Goal: Task Accomplishment & Management: Manage account settings

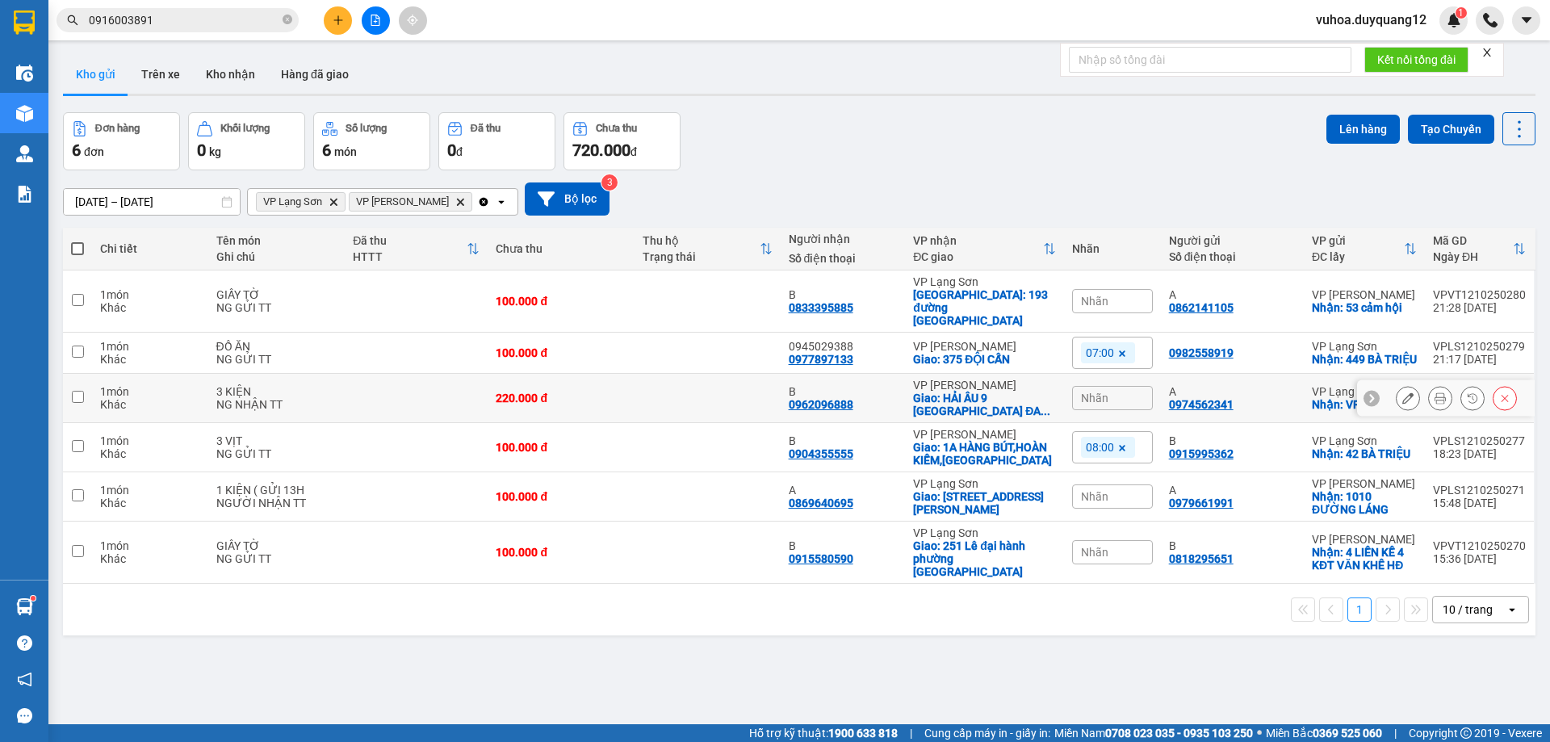
click at [75, 399] on td at bounding box center [77, 398] width 29 height 49
checkbox input "true"
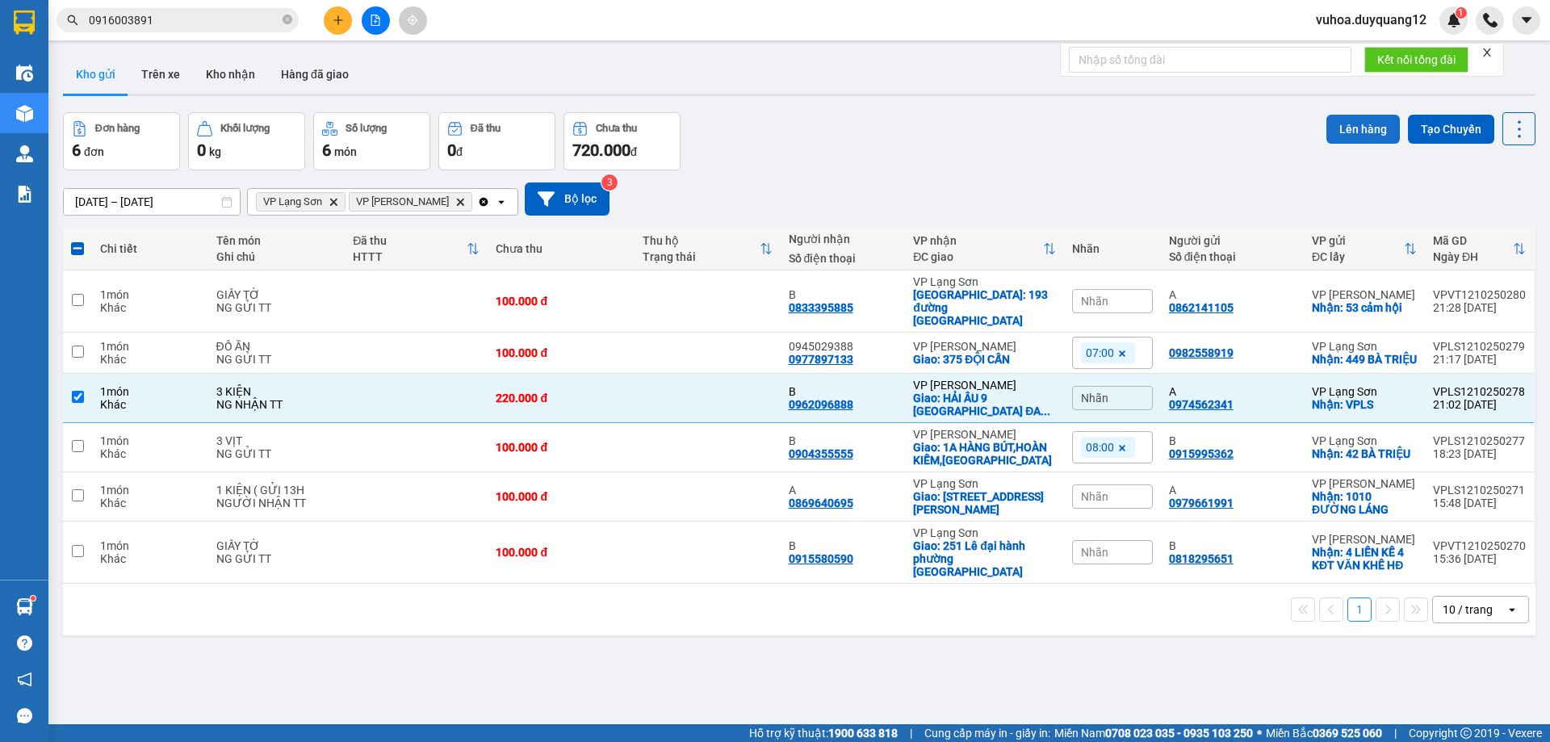
click at [1348, 129] on button "Lên hàng" at bounding box center [1363, 129] width 73 height 29
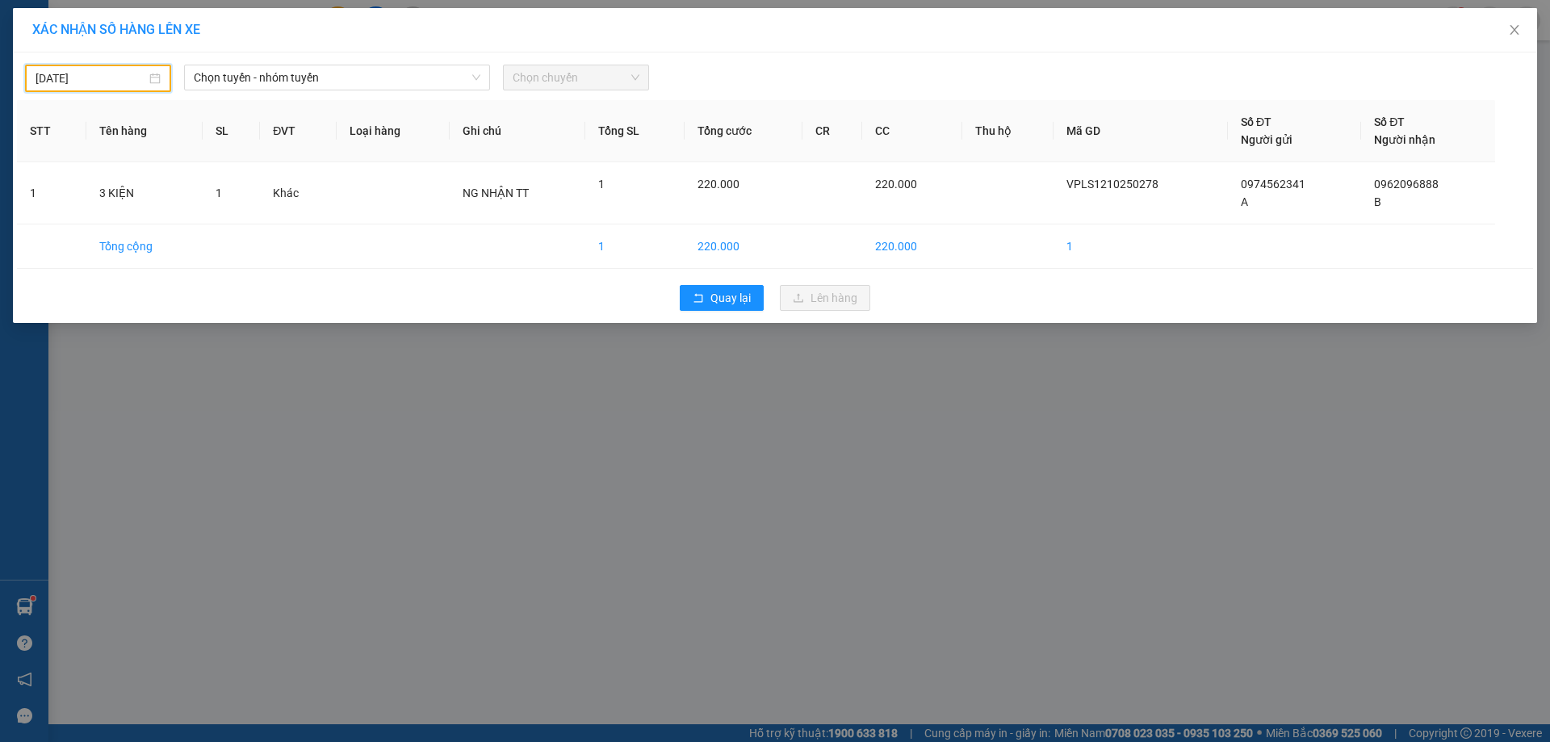
click at [118, 73] on input "12/10/2025" at bounding box center [91, 78] width 111 height 18
click at [76, 218] on div "13" at bounding box center [78, 221] width 19 height 19
type input "[DATE]"
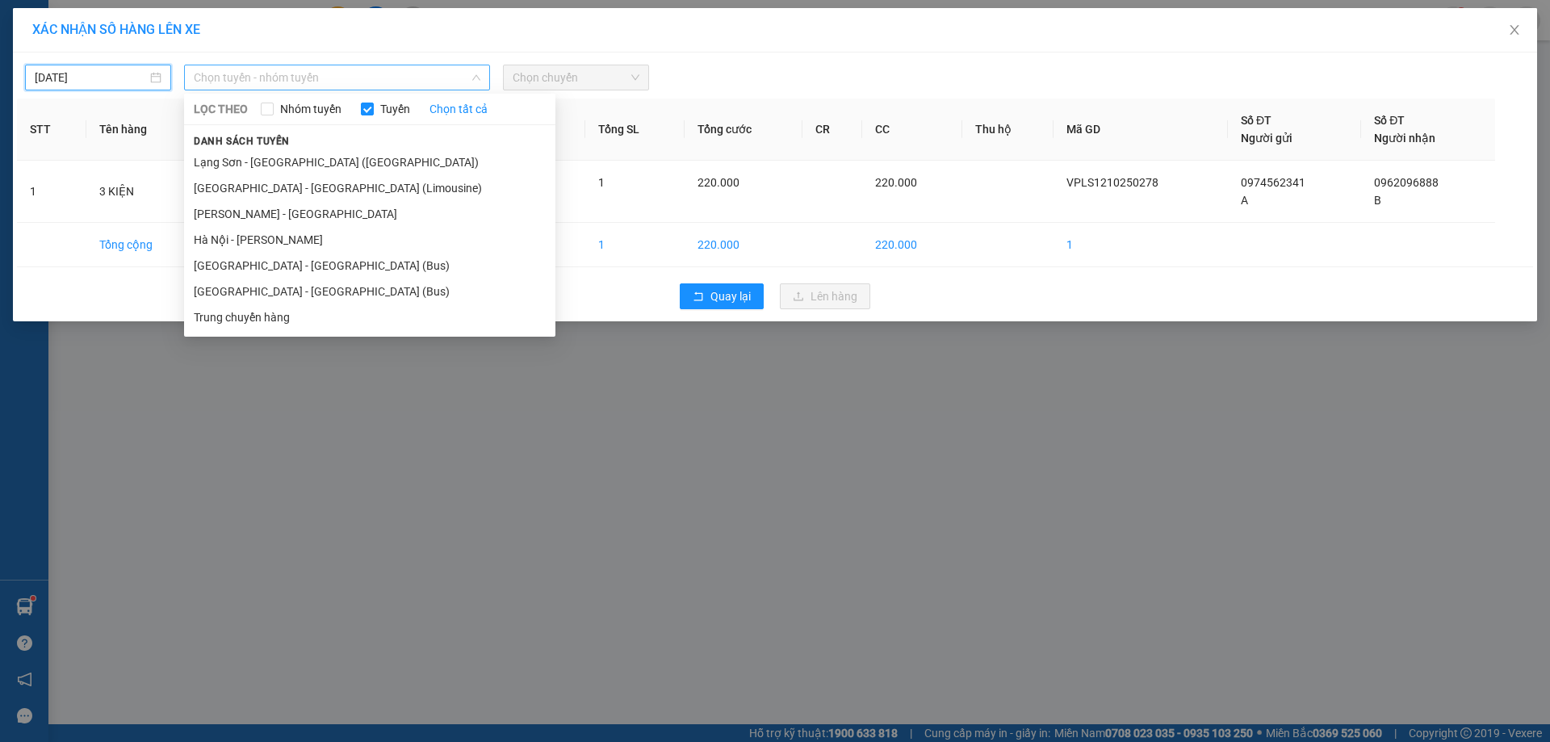
click at [365, 77] on span "Chọn tuyến - nhóm tuyến" at bounding box center [337, 77] width 287 height 24
click at [301, 157] on li "Lạng Sơn - [GEOGRAPHIC_DATA] ([GEOGRAPHIC_DATA])" at bounding box center [369, 162] width 371 height 26
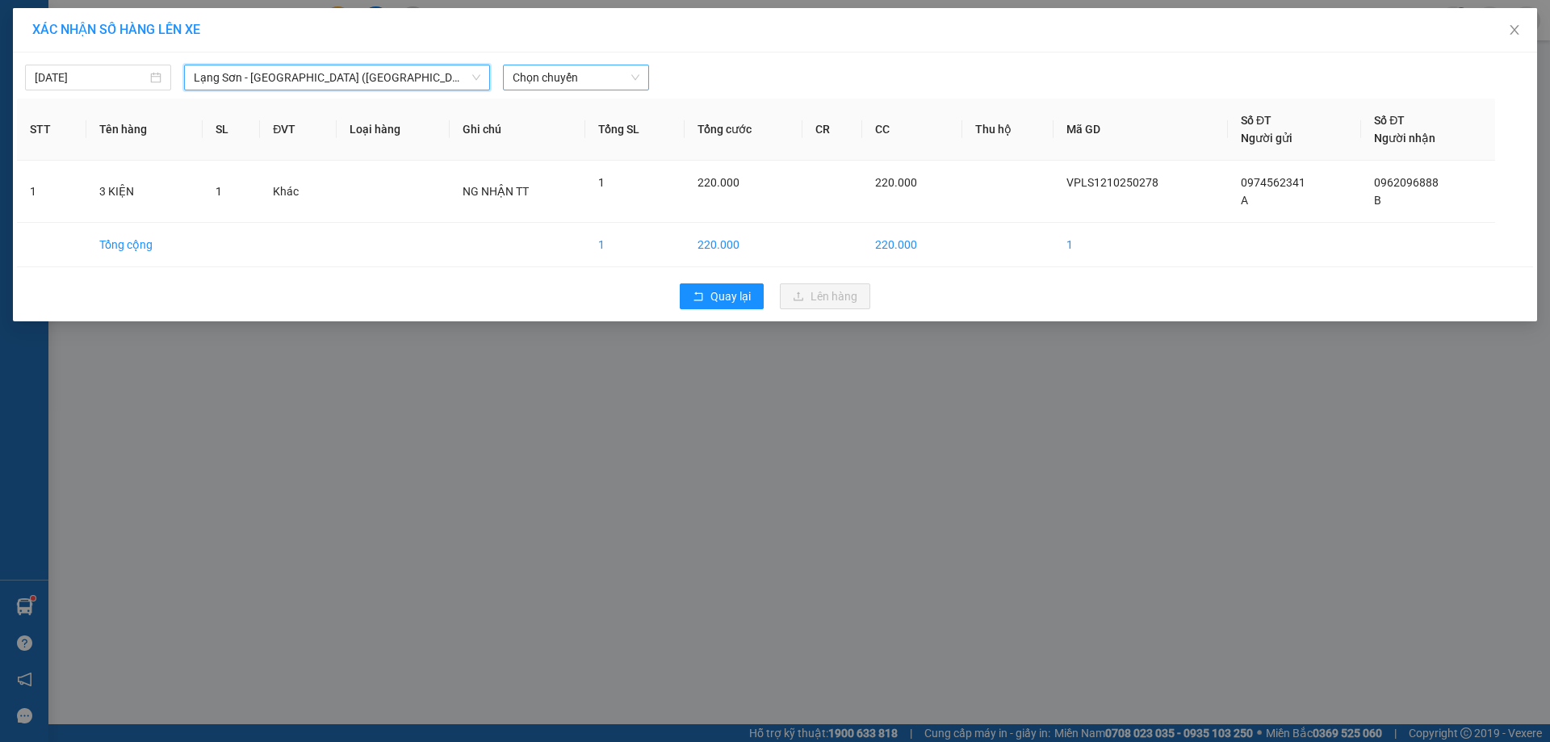
click at [568, 78] on span "Chọn chuyến" at bounding box center [576, 77] width 127 height 24
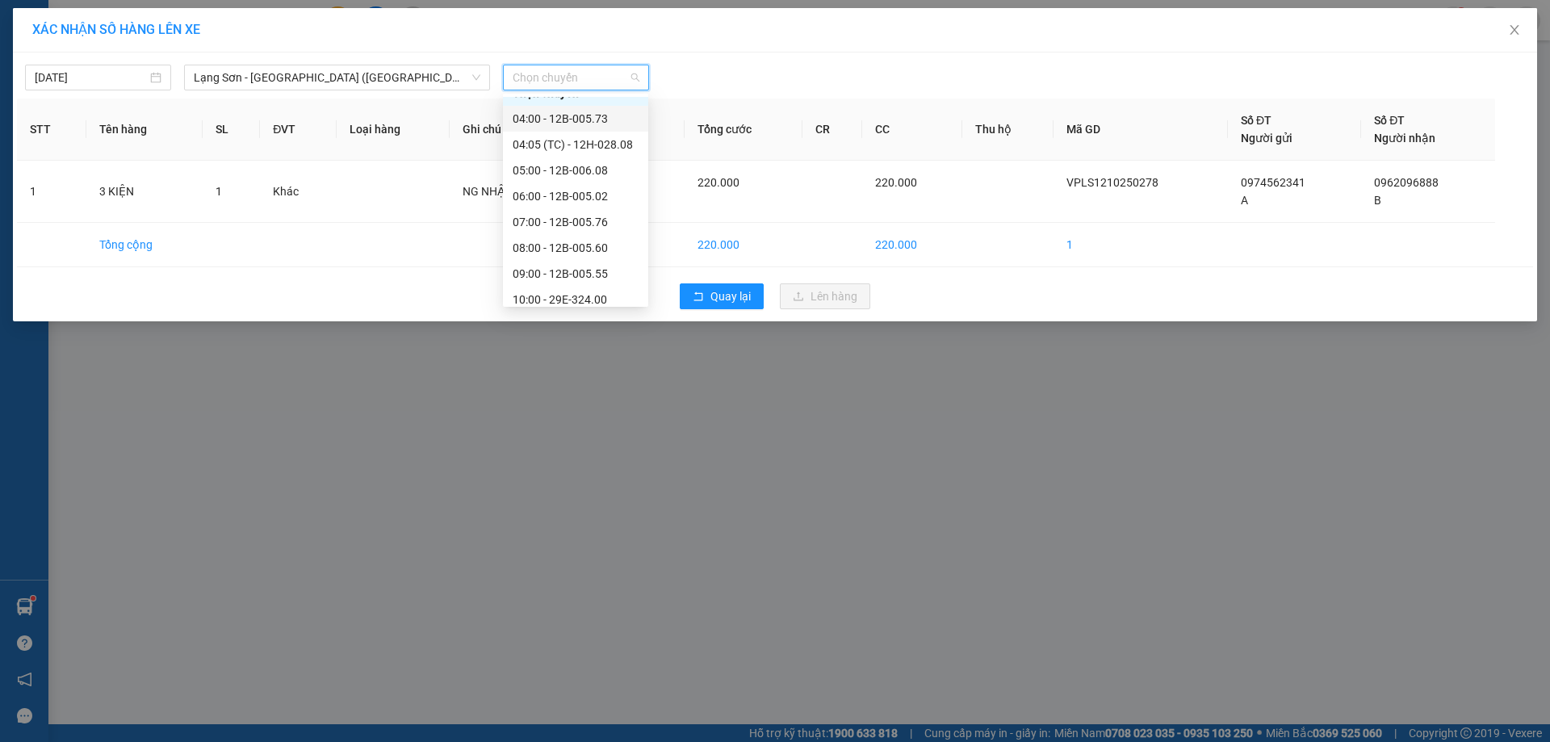
scroll to position [27, 0]
click at [584, 176] on div "06:00 - 12B-005.02" at bounding box center [575, 186] width 145 height 26
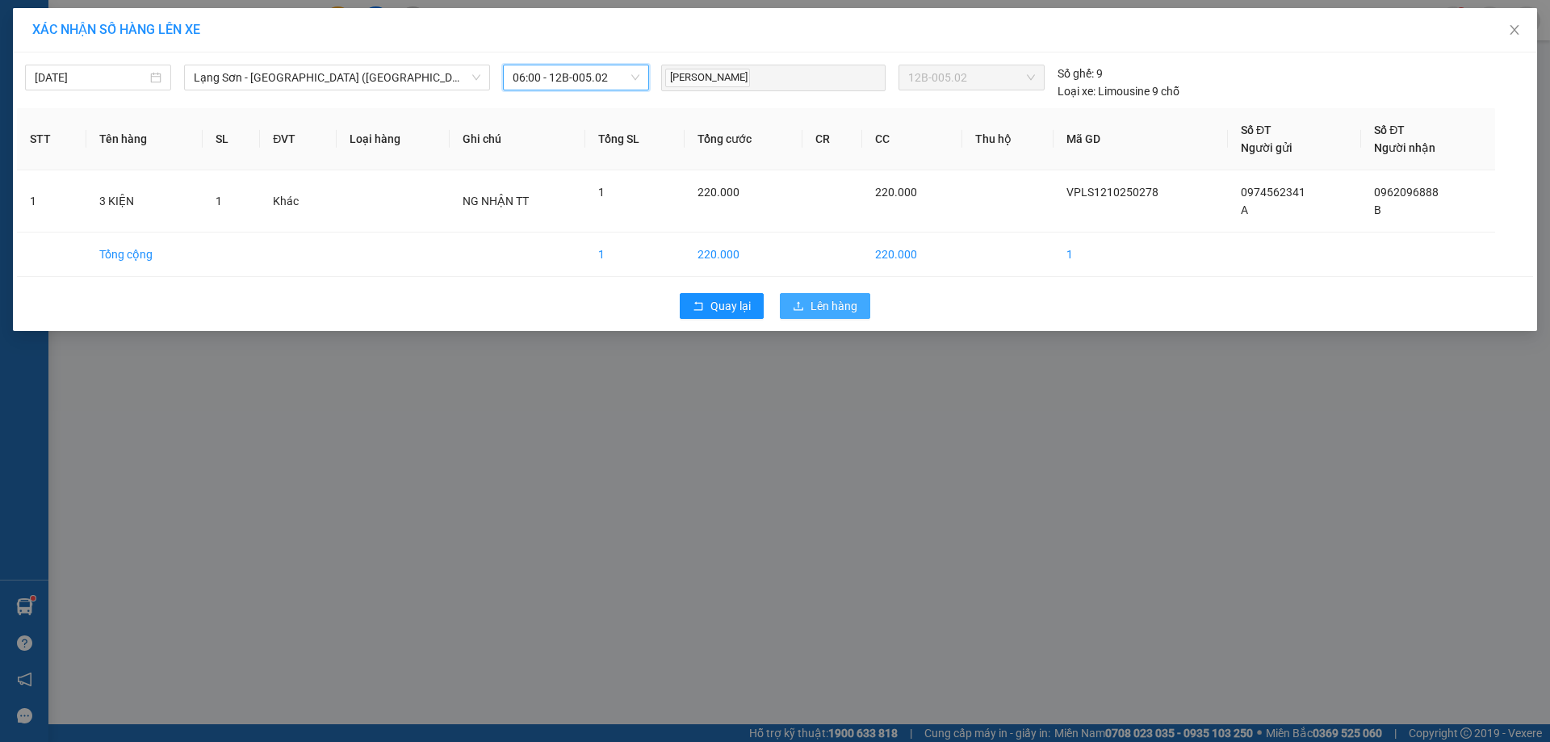
drag, startPoint x: 847, startPoint y: 301, endPoint x: 815, endPoint y: 278, distance: 39.9
click at [846, 301] on span "Lên hàng" at bounding box center [834, 306] width 47 height 18
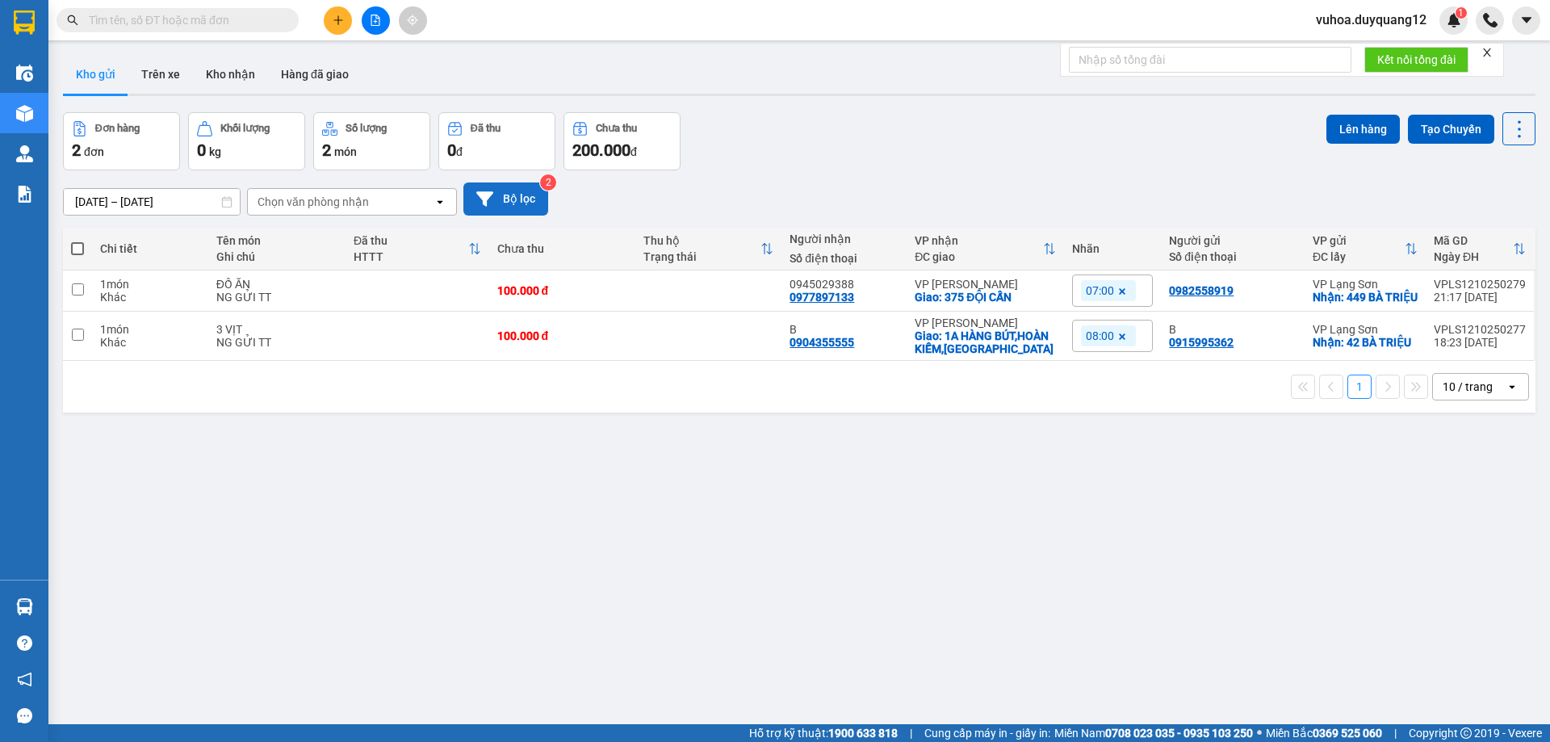
click at [538, 202] on button "Bộ lọc" at bounding box center [505, 198] width 85 height 33
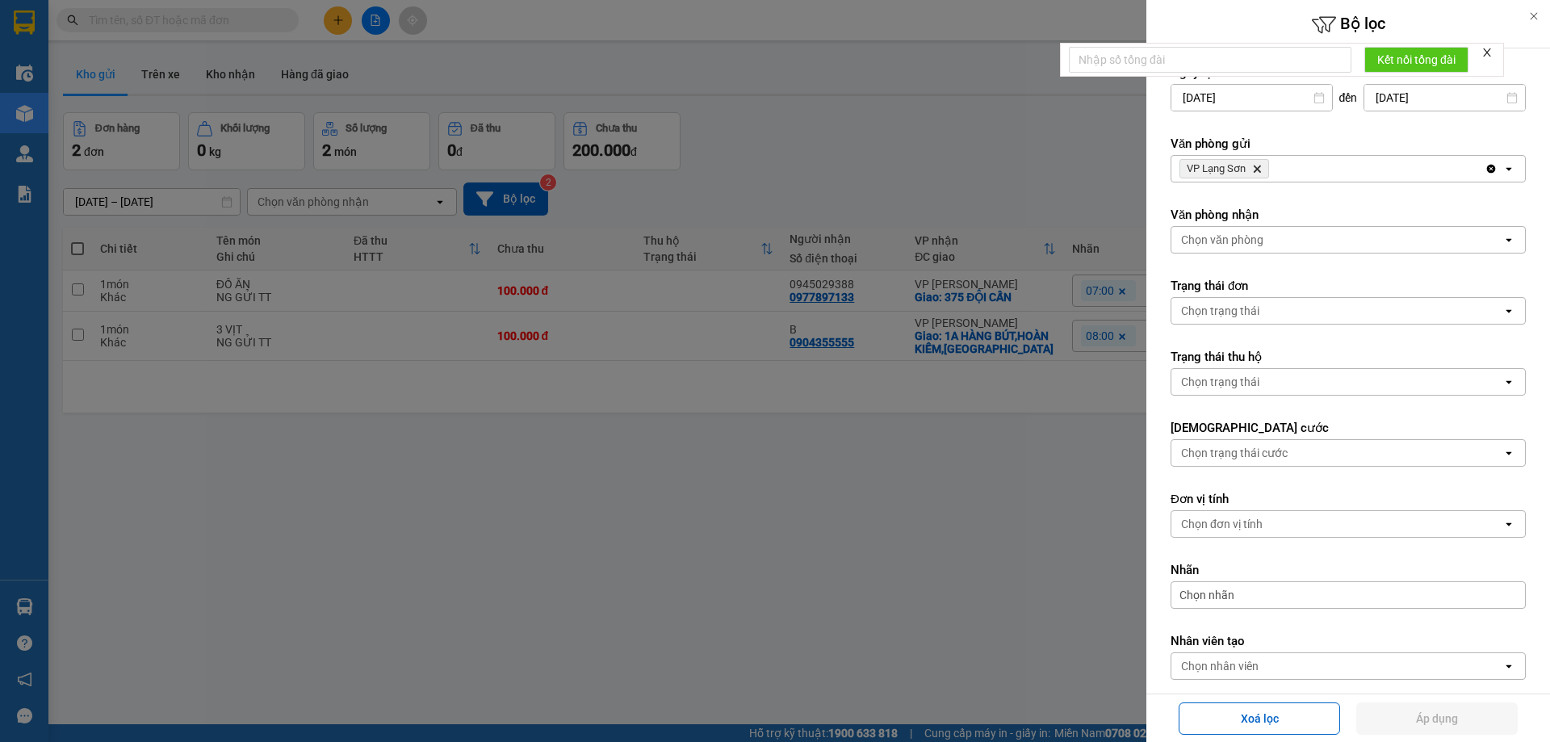
click at [1381, 166] on div "VP Lạng Sơn Delete" at bounding box center [1328, 169] width 313 height 26
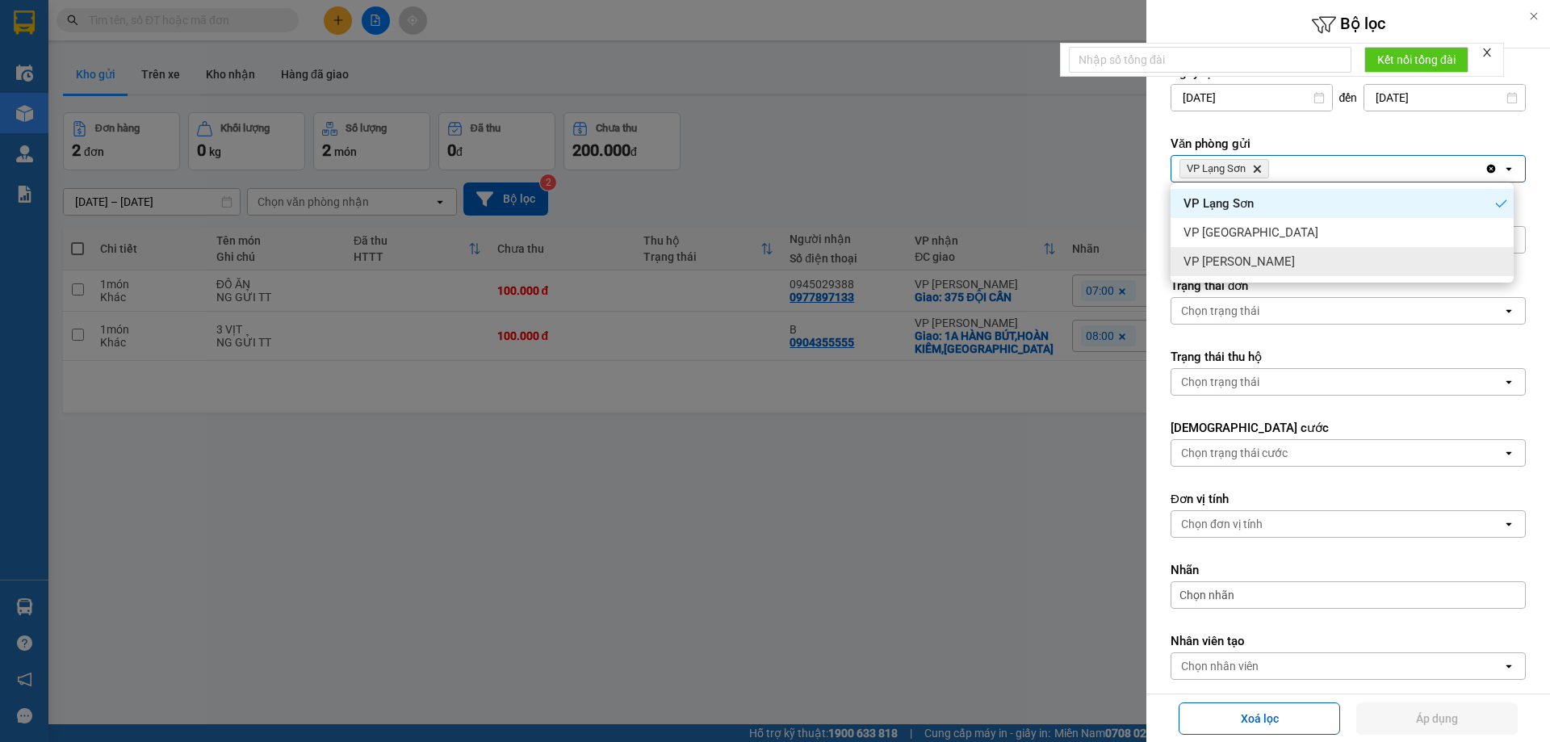
drag, startPoint x: 1339, startPoint y: 269, endPoint x: 1283, endPoint y: 252, distance: 59.0
click at [1339, 269] on div "VP [PERSON_NAME]" at bounding box center [1342, 261] width 343 height 29
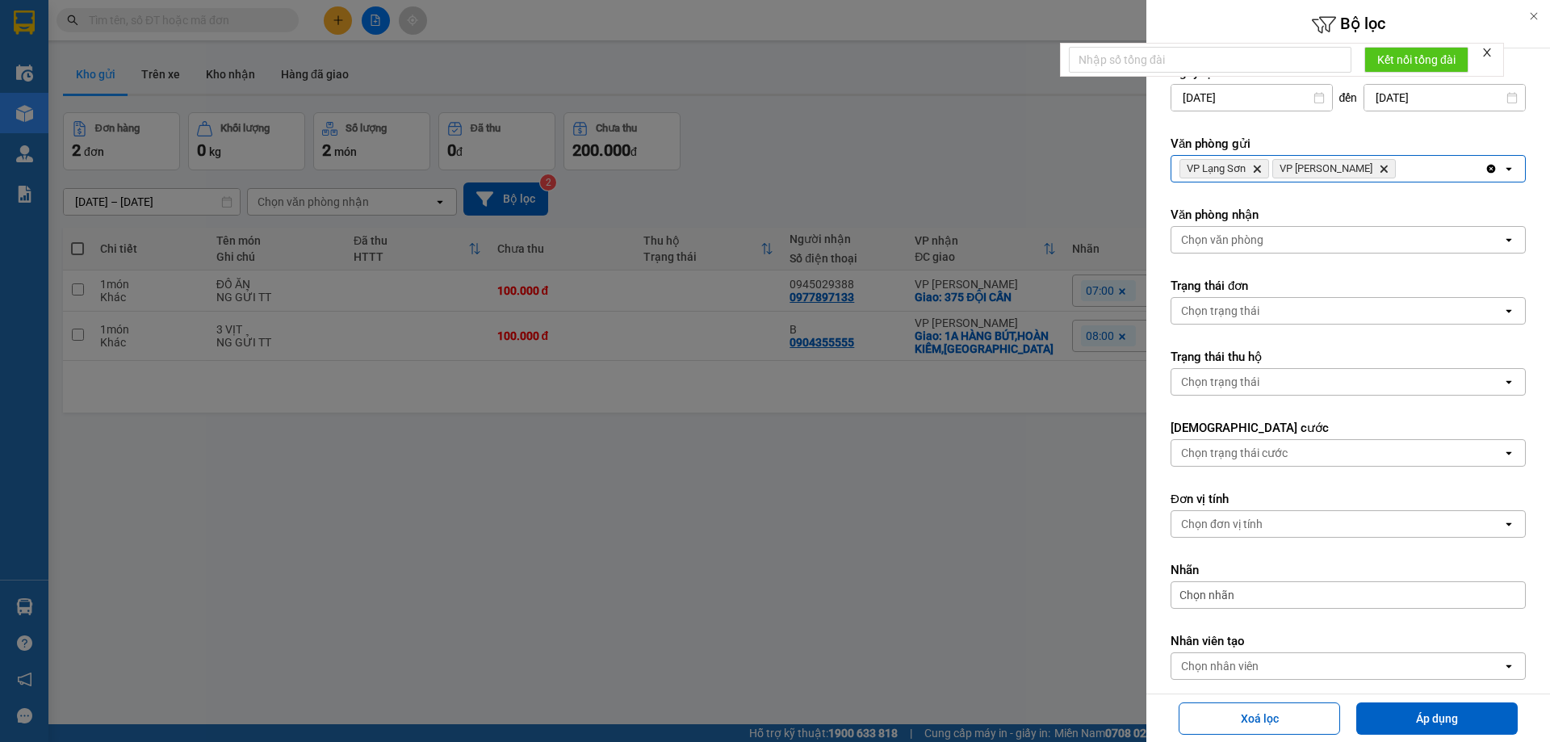
drag, startPoint x: 1254, startPoint y: 230, endPoint x: 1253, endPoint y: 238, distance: 8.1
click at [1254, 231] on div "Chọn văn phòng" at bounding box center [1337, 240] width 331 height 26
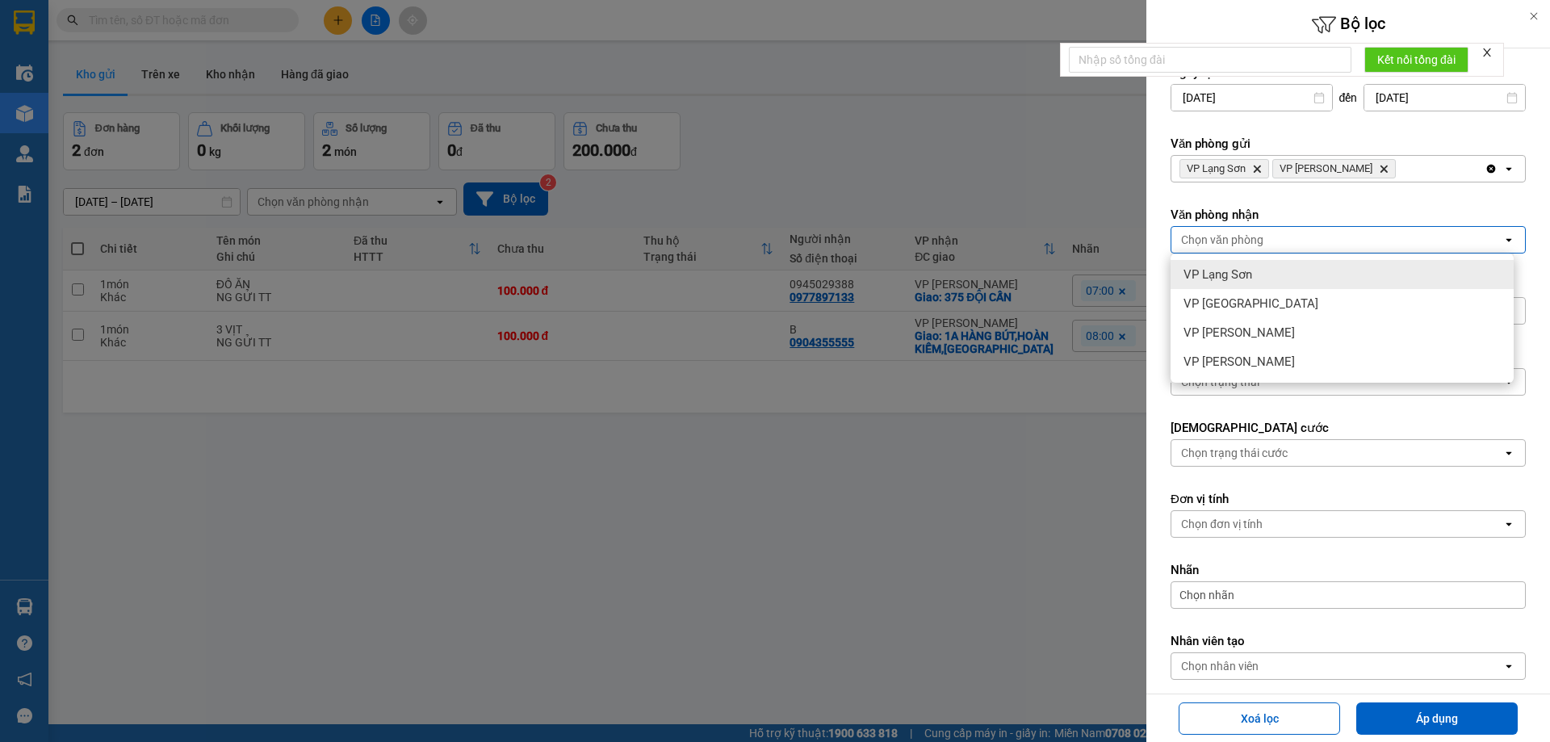
click at [1240, 265] on div "VP Lạng Sơn" at bounding box center [1342, 274] width 343 height 29
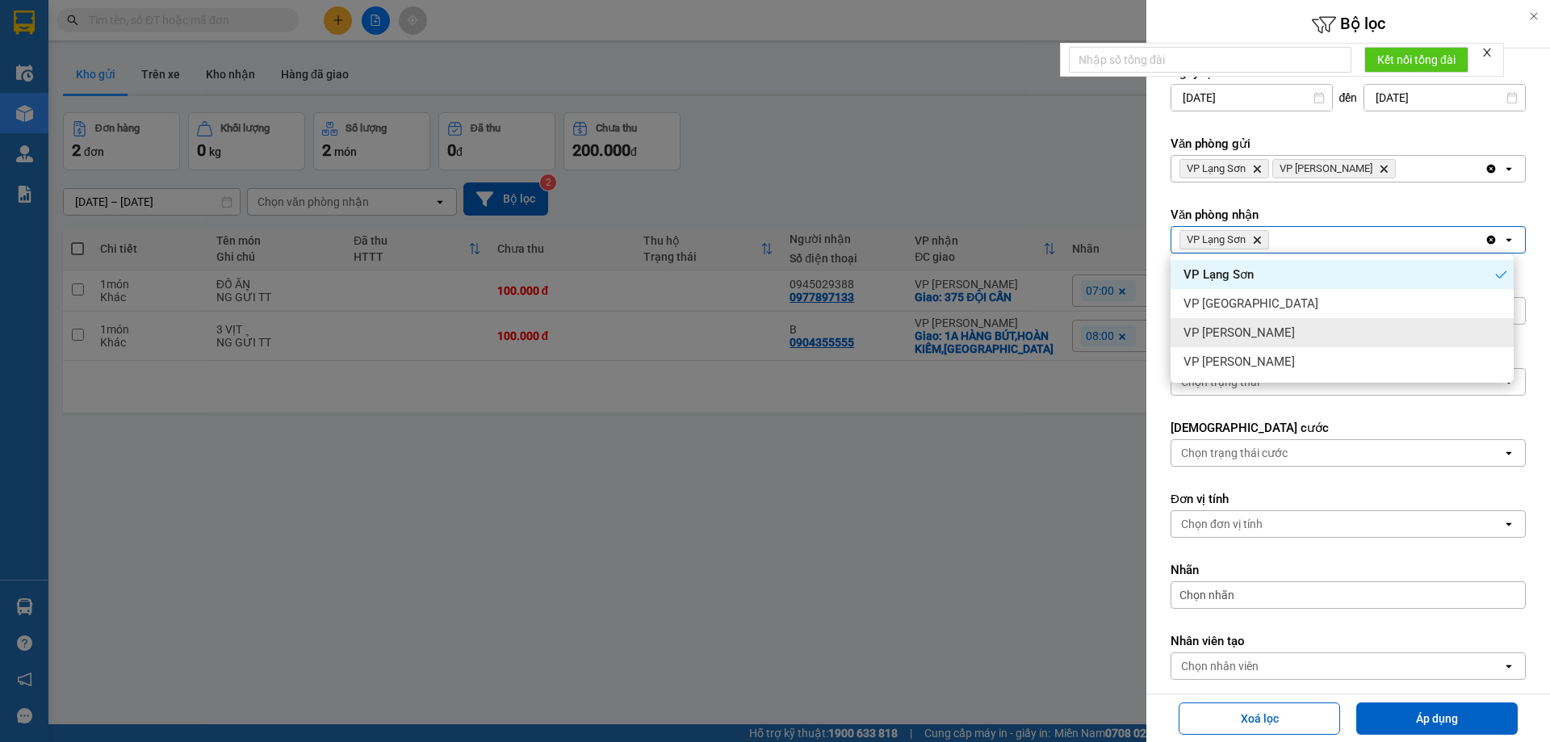
click at [1247, 329] on span "VP [PERSON_NAME]" at bounding box center [1239, 333] width 111 height 16
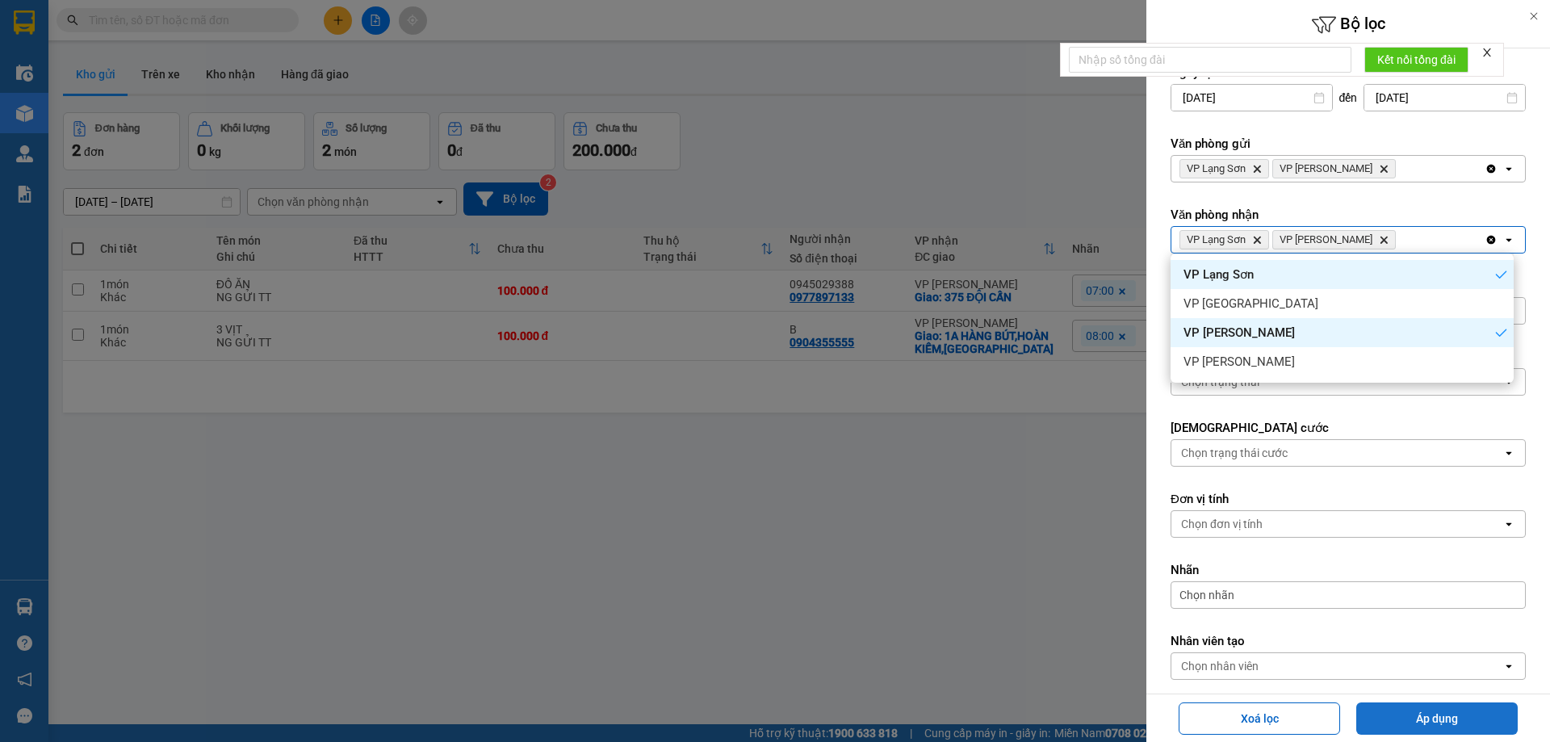
drag, startPoint x: 1455, startPoint y: 715, endPoint x: 1433, endPoint y: 706, distance: 23.5
click at [1454, 715] on button "Áp dụng" at bounding box center [1436, 718] width 161 height 32
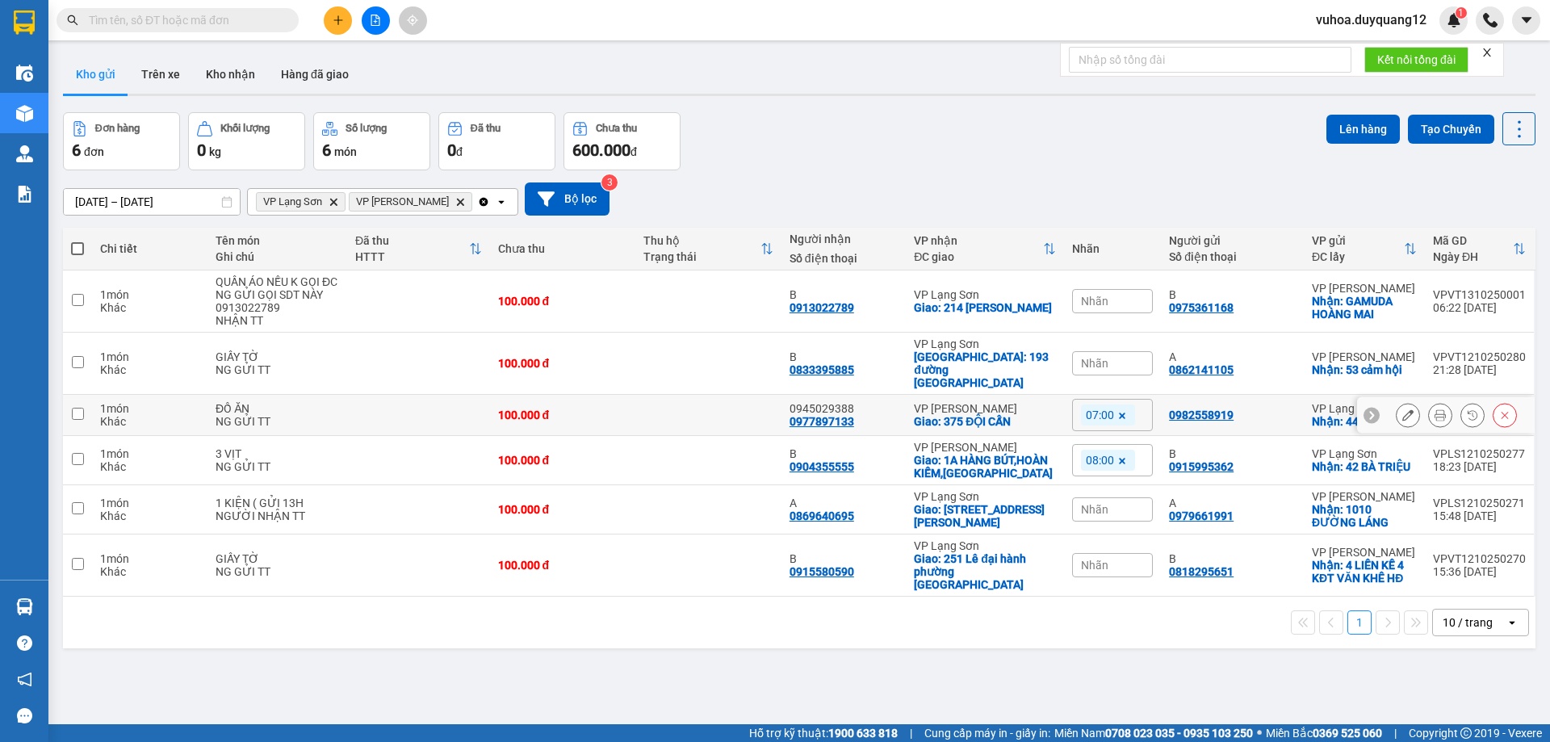
drag, startPoint x: 75, startPoint y: 406, endPoint x: 65, endPoint y: 442, distance: 36.8
click at [75, 408] on input "checkbox" at bounding box center [78, 414] width 12 height 12
checkbox input "true"
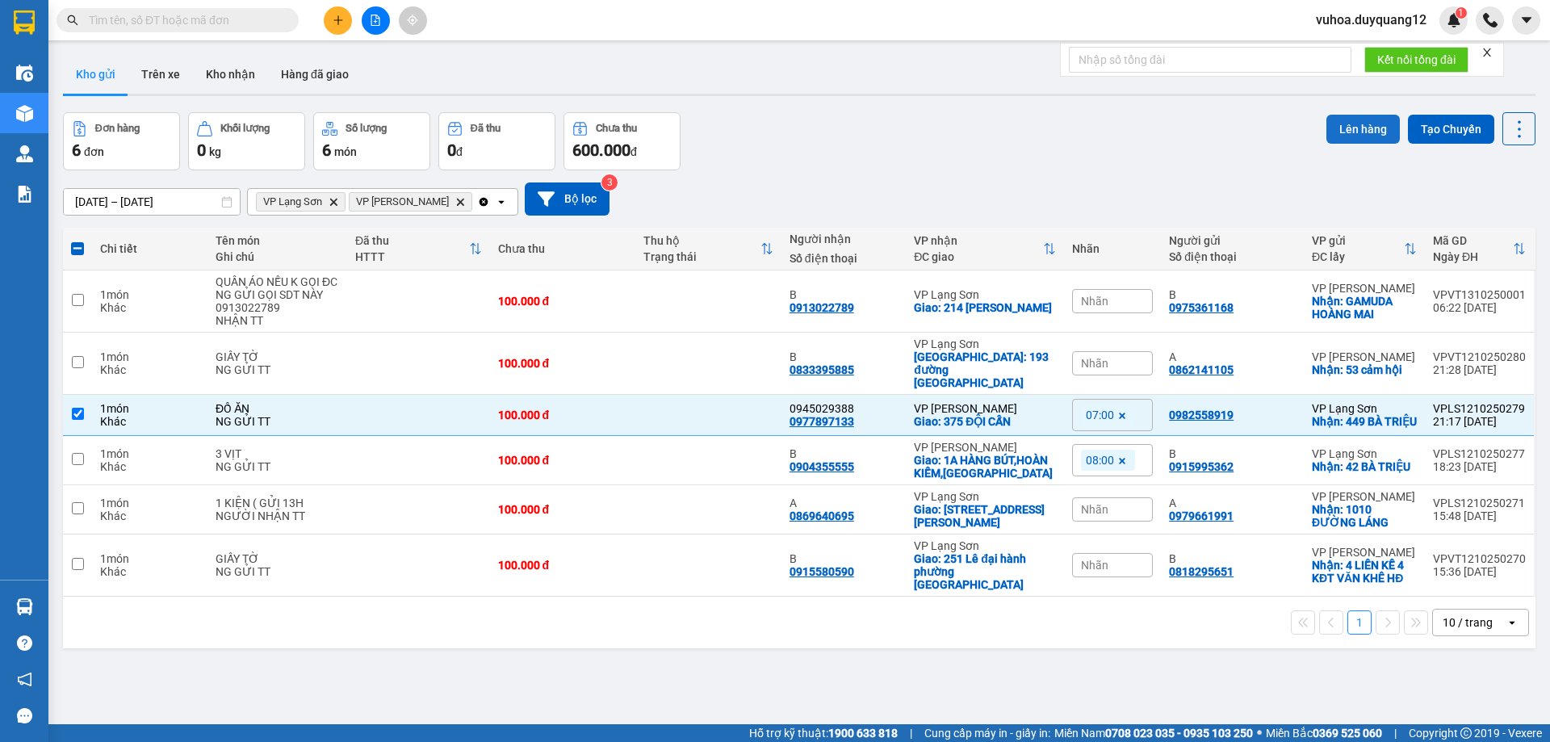
click at [1356, 131] on button "Lên hàng" at bounding box center [1363, 129] width 73 height 29
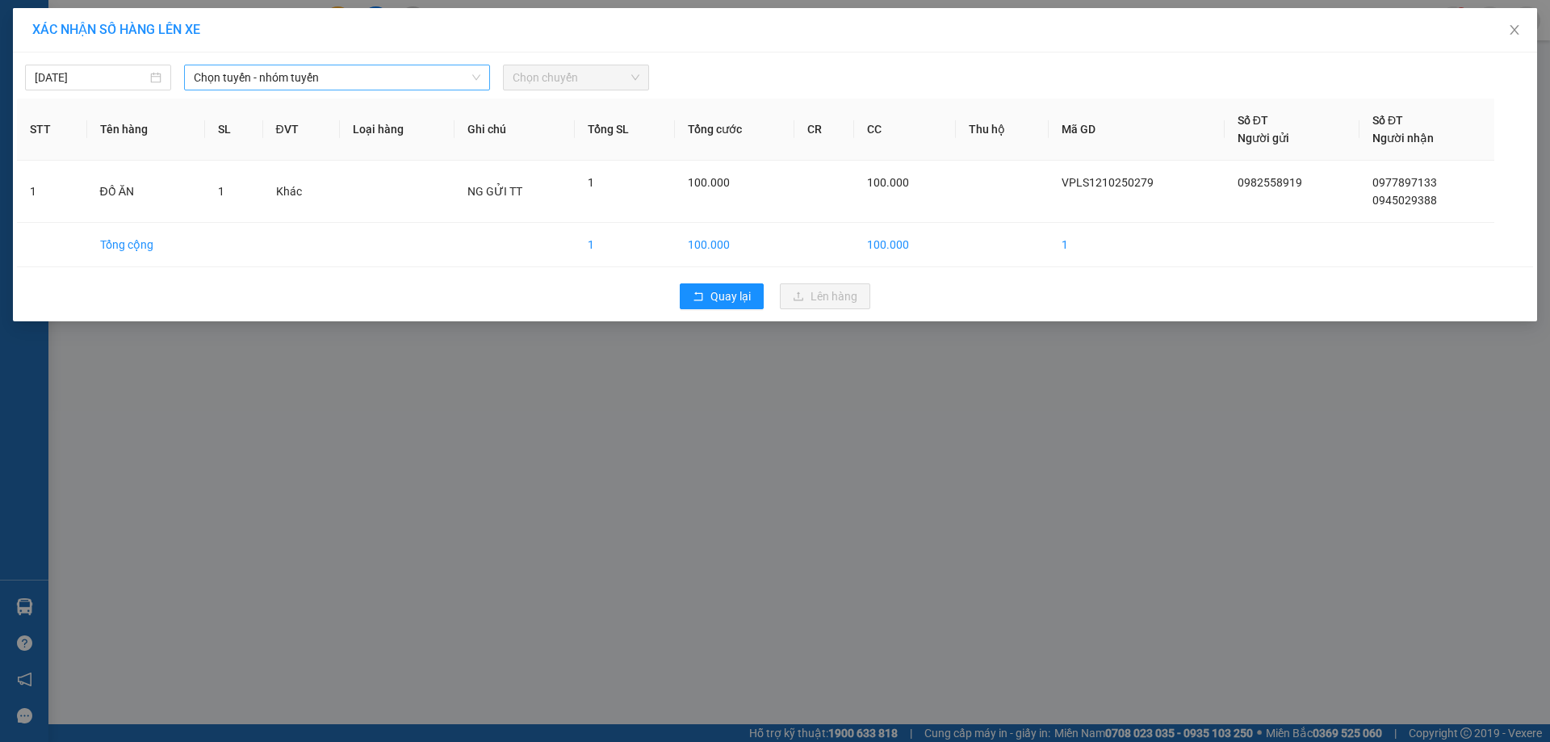
click at [344, 78] on span "Chọn tuyến - nhóm tuyến" at bounding box center [337, 77] width 287 height 24
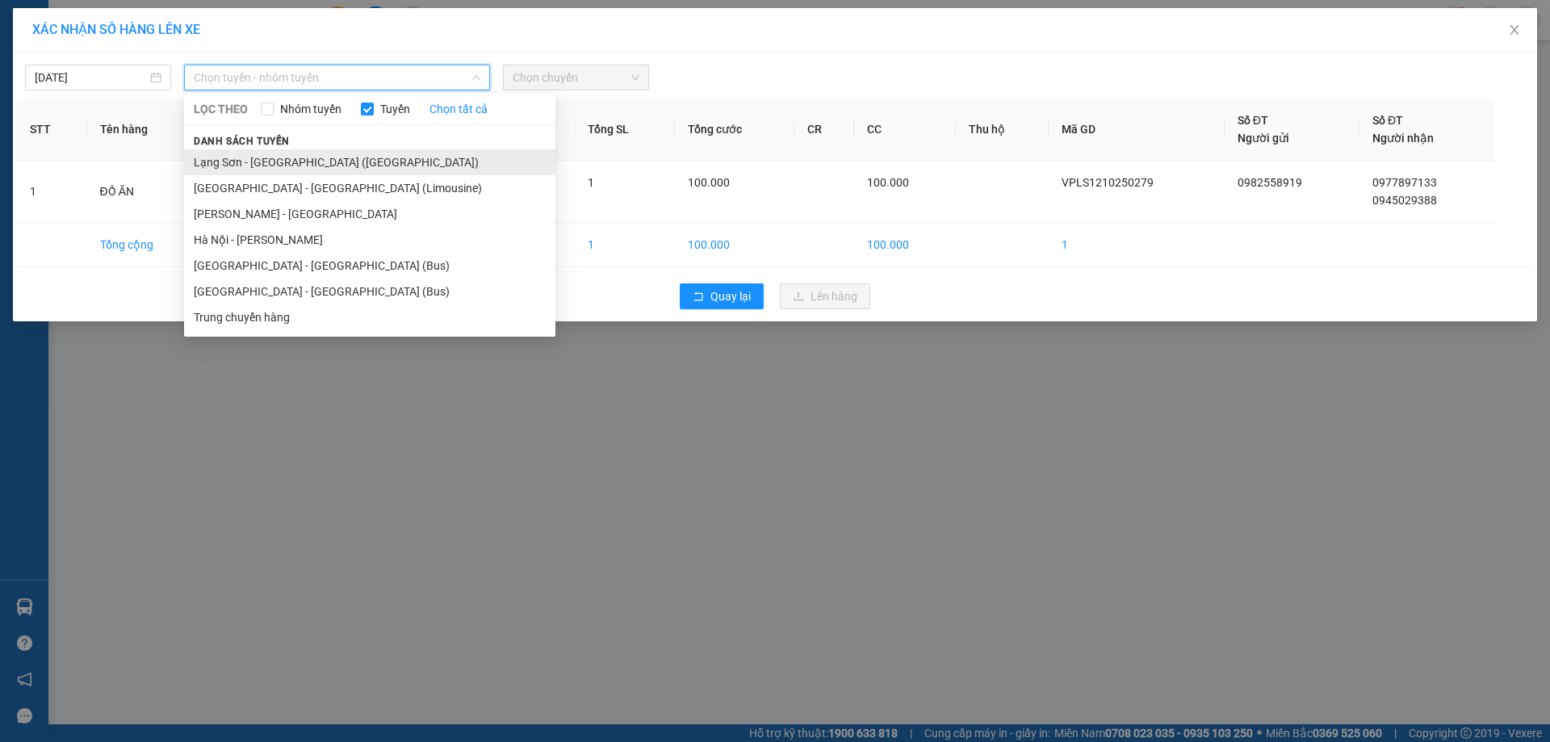
click at [306, 157] on li "Lạng Sơn - [GEOGRAPHIC_DATA] ([GEOGRAPHIC_DATA])" at bounding box center [369, 162] width 371 height 26
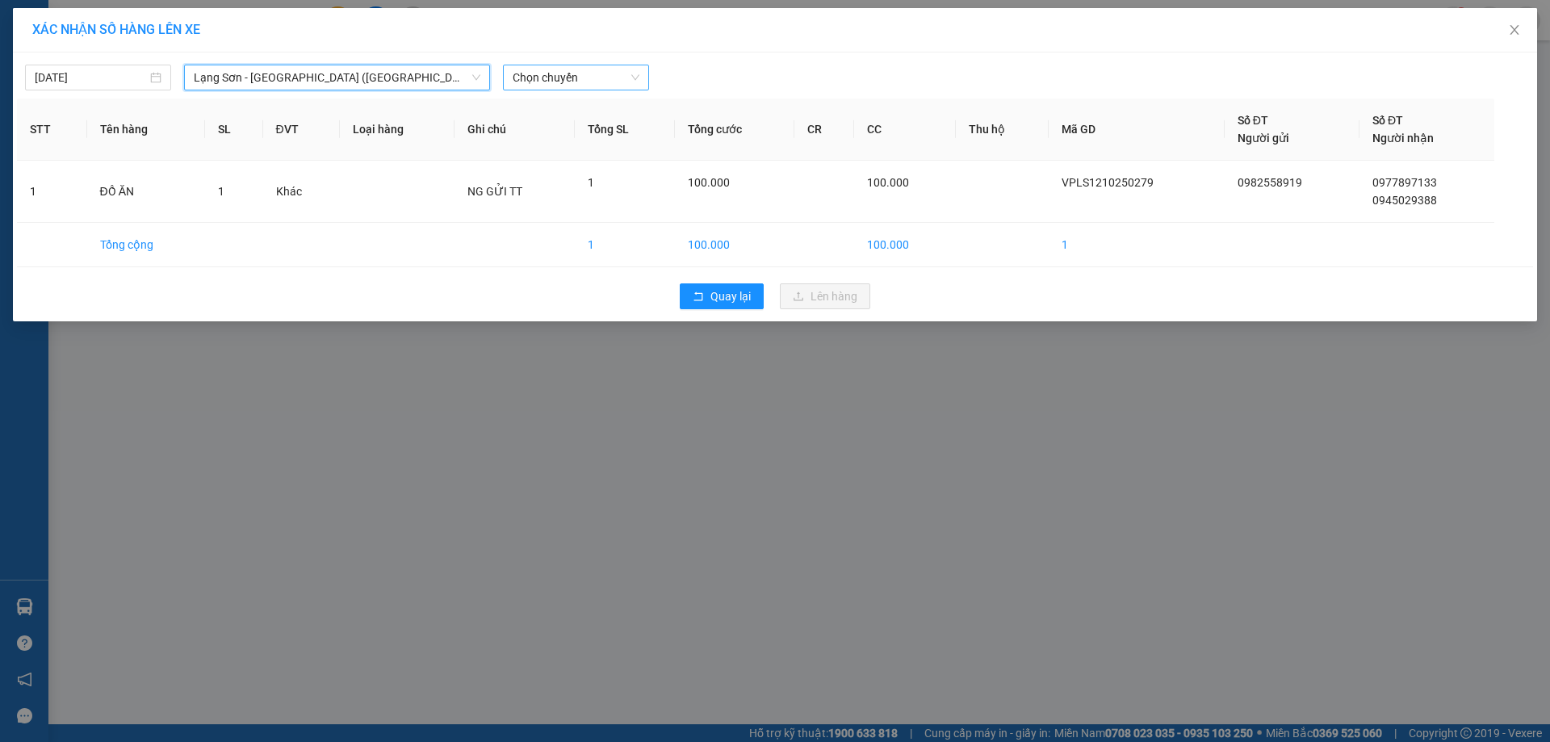
click at [571, 73] on span "Chọn chuyến" at bounding box center [576, 77] width 127 height 24
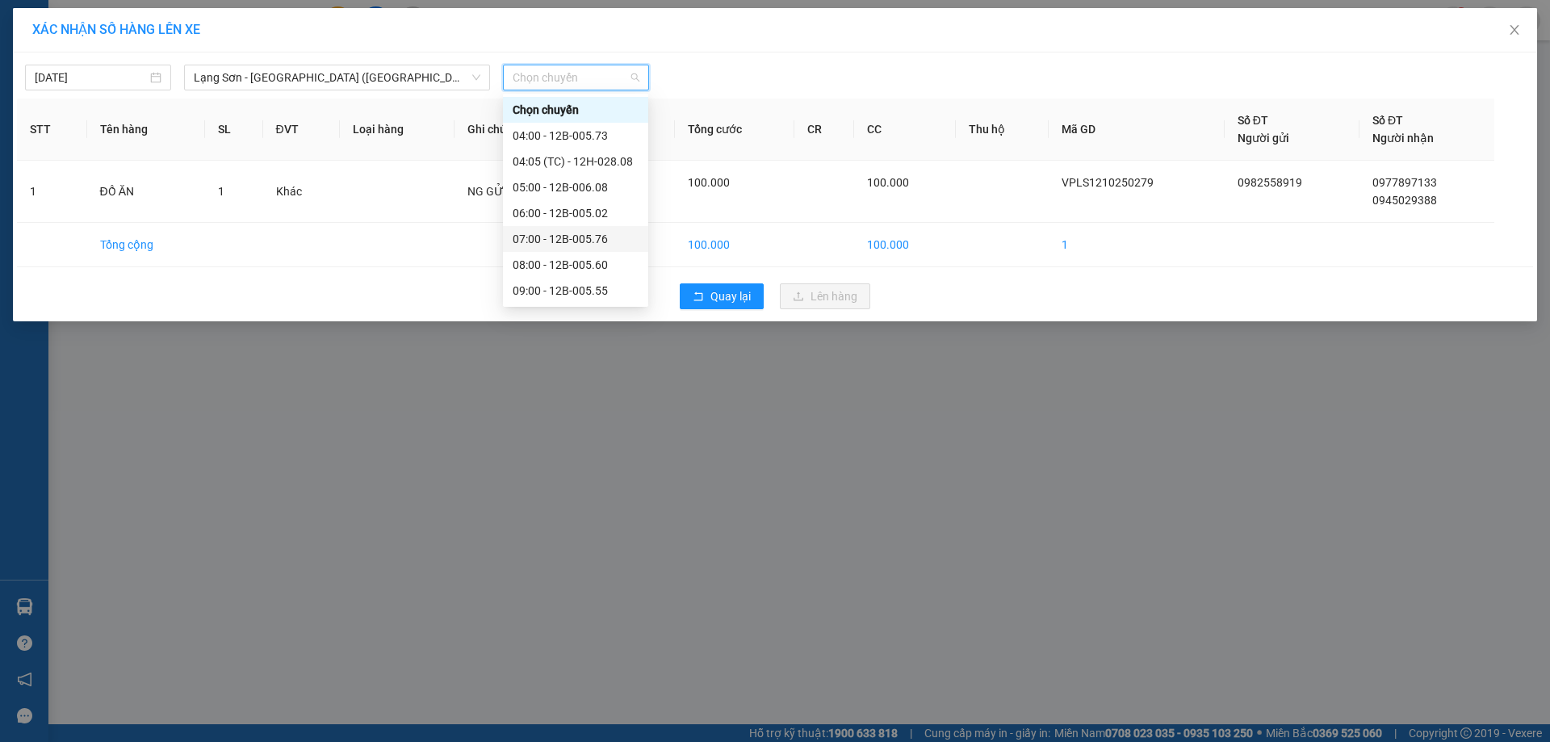
click at [574, 240] on div "07:00 - 12B-005.76" at bounding box center [576, 239] width 126 height 18
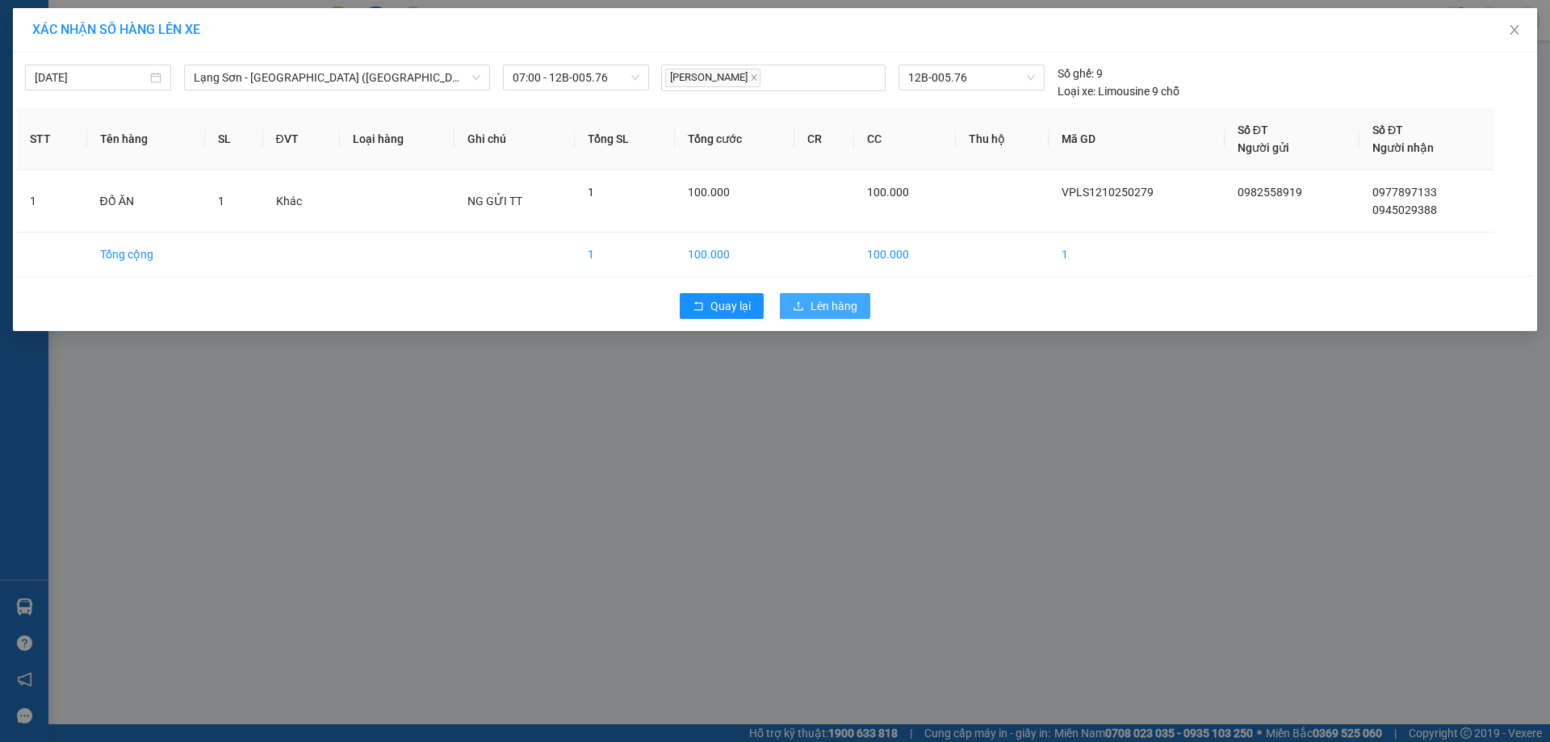
click at [832, 305] on span "Lên hàng" at bounding box center [834, 306] width 47 height 18
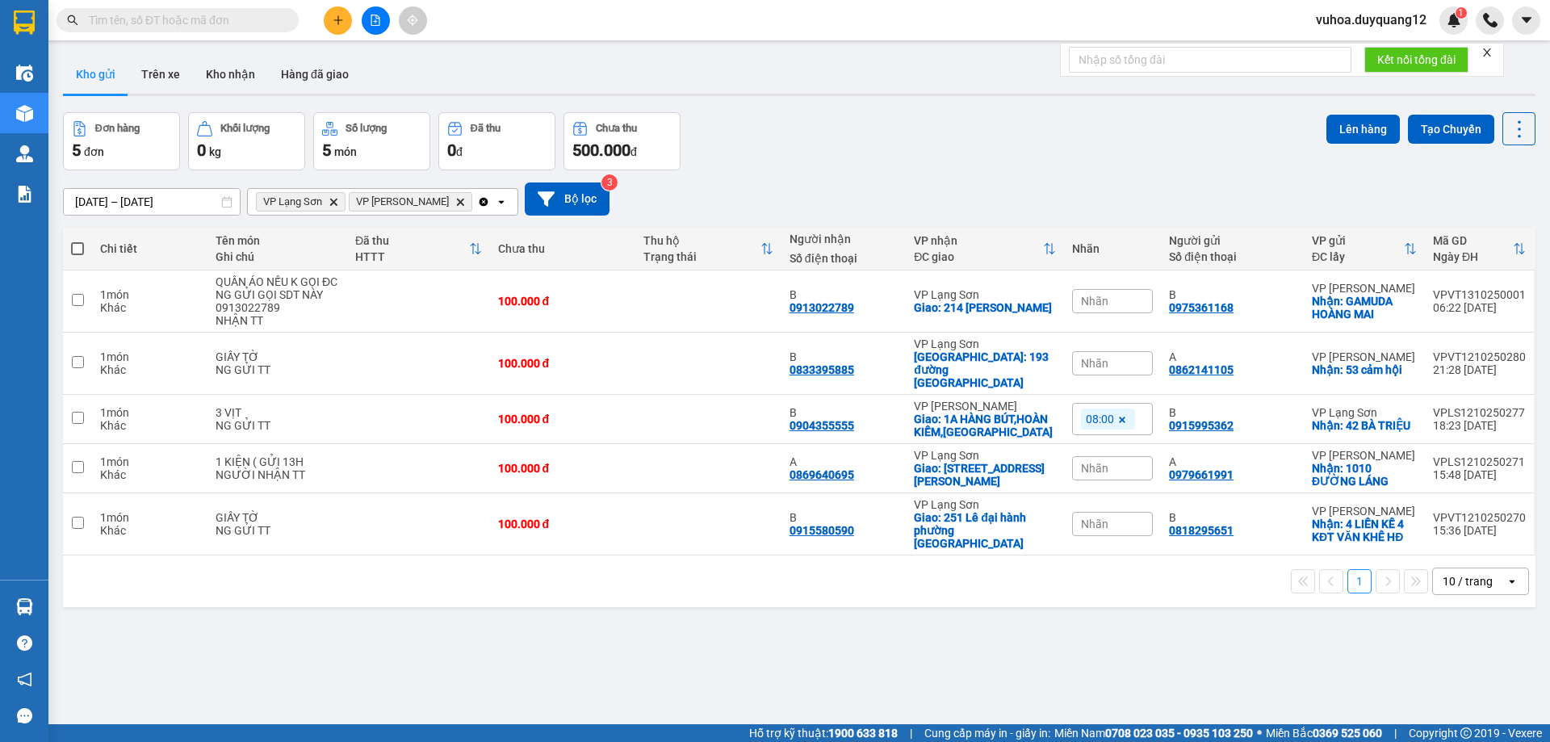
click at [870, 140] on div "Đơn hàng 5 đơn Khối lượng 0 kg Số lượng 5 món Đã thu 0 đ Chưa thu 500.000 đ Lên…" at bounding box center [799, 141] width 1473 height 58
click at [78, 412] on input "checkbox" at bounding box center [78, 418] width 12 height 12
checkbox input "true"
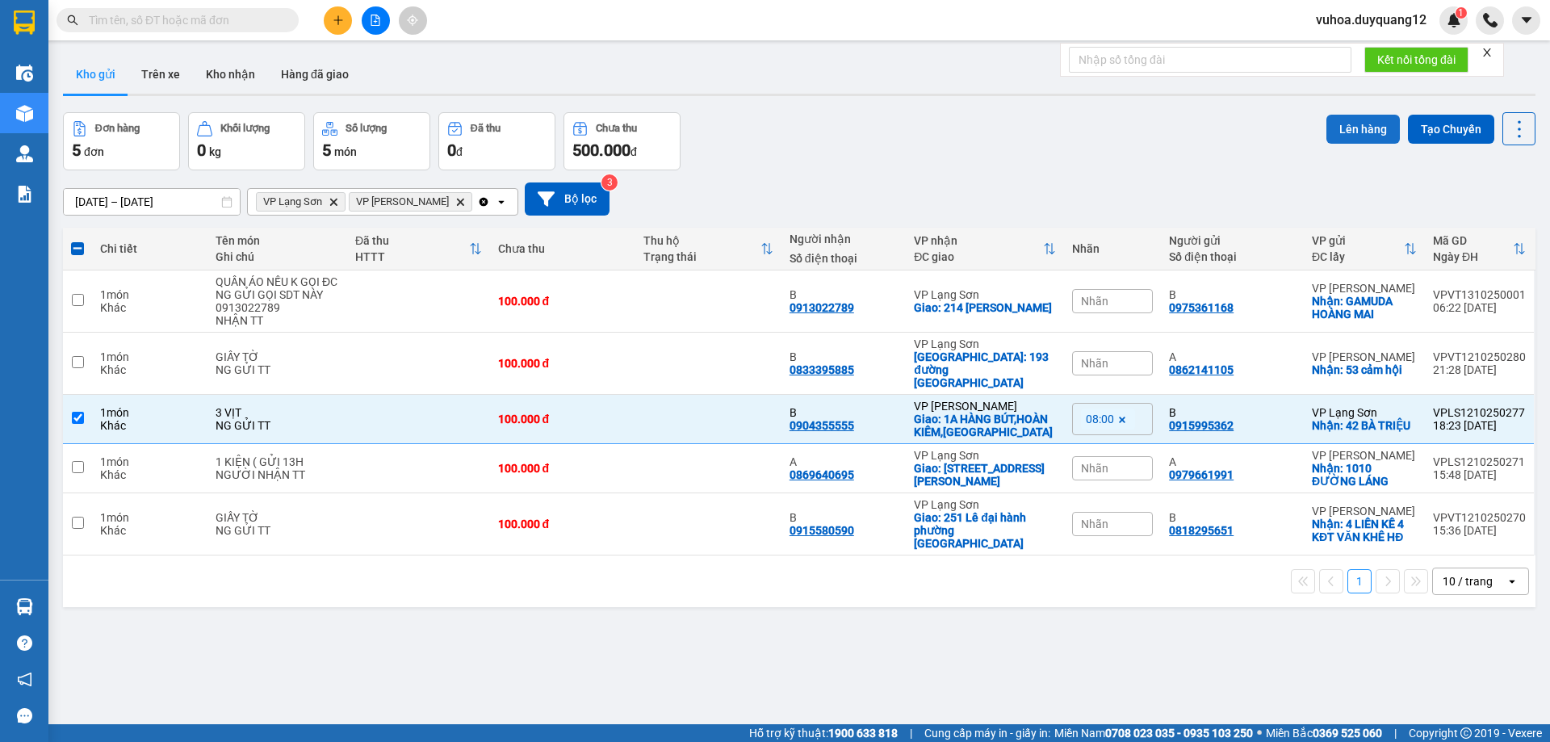
click at [1348, 128] on button "Lên hàng" at bounding box center [1363, 129] width 73 height 29
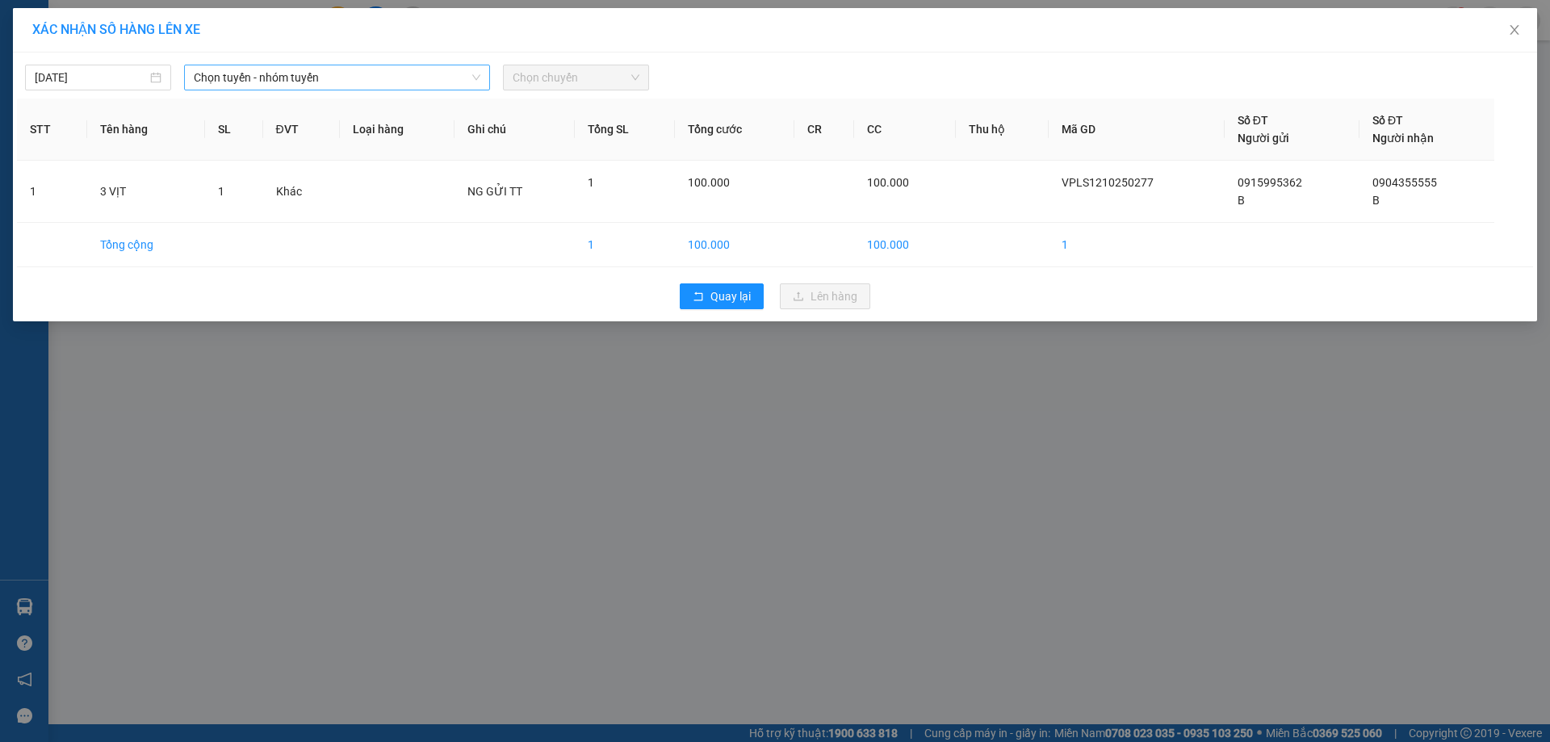
click at [351, 79] on span "Chọn tuyến - nhóm tuyến" at bounding box center [337, 77] width 287 height 24
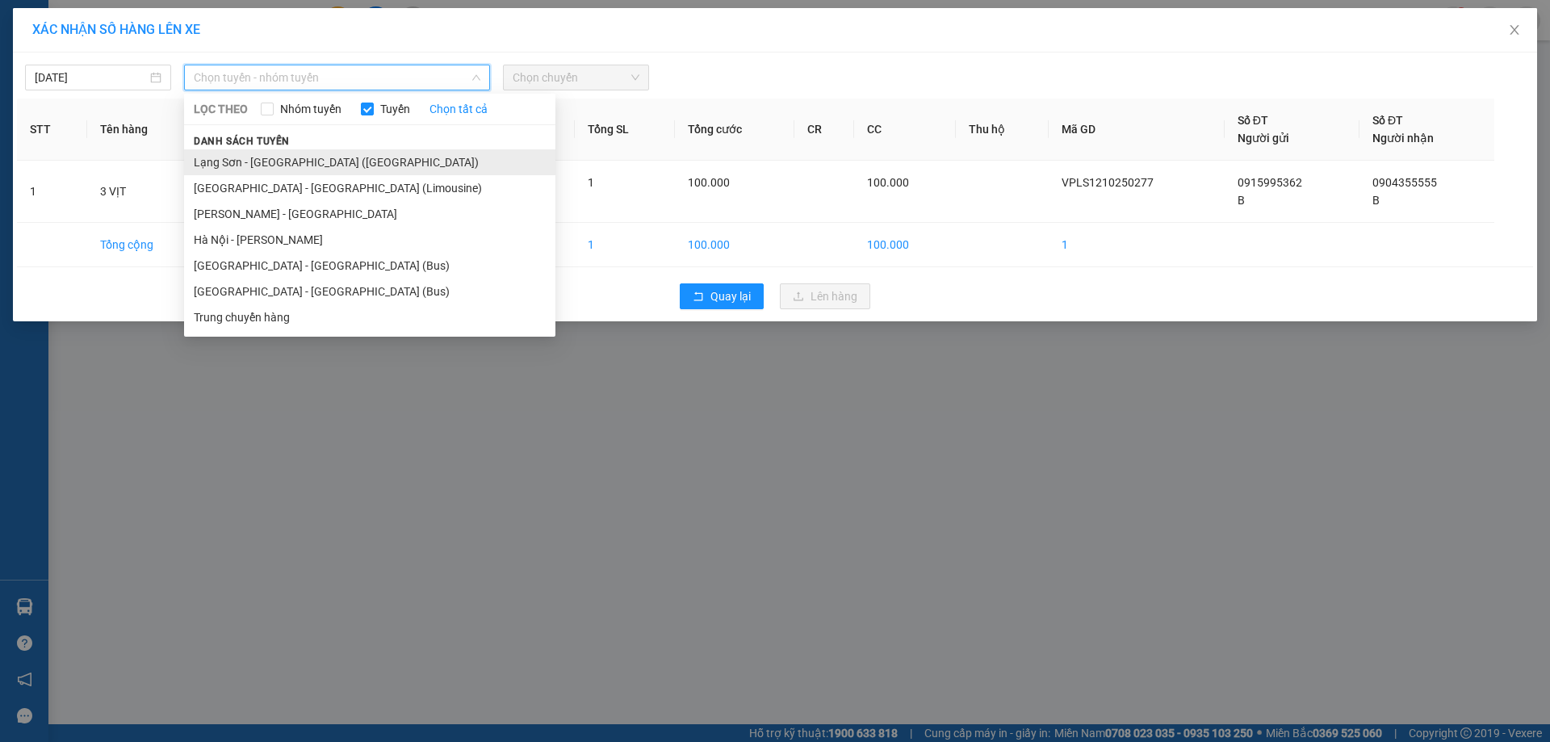
click at [295, 160] on li "Lạng Sơn - [GEOGRAPHIC_DATA] ([GEOGRAPHIC_DATA])" at bounding box center [369, 162] width 371 height 26
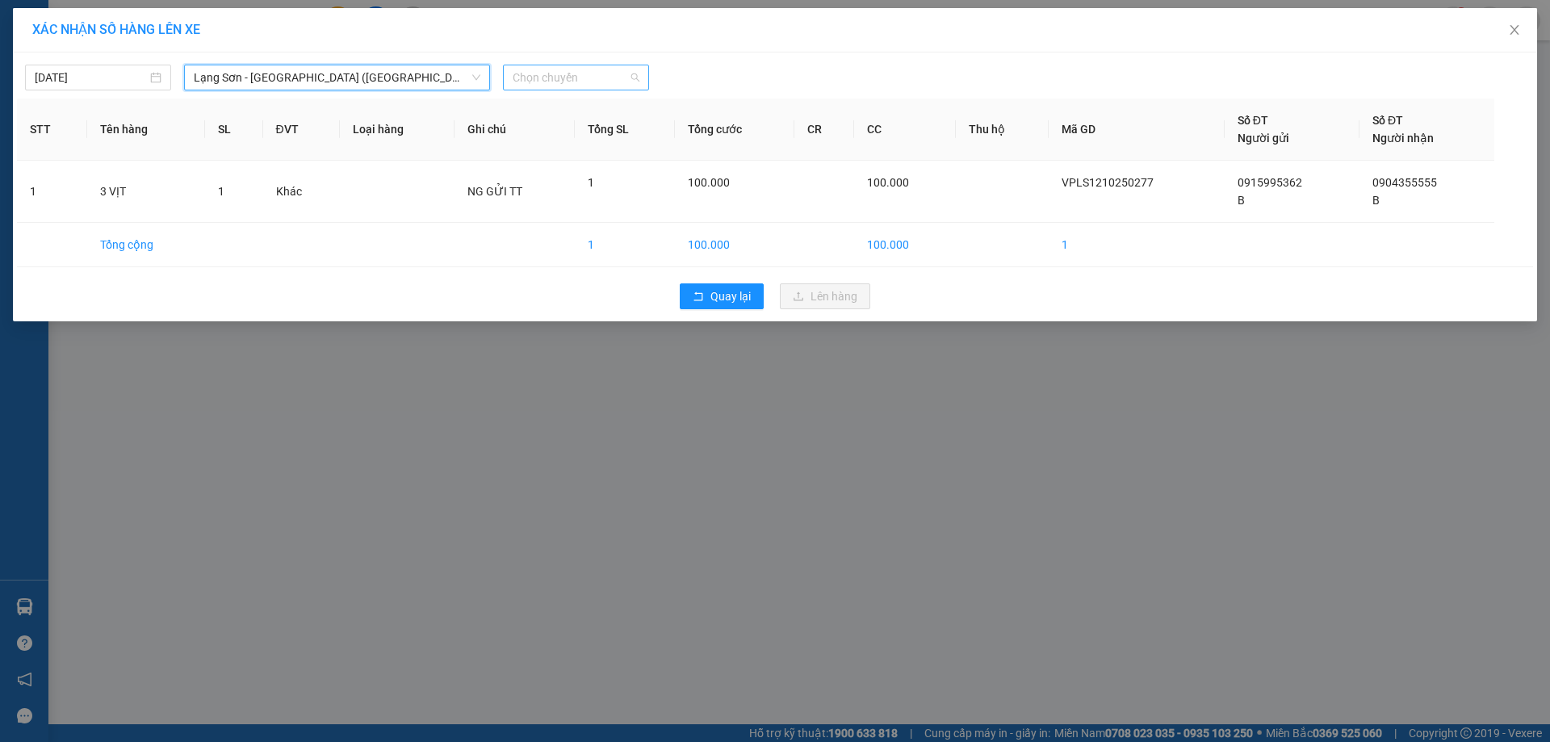
click at [591, 86] on span "Chọn chuyến" at bounding box center [576, 77] width 127 height 24
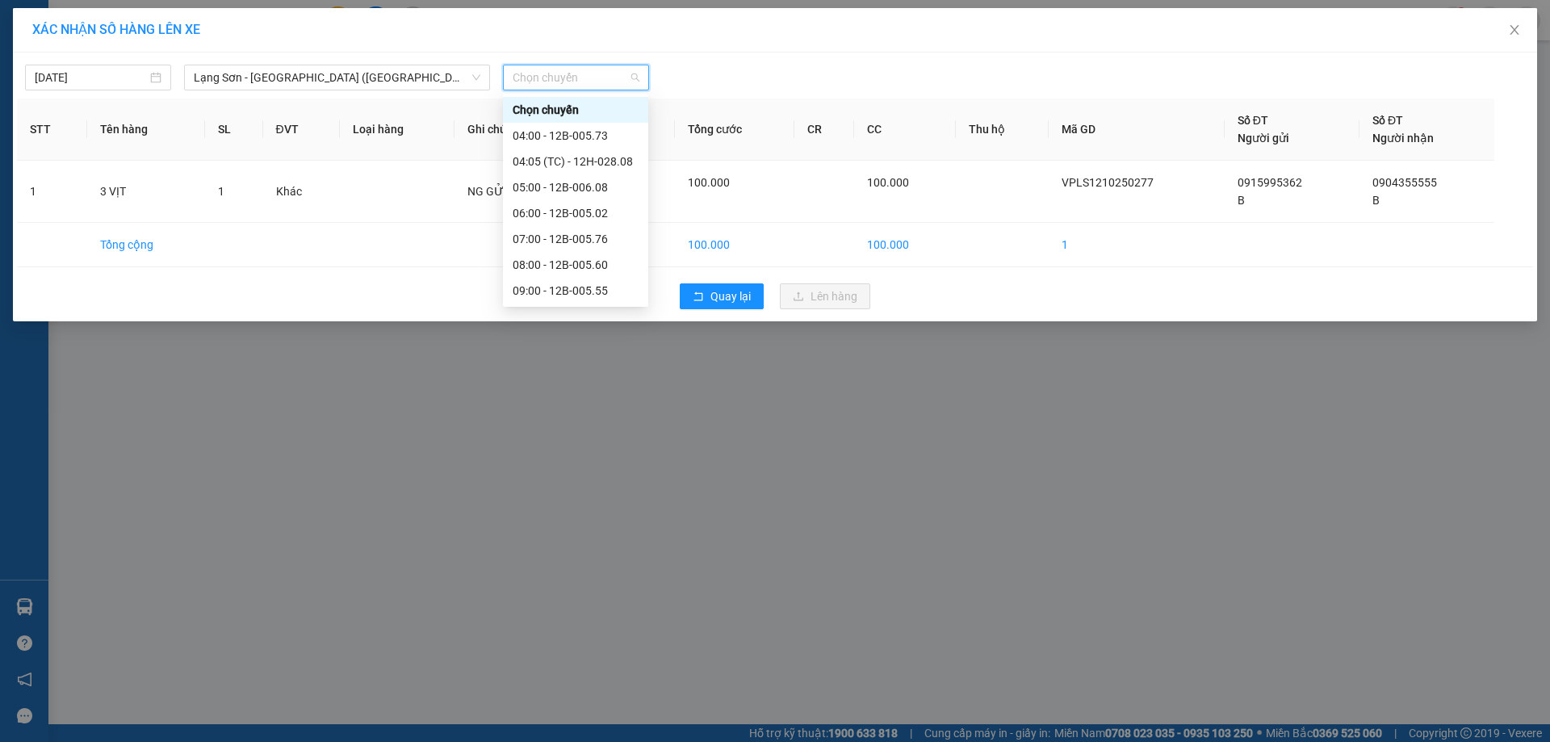
scroll to position [31, 0]
click at [580, 229] on div "08:00 - 12B-005.60" at bounding box center [576, 233] width 126 height 18
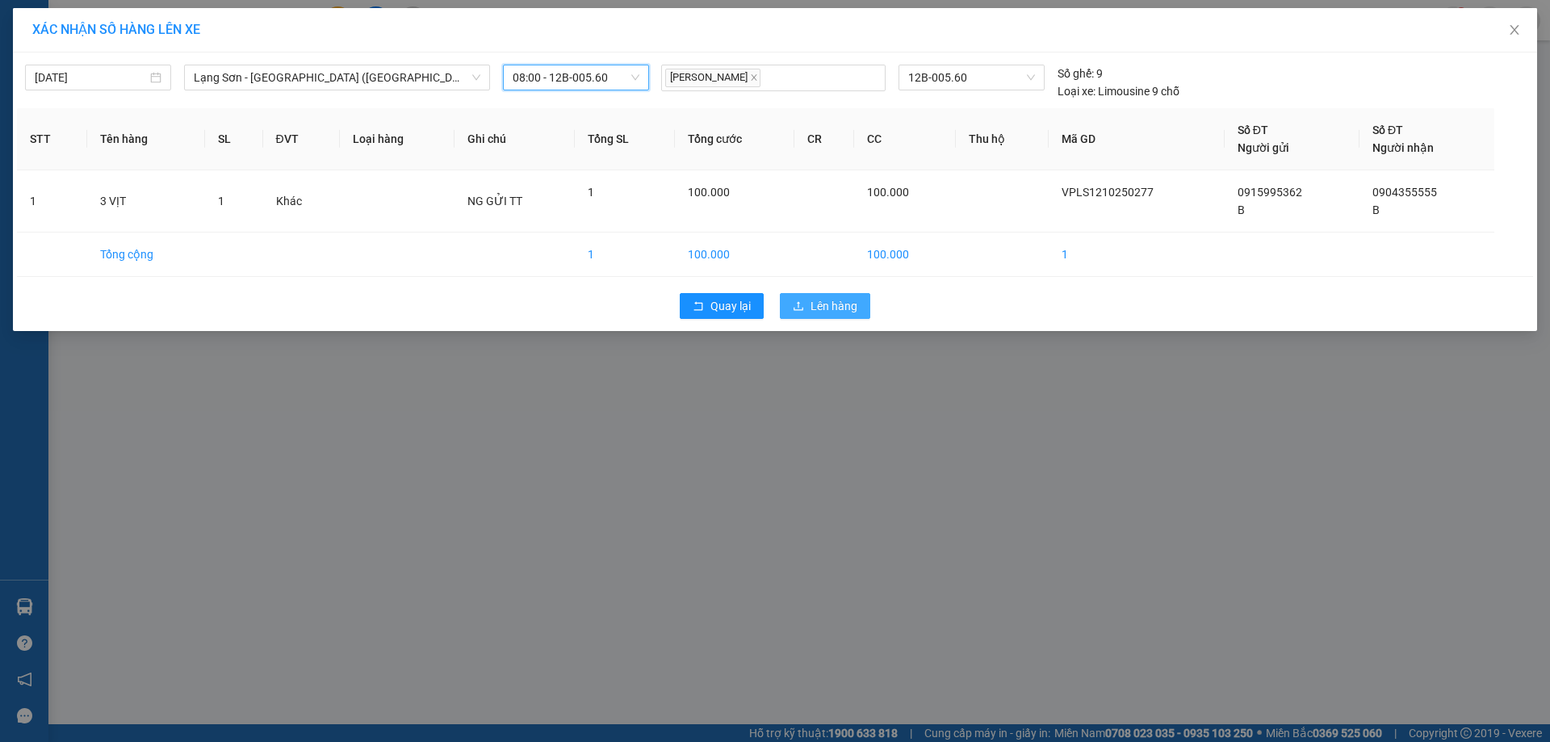
click at [839, 308] on span "Lên hàng" at bounding box center [834, 306] width 47 height 18
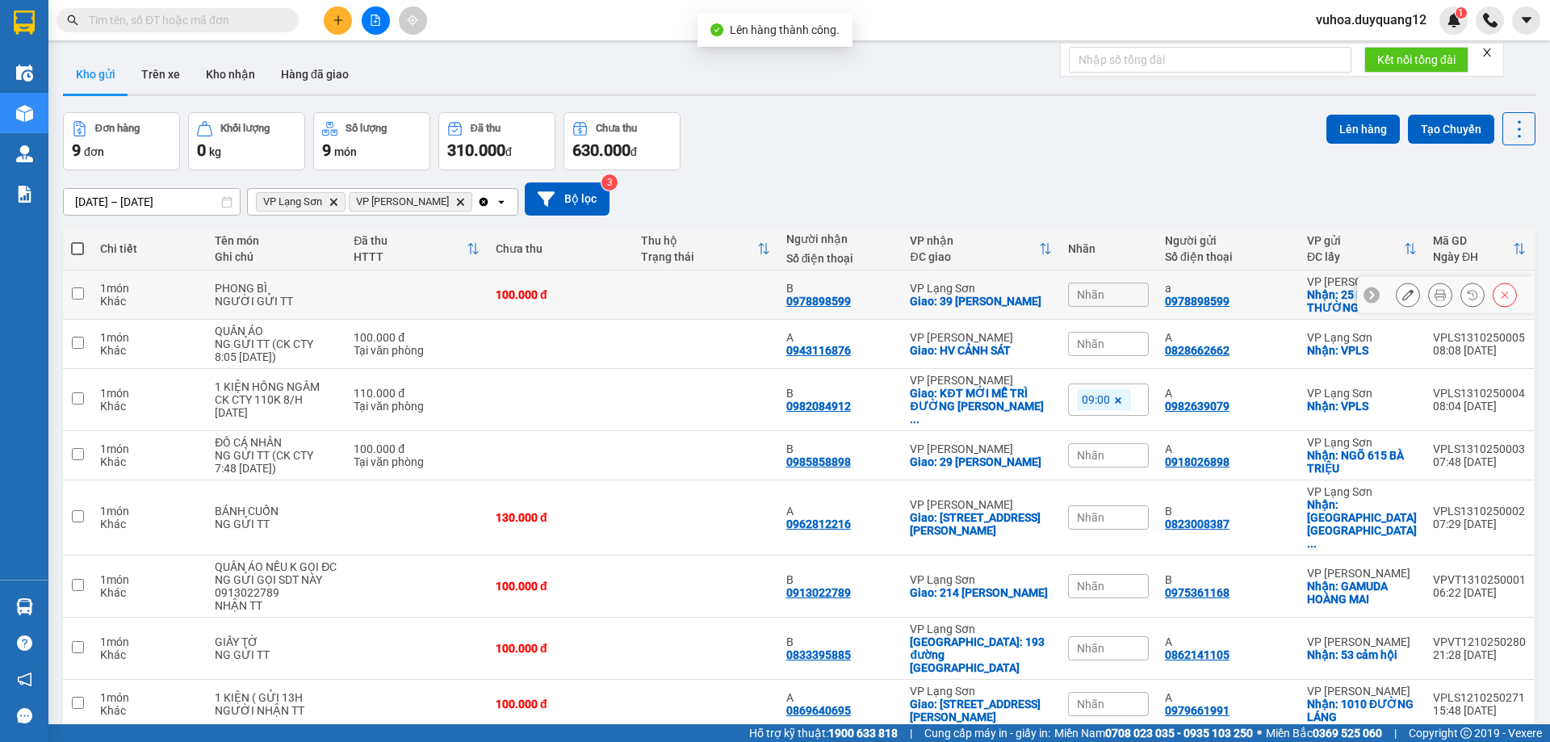
scroll to position [74, 0]
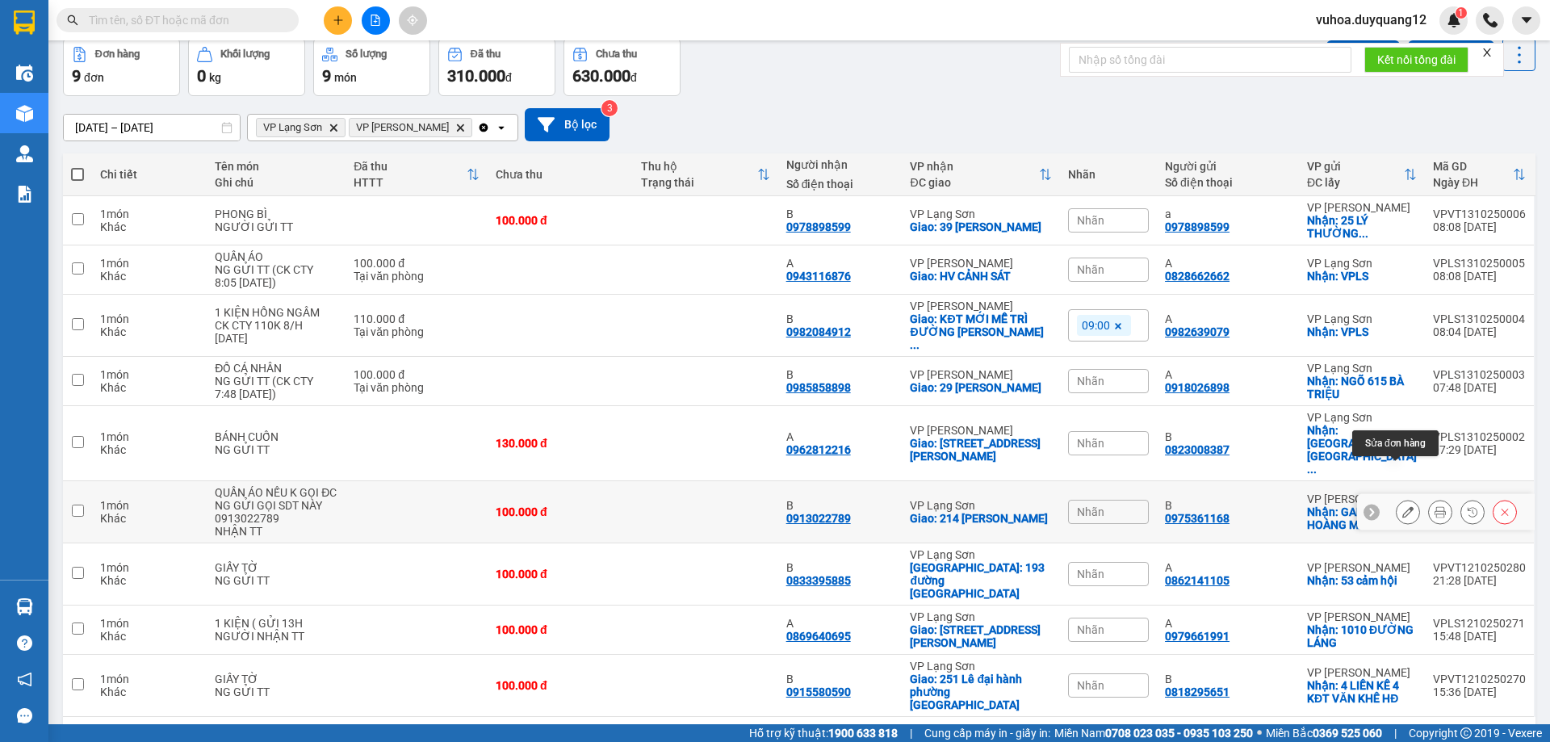
click at [1402, 506] on icon at bounding box center [1407, 511] width 11 height 11
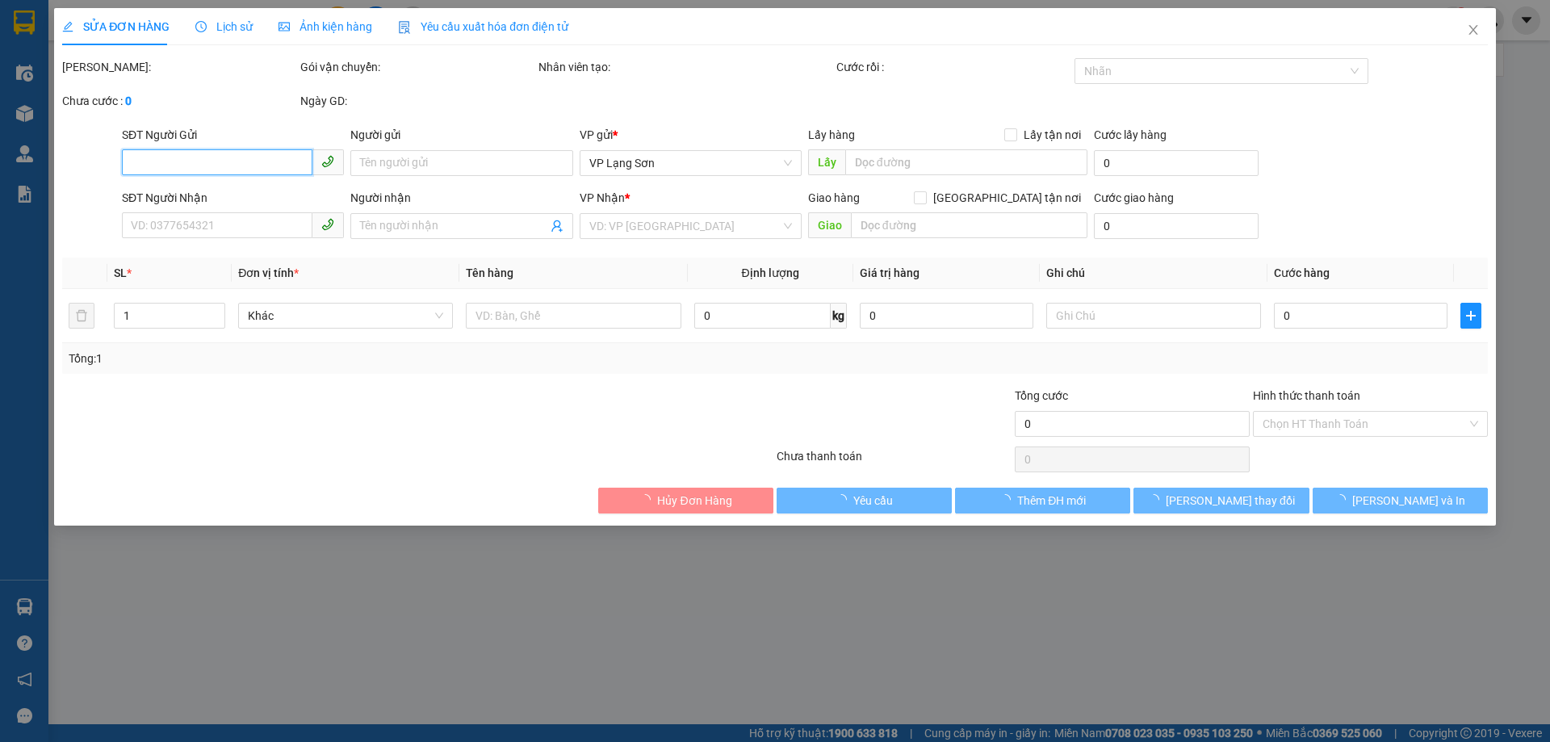
type input "0975361168"
type input "B"
checkbox input "true"
type input "GAMUDA HOÀNG MAI"
type input "0913022789"
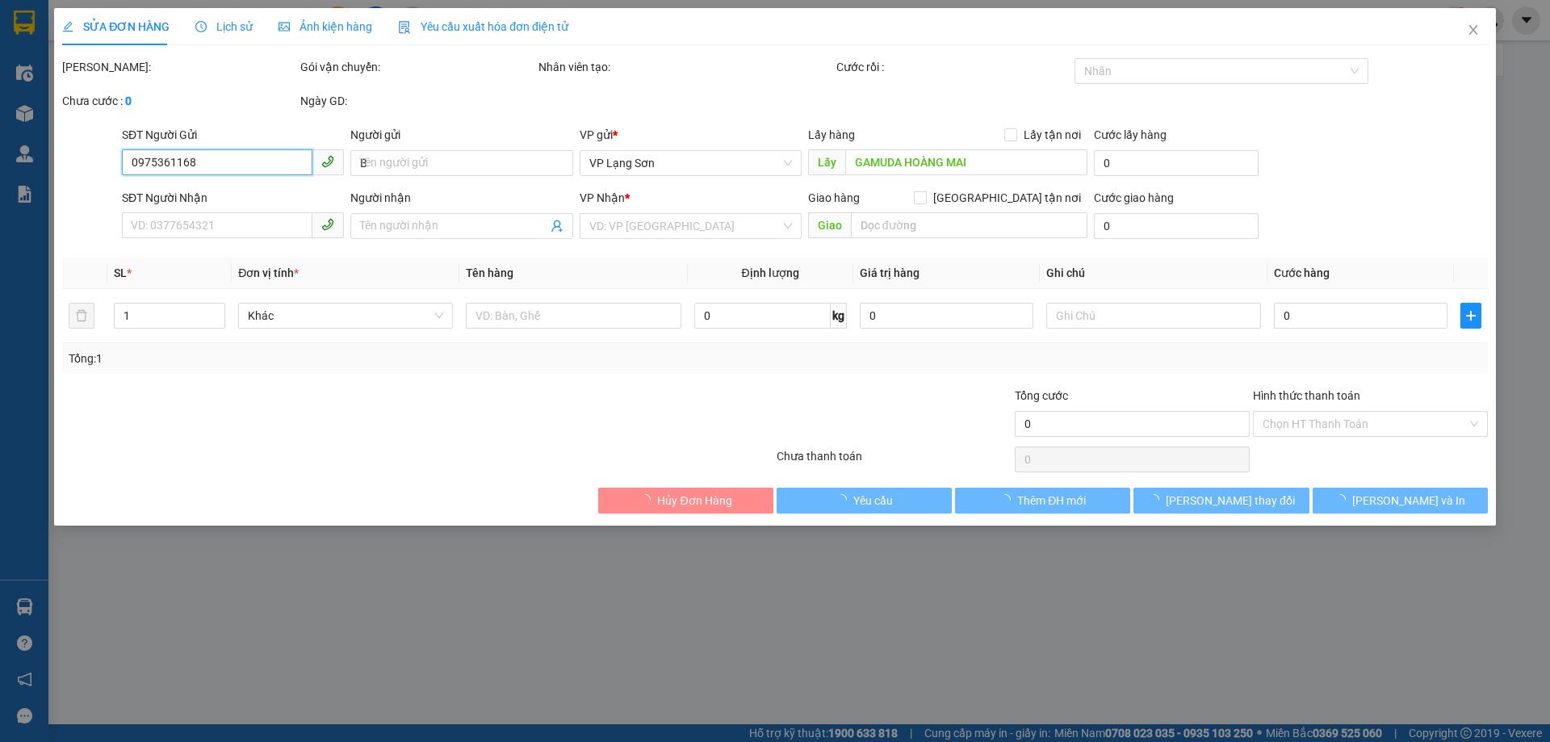
type input "B"
checkbox input "true"
type input "214 [PERSON_NAME]"
type input "100.000"
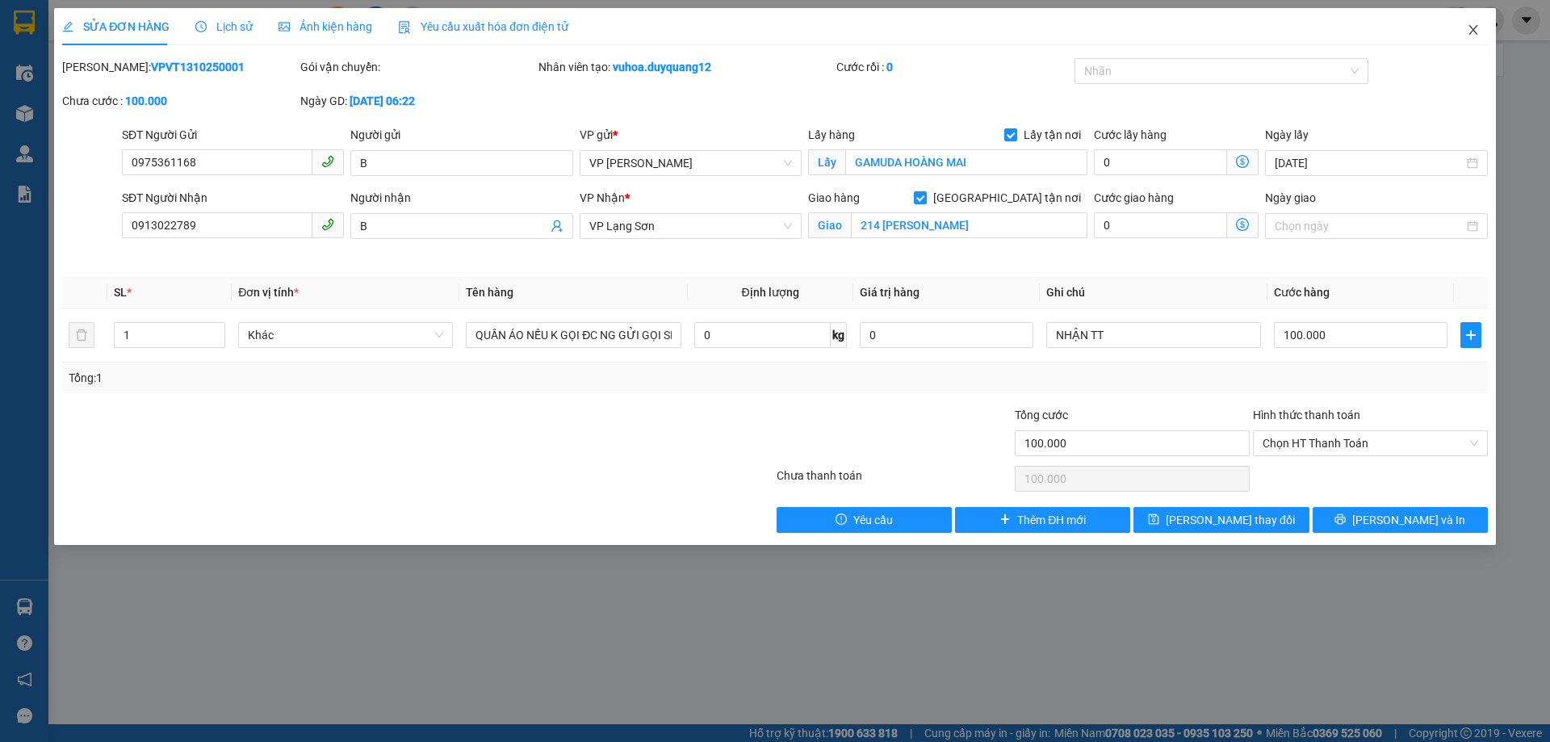
click at [1475, 36] on icon "close" at bounding box center [1473, 29] width 13 height 13
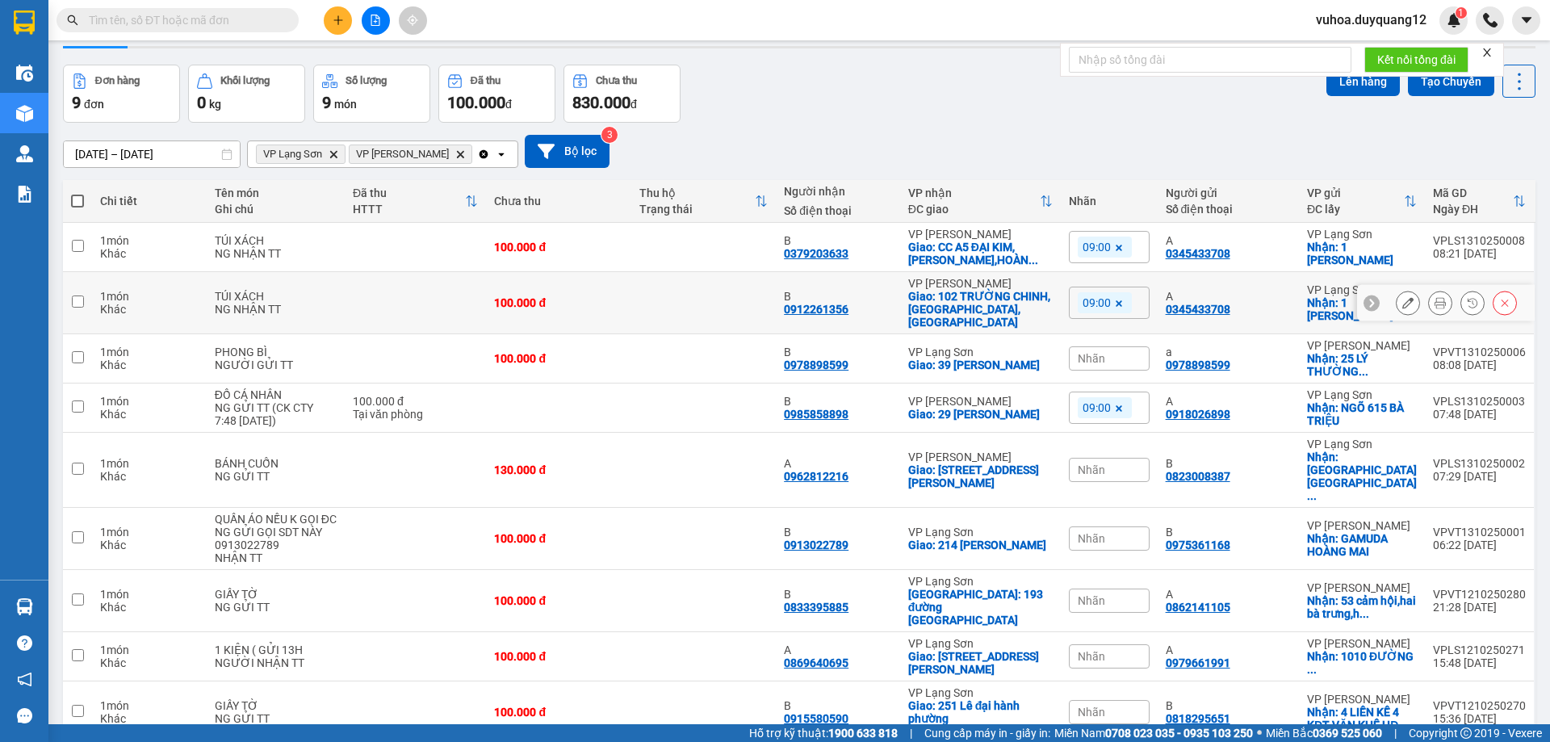
scroll to position [74, 0]
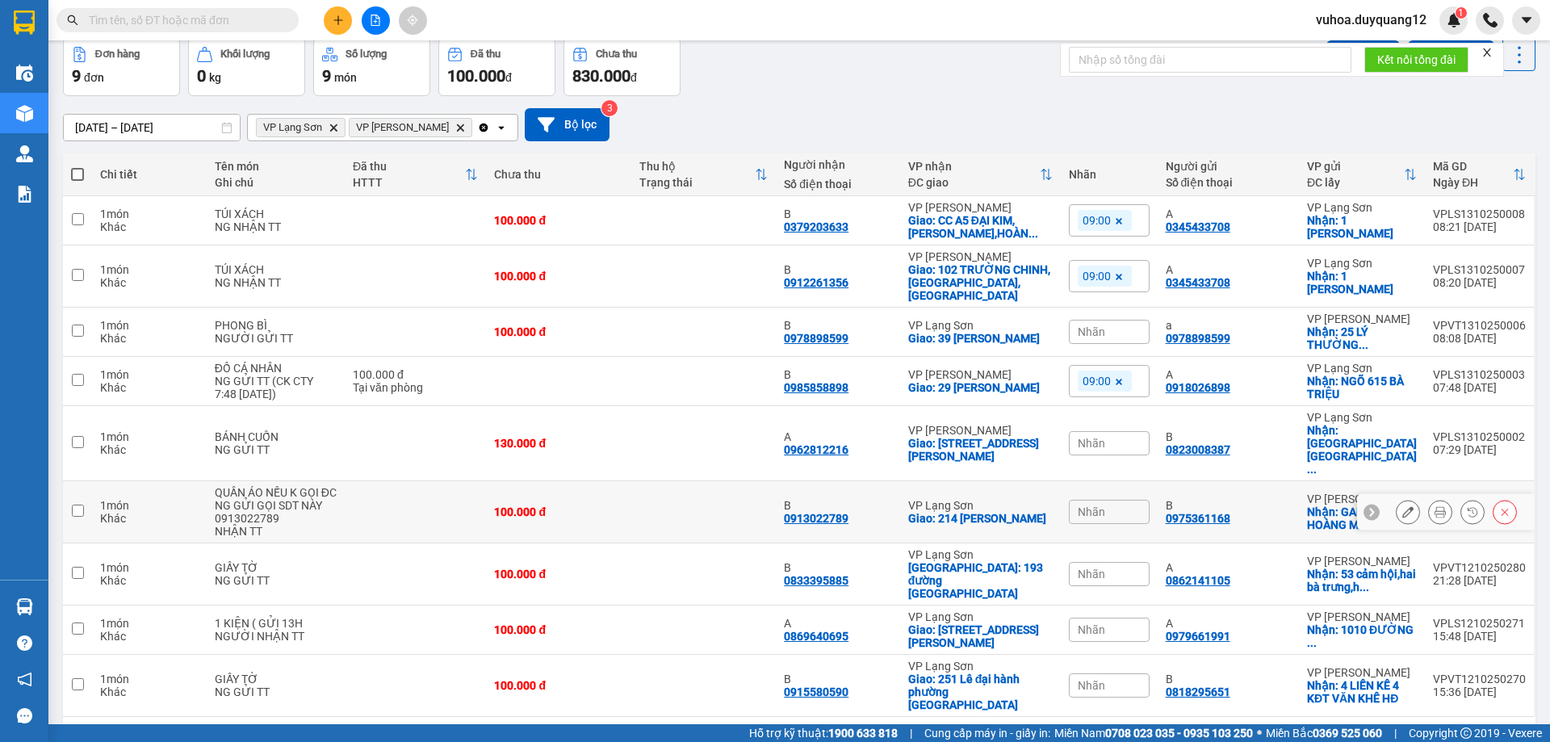
click at [86, 481] on td at bounding box center [77, 512] width 29 height 62
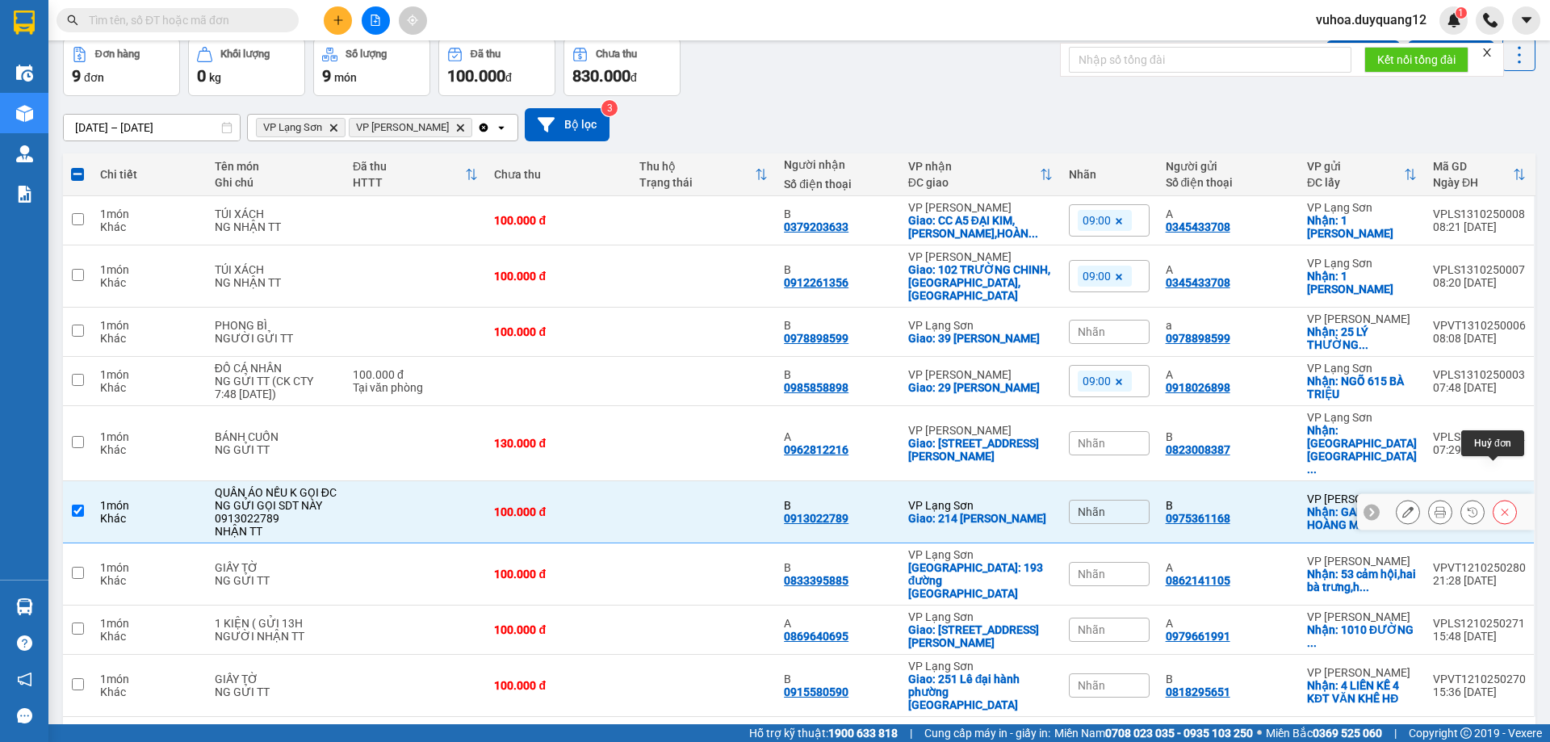
click at [1502, 509] on icon at bounding box center [1505, 512] width 7 height 7
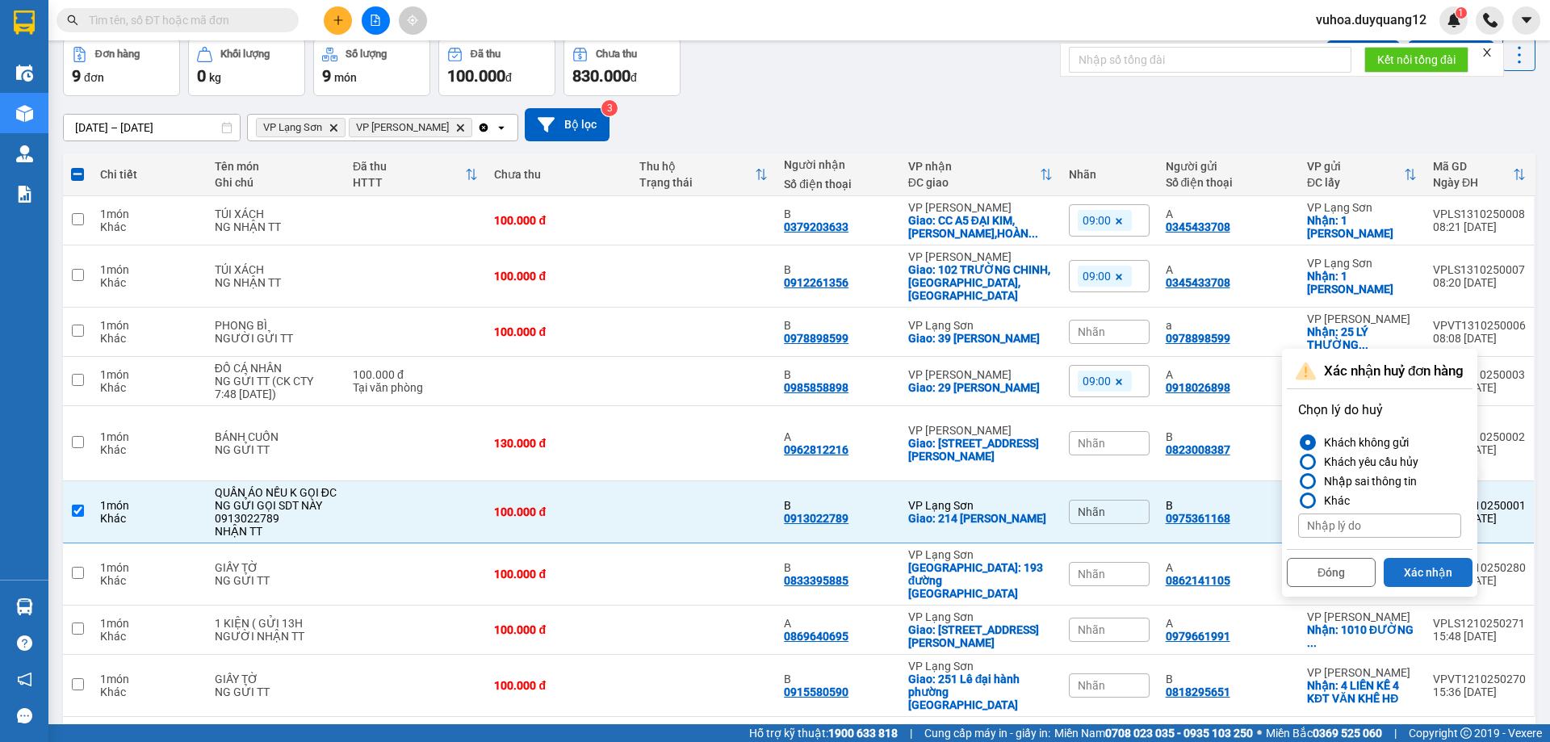
click at [1419, 568] on button "Xác nhận" at bounding box center [1428, 572] width 89 height 29
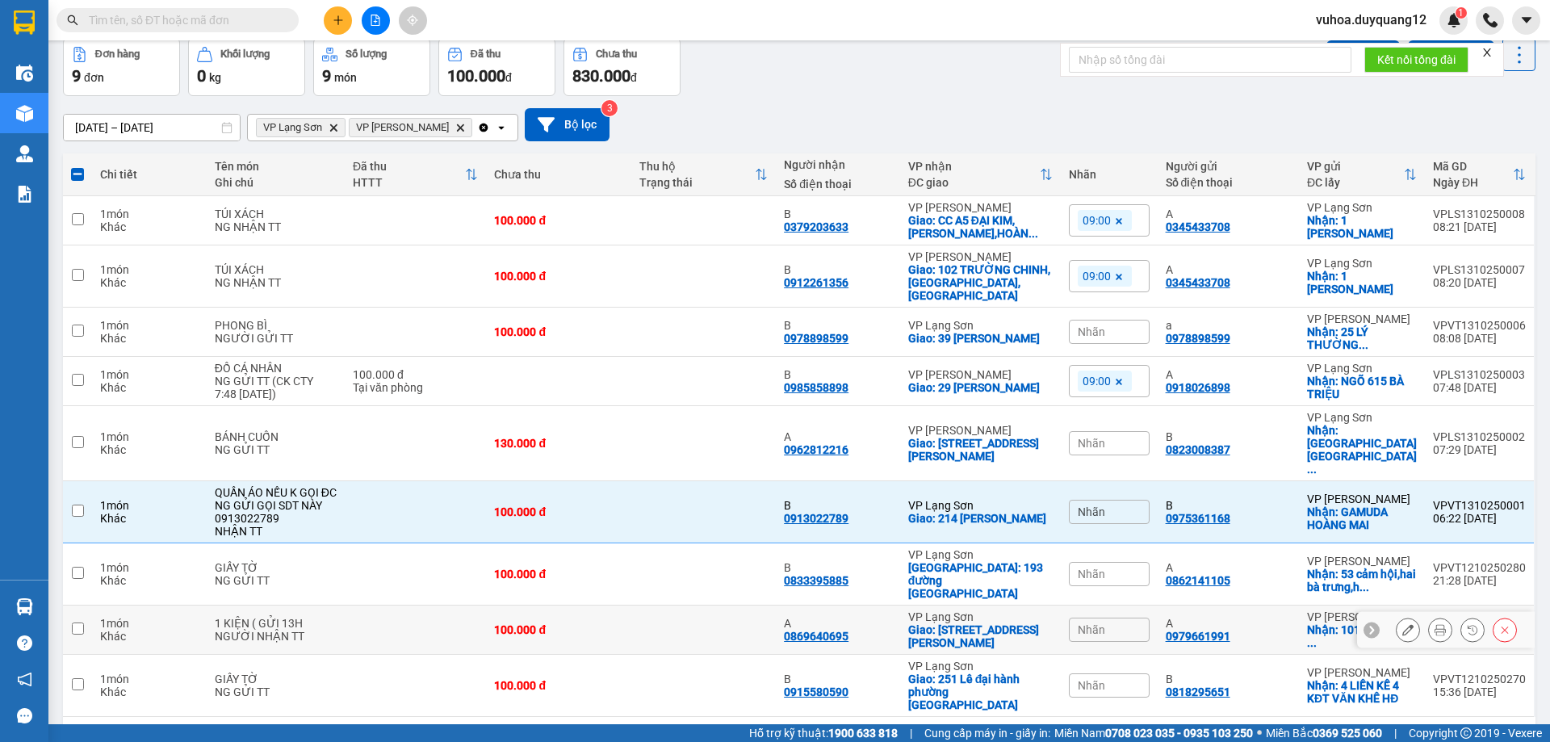
checkbox input "false"
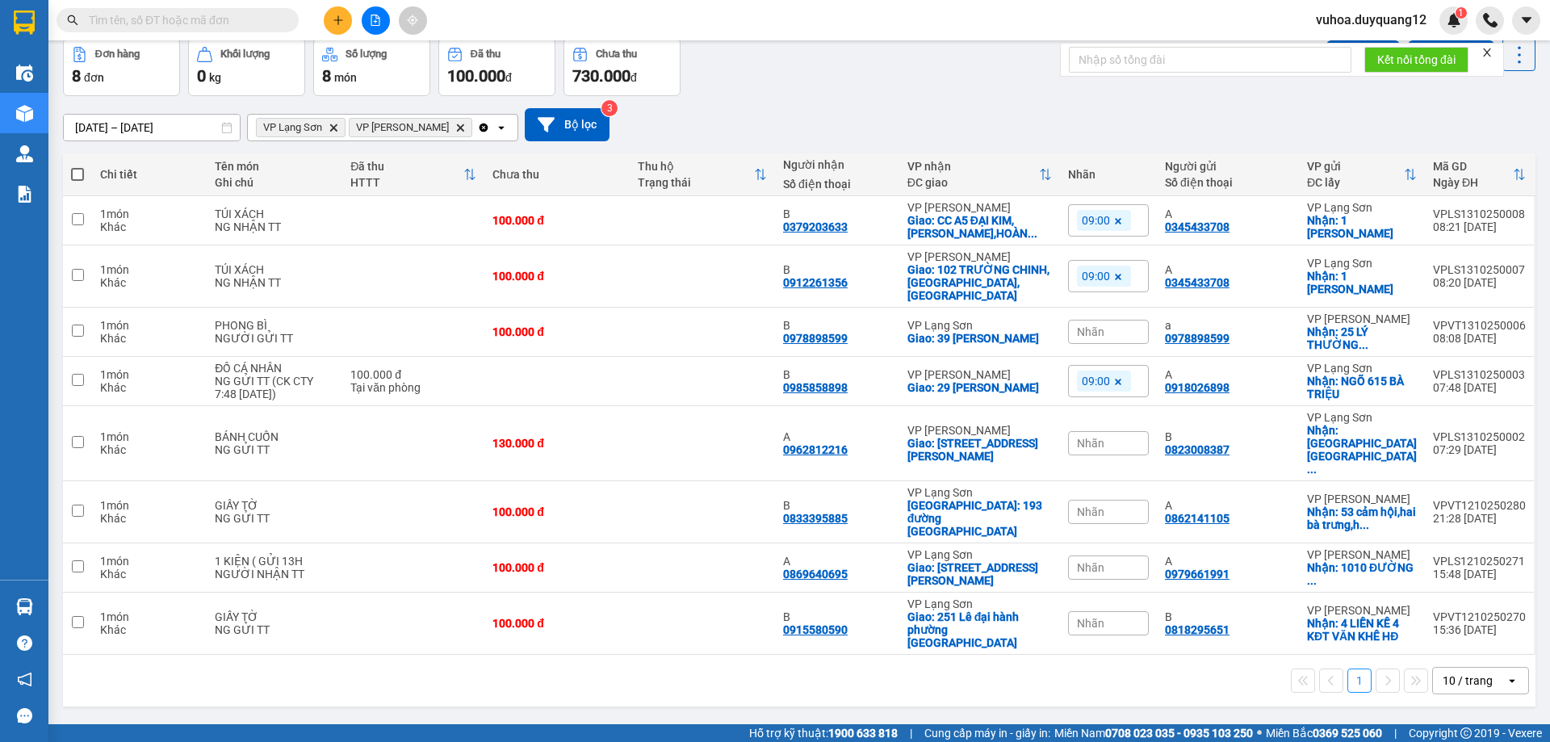
click at [1055, 677] on div "ver 1.8.146 Kho gửi Trên xe Kho nhận Hàng đã giao Đơn hàng 8 đơn Khối lượng 0 k…" at bounding box center [800, 345] width 1486 height 742
click at [894, 90] on div "Đơn hàng 8 đơn Khối lượng 0 kg Số lượng 8 món Đã thu 100.000 đ Chưa thu 730.000…" at bounding box center [799, 67] width 1473 height 58
click at [345, 25] on button at bounding box center [338, 20] width 28 height 28
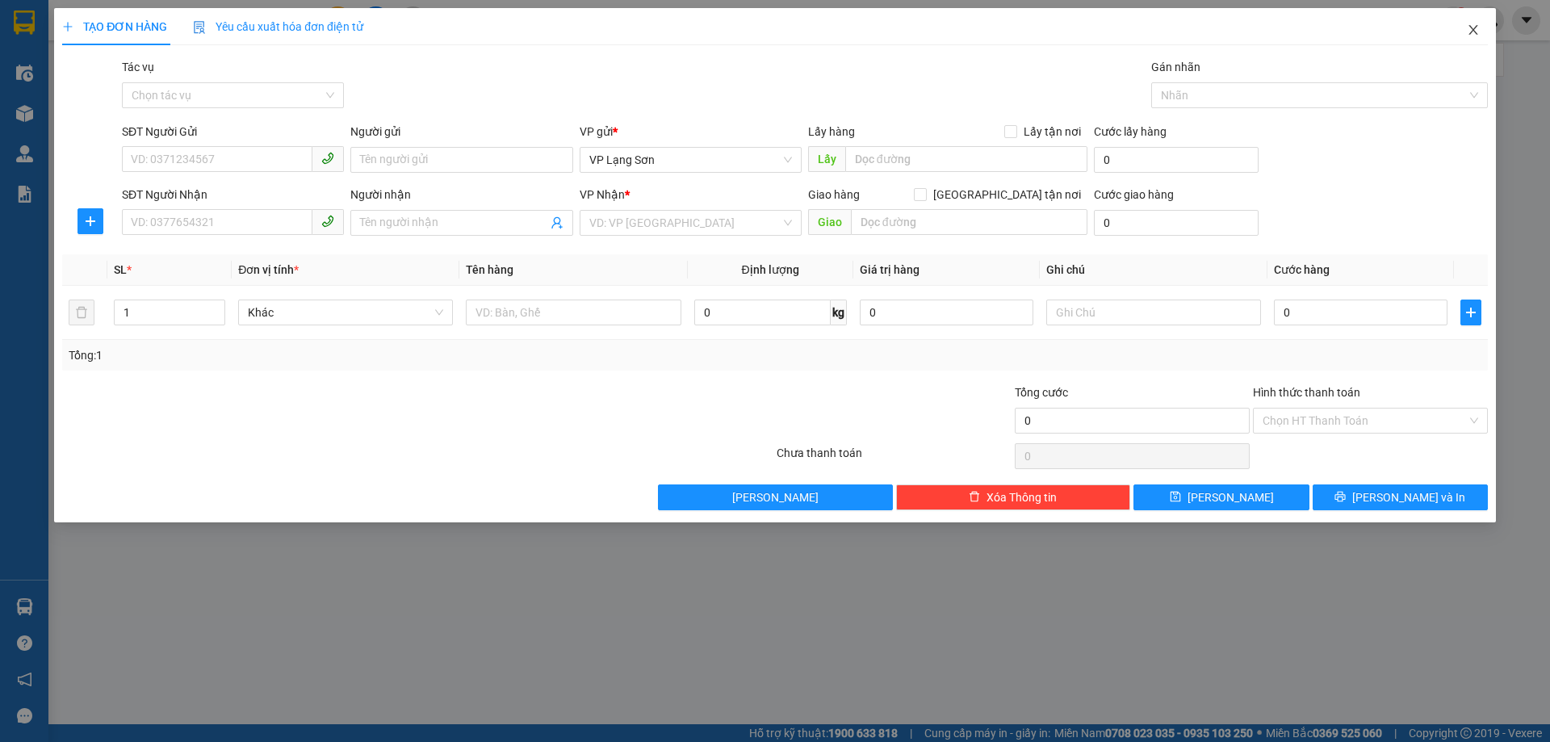
click at [1477, 29] on icon "close" at bounding box center [1473, 29] width 13 height 13
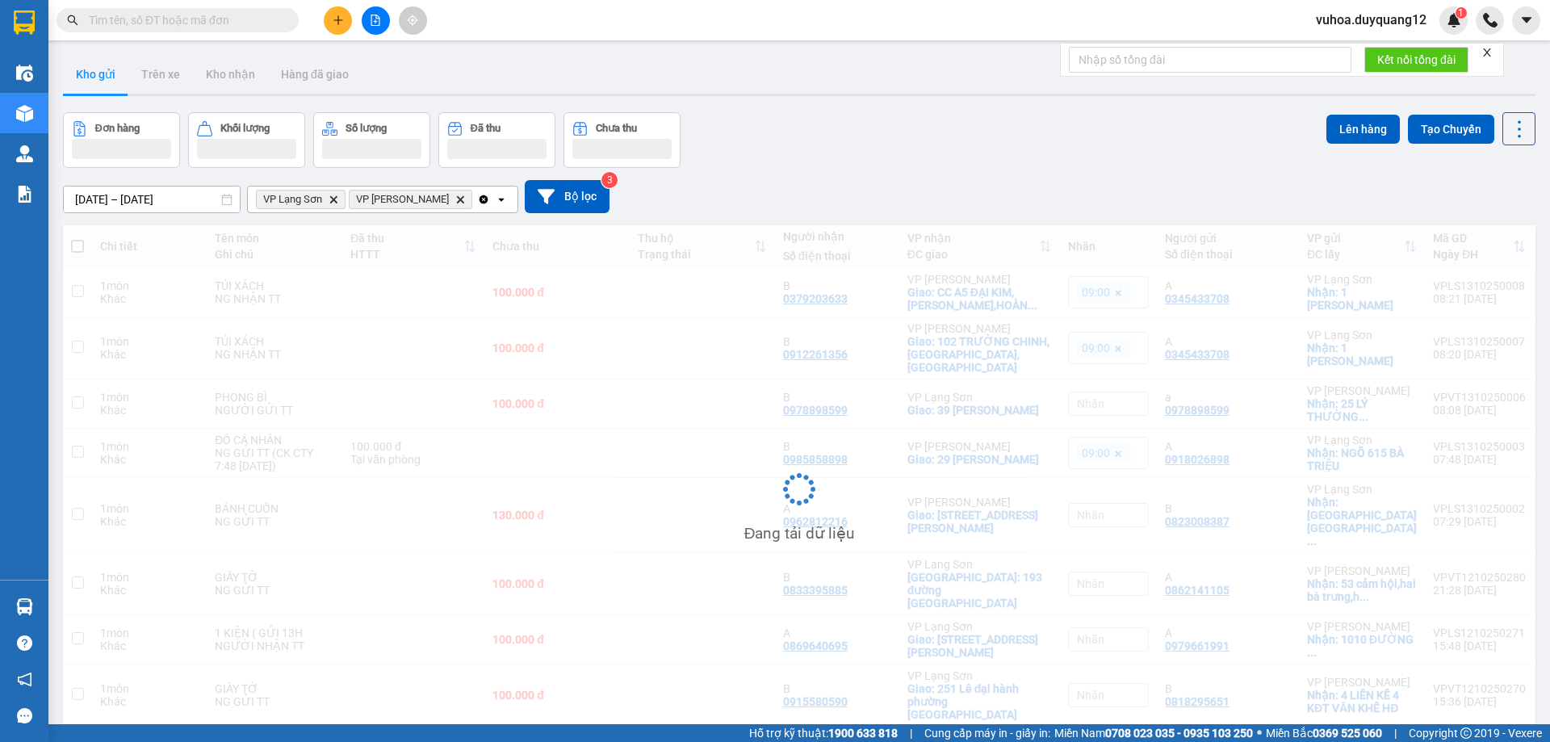
click at [121, 16] on input "text" at bounding box center [184, 20] width 191 height 18
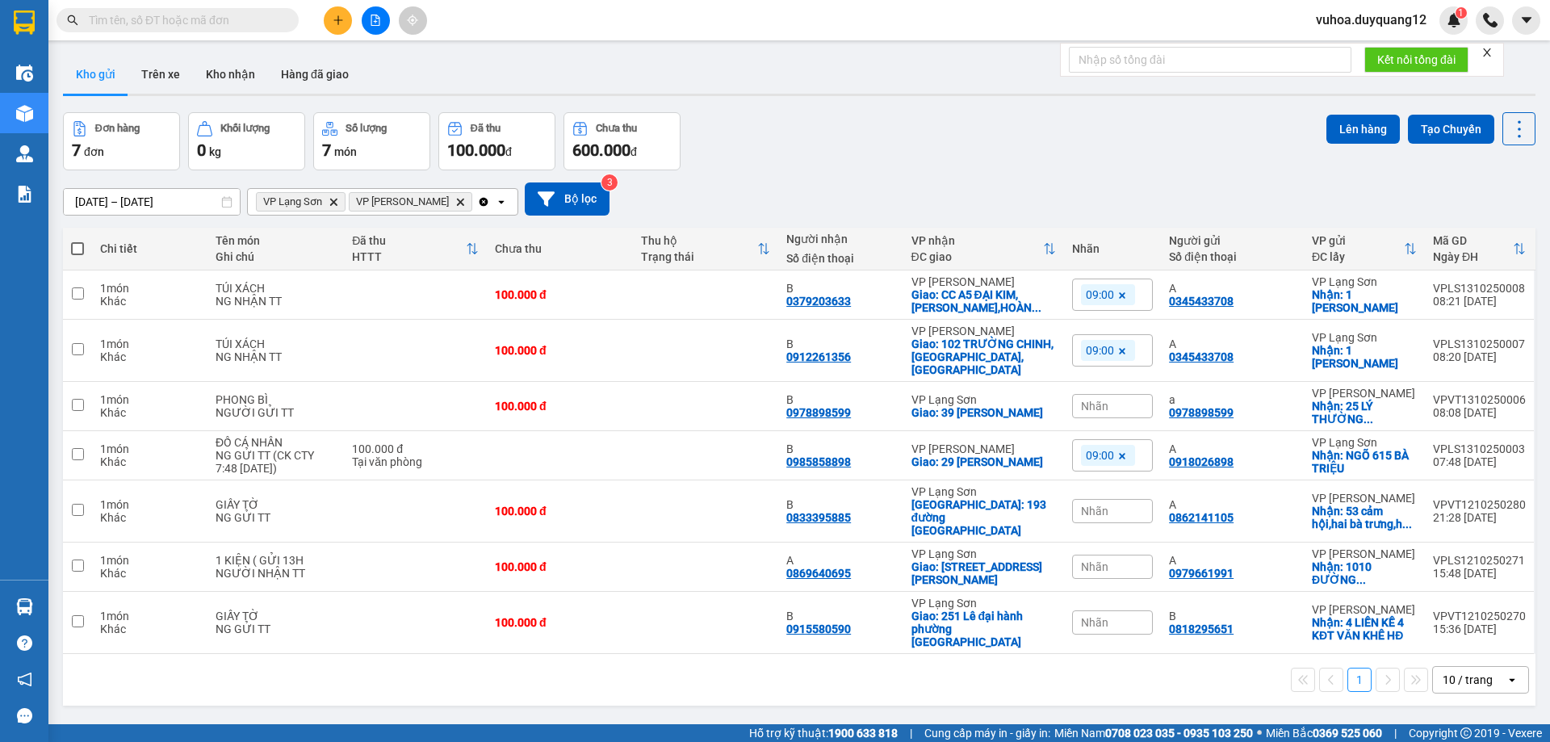
paste input "0913023989"
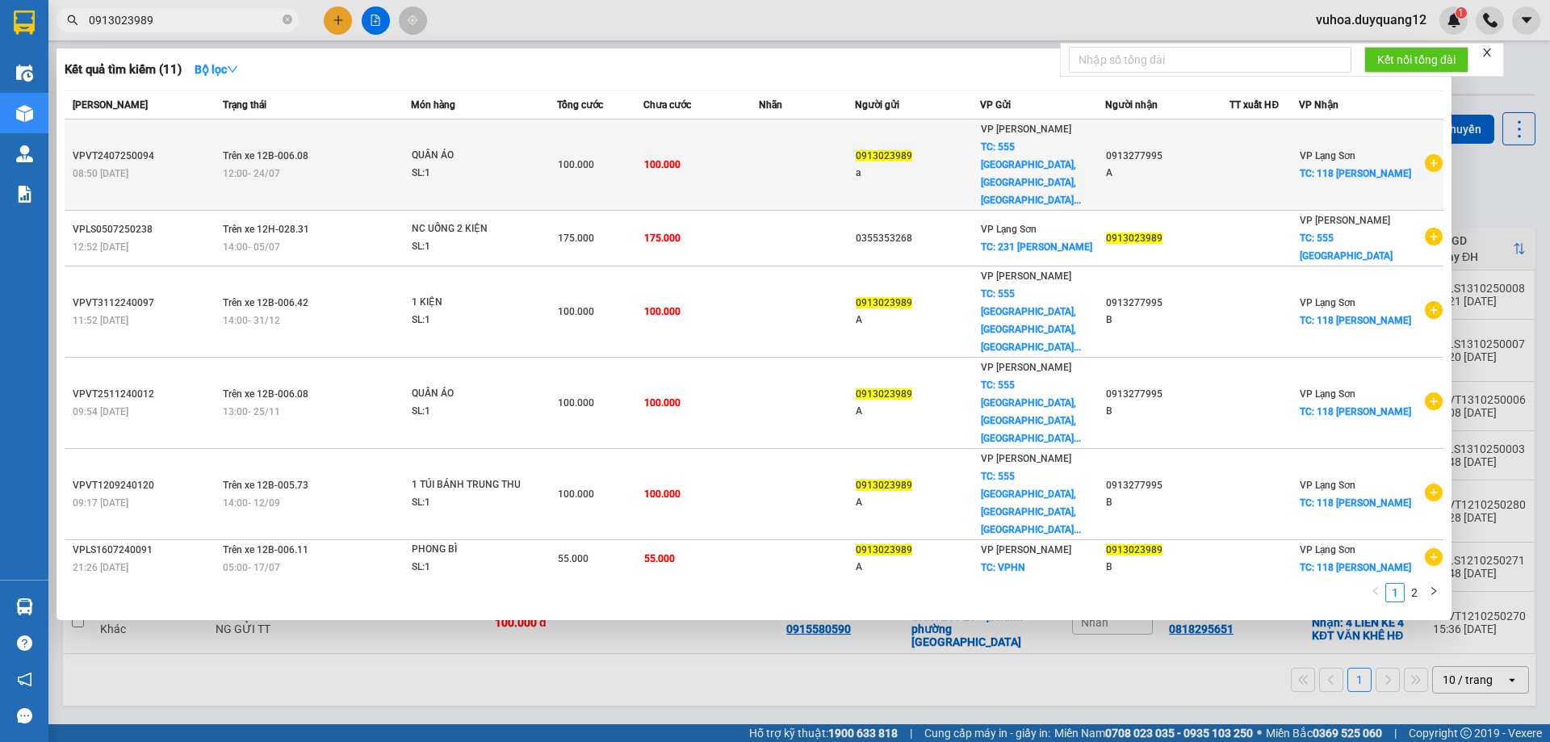
type input "0913023989"
click at [1425, 154] on icon "plus-circle" at bounding box center [1434, 163] width 18 height 18
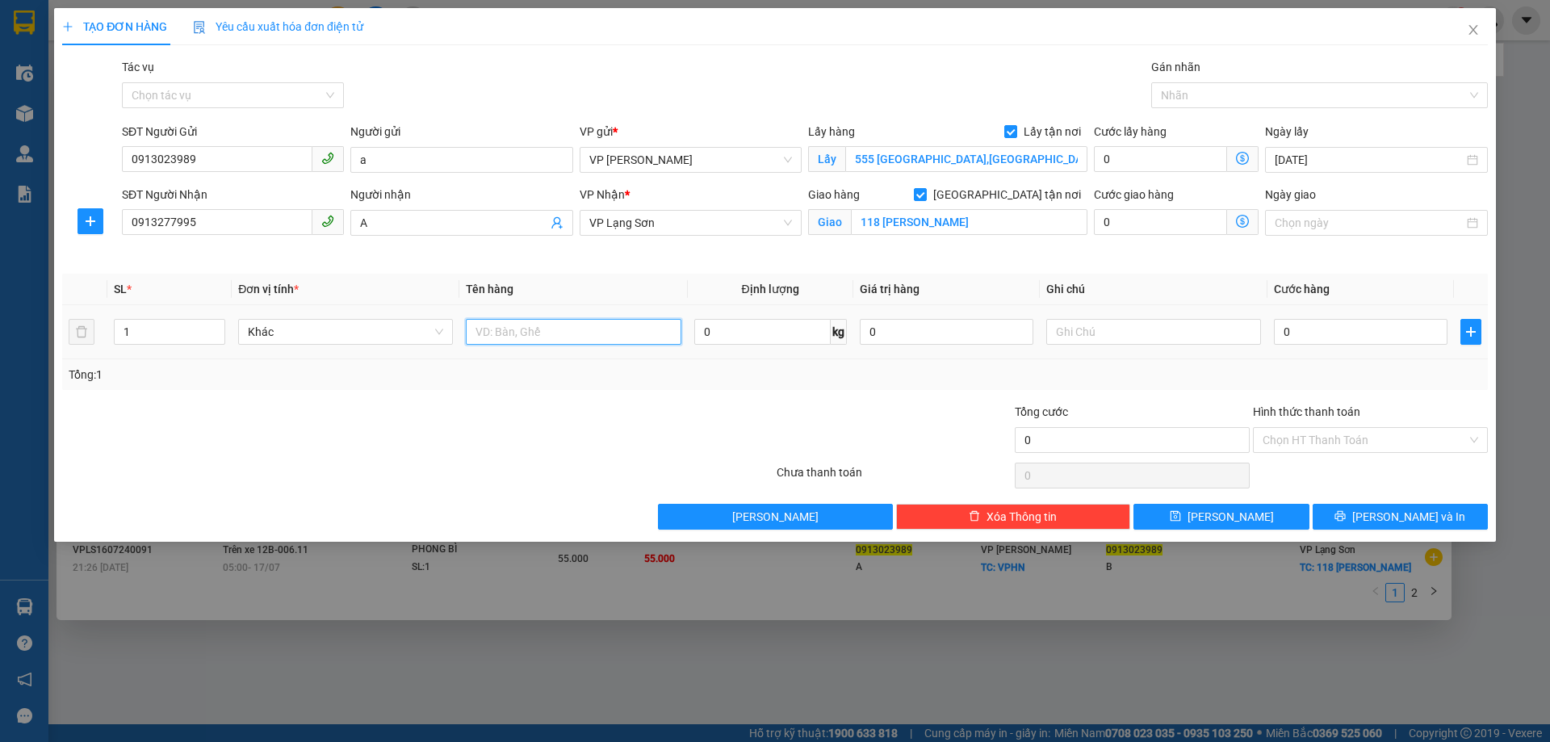
click at [525, 332] on input "text" at bounding box center [573, 332] width 215 height 26
type input "HOA QUẢ"
click at [1303, 333] on input "0" at bounding box center [1361, 332] width 174 height 26
type input "1"
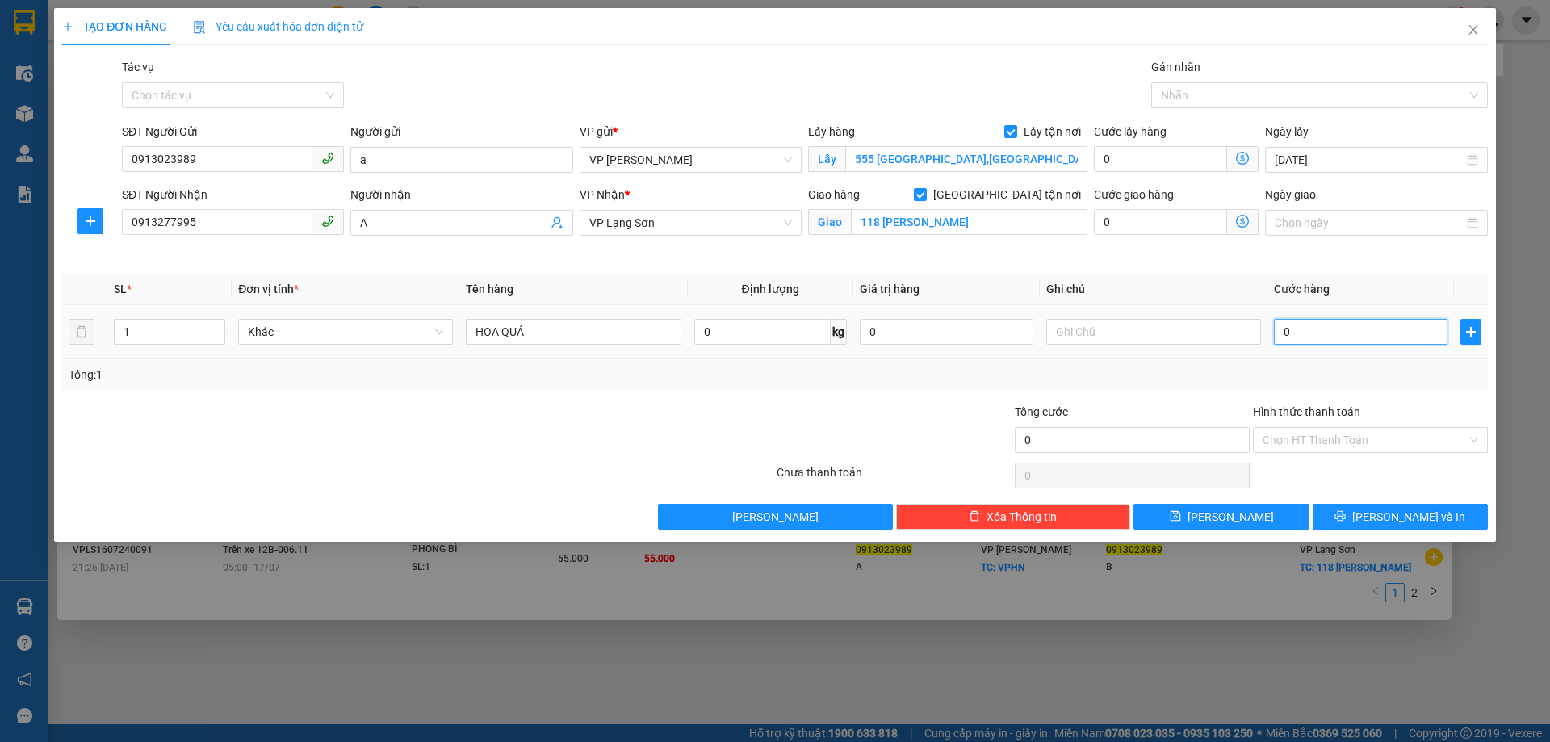
type input "1"
type input "11"
type input "110"
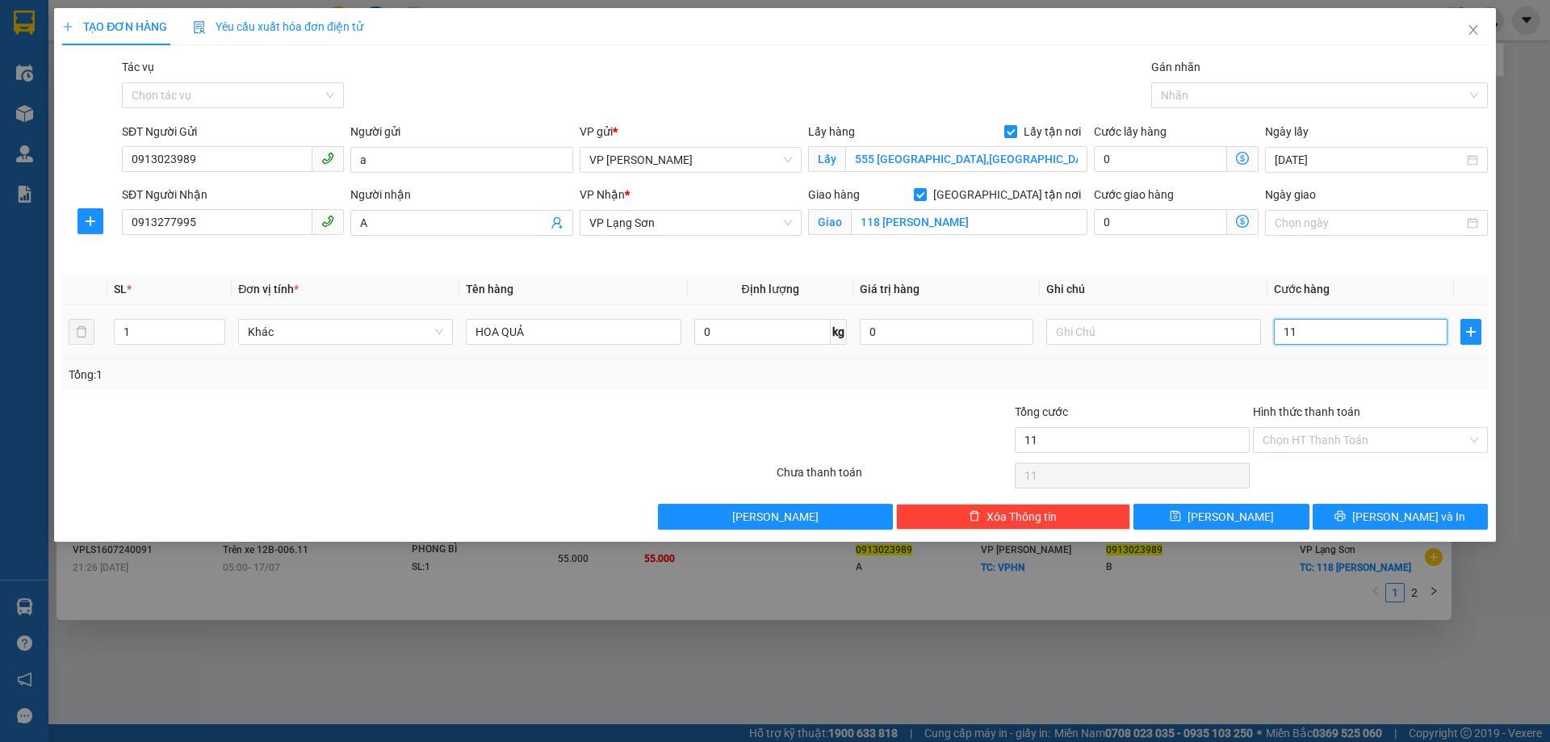
type input "110"
type input "110.000"
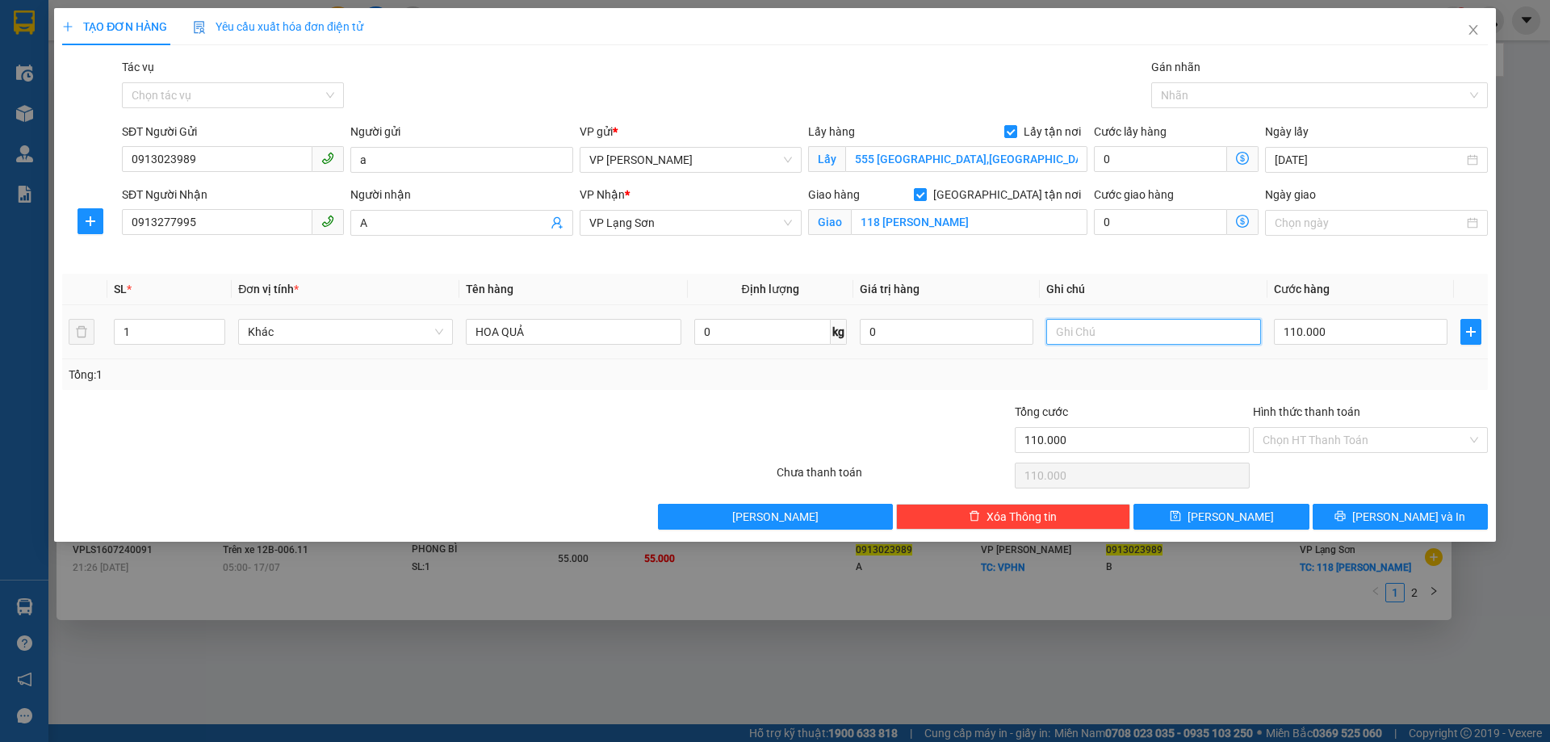
click at [1071, 333] on input "text" at bounding box center [1153, 332] width 215 height 26
type input "NG NHẬN TT"
click at [1344, 342] on input "110.000" at bounding box center [1361, 332] width 174 height 26
type input "1"
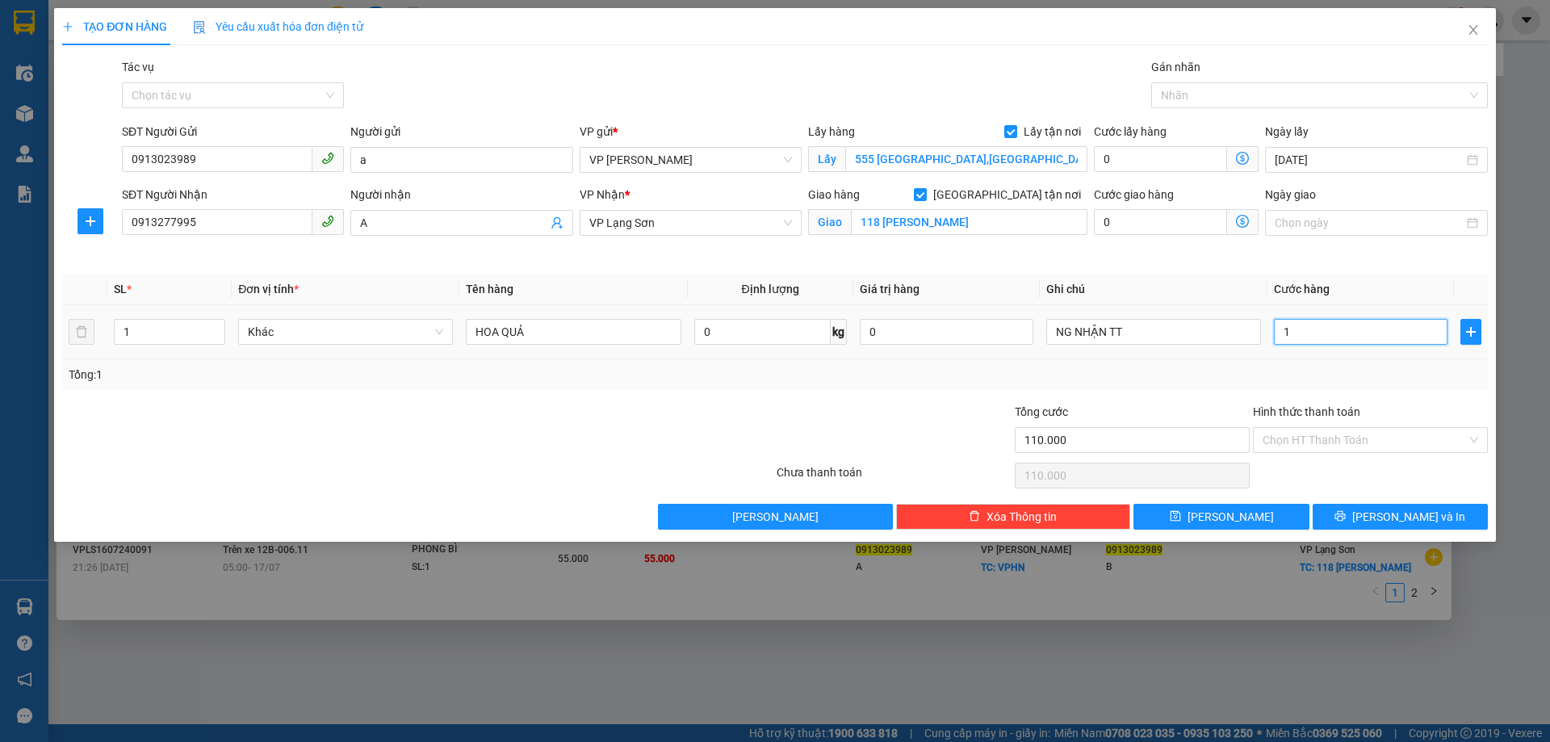
type input "1"
type input "10"
type input "100"
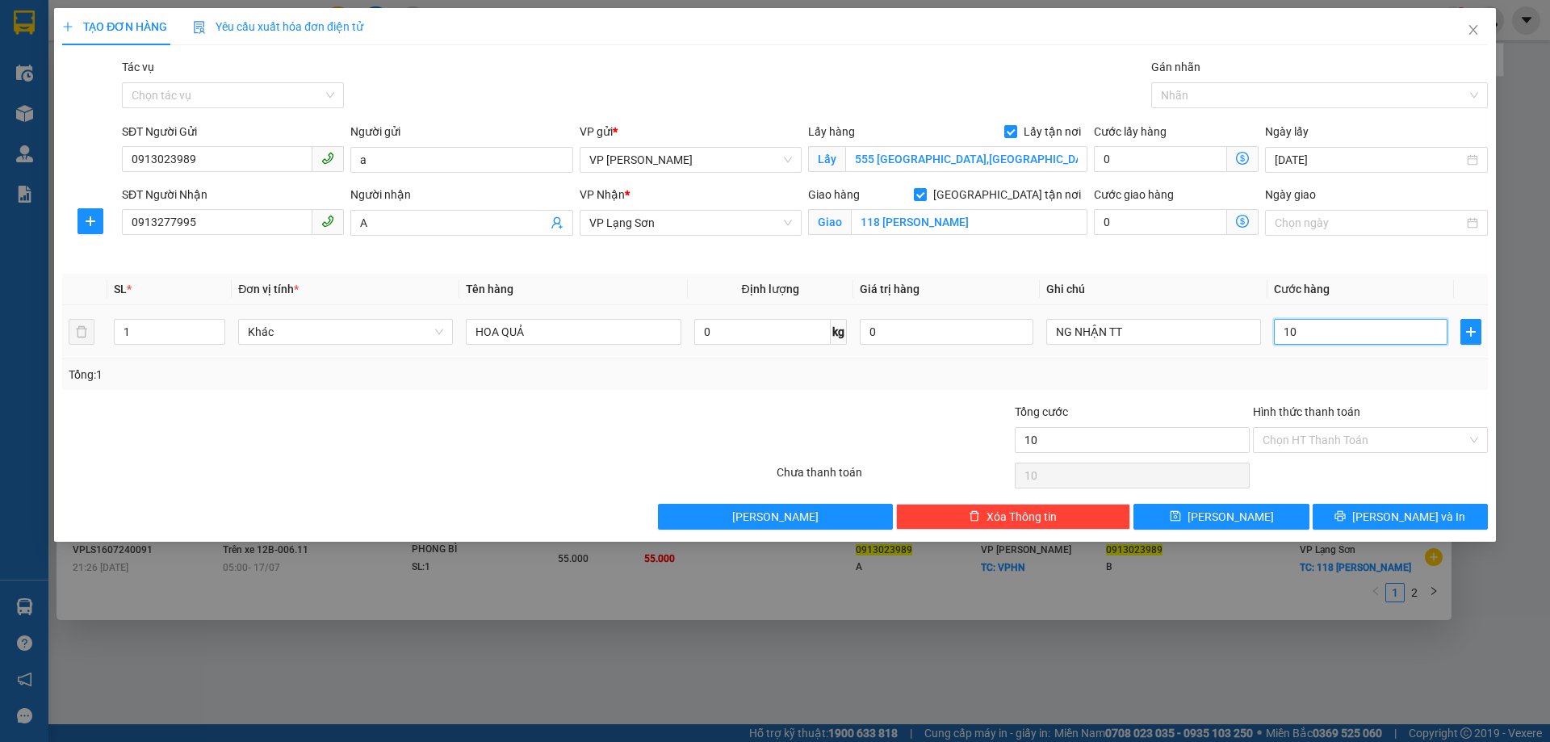
type input "100"
type input "100.000"
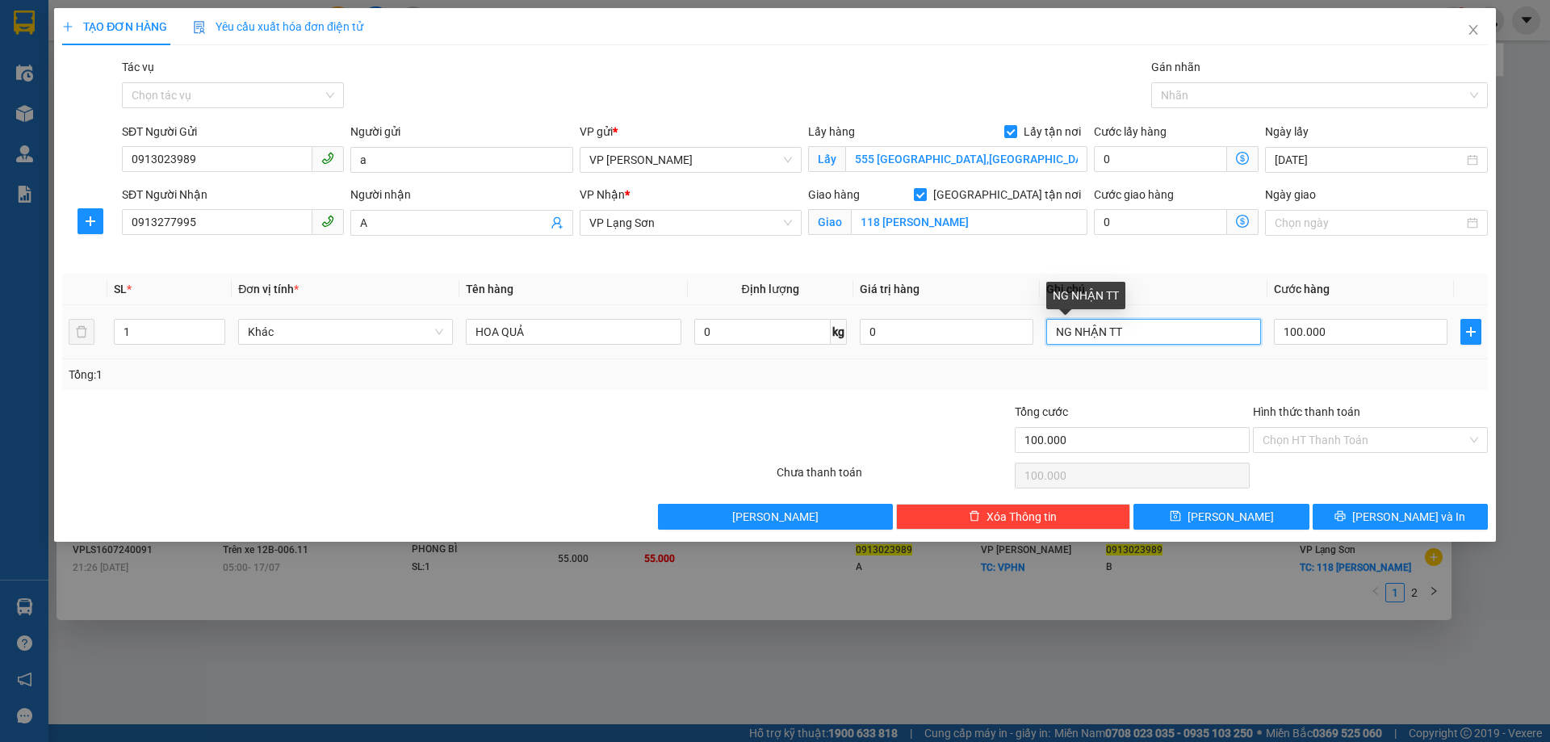
click at [1106, 335] on input "NG NHẬN TT" at bounding box center [1153, 332] width 215 height 26
type input "NG GỬI TT"
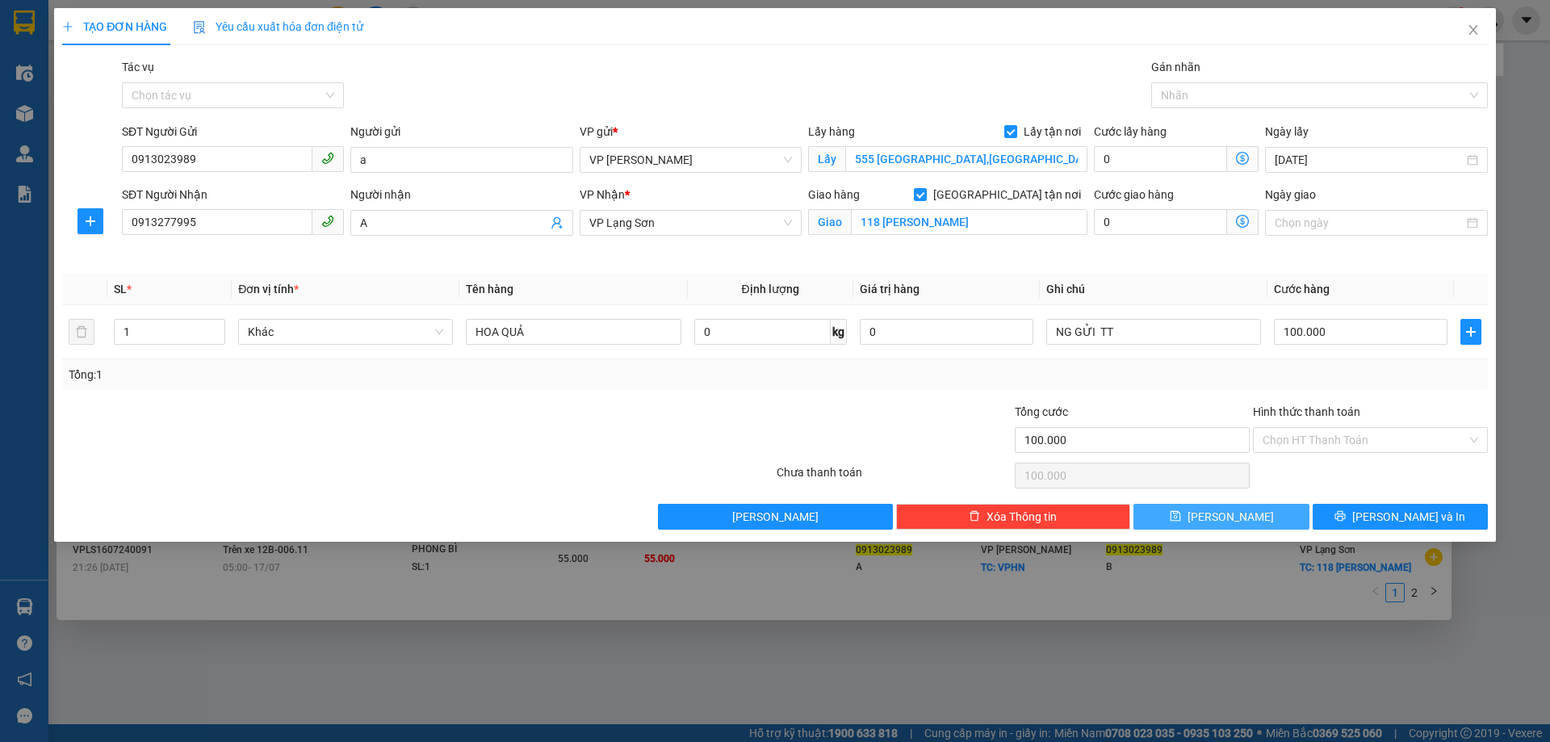
click at [1238, 517] on span "[PERSON_NAME]" at bounding box center [1231, 517] width 86 height 18
checkbox input "false"
type input "0"
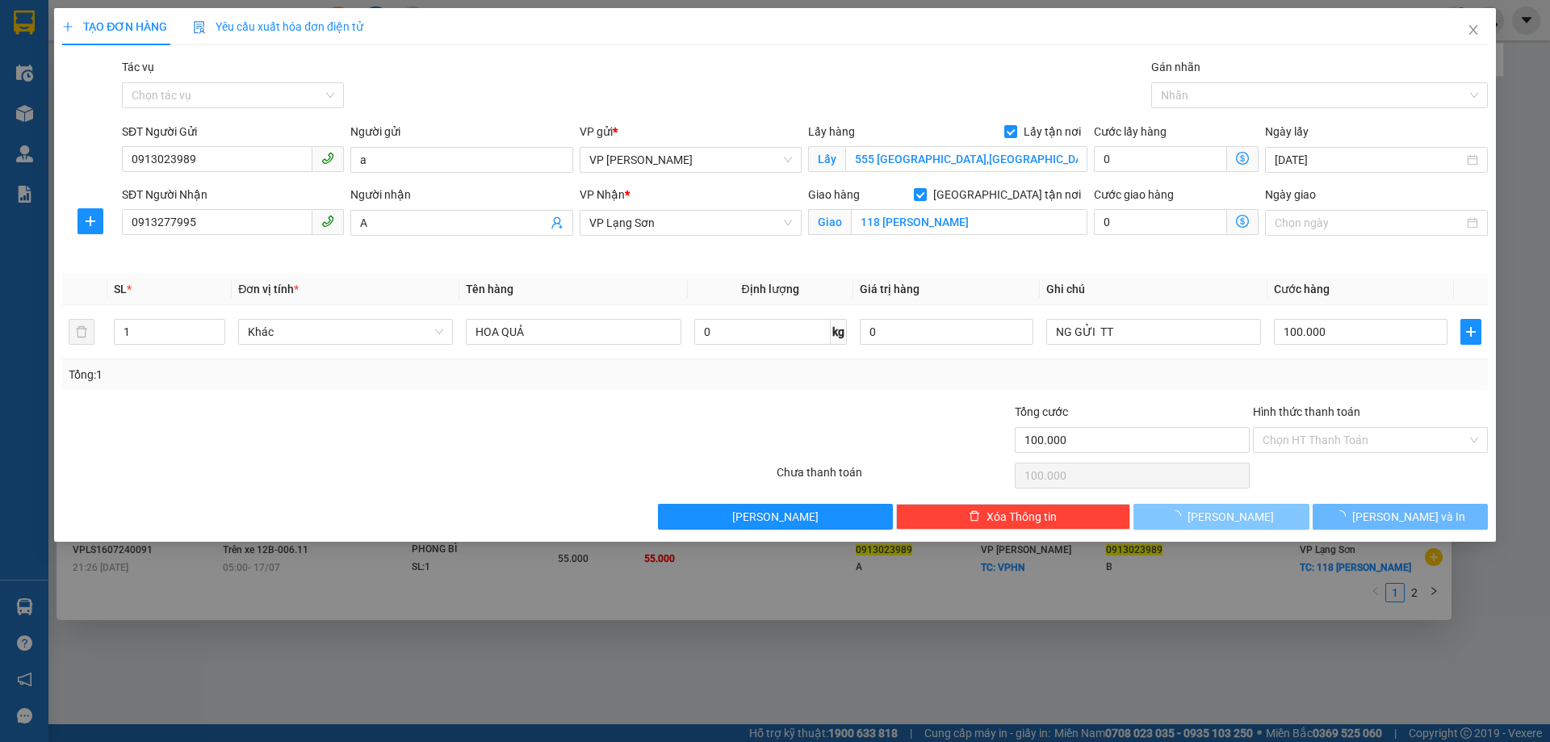
type input "0"
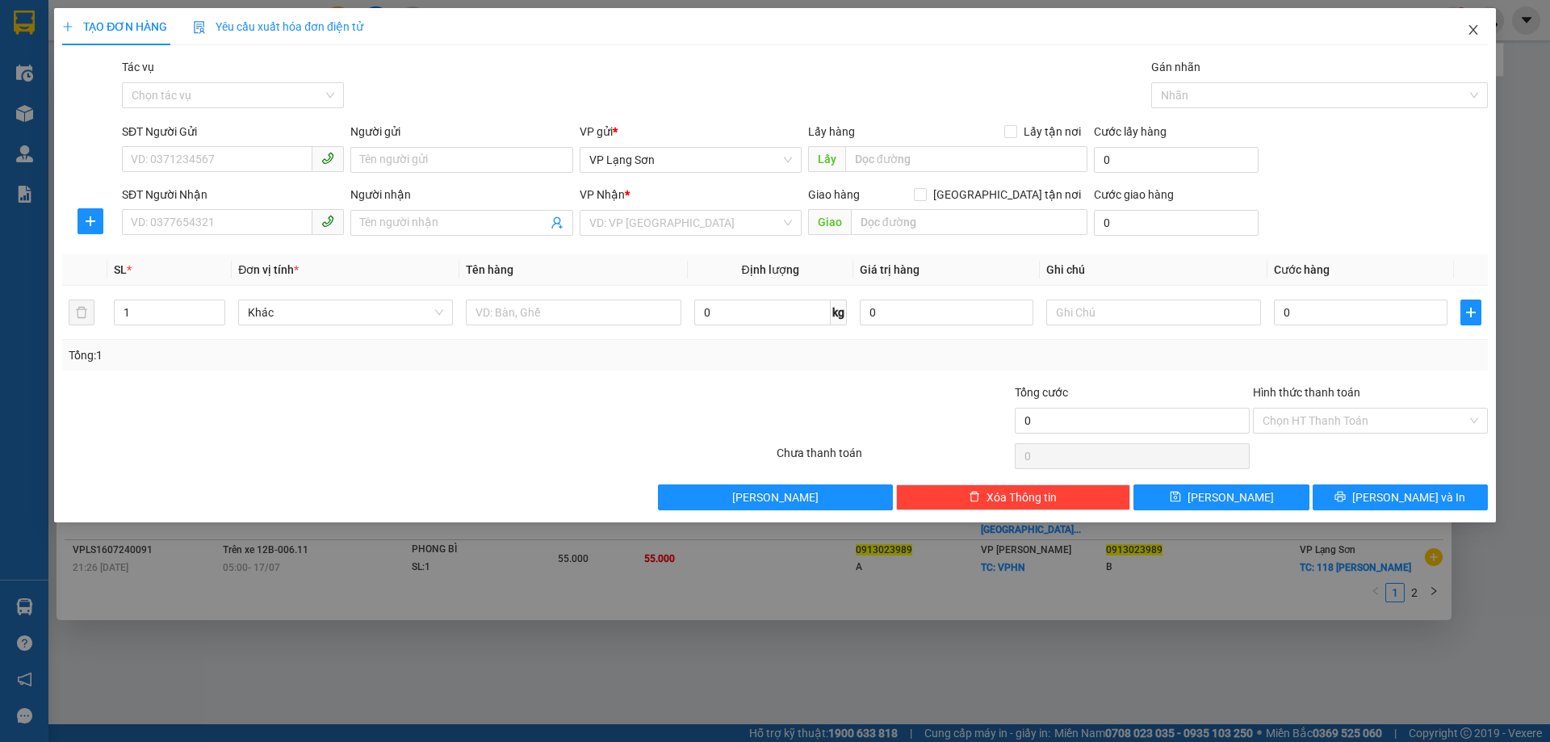
click at [1465, 31] on span "Close" at bounding box center [1473, 30] width 45 height 45
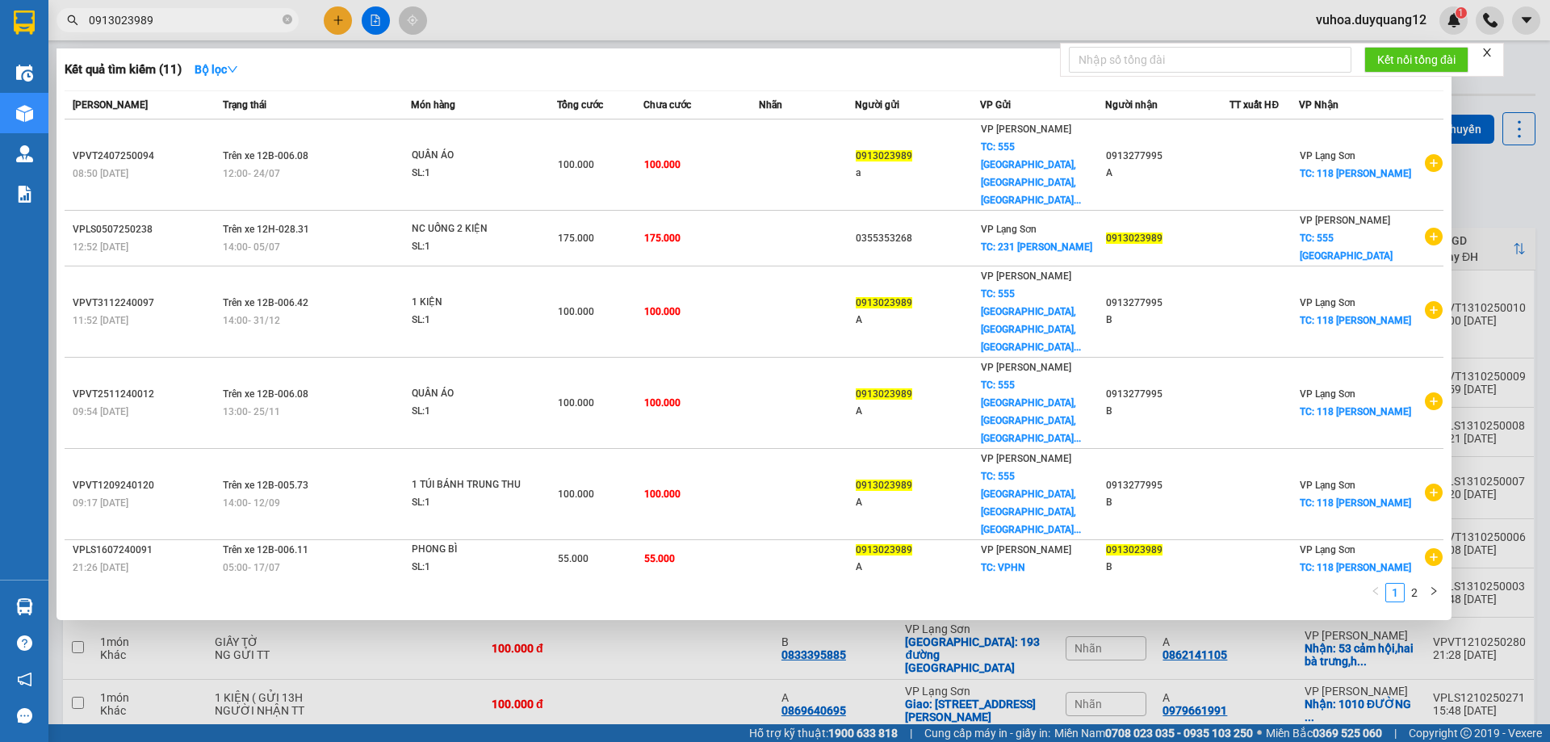
click at [1503, 168] on div at bounding box center [775, 371] width 1550 height 742
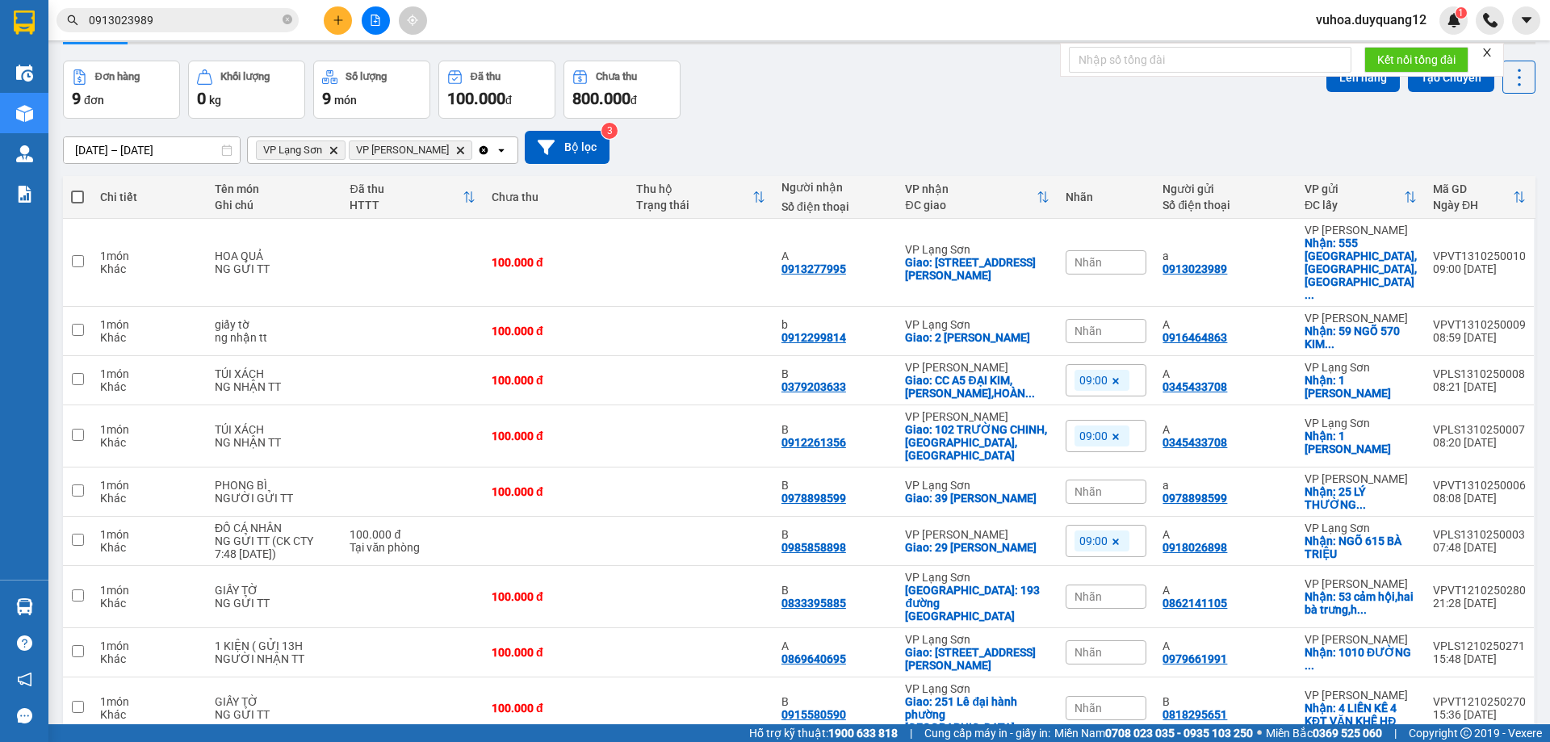
scroll to position [74, 0]
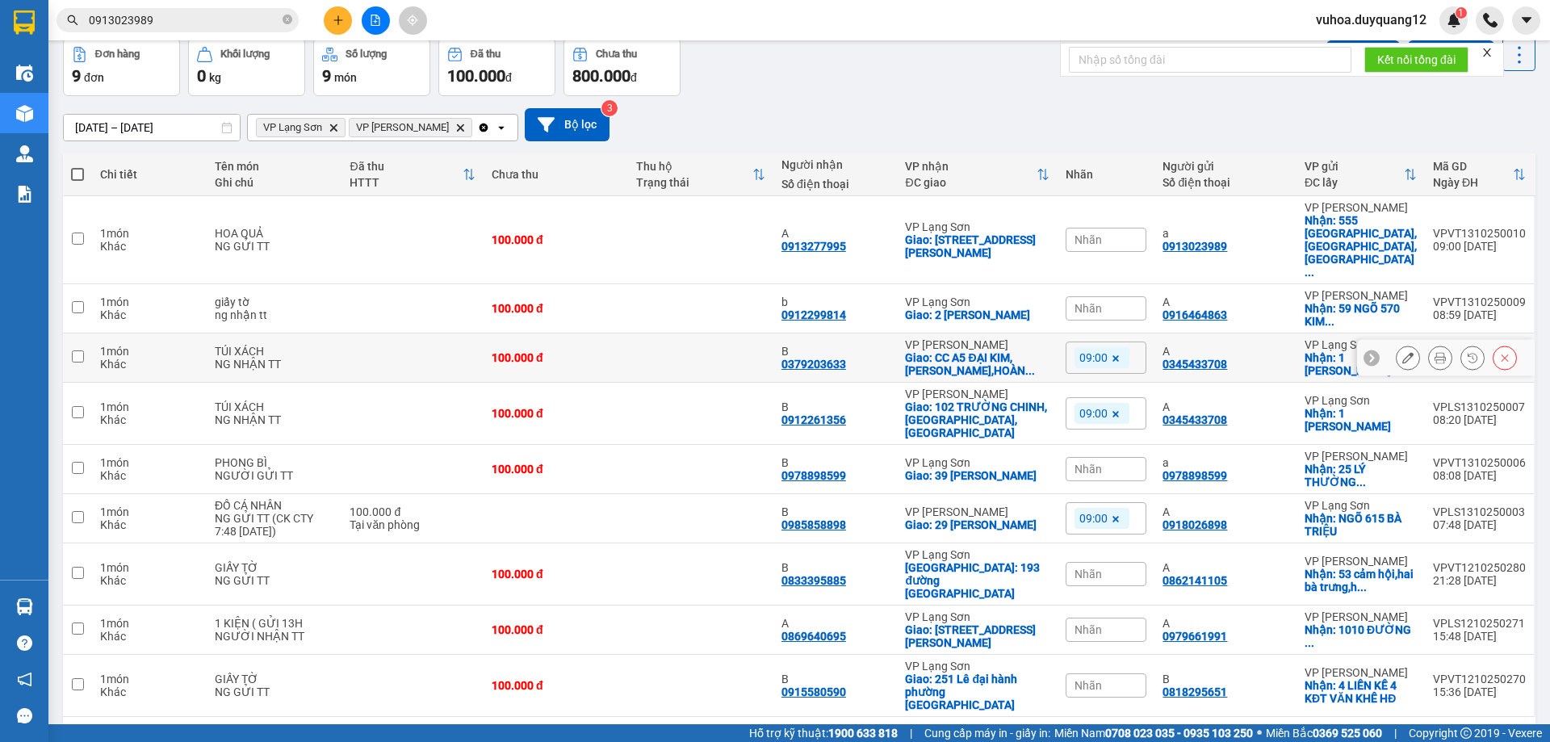
click at [69, 333] on td at bounding box center [77, 357] width 29 height 49
checkbox input "true"
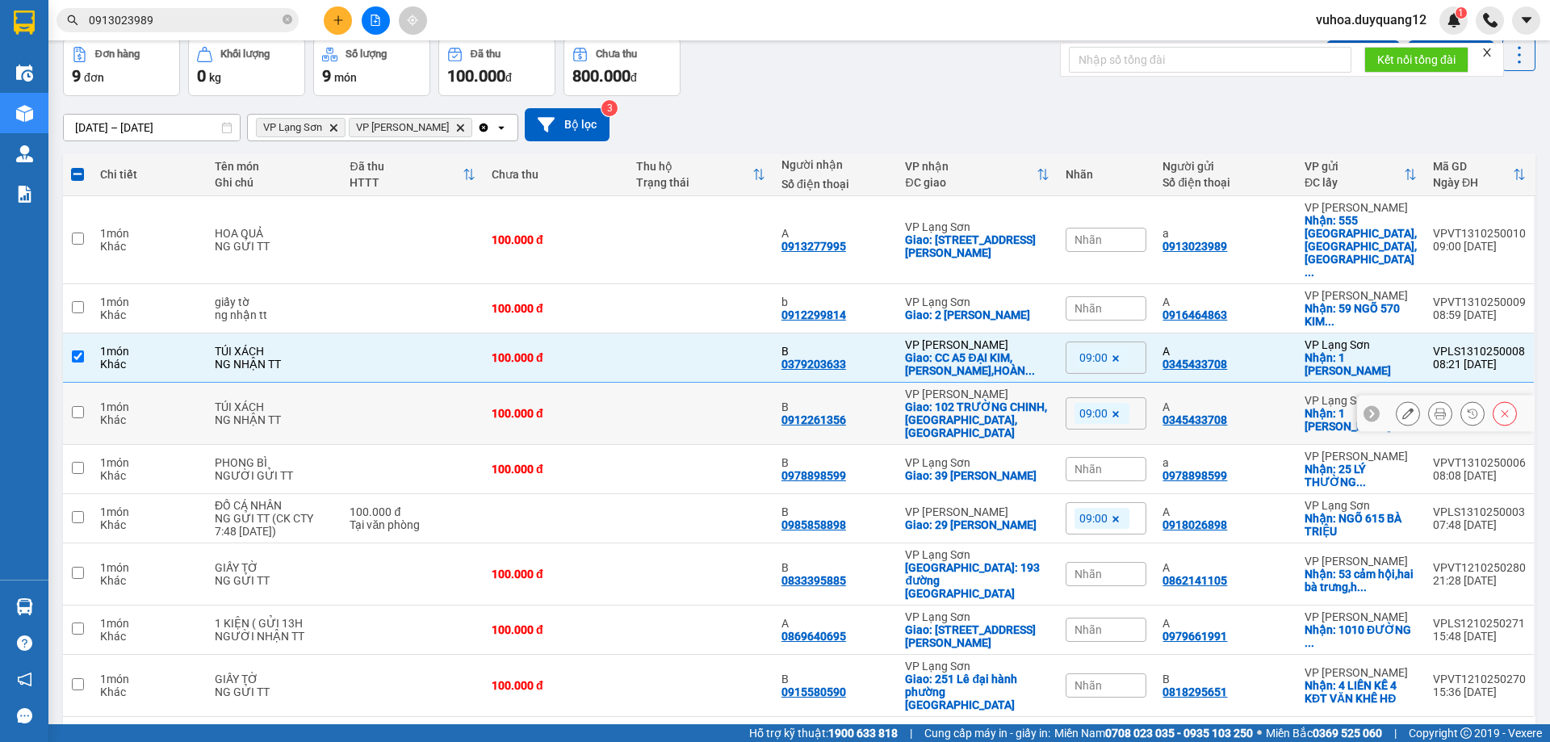
drag, startPoint x: 75, startPoint y: 366, endPoint x: 76, endPoint y: 385, distance: 19.4
click at [76, 406] on input "checkbox" at bounding box center [78, 412] width 12 height 12
checkbox input "true"
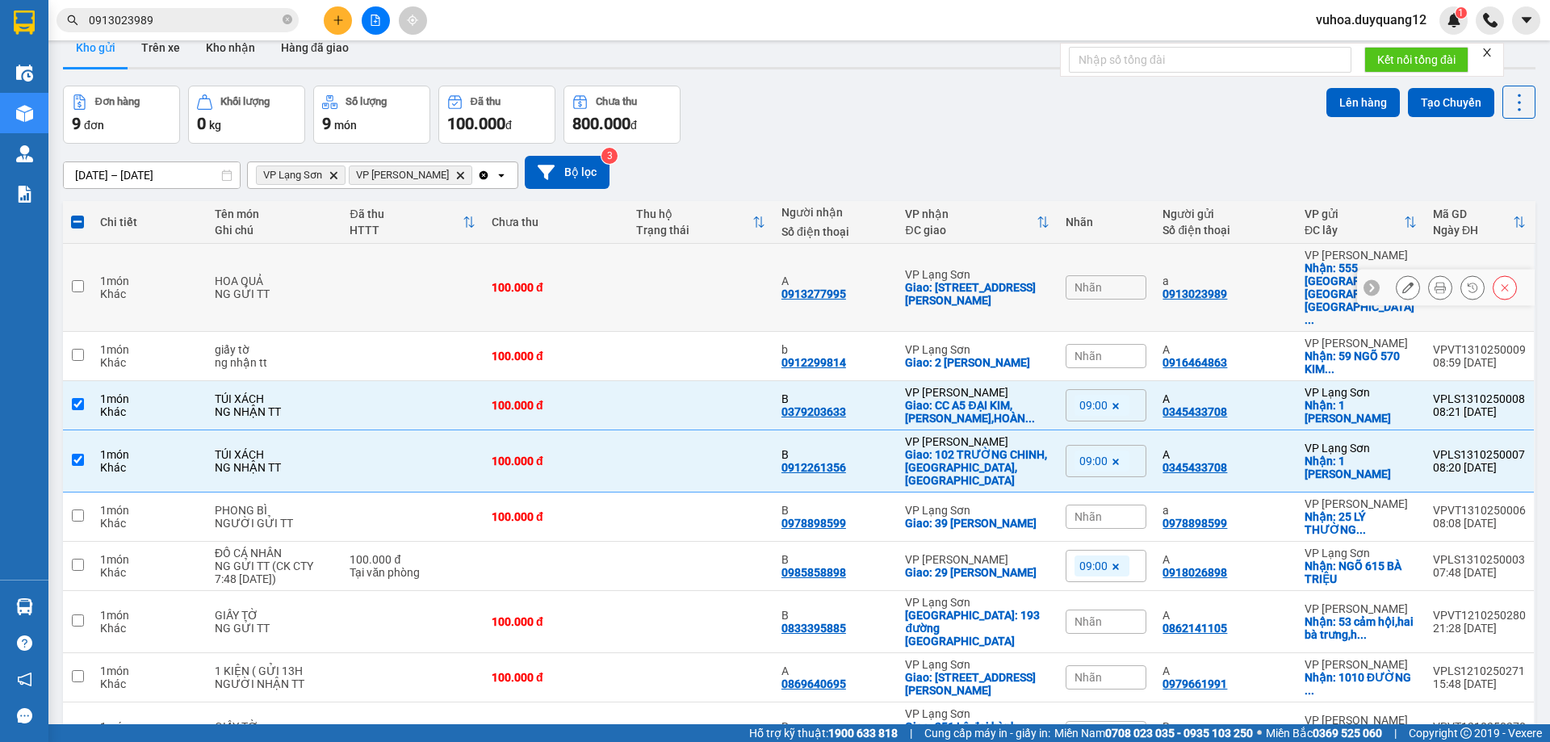
scroll to position [0, 0]
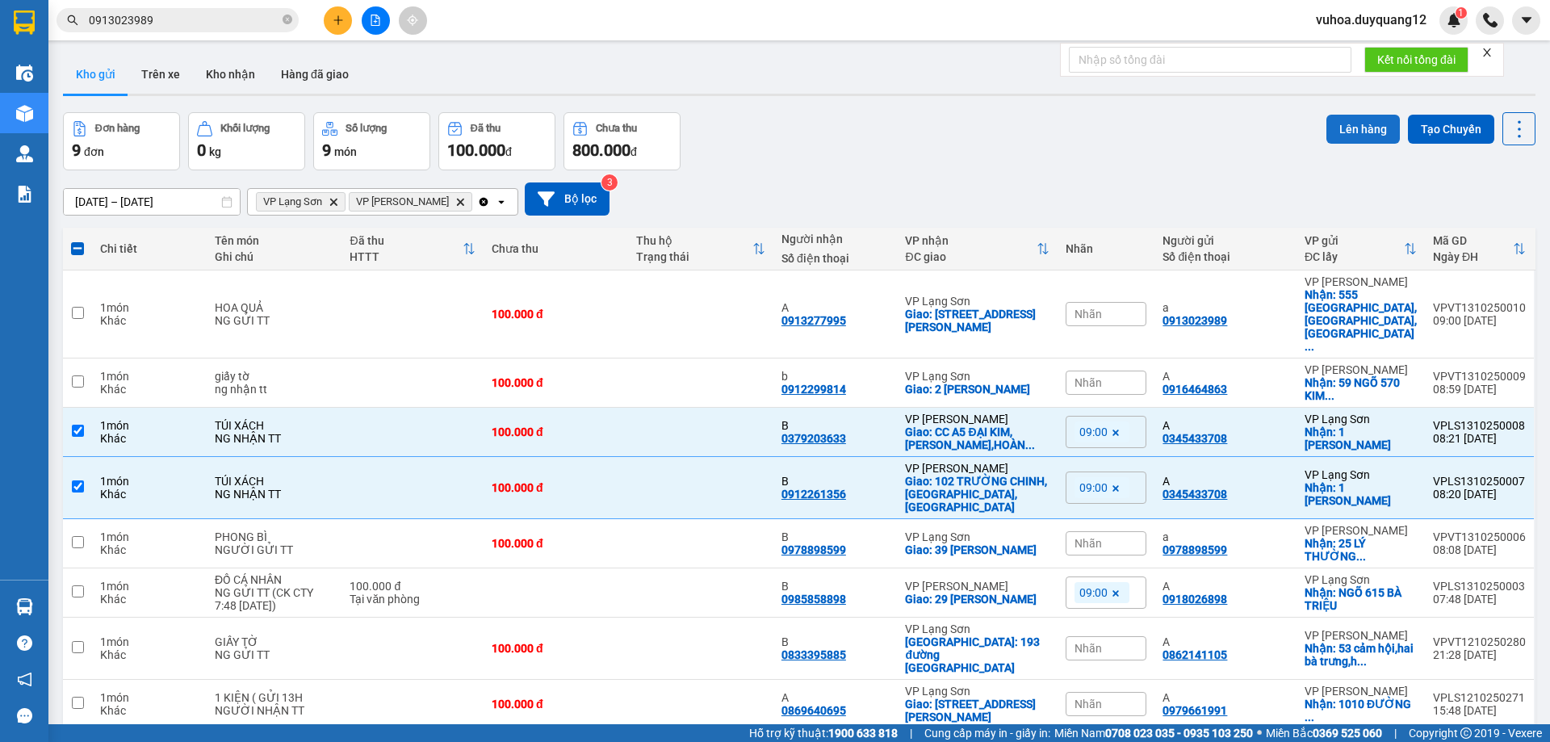
click at [1348, 128] on button "Lên hàng" at bounding box center [1363, 129] width 73 height 29
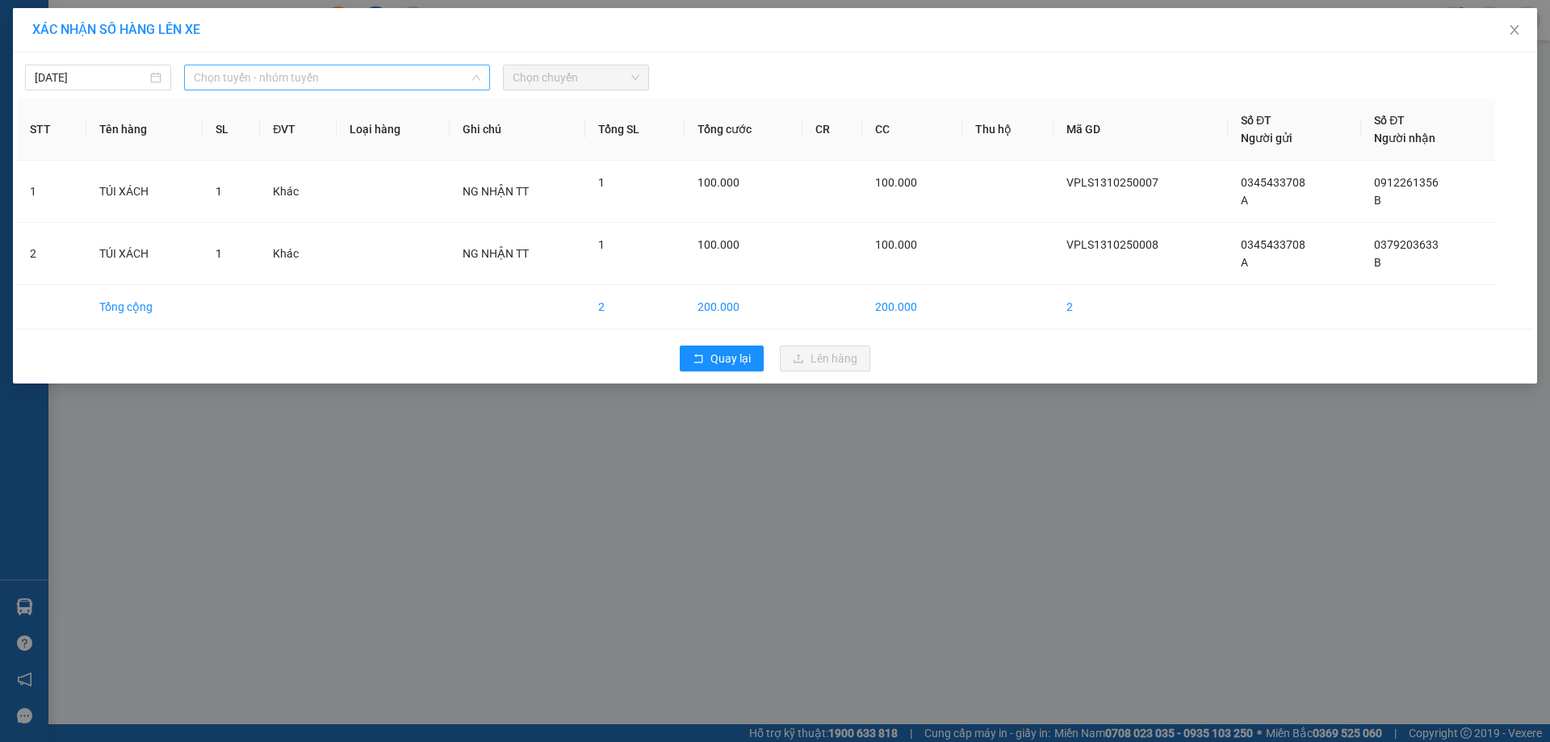
click at [331, 80] on span "Chọn tuyến - nhóm tuyến" at bounding box center [337, 77] width 287 height 24
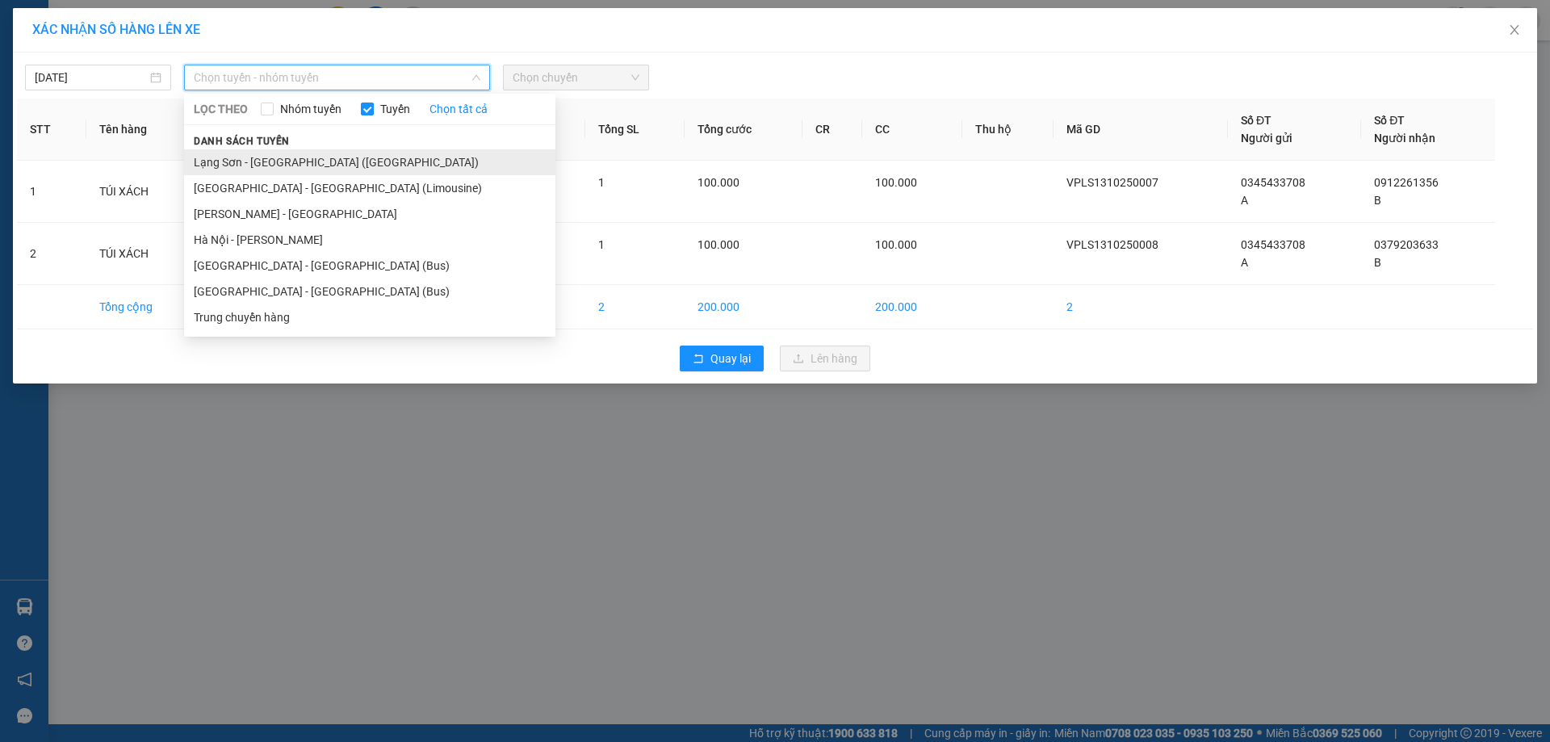
click at [265, 161] on li "Lạng Sơn - [GEOGRAPHIC_DATA] ([GEOGRAPHIC_DATA])" at bounding box center [369, 162] width 371 height 26
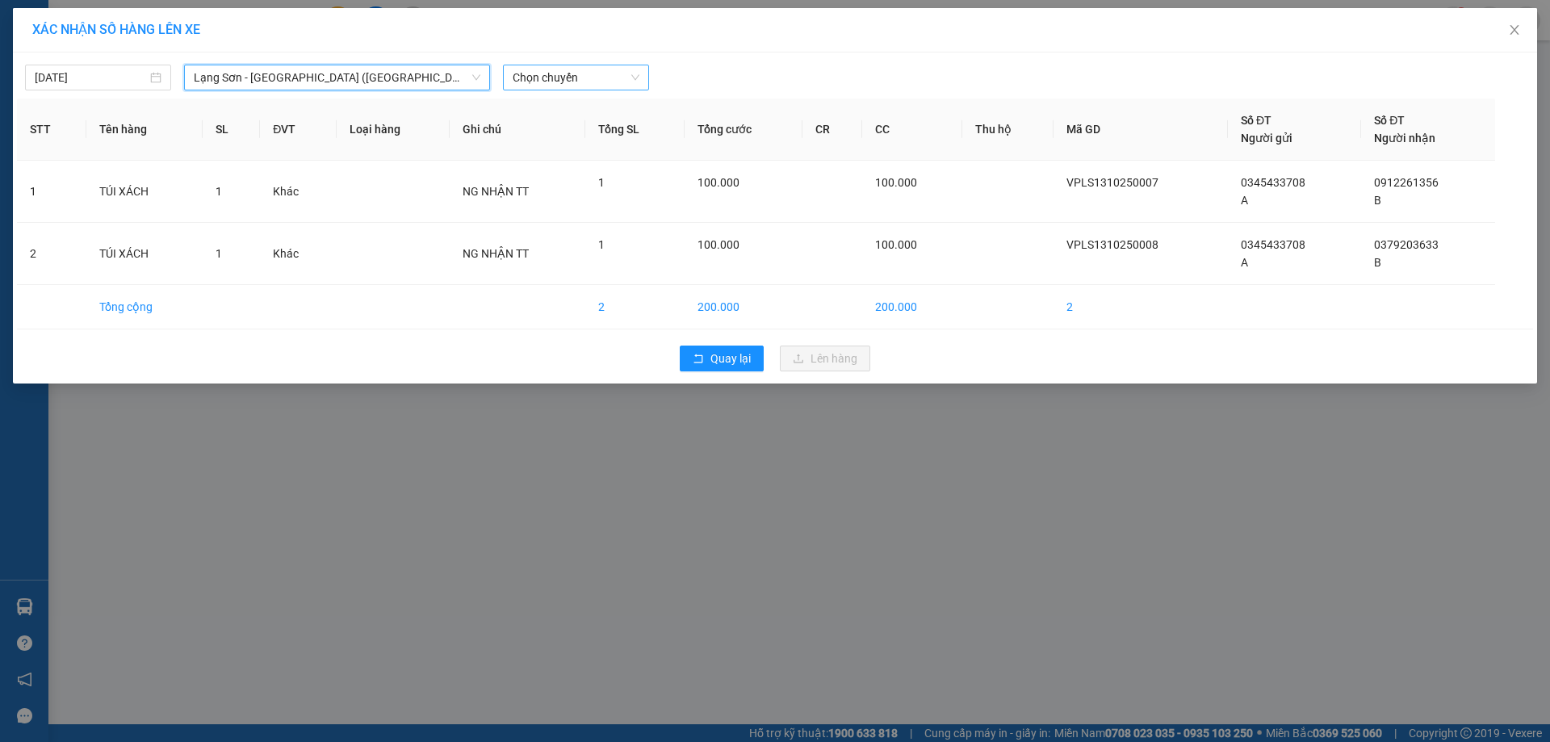
click at [610, 83] on span "Chọn chuyến" at bounding box center [576, 77] width 127 height 24
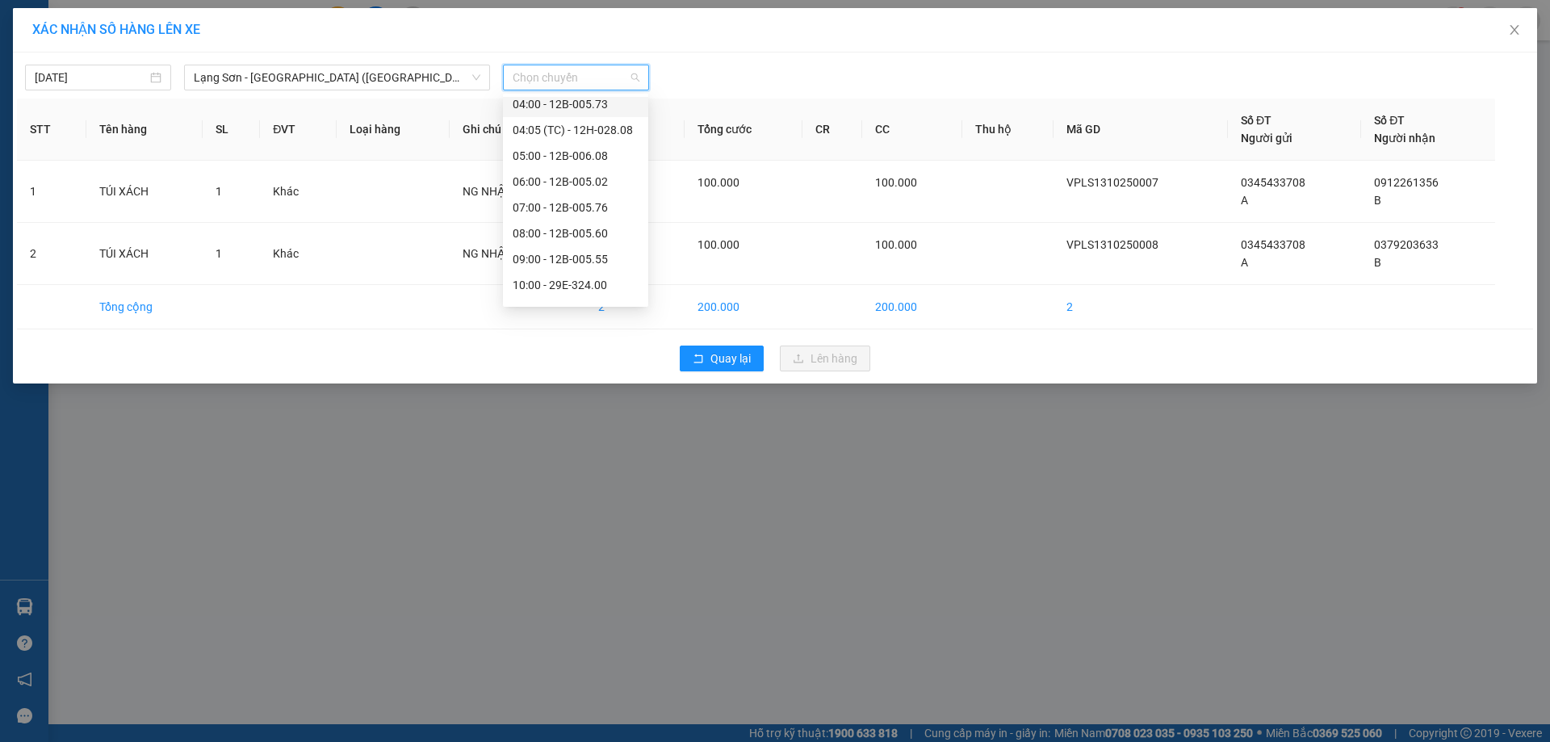
scroll to position [31, 0]
click at [601, 260] on div "09:00 - 12B-005.55" at bounding box center [576, 259] width 126 height 18
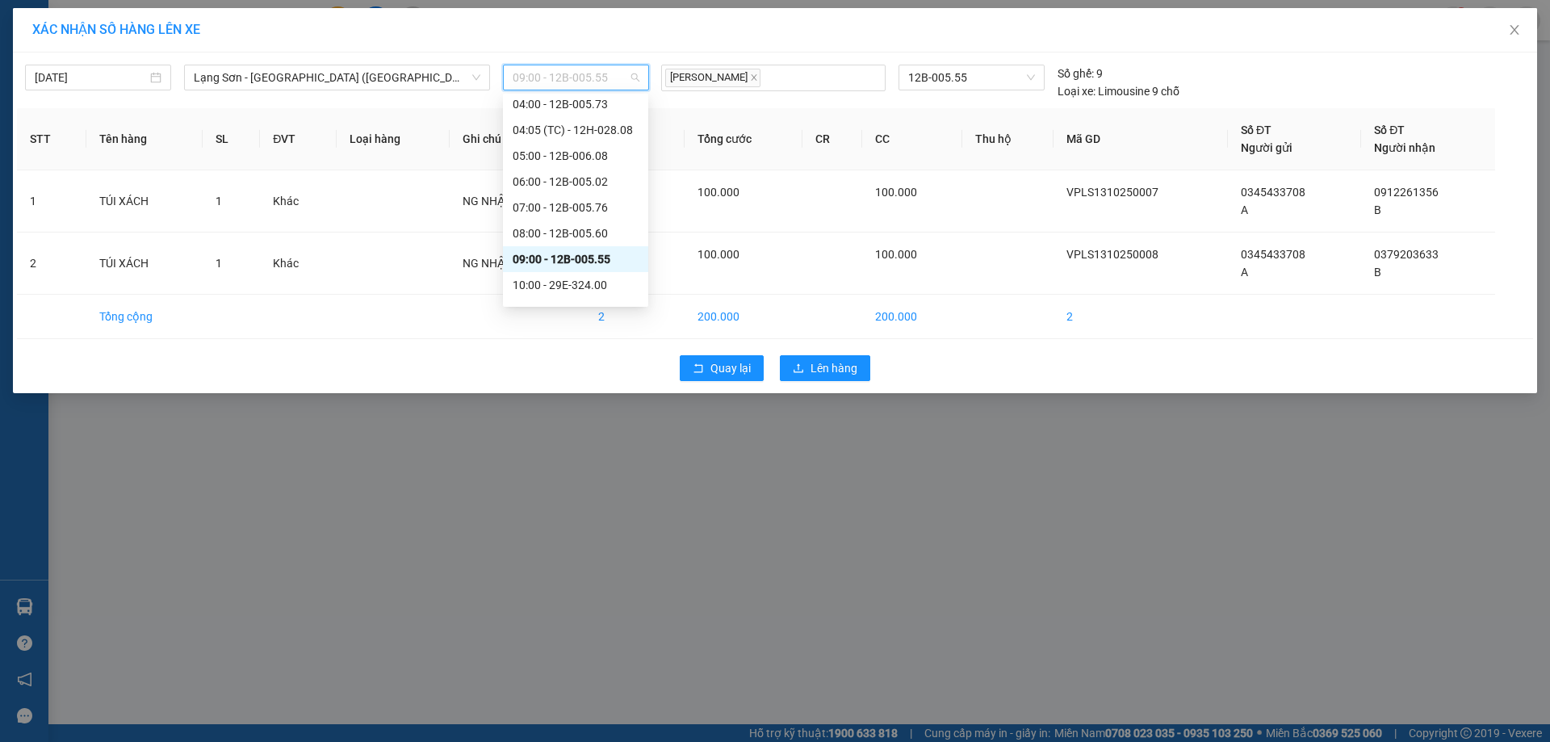
click at [606, 78] on span "09:00 - 12B-005.55" at bounding box center [576, 77] width 127 height 24
click at [705, 523] on div "XÁC NHẬN SỐ HÀNG LÊN XE [DATE] [GEOGRAPHIC_DATA] - [GEOGRAPHIC_DATA] ([GEOGRAPH…" at bounding box center [775, 371] width 1550 height 742
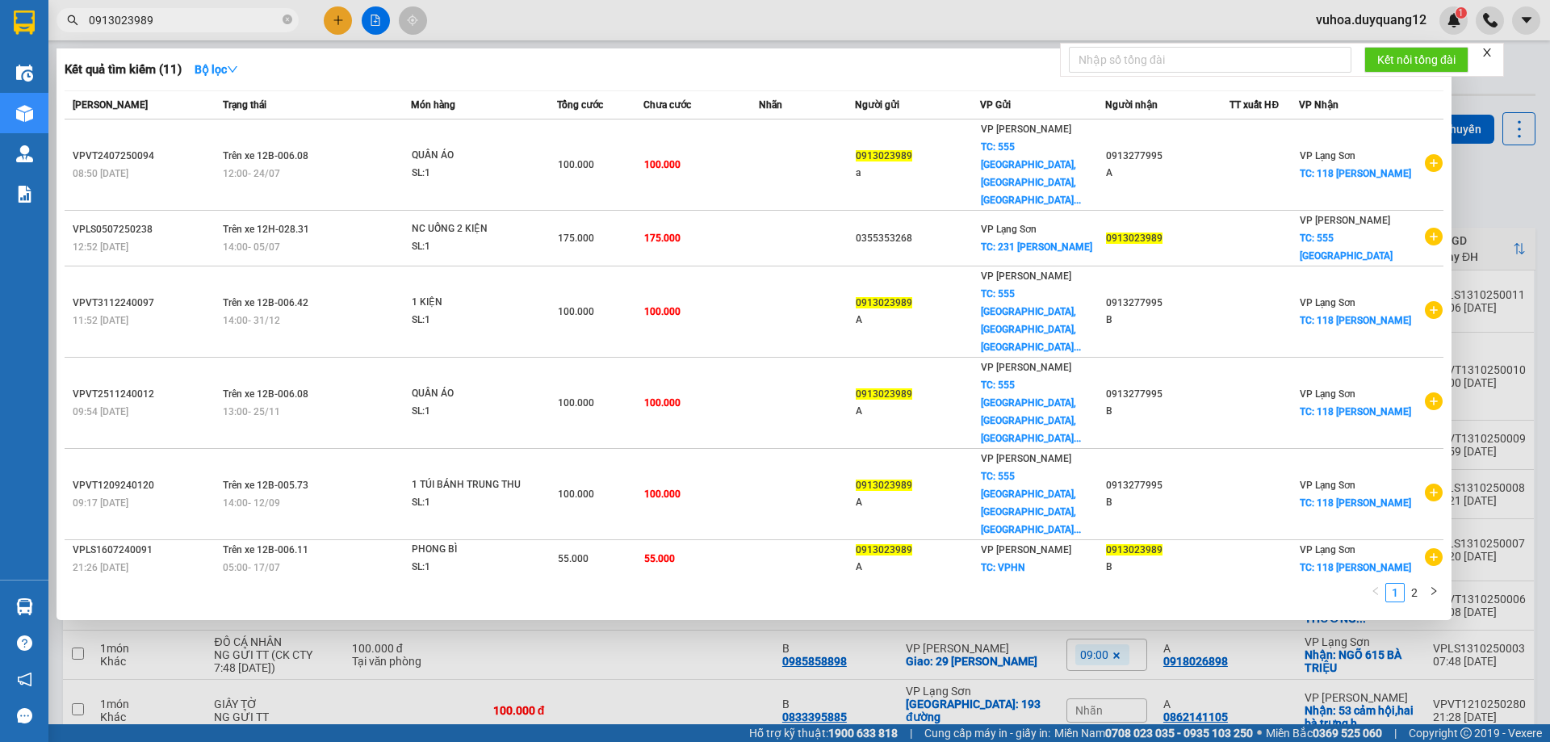
click at [281, 19] on span "0913023989" at bounding box center [178, 20] width 242 height 24
click at [283, 19] on icon "close-circle" at bounding box center [288, 20] width 10 height 10
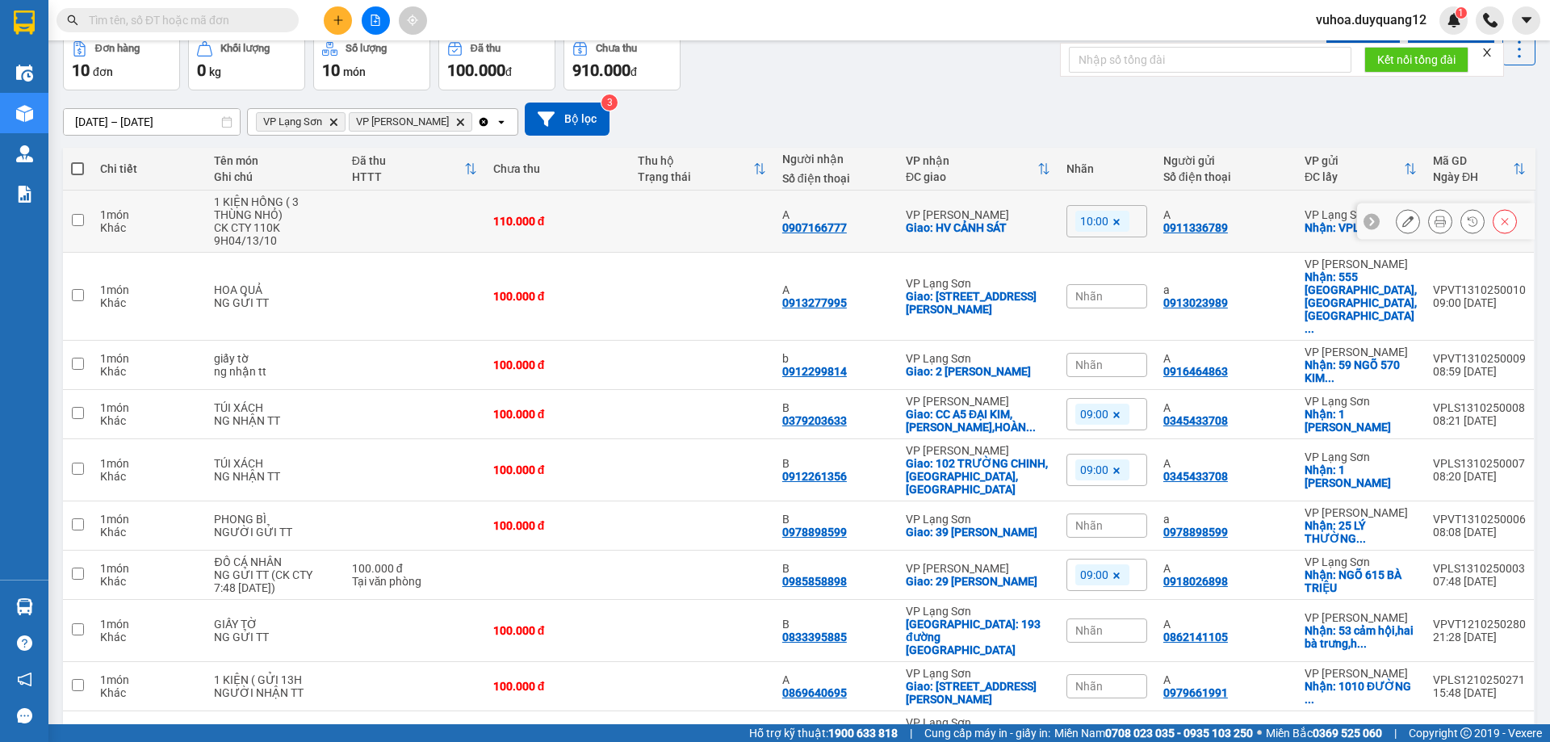
scroll to position [118, 0]
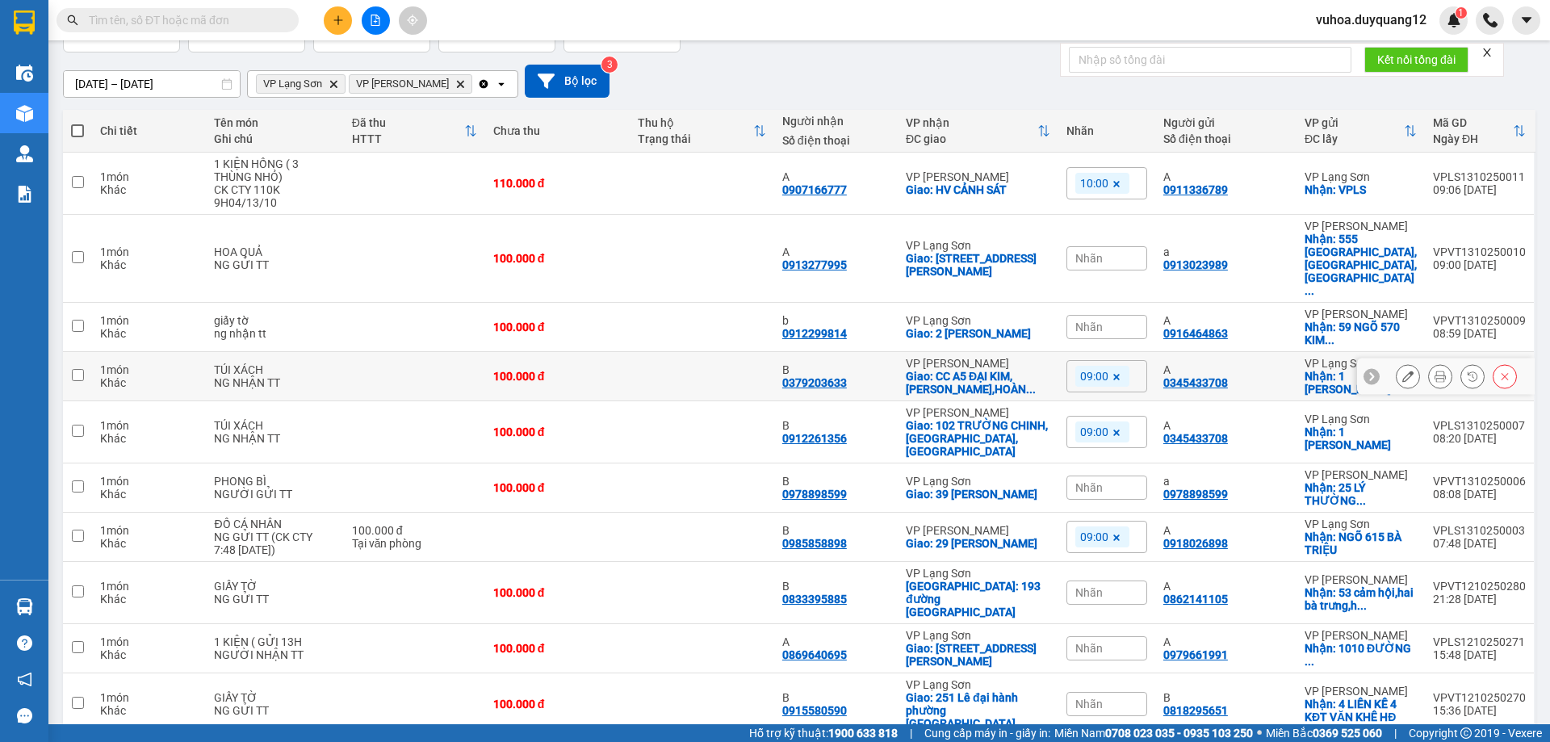
click at [76, 369] on input "checkbox" at bounding box center [78, 375] width 12 height 12
checkbox input "true"
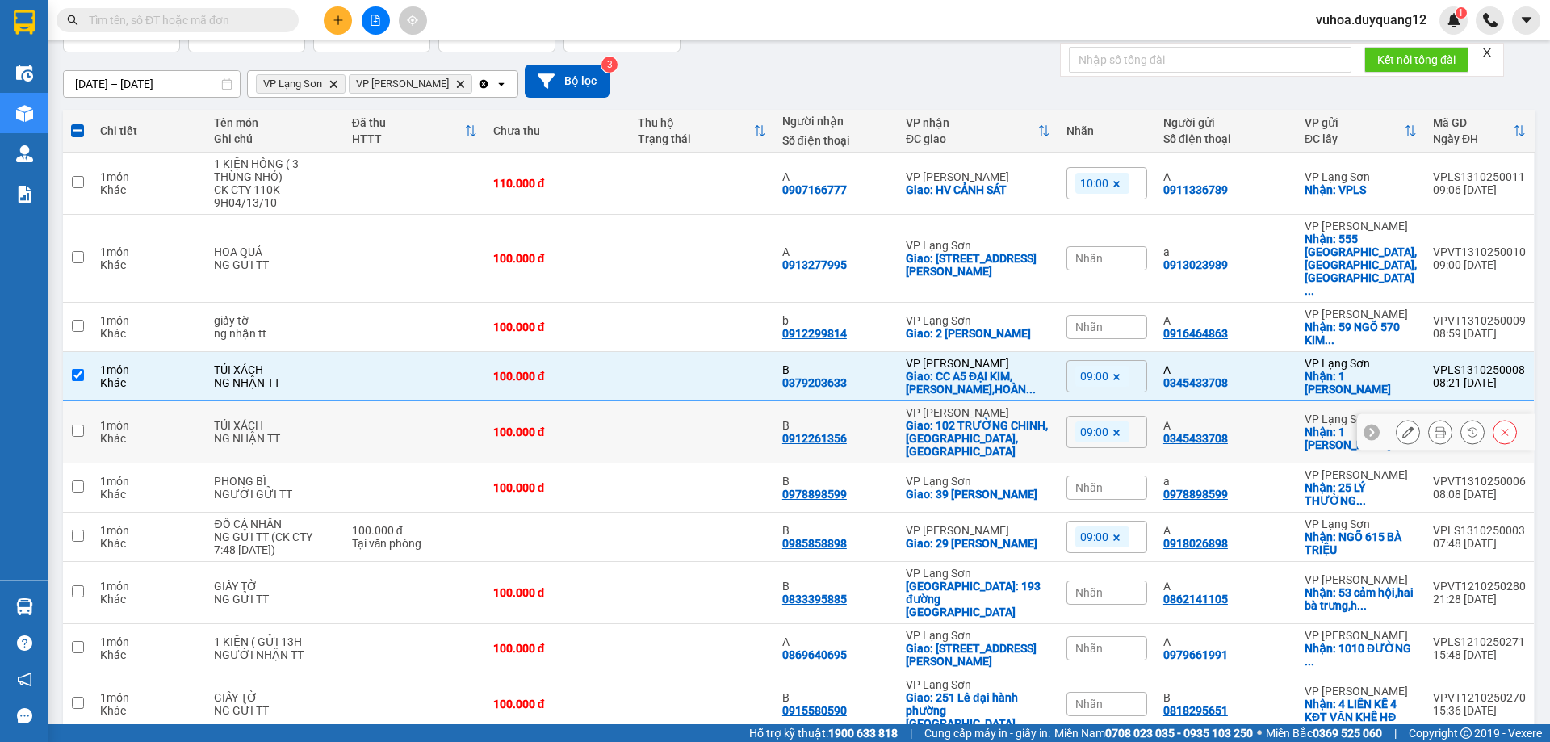
click at [72, 401] on td at bounding box center [77, 432] width 29 height 62
checkbox input "true"
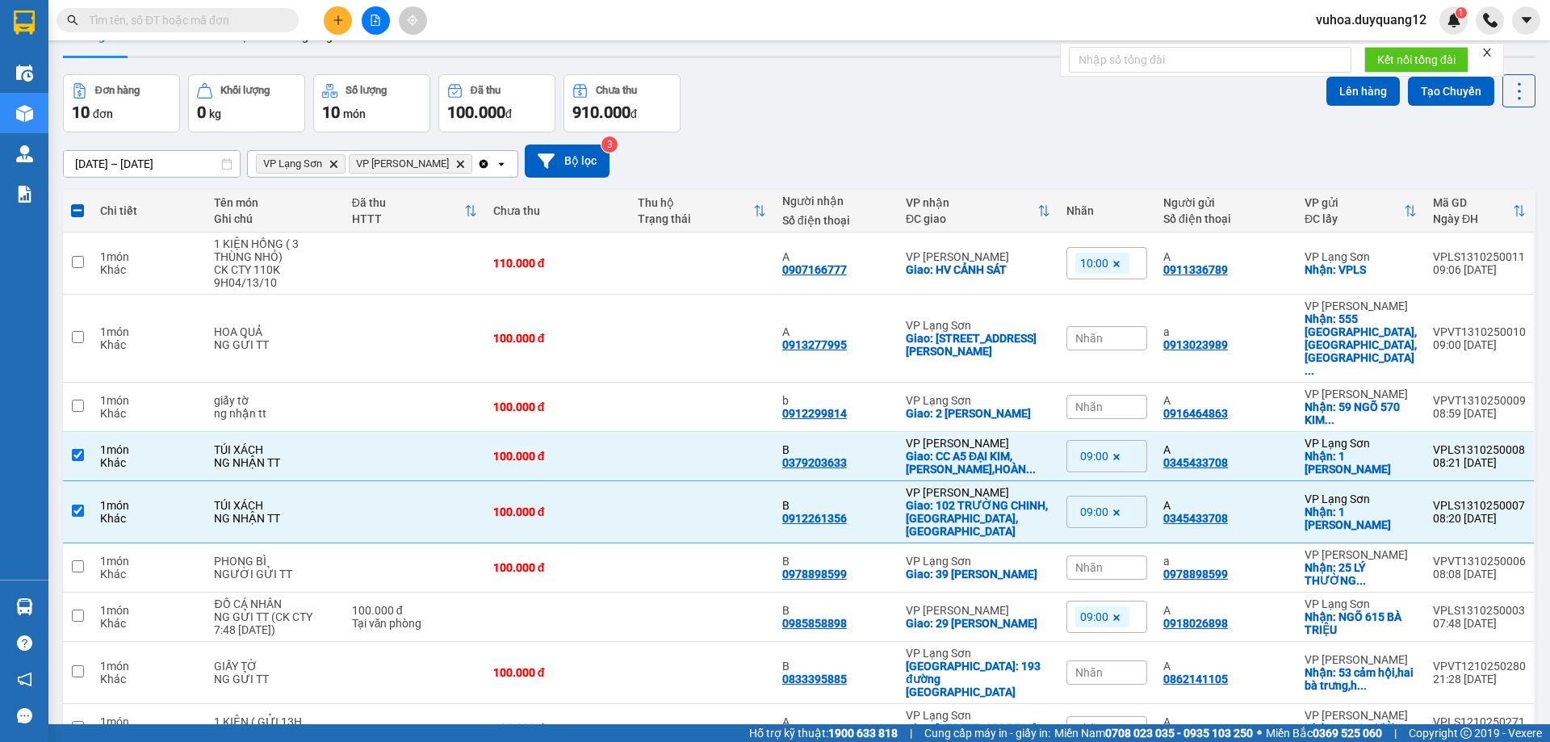
scroll to position [0, 0]
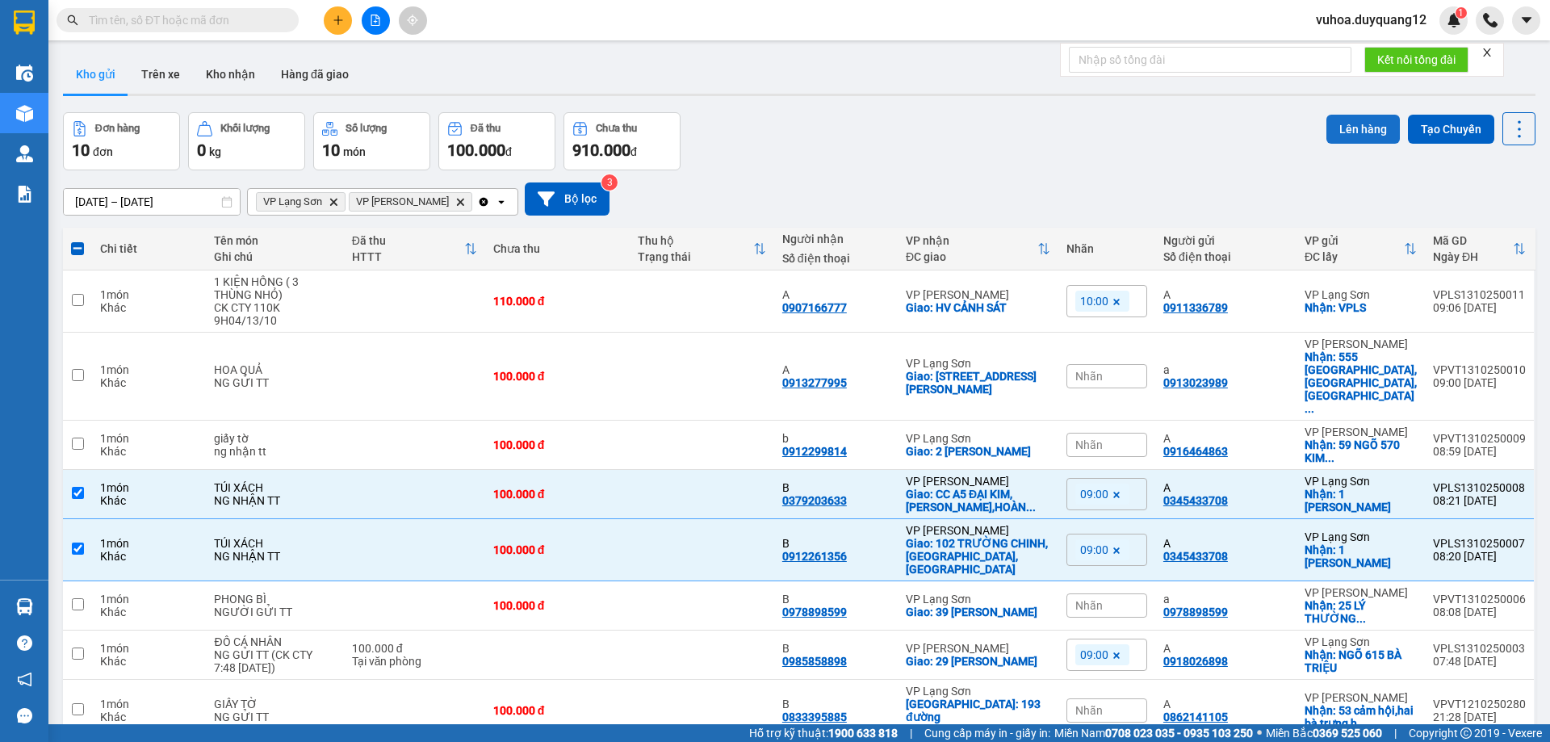
click at [1335, 137] on button "Lên hàng" at bounding box center [1363, 129] width 73 height 29
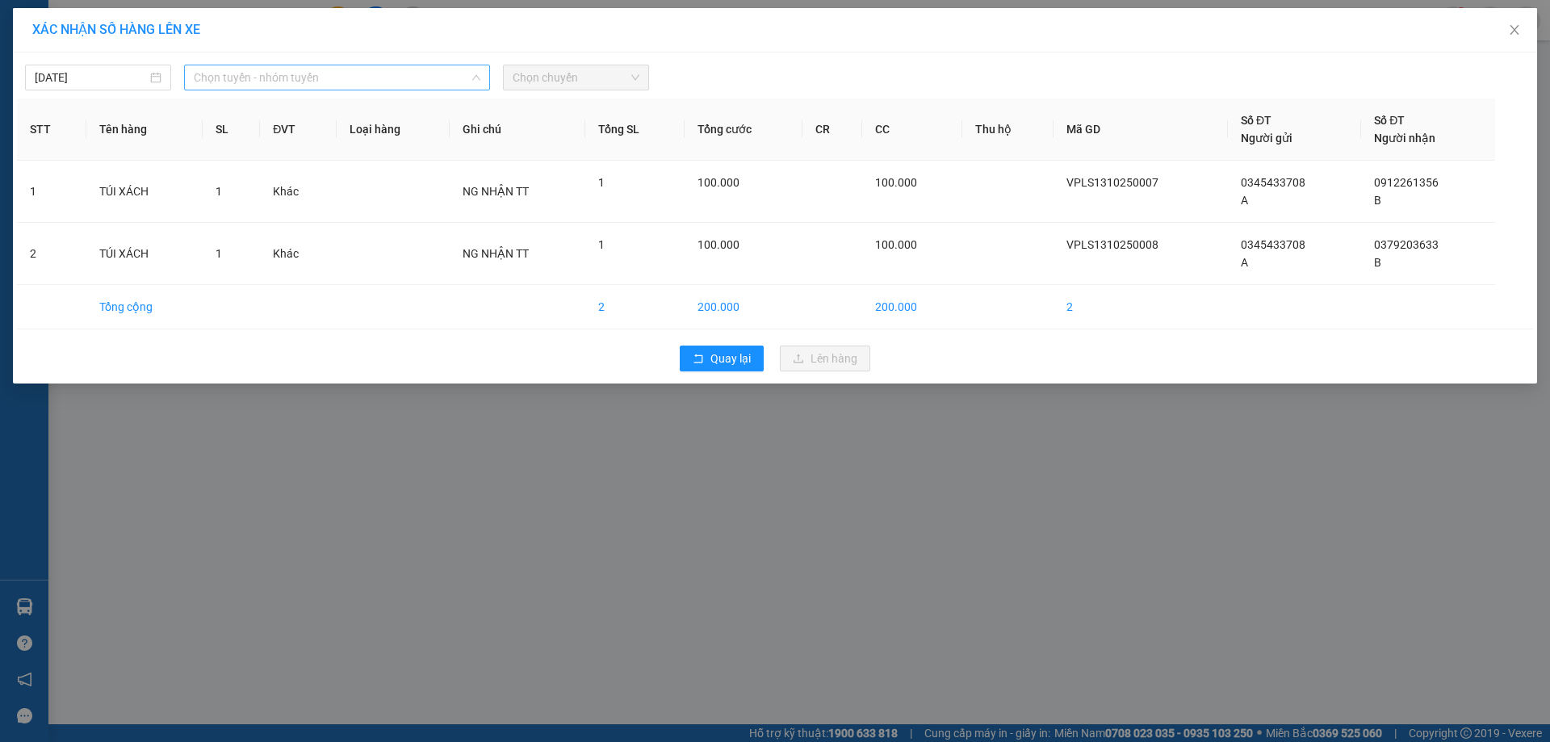
drag, startPoint x: 358, startPoint y: 84, endPoint x: 326, endPoint y: 162, distance: 84.7
click at [358, 85] on span "Chọn tuyến - nhóm tuyến" at bounding box center [337, 77] width 287 height 24
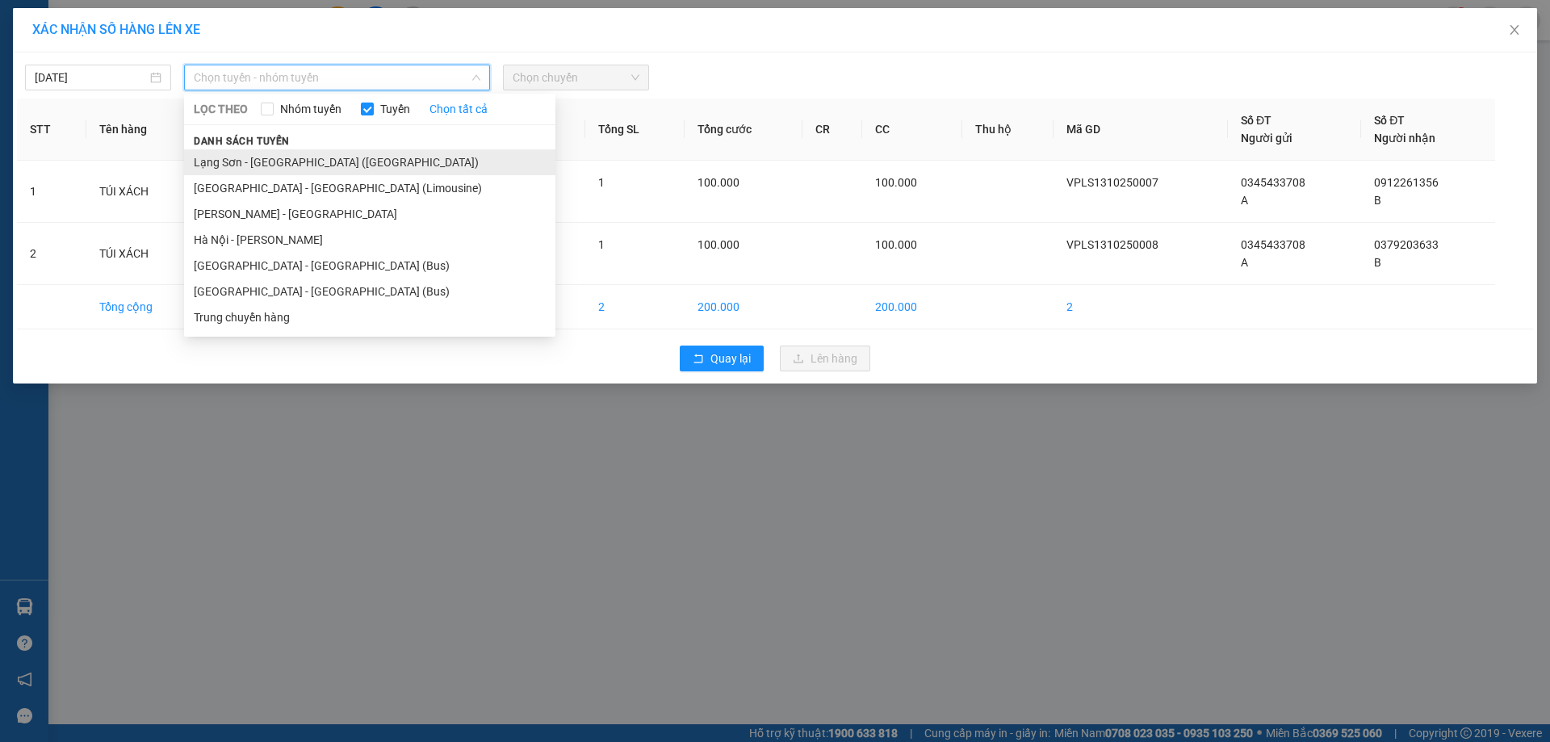
click at [275, 163] on li "Lạng Sơn - [GEOGRAPHIC_DATA] ([GEOGRAPHIC_DATA])" at bounding box center [369, 162] width 371 height 26
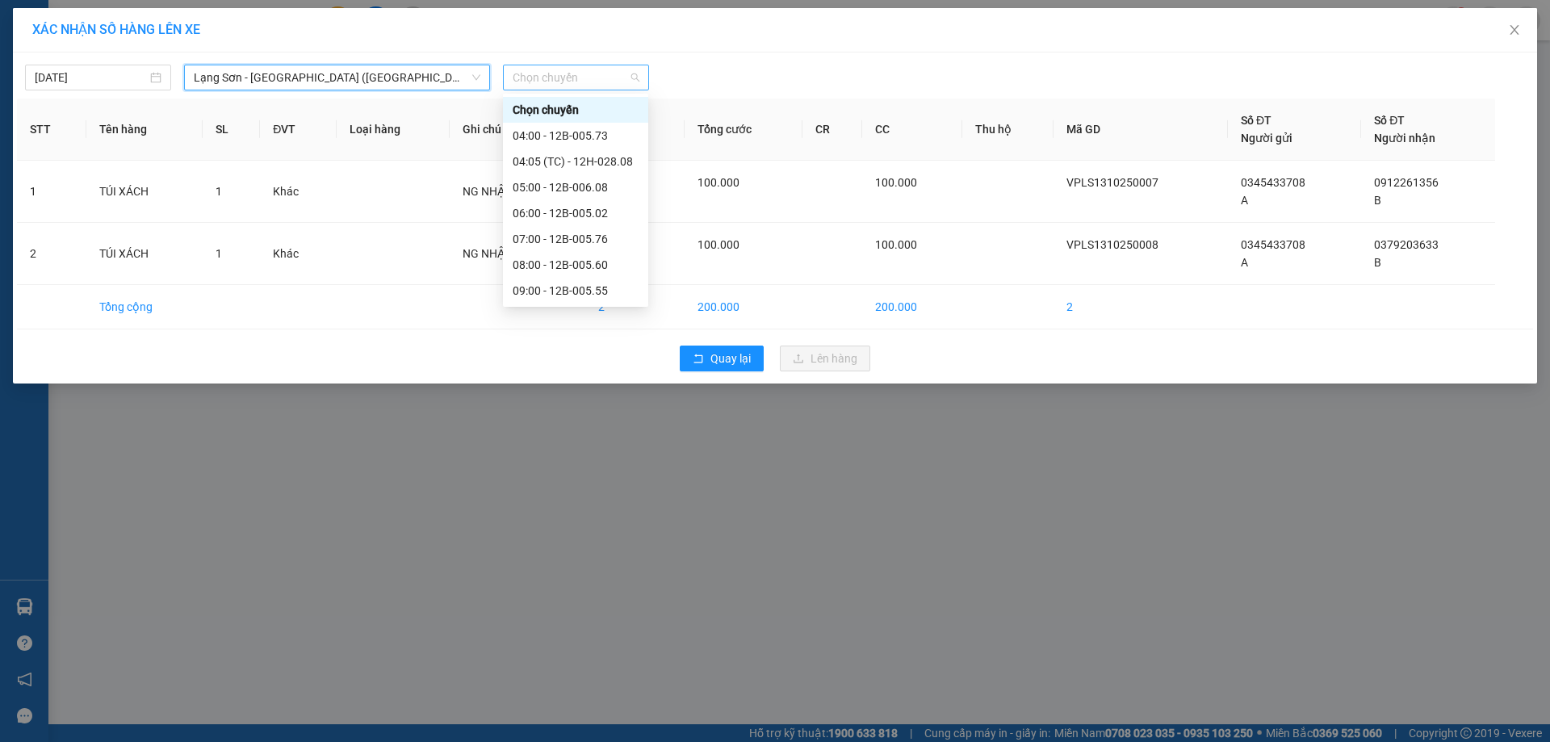
click at [600, 81] on span "Chọn chuyến" at bounding box center [576, 77] width 127 height 24
click at [576, 287] on div "09:00 - 12B-005.55" at bounding box center [576, 291] width 126 height 18
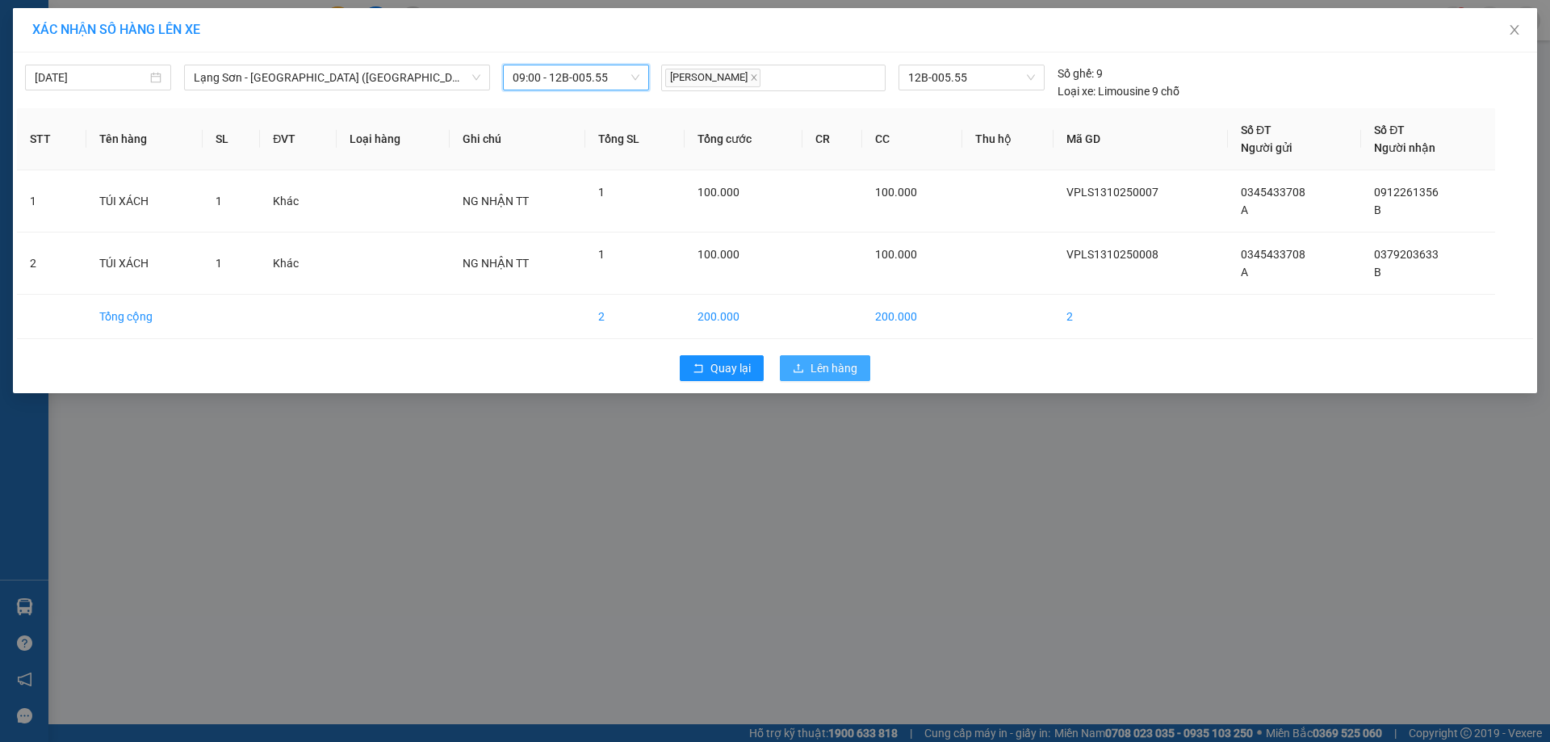
click at [836, 369] on span "Lên hàng" at bounding box center [834, 368] width 47 height 18
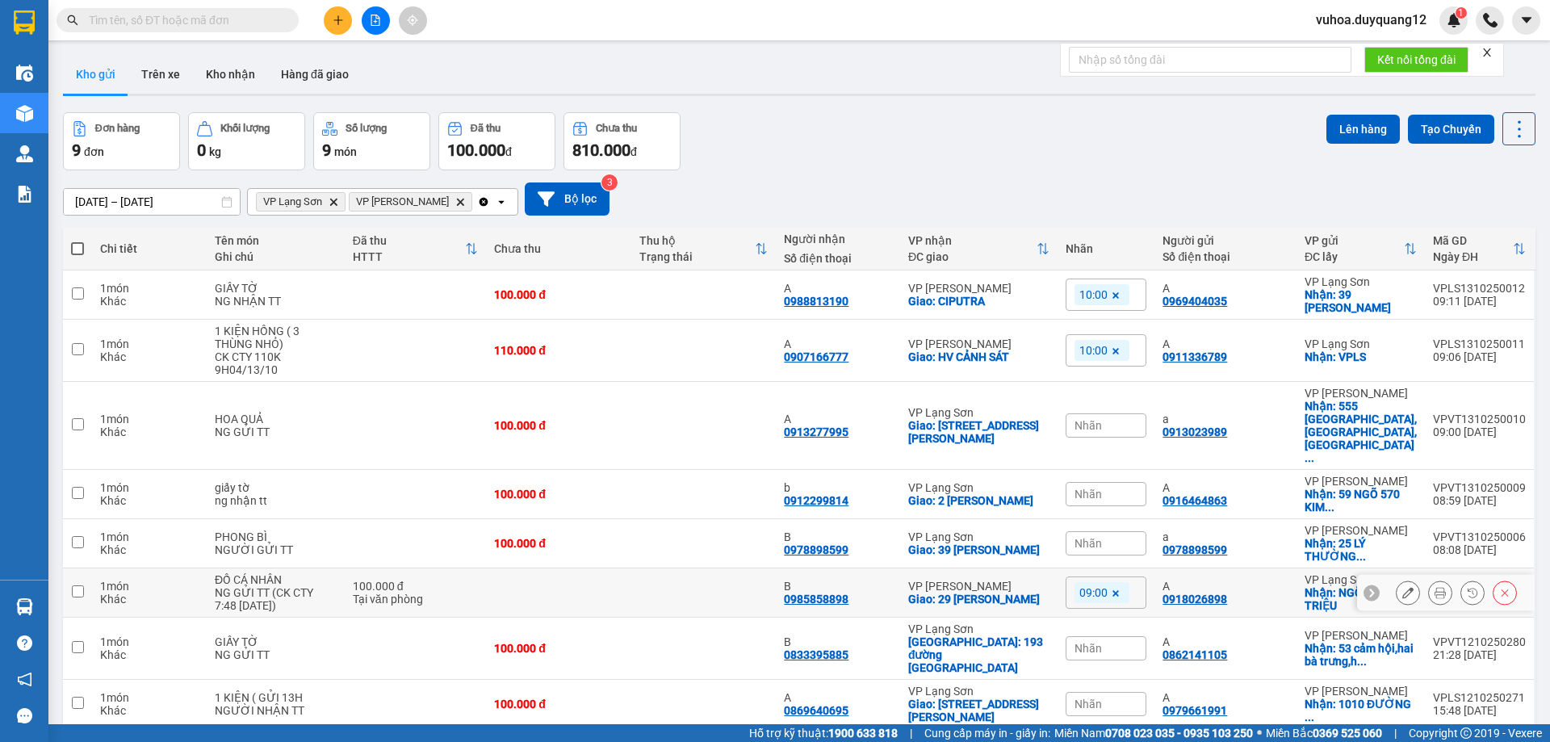
scroll to position [74, 0]
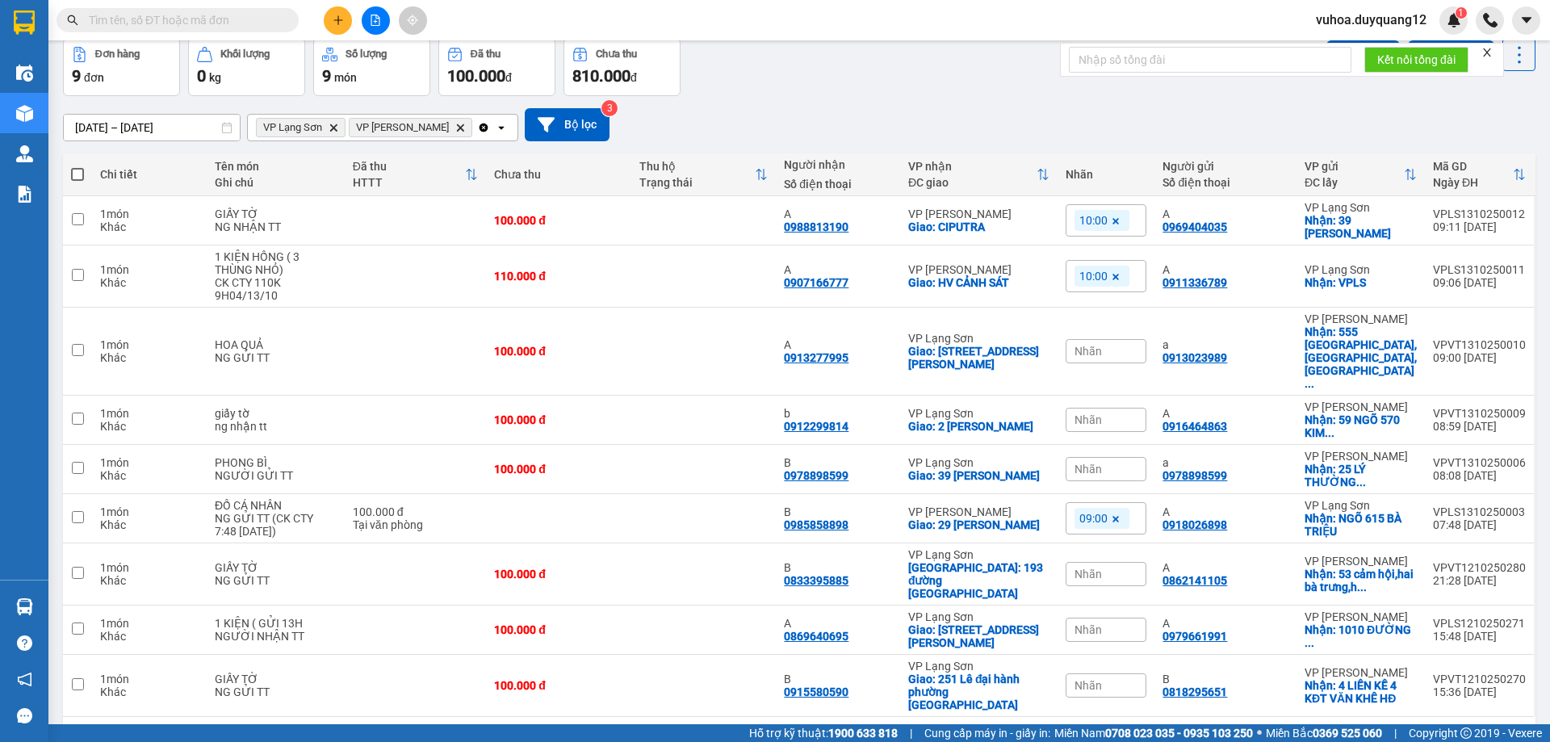
click at [919, 86] on div "Đơn hàng 9 đơn Khối lượng 0 kg Số lượng 9 món Đã thu 100.000 đ Chưa thu 810.000…" at bounding box center [799, 67] width 1473 height 58
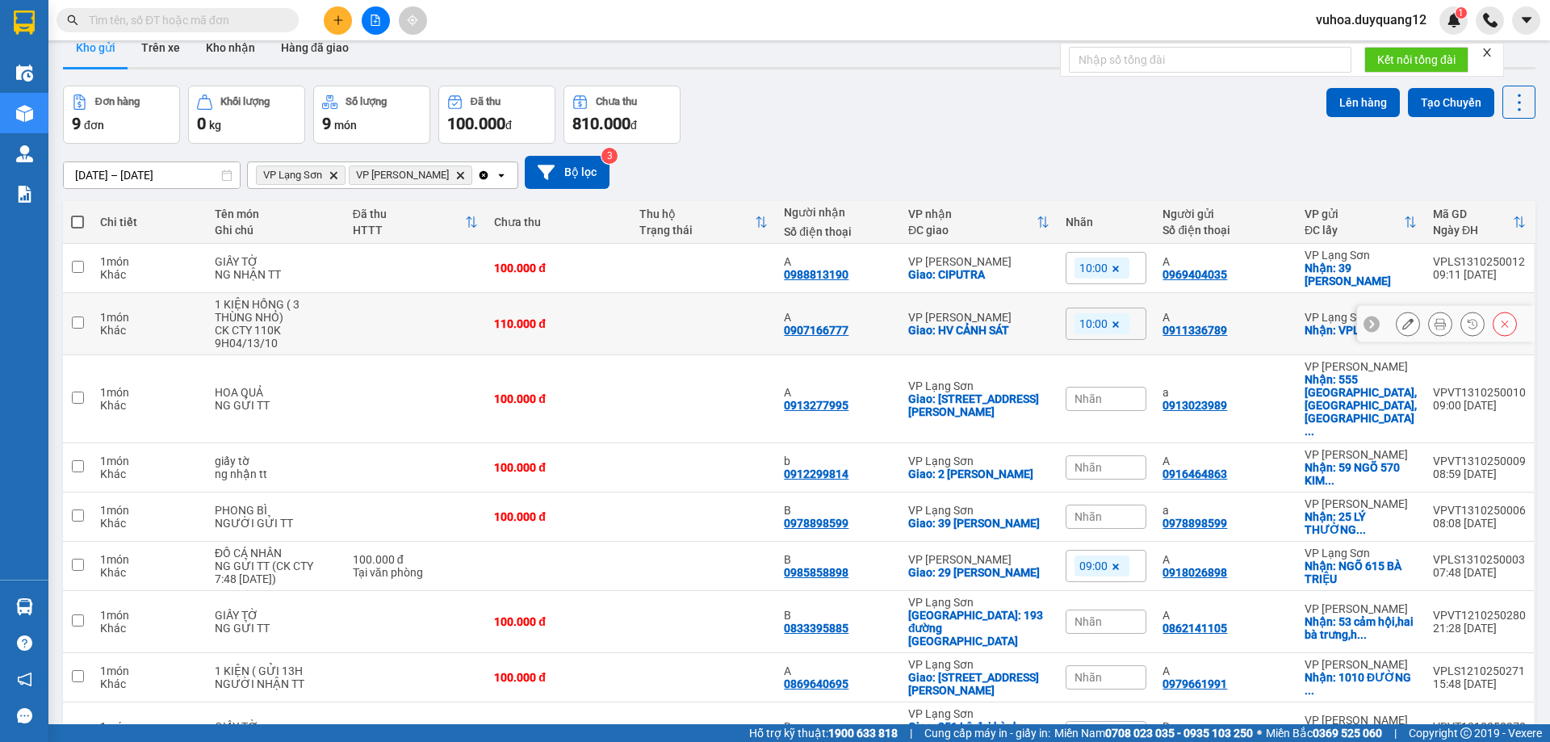
scroll to position [0, 0]
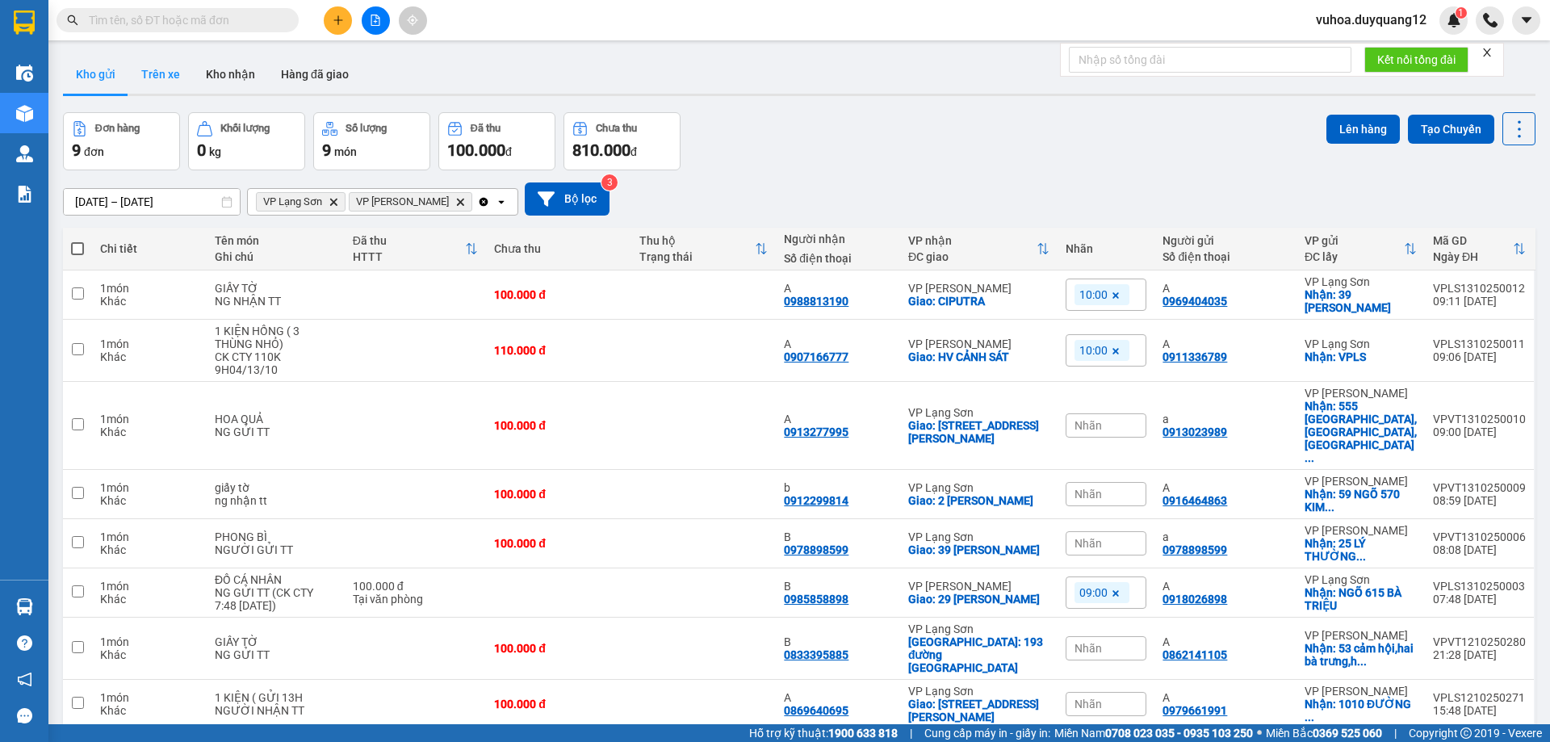
click at [168, 69] on button "Trên xe" at bounding box center [160, 74] width 65 height 39
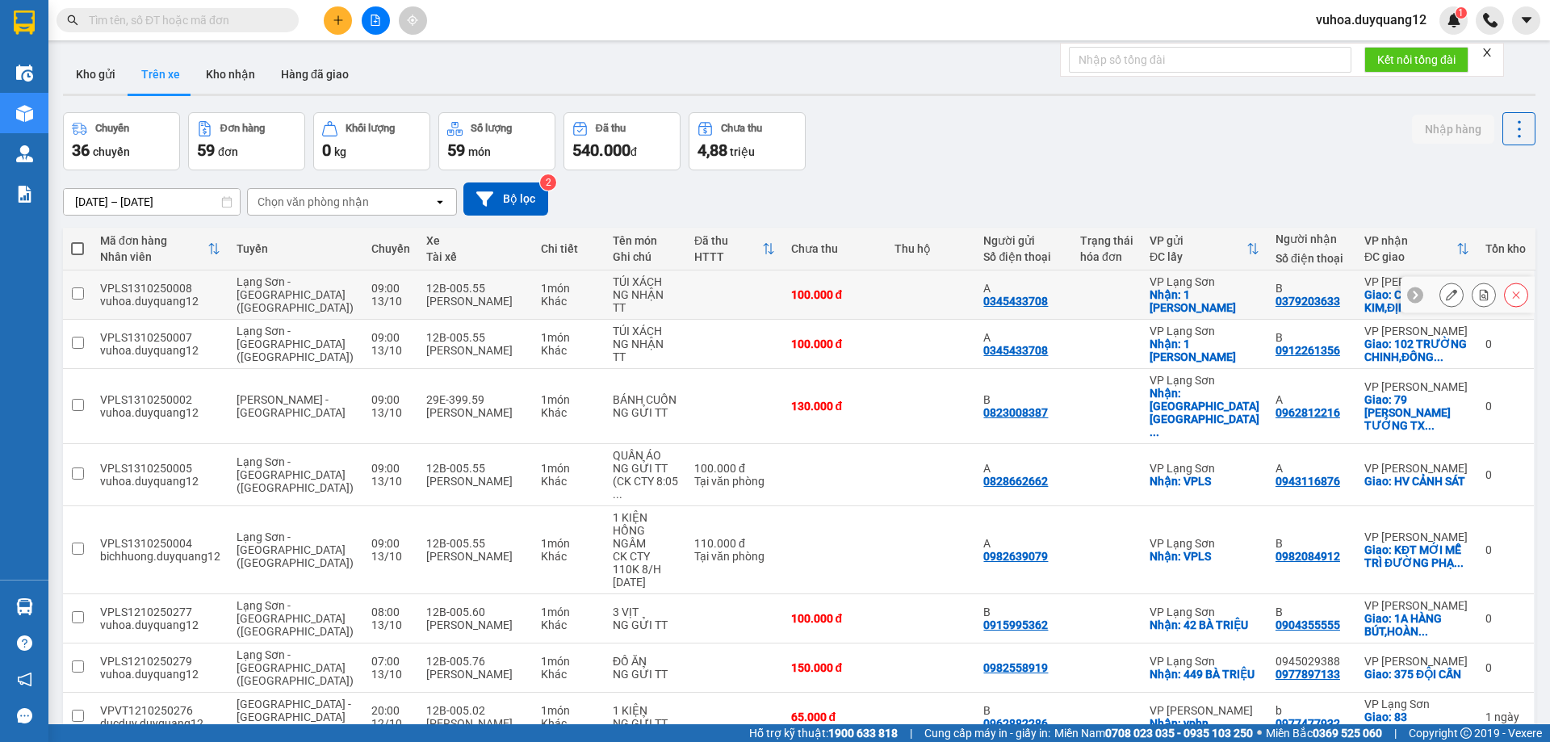
click at [82, 293] on input "checkbox" at bounding box center [78, 293] width 12 height 12
checkbox input "true"
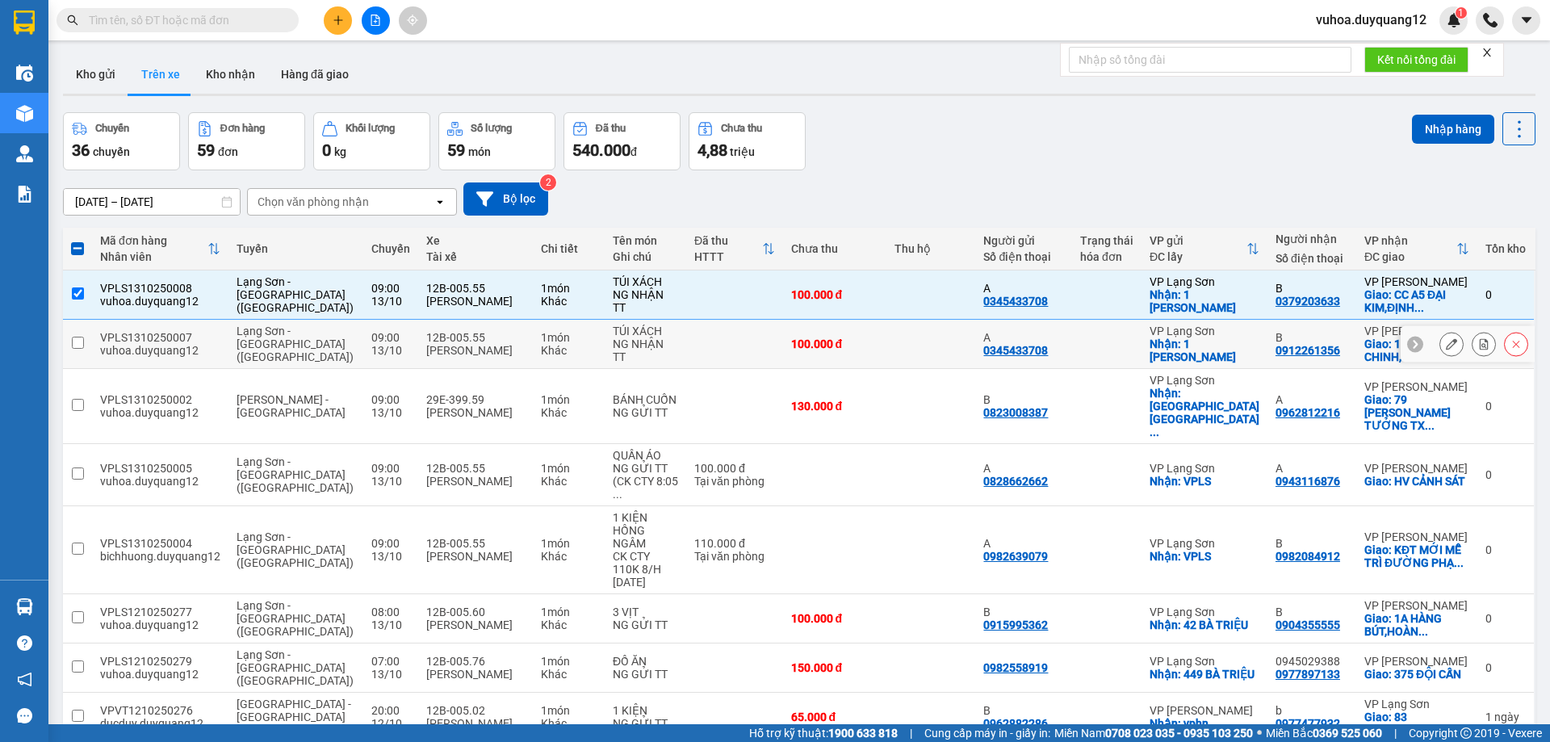
click at [76, 339] on input "checkbox" at bounding box center [78, 343] width 12 height 12
checkbox input "true"
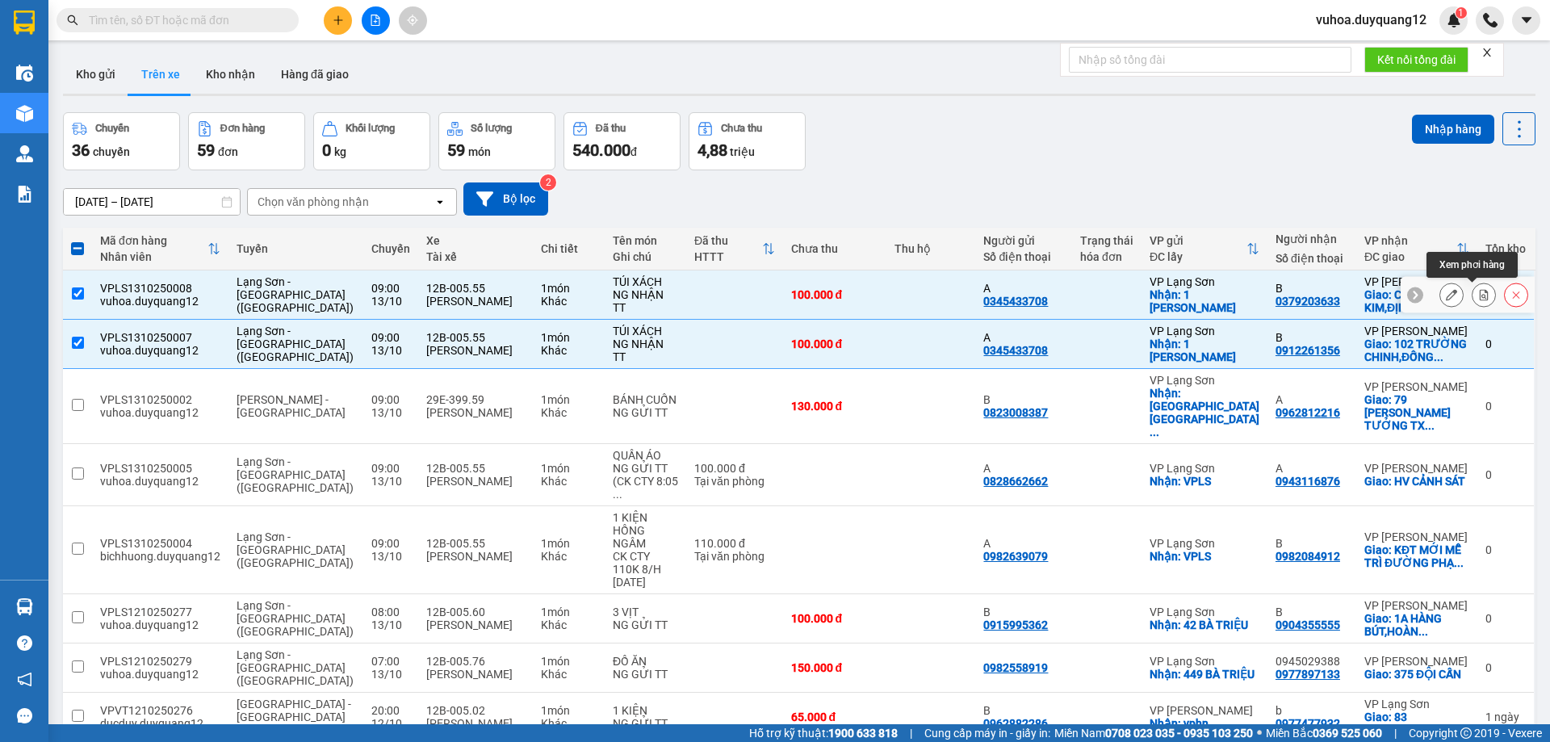
click at [1478, 296] on icon at bounding box center [1483, 294] width 11 height 11
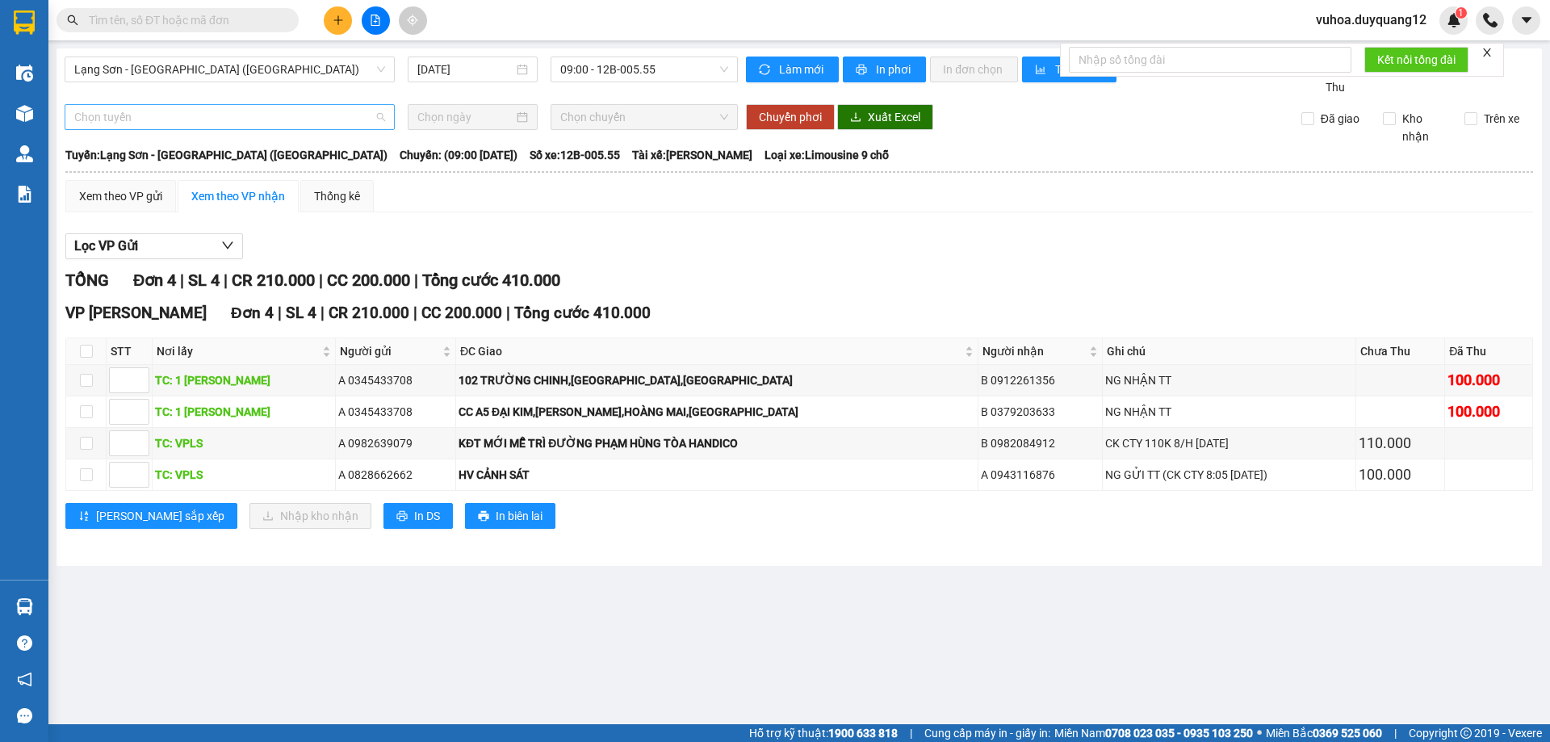
click at [290, 129] on span "Chọn tuyến" at bounding box center [229, 117] width 311 height 24
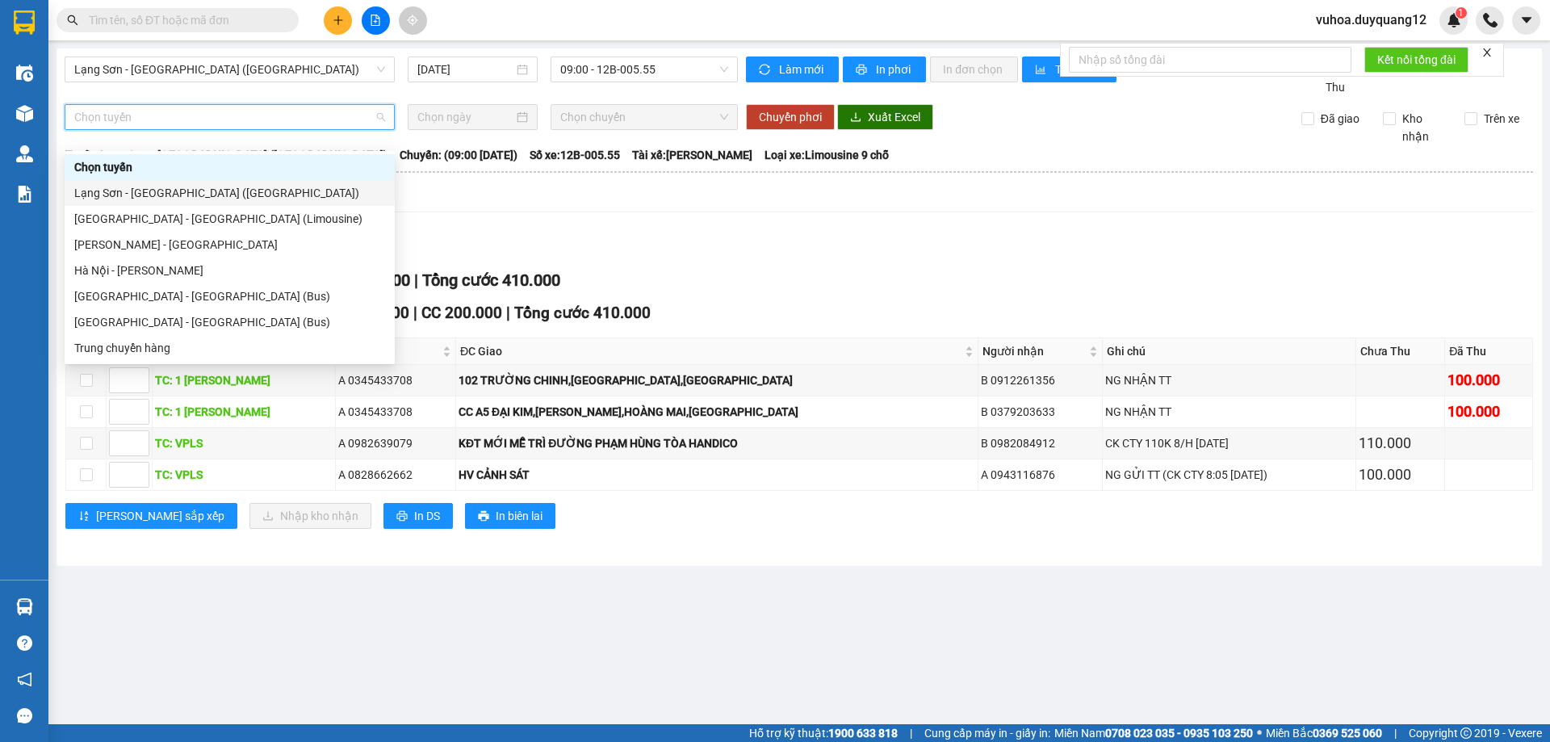
drag, startPoint x: 181, startPoint y: 195, endPoint x: 212, endPoint y: 195, distance: 31.5
click at [181, 194] on div "Lạng Sơn - [GEOGRAPHIC_DATA] ([GEOGRAPHIC_DATA])" at bounding box center [229, 193] width 311 height 18
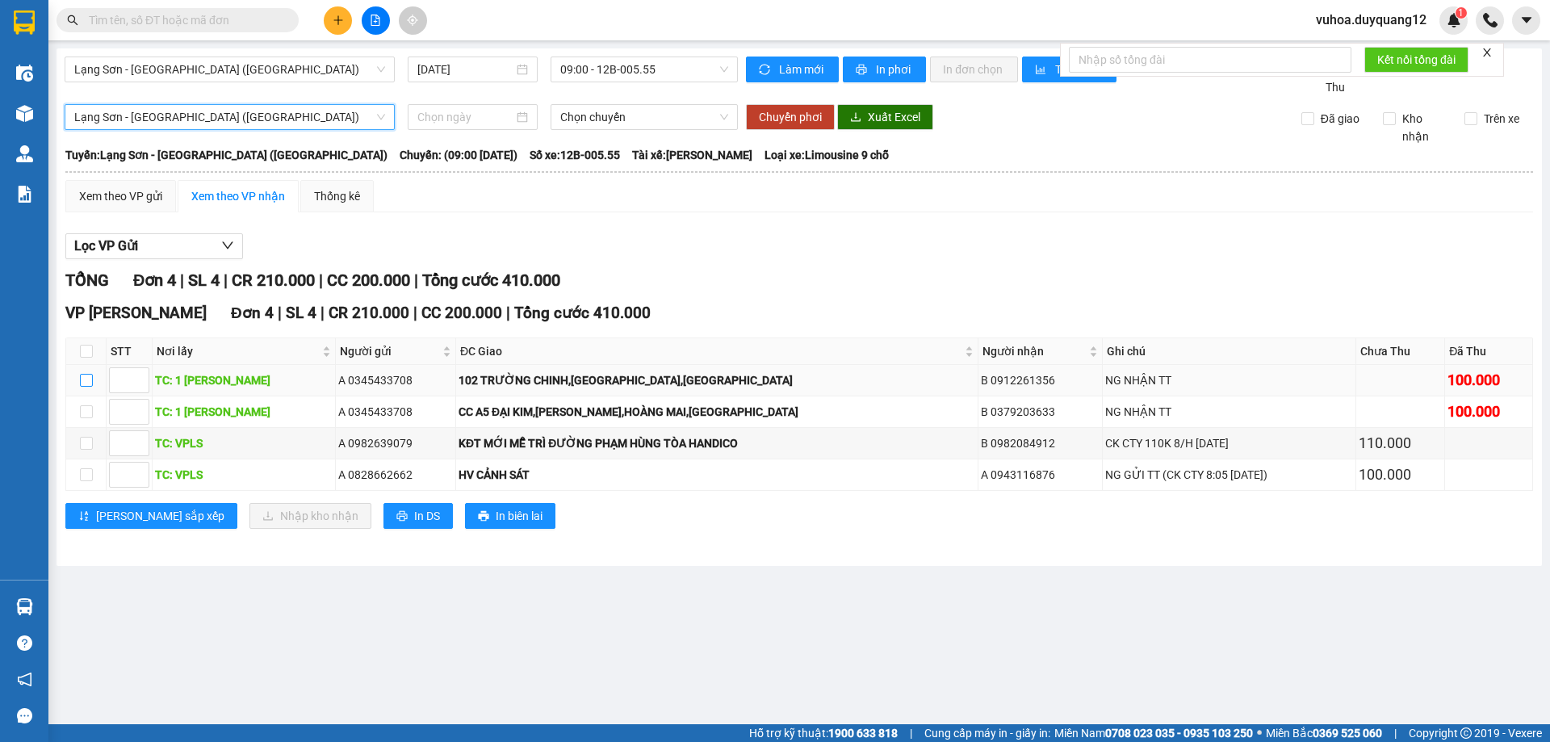
click at [88, 387] on input "checkbox" at bounding box center [86, 380] width 13 height 13
checkbox input "true"
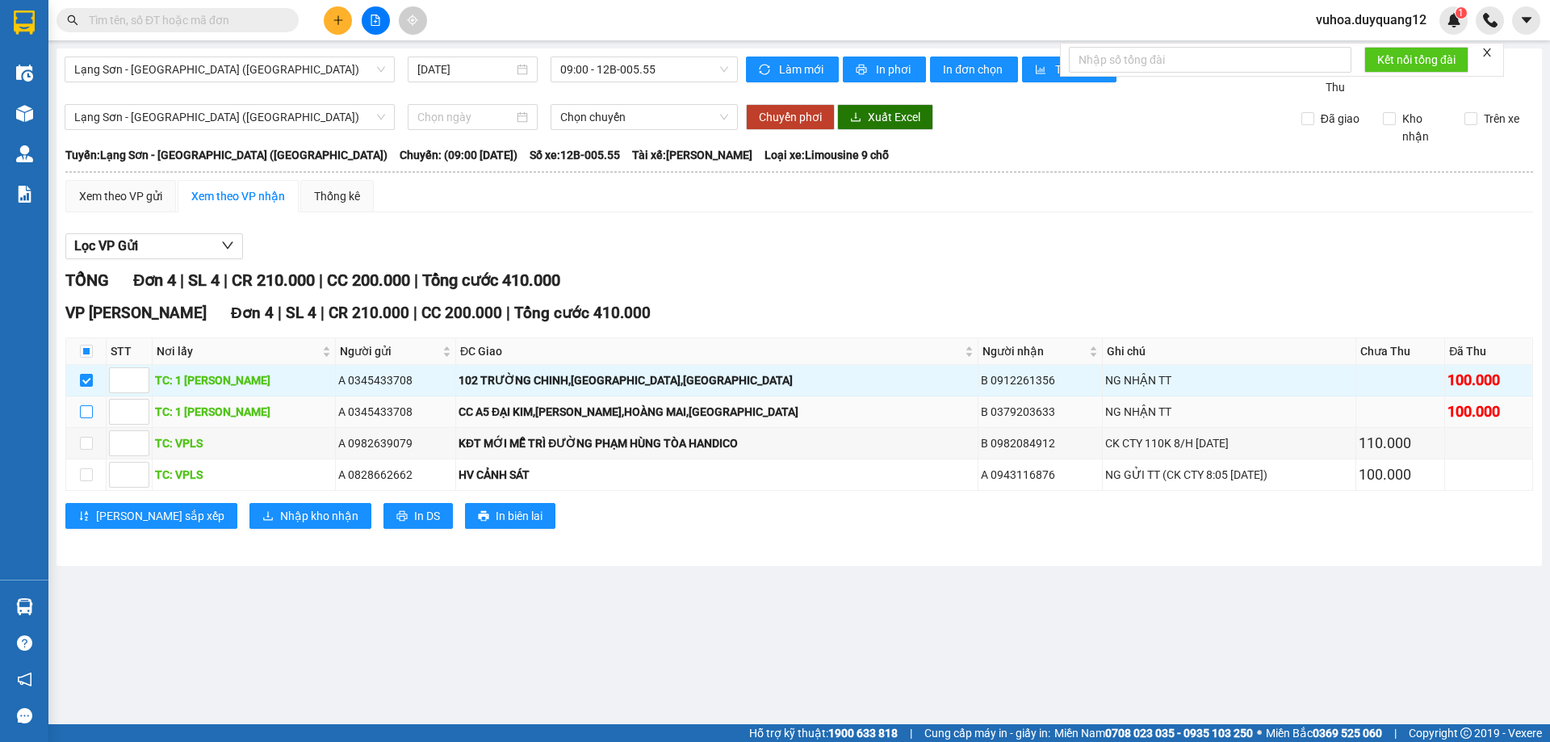
click at [88, 418] on input "checkbox" at bounding box center [86, 411] width 13 height 13
checkbox input "true"
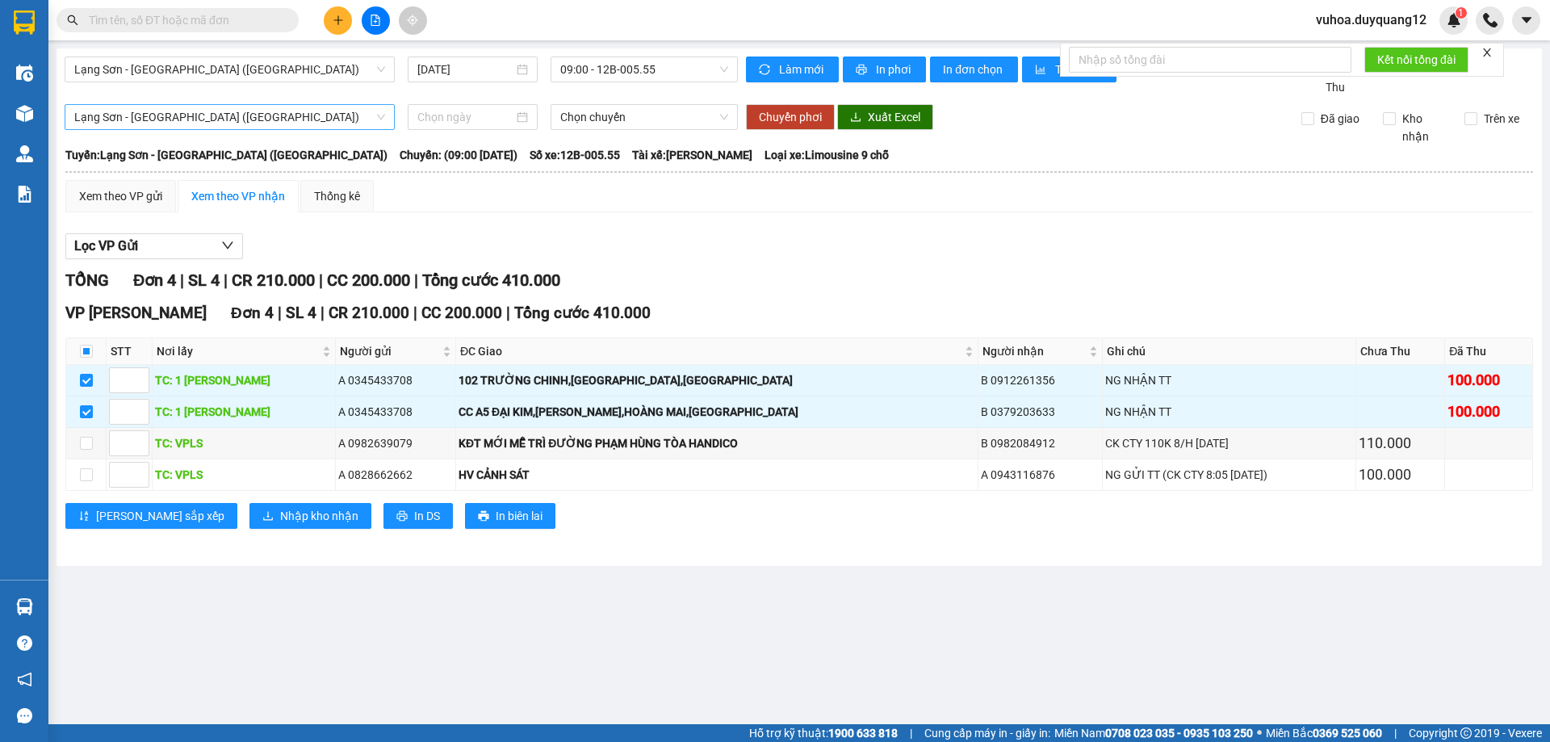
click at [280, 129] on span "Lạng Sơn - [GEOGRAPHIC_DATA] ([GEOGRAPHIC_DATA])" at bounding box center [229, 117] width 311 height 24
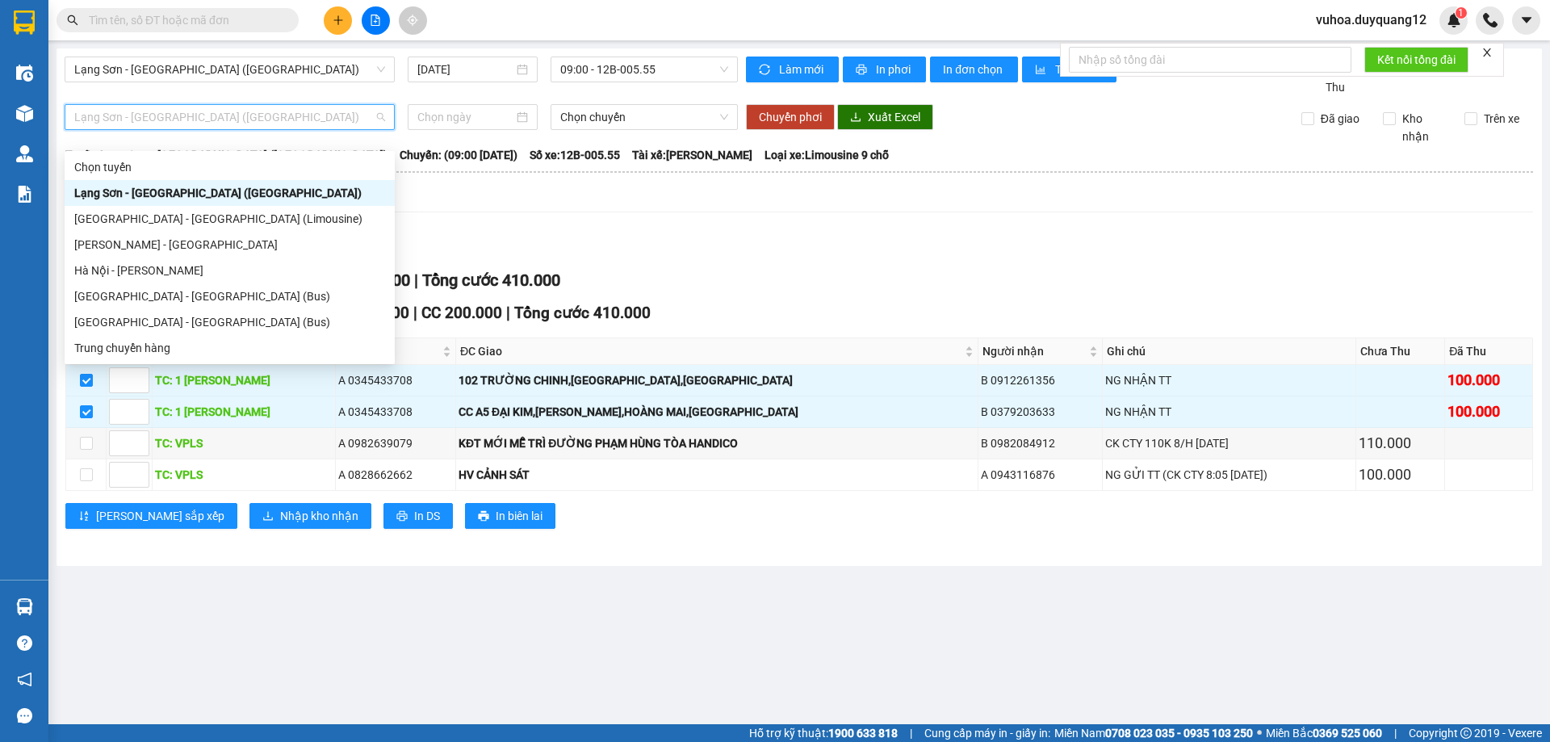
drag, startPoint x: 727, startPoint y: 274, endPoint x: 686, endPoint y: 233, distance: 57.7
click at [727, 260] on div "Lọc VP Gửi" at bounding box center [799, 246] width 1468 height 27
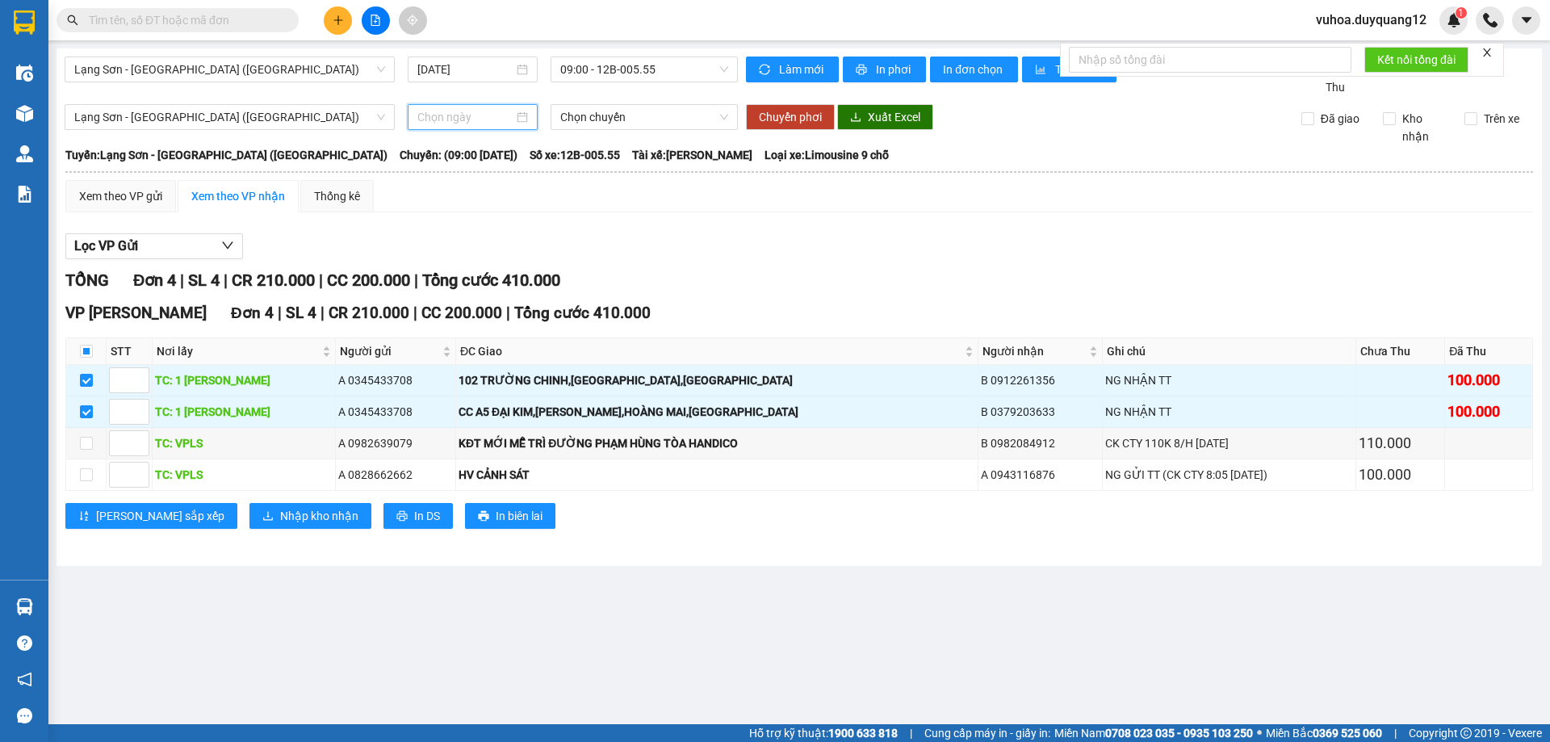
drag, startPoint x: 483, startPoint y: 134, endPoint x: 464, endPoint y: 153, distance: 26.8
click at [482, 126] on input at bounding box center [465, 117] width 96 height 18
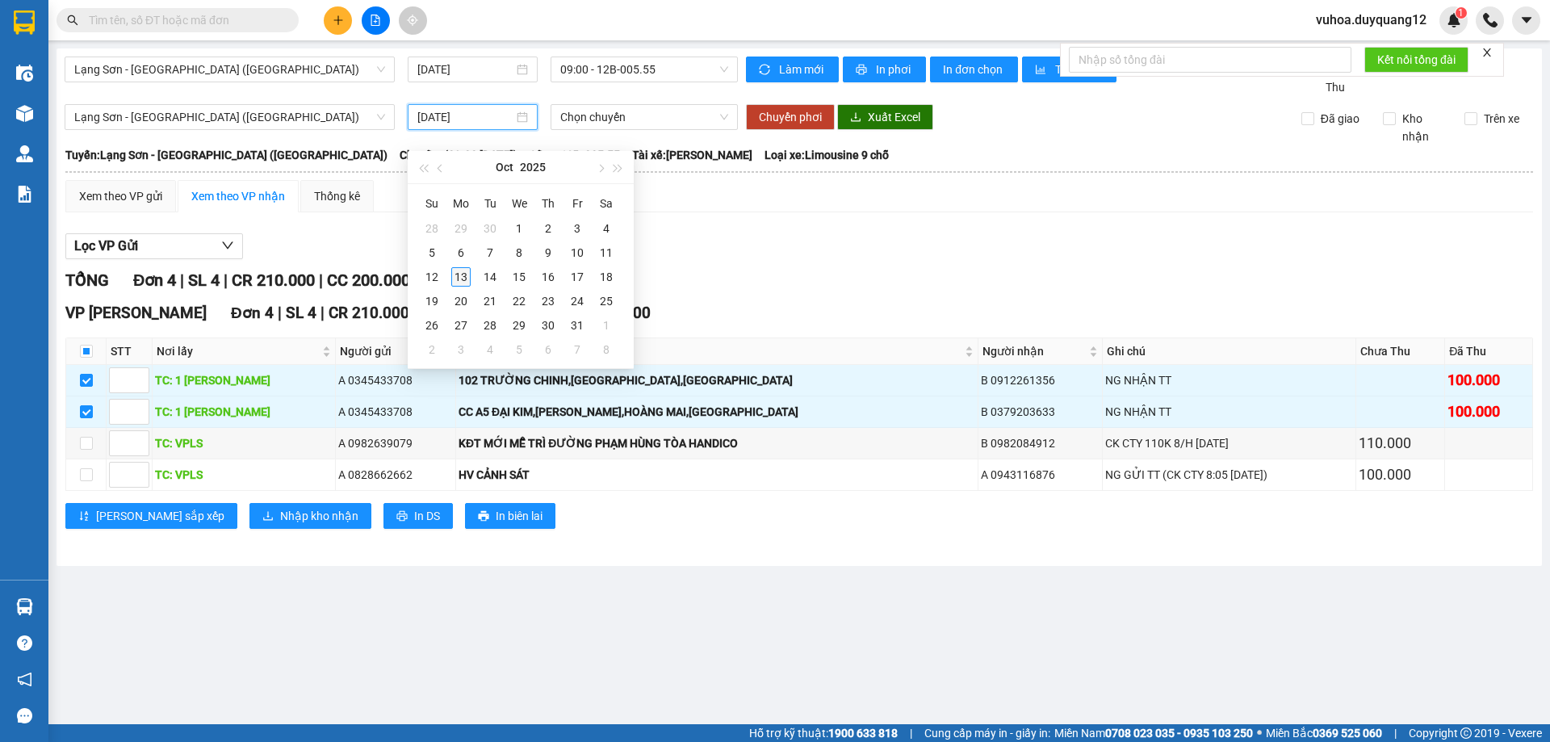
type input "[DATE]"
click at [460, 271] on div "13" at bounding box center [460, 276] width 19 height 19
type input "[DATE]"
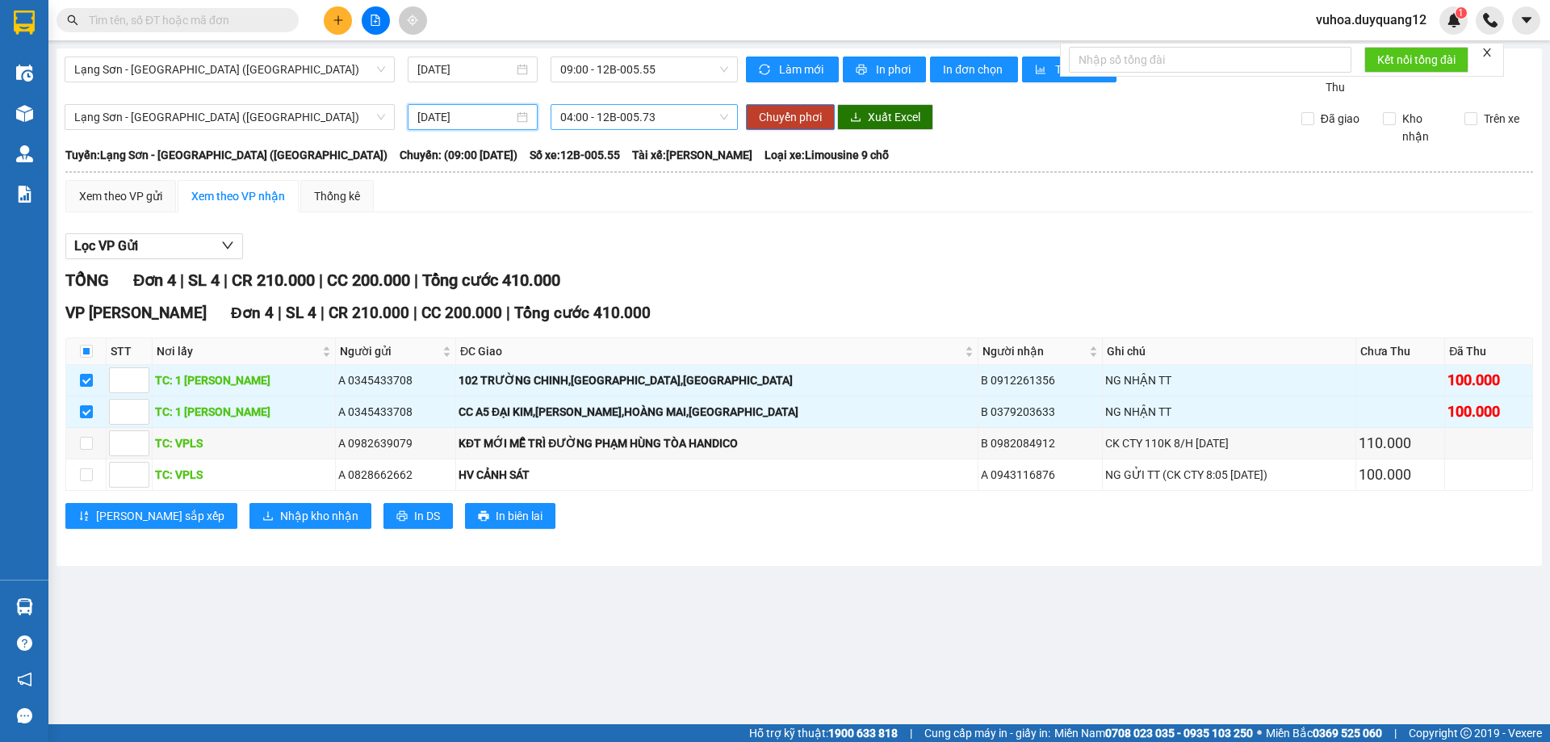
click at [631, 129] on span "04:00 - 12B-005.73" at bounding box center [644, 117] width 168 height 24
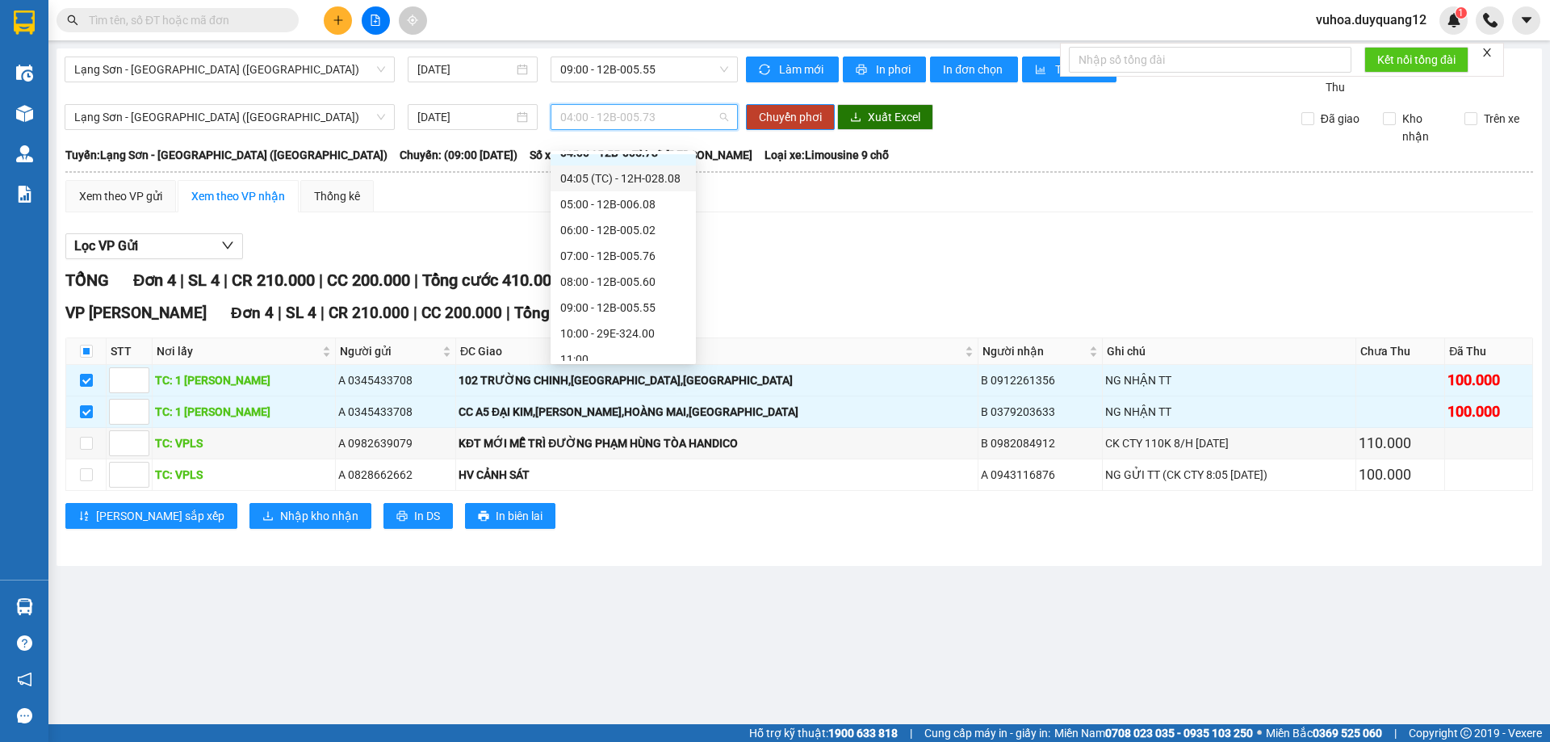
scroll to position [47, 0]
click at [602, 327] on div "10:00 - 29E-324.00" at bounding box center [623, 327] width 126 height 18
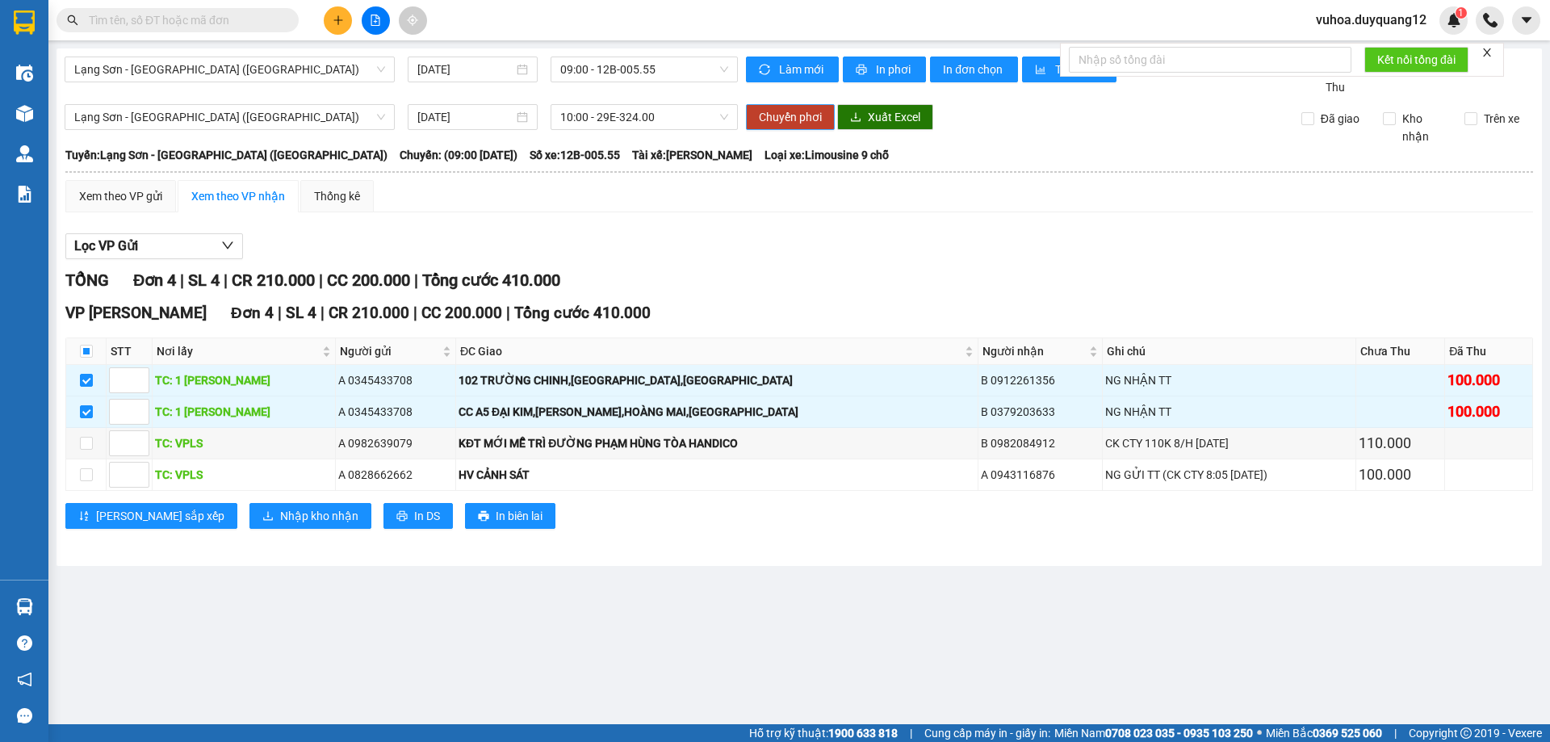
click at [820, 126] on span "Chuyển phơi" at bounding box center [790, 117] width 63 height 18
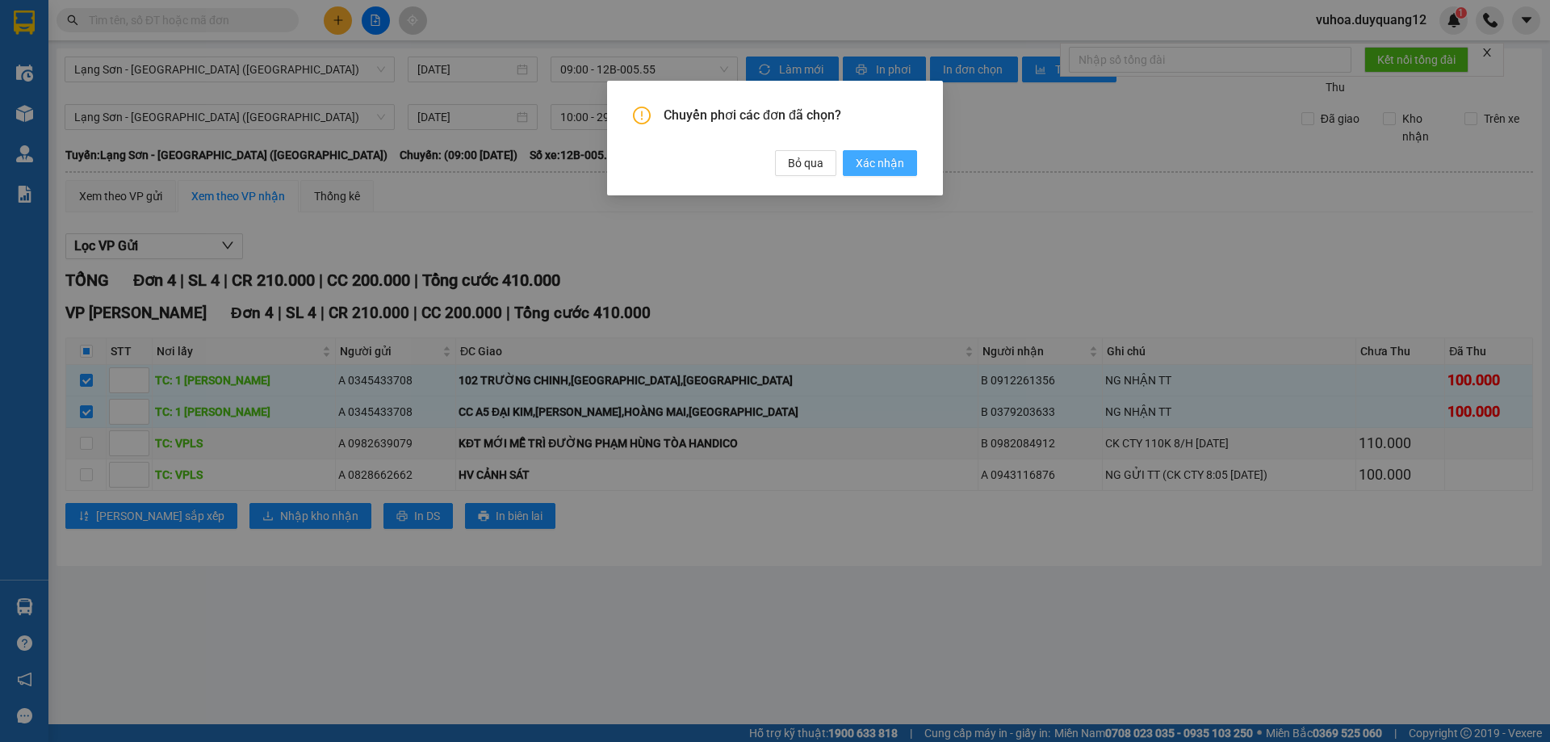
click at [891, 161] on span "Xác nhận" at bounding box center [880, 163] width 48 height 18
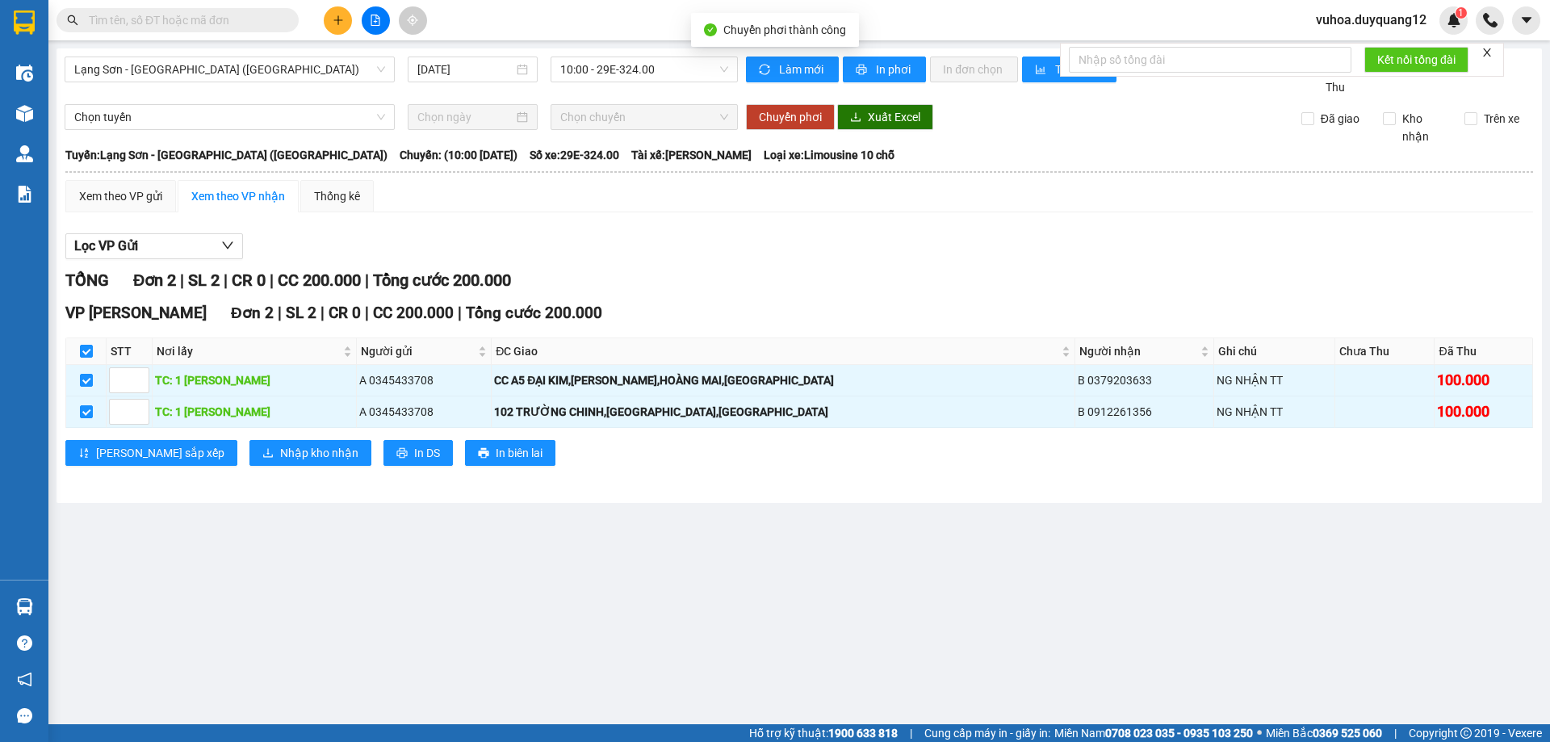
checkbox input "false"
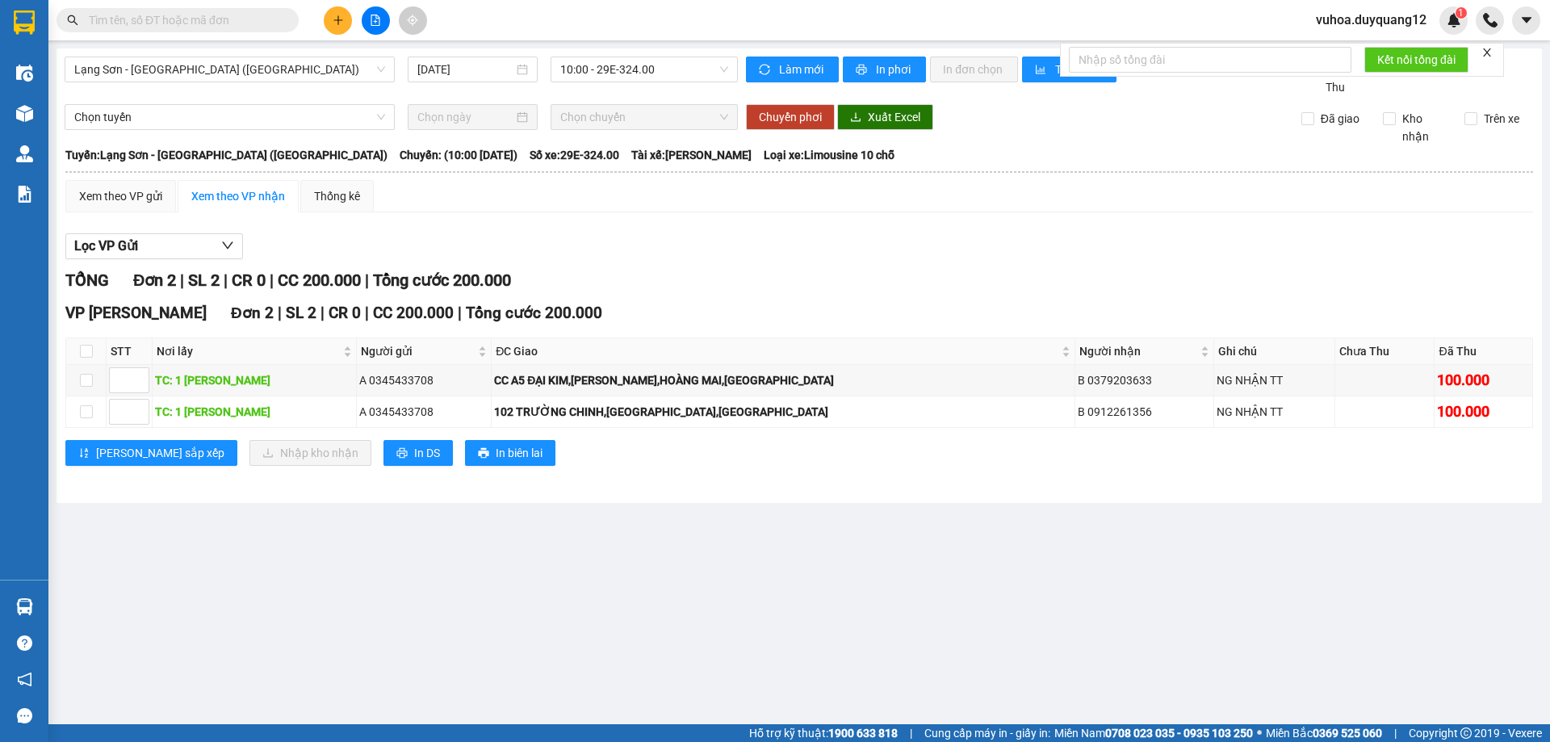
drag, startPoint x: 783, startPoint y: 628, endPoint x: 214, endPoint y: 476, distance: 589.3
click at [778, 630] on main "[GEOGRAPHIC_DATA] - [GEOGRAPHIC_DATA] (Limousine) [DATE] 10:00 - 29E-324.00 Làm…" at bounding box center [775, 362] width 1550 height 724
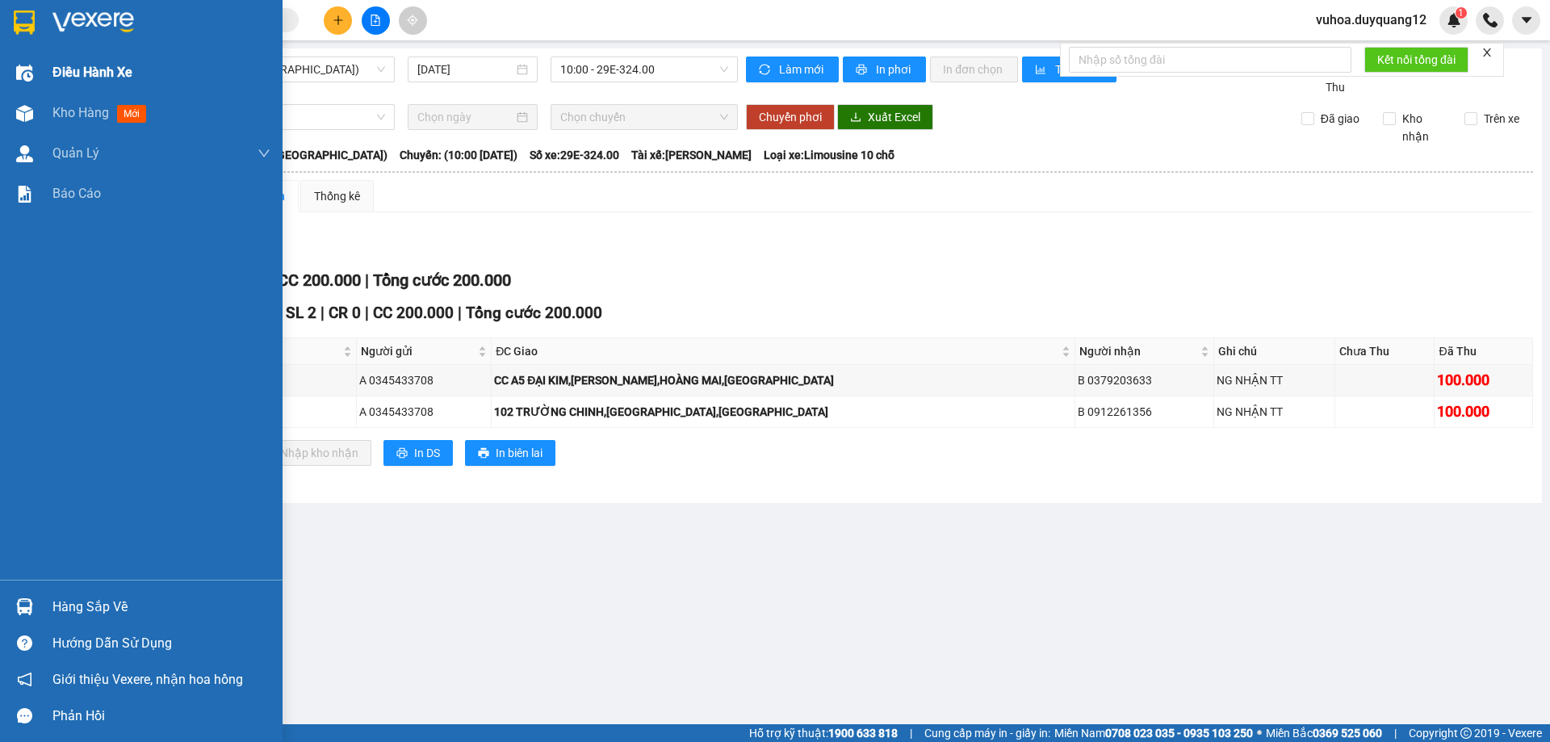
click at [86, 67] on span "Điều hành xe" at bounding box center [92, 72] width 80 height 20
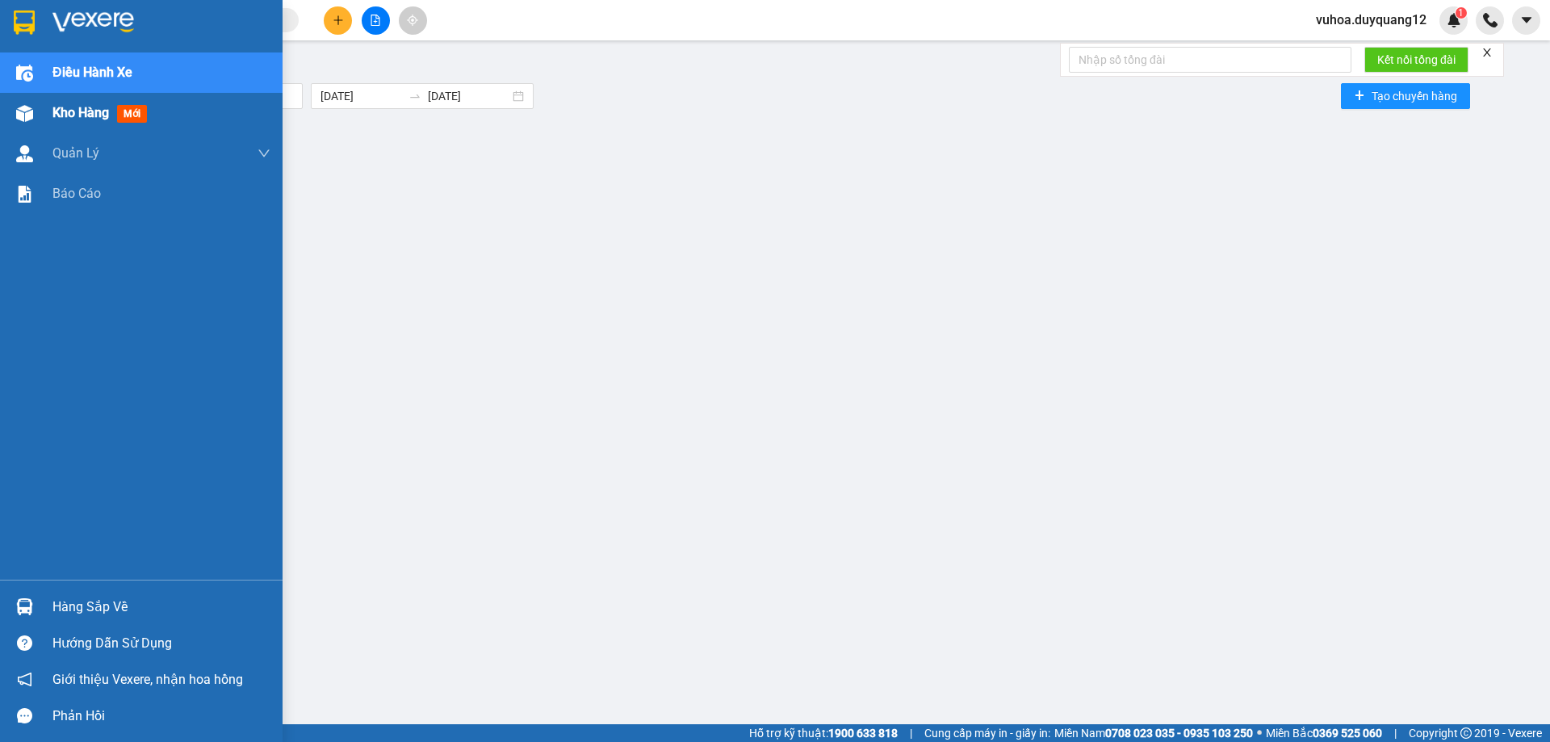
click at [94, 111] on span "Kho hàng" at bounding box center [80, 112] width 57 height 15
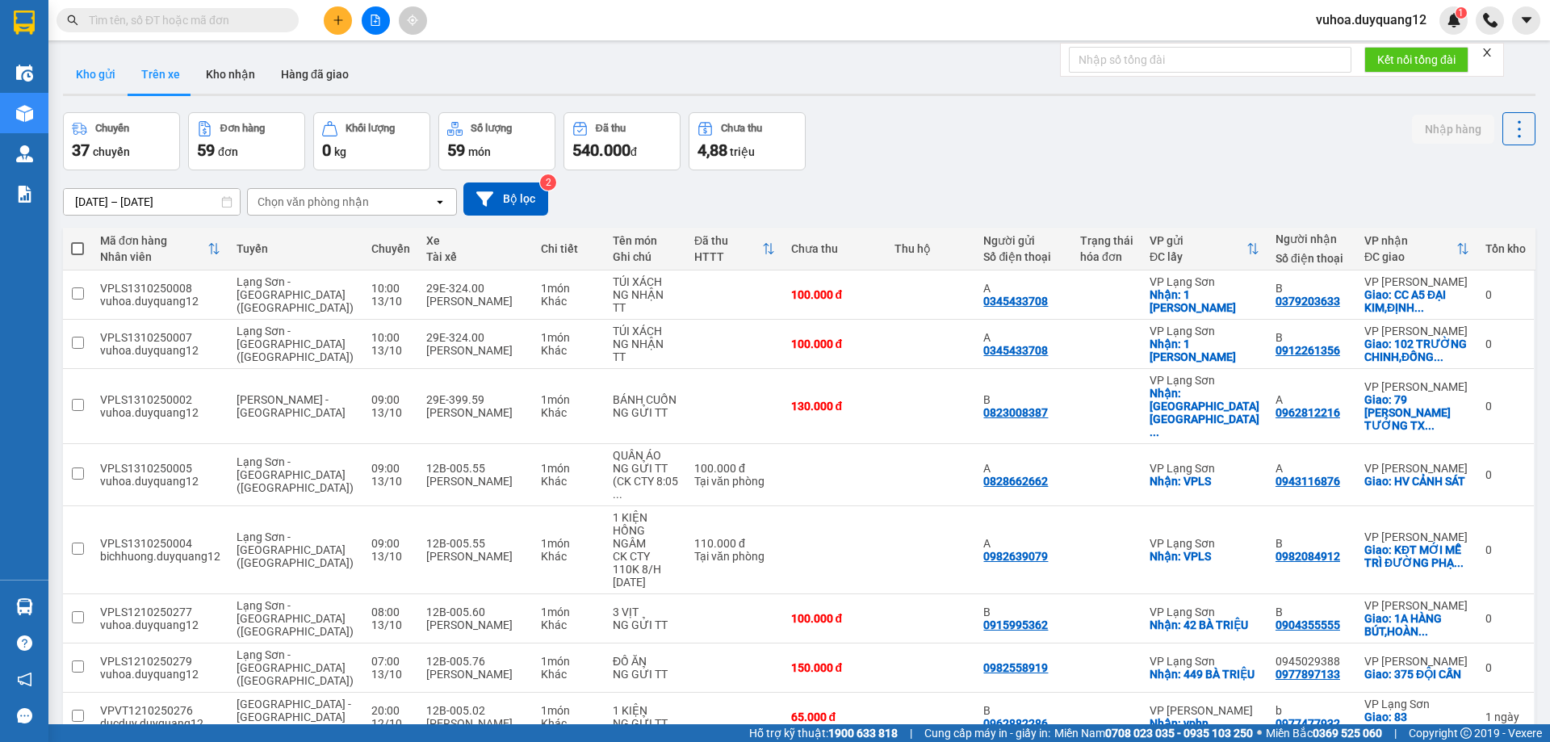
click at [109, 66] on button "Kho gửi" at bounding box center [95, 74] width 65 height 39
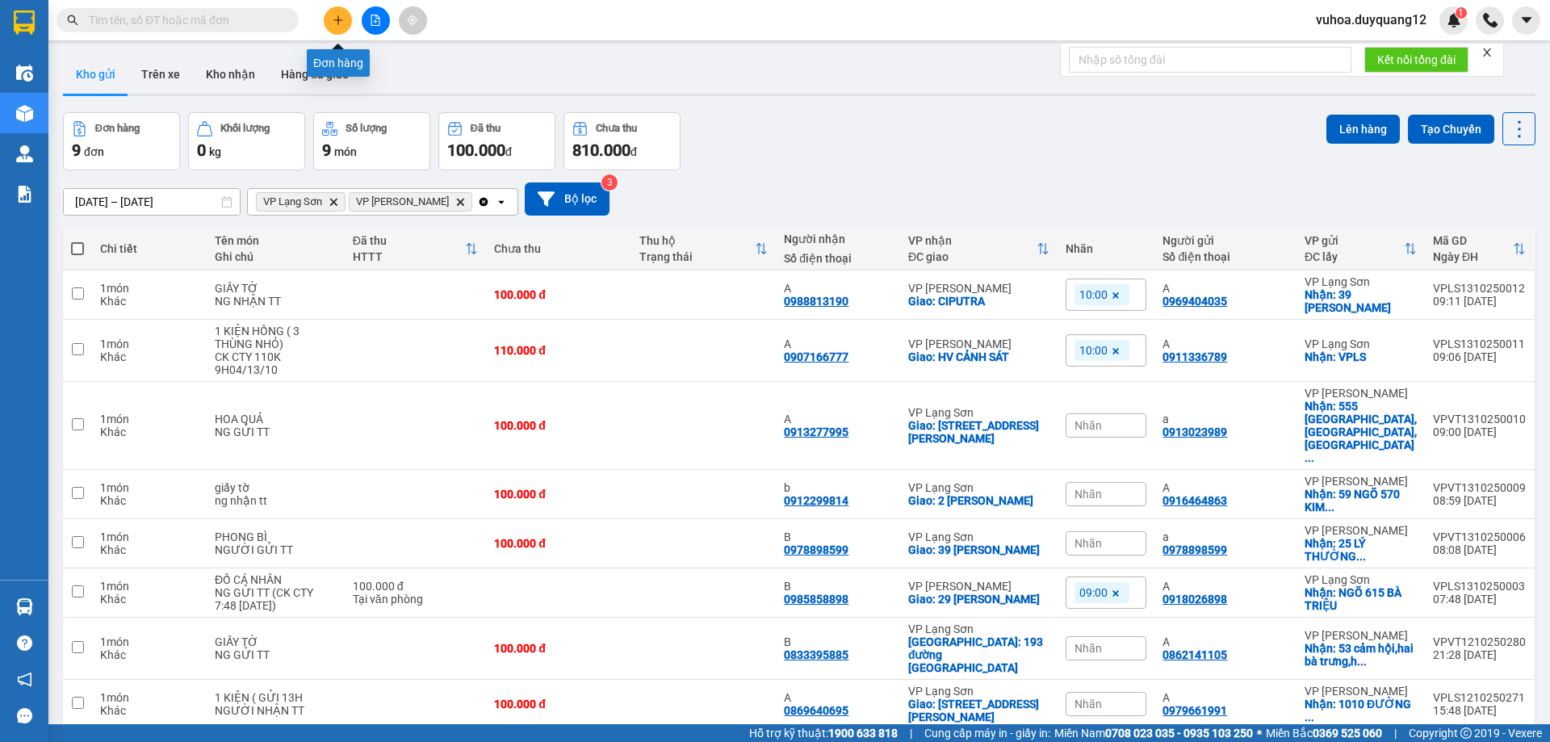
click at [255, 30] on span at bounding box center [178, 20] width 242 height 24
paste input "0867484026"
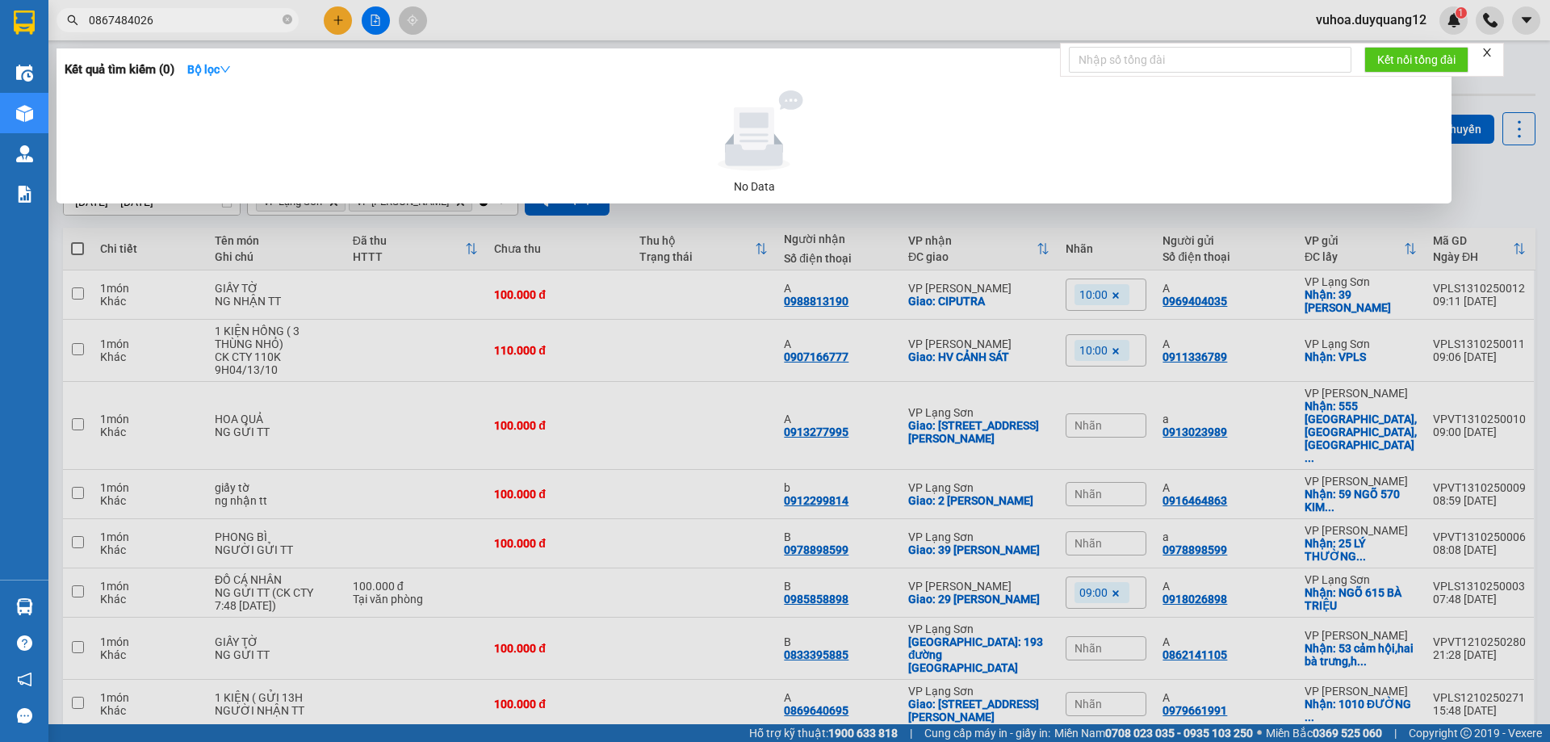
type input "0867484026"
drag, startPoint x: 343, startPoint y: 26, endPoint x: 336, endPoint y: 39, distance: 14.8
click at [343, 25] on div at bounding box center [775, 371] width 1550 height 742
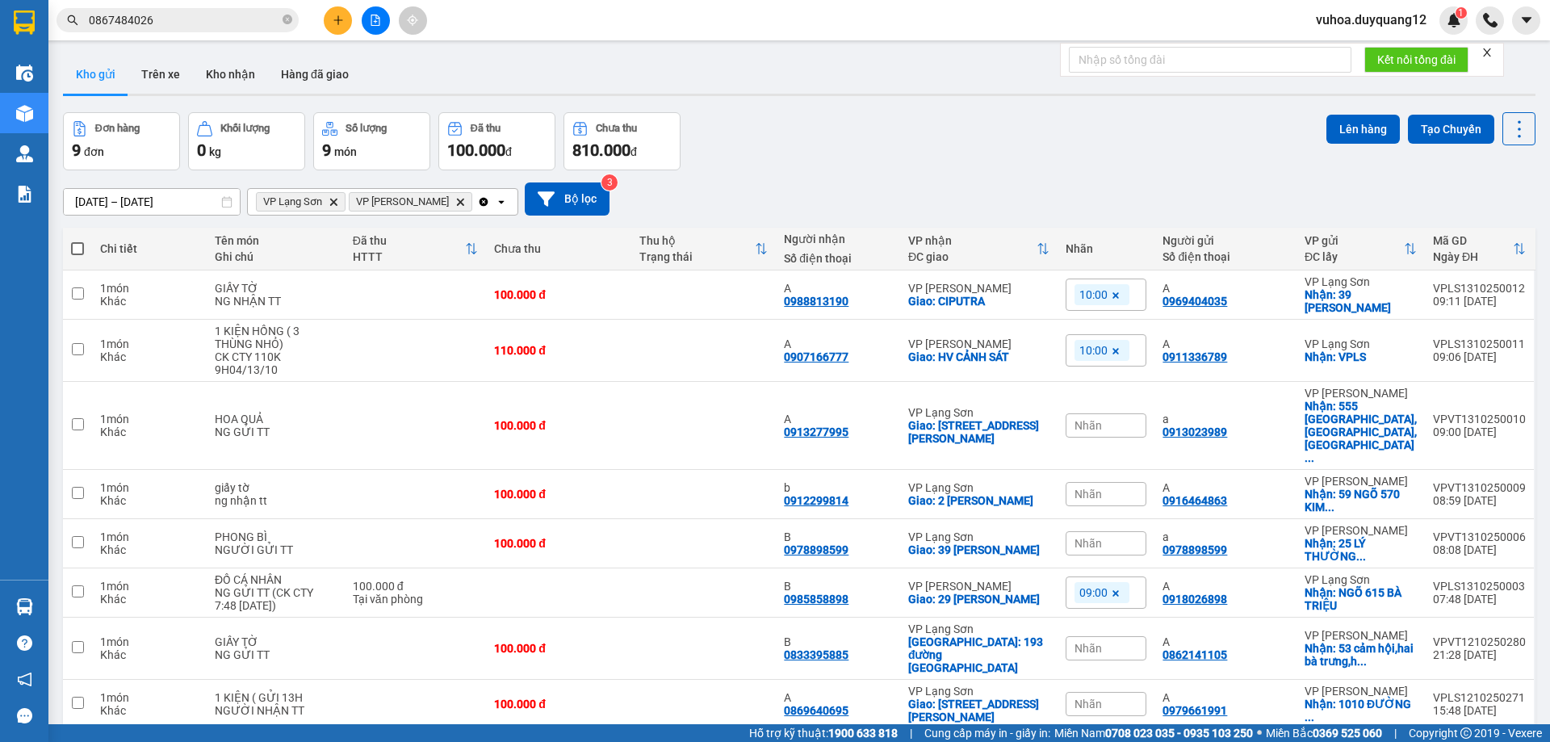
click at [337, 20] on icon "plus" at bounding box center [337, 19] width 9 height 1
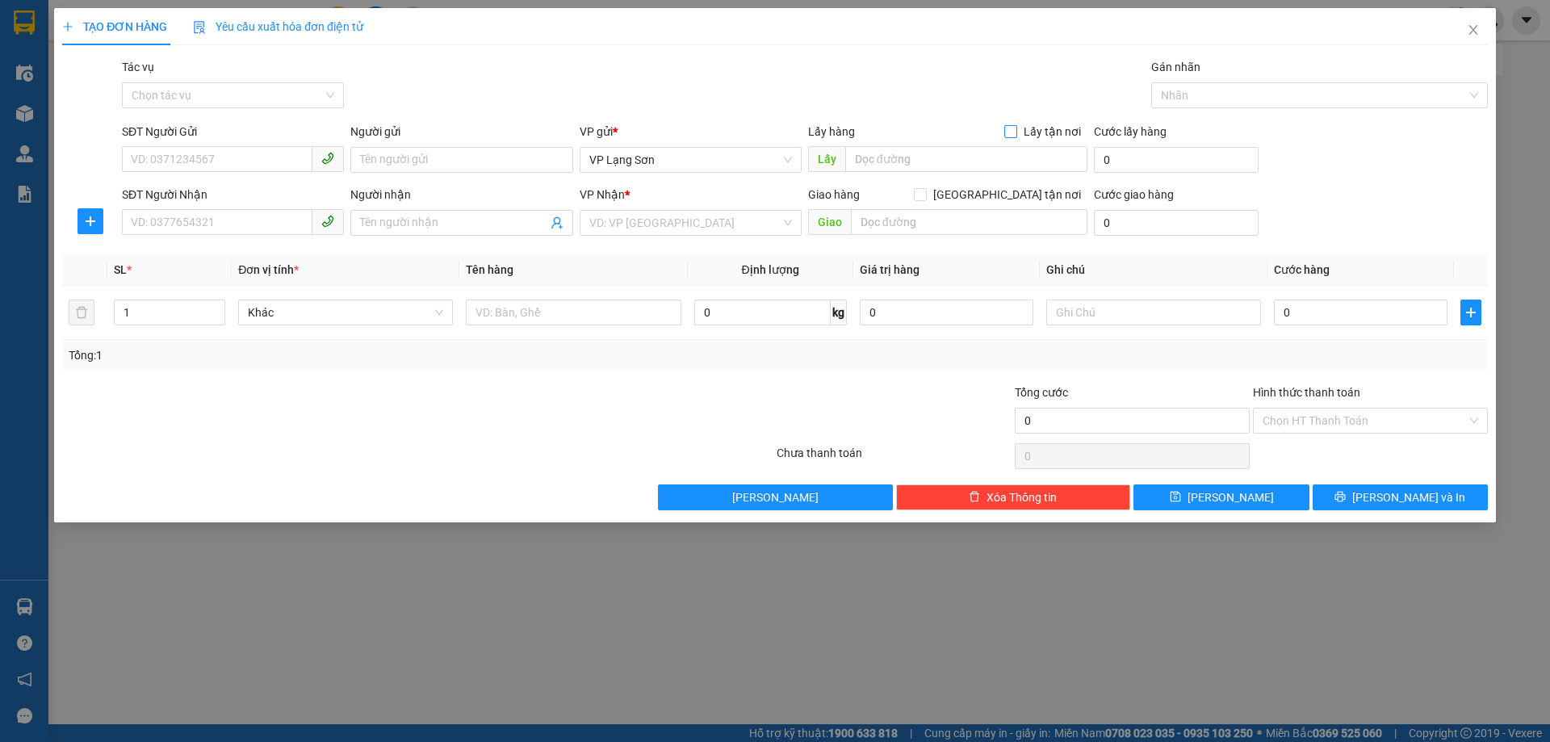
click at [1012, 130] on input "Lấy tận nơi" at bounding box center [1009, 130] width 11 height 11
checkbox input "true"
click at [778, 166] on span "VP Lạng Sơn" at bounding box center [690, 160] width 203 height 24
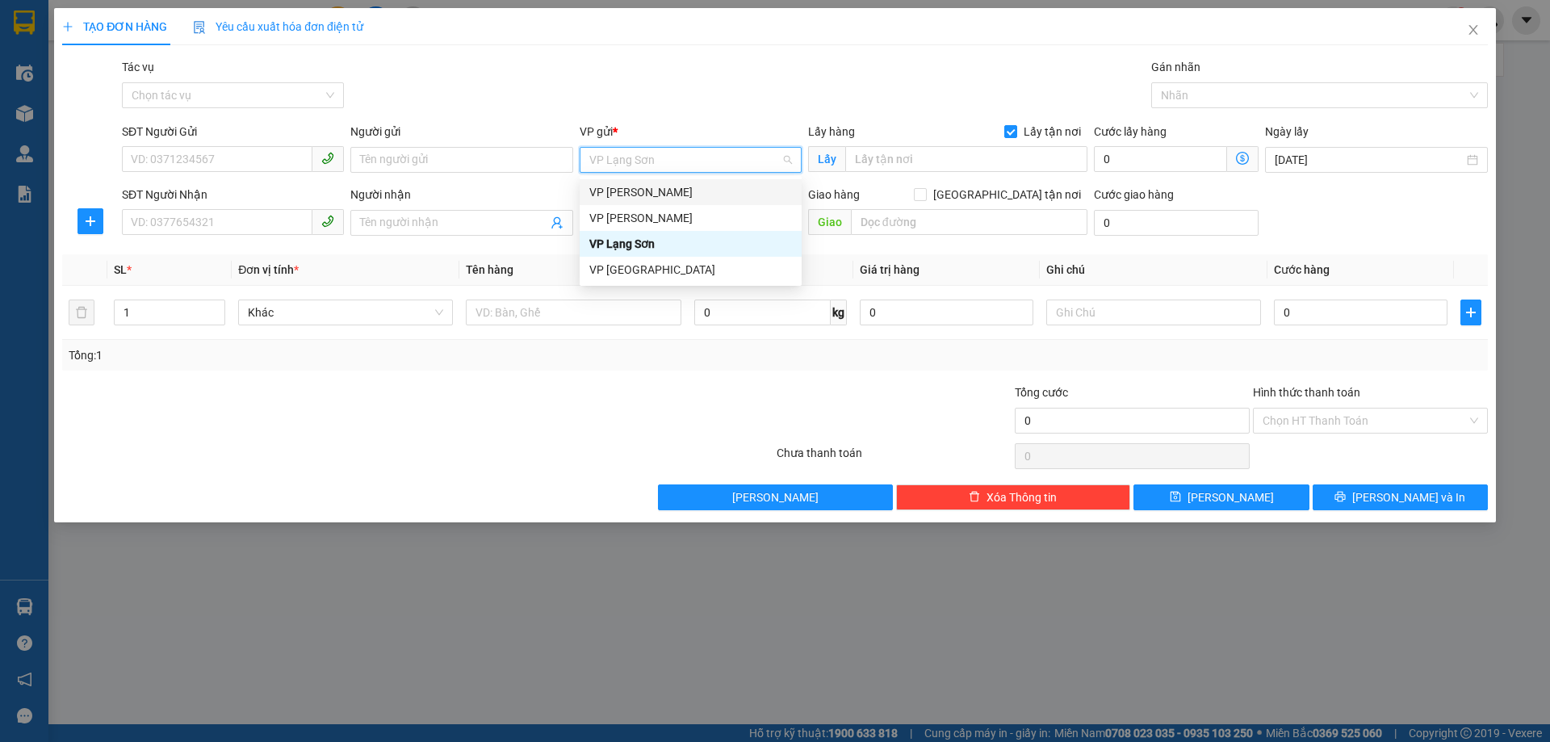
click at [637, 188] on div "VP [PERSON_NAME]" at bounding box center [690, 192] width 203 height 18
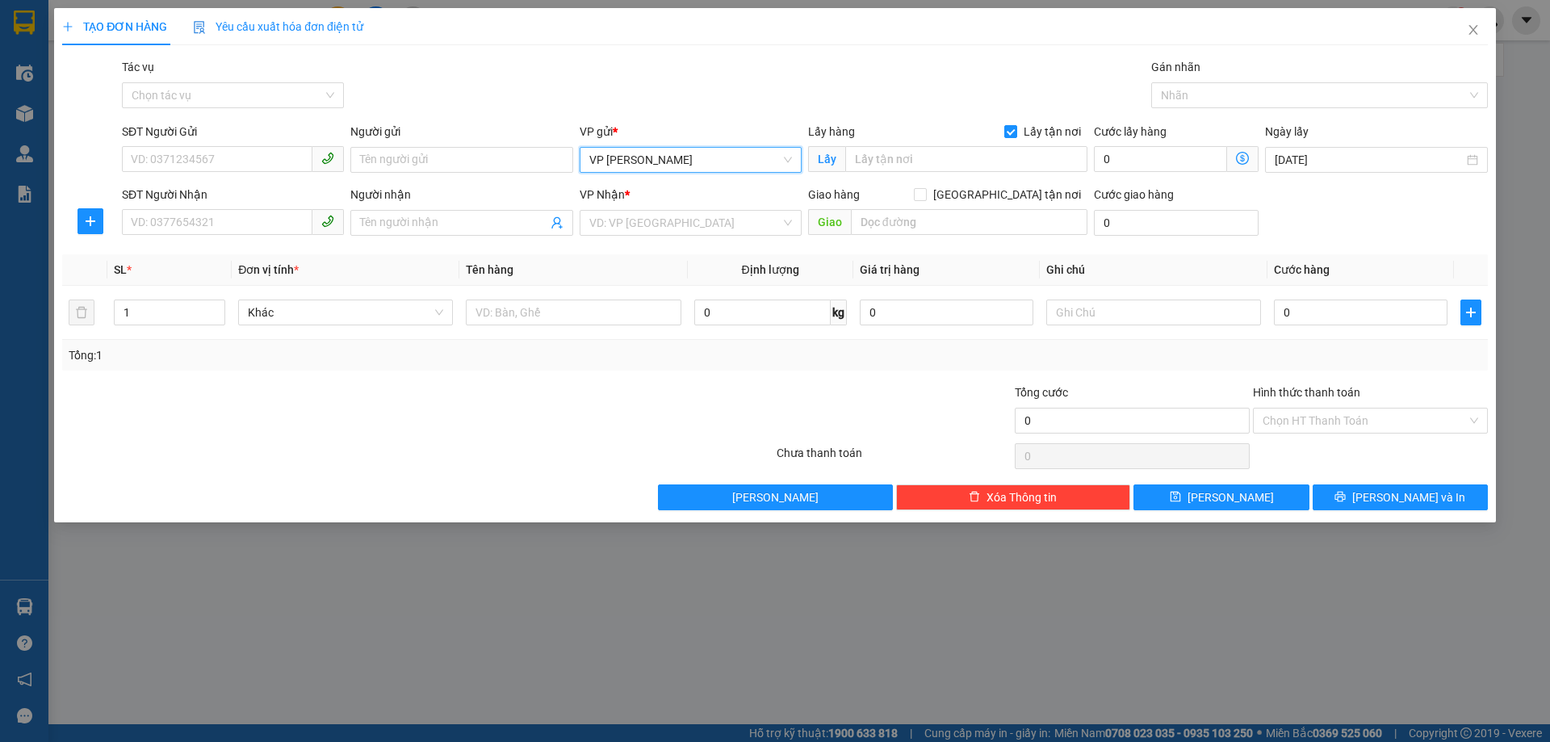
click at [655, 163] on span "VP [PERSON_NAME]" at bounding box center [690, 160] width 203 height 24
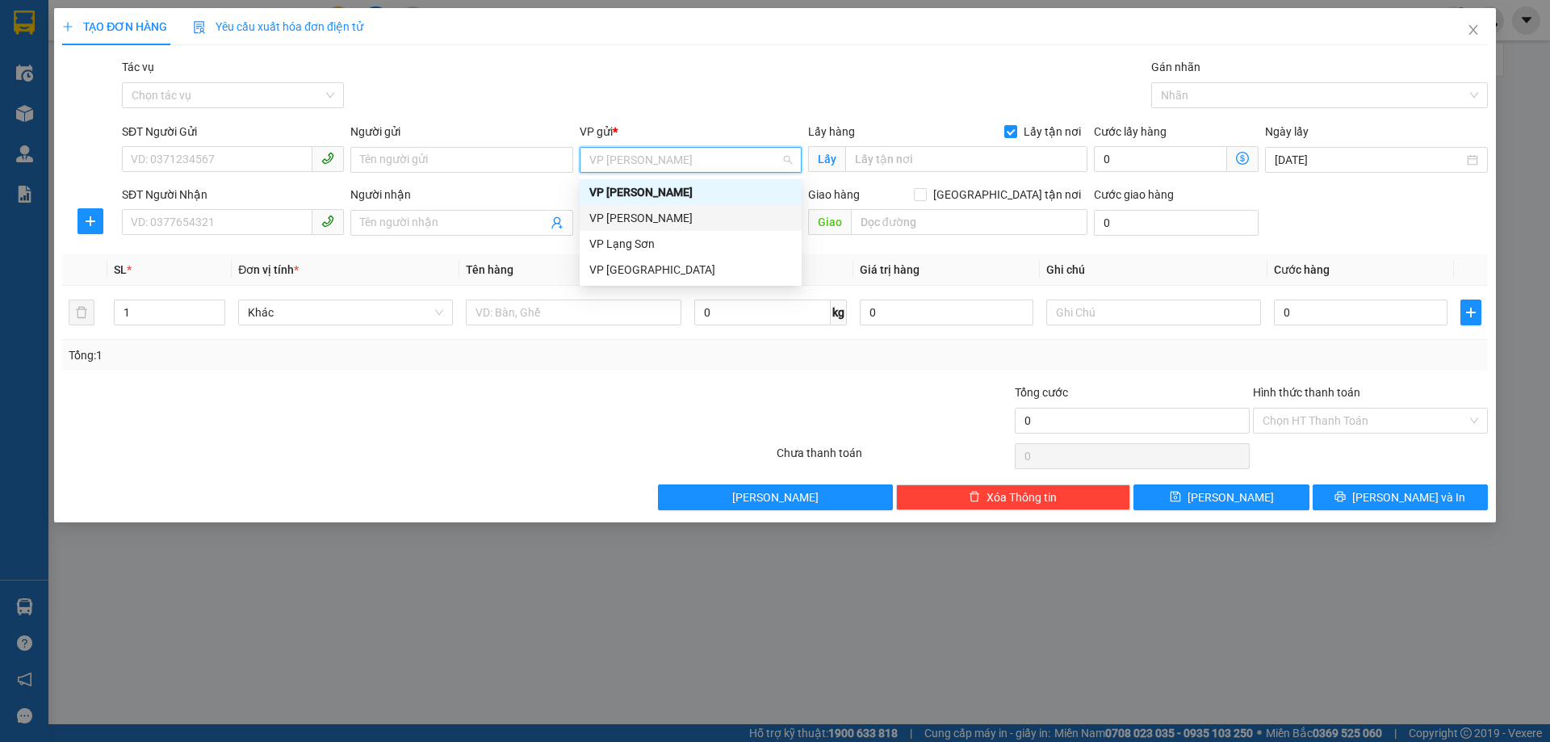
click at [672, 217] on div "VP [PERSON_NAME]" at bounding box center [690, 218] width 203 height 18
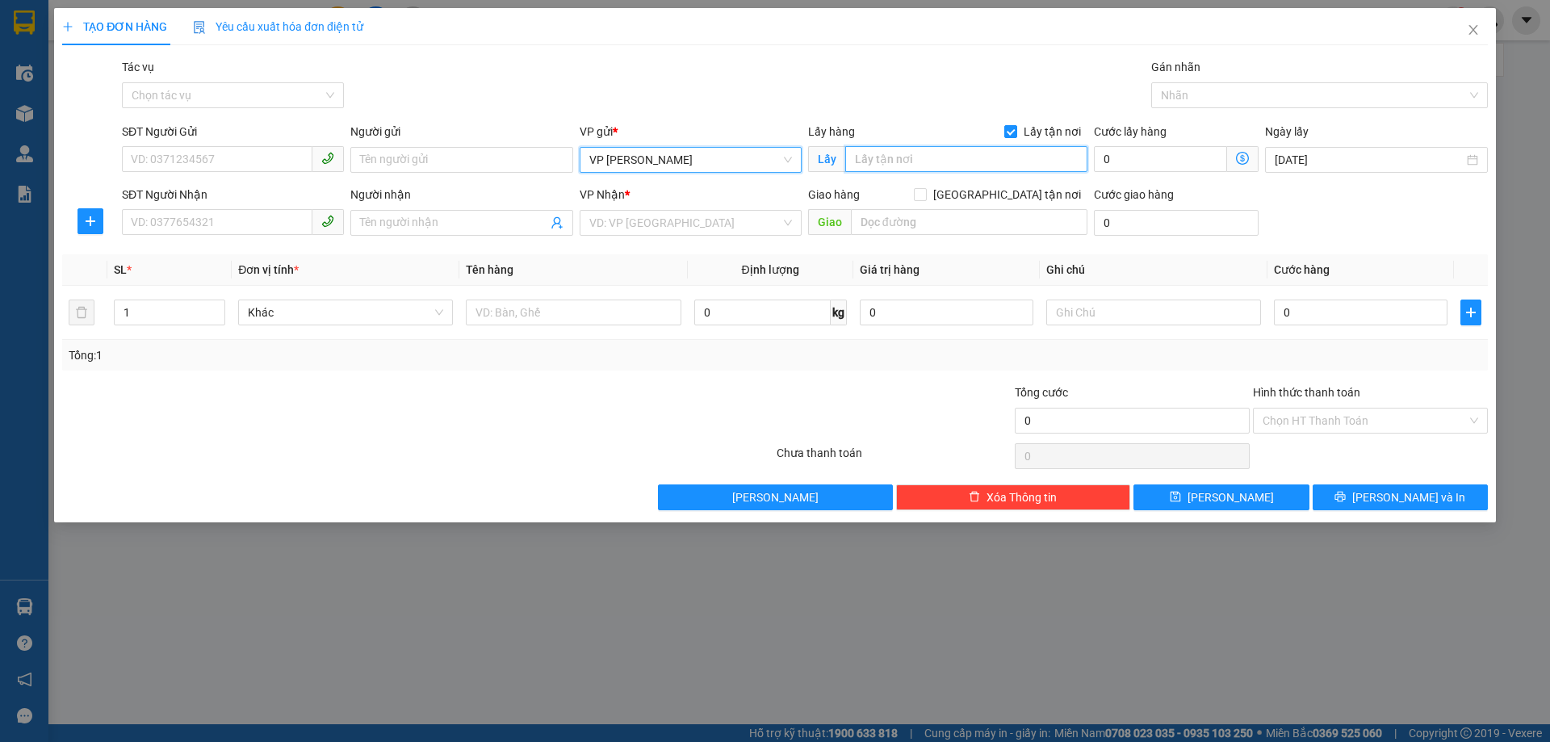
click at [950, 160] on input "text" at bounding box center [966, 159] width 242 height 26
type input "KĐT VĂN KHÊ"
click at [925, 193] on input "[GEOGRAPHIC_DATA] tận nơi" at bounding box center [919, 193] width 11 height 11
checkbox input "true"
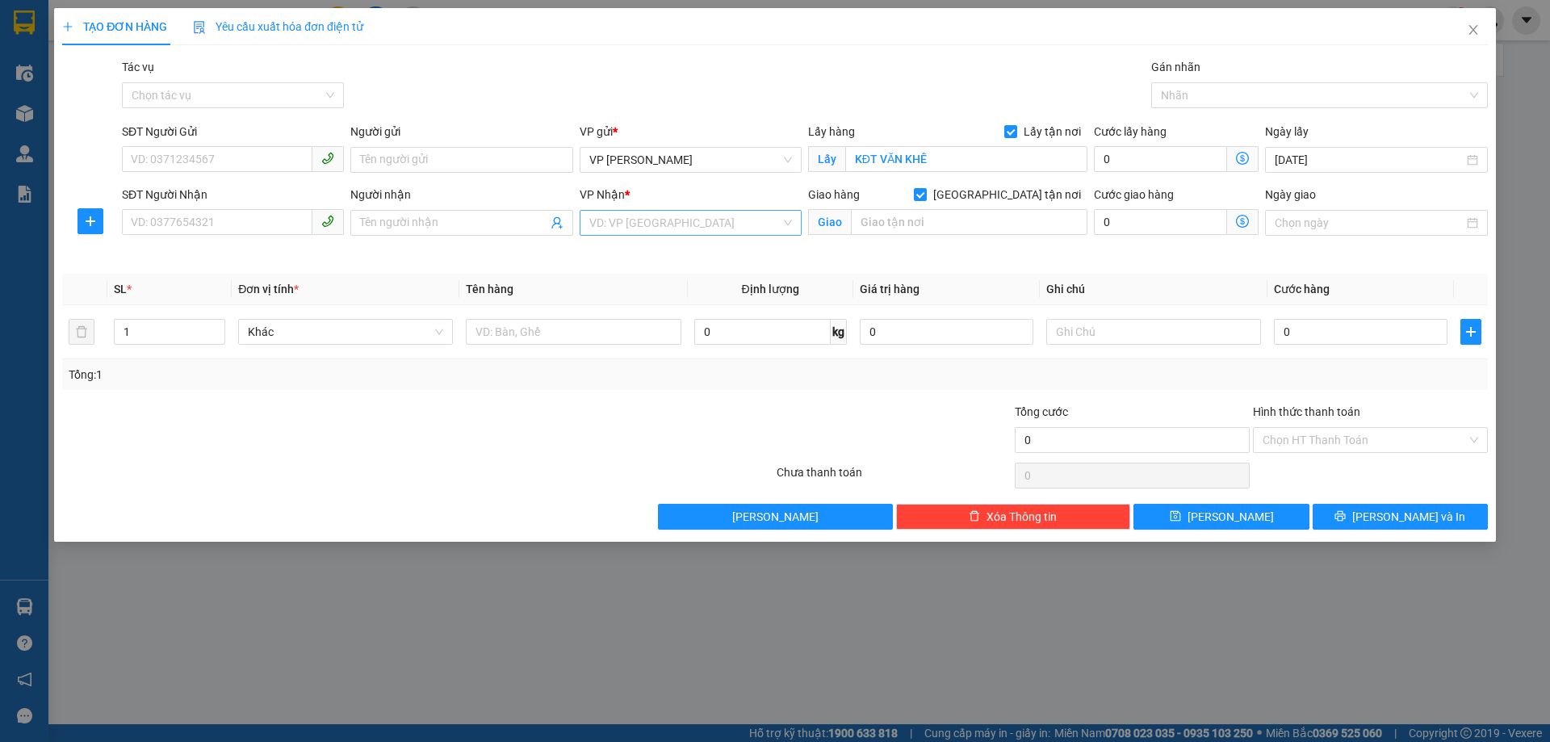
click at [669, 230] on input "search" at bounding box center [684, 223] width 191 height 24
click at [669, 310] on div "VP Lạng Sơn" at bounding box center [690, 307] width 203 height 18
click at [927, 221] on input "text" at bounding box center [969, 222] width 237 height 26
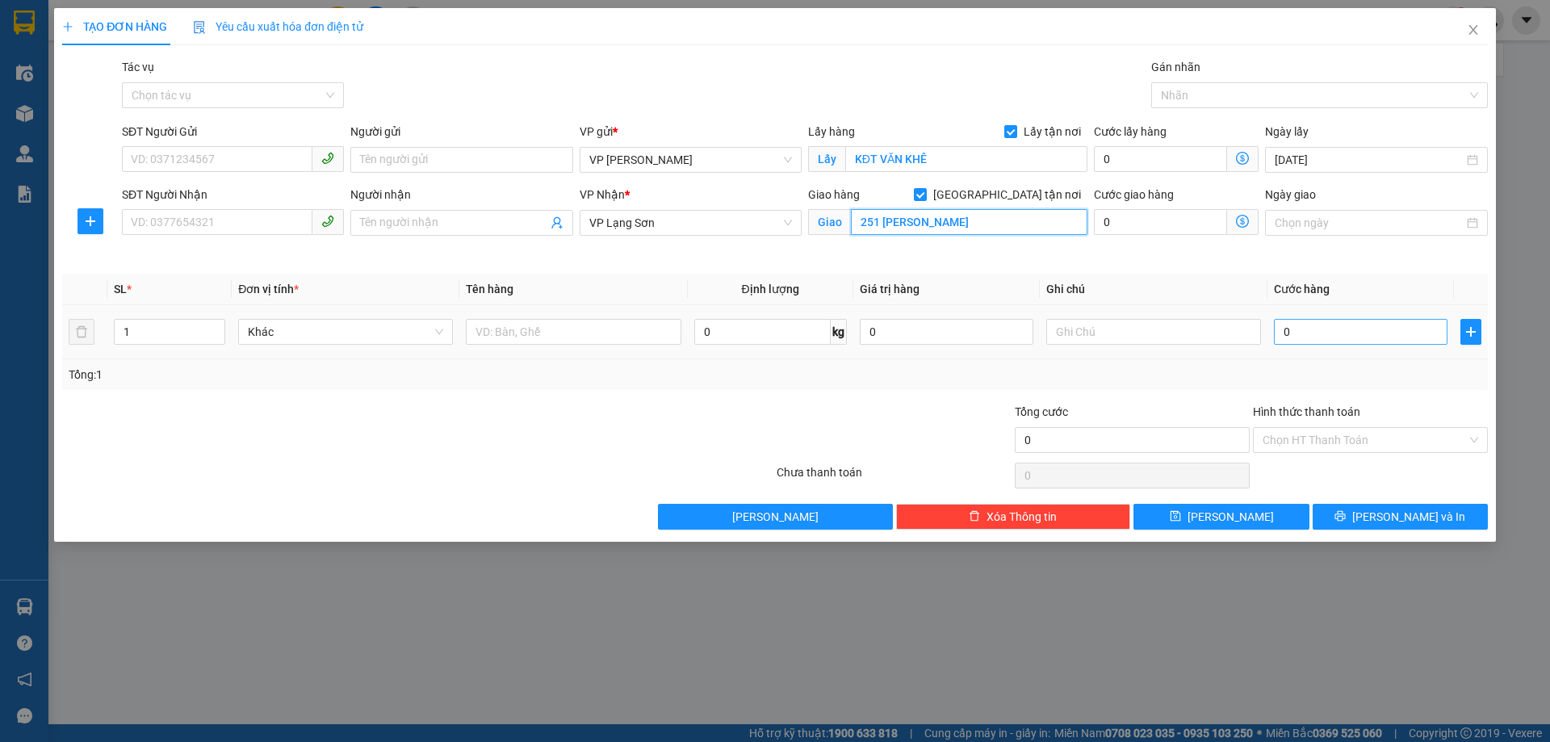
type input "251 [PERSON_NAME]"
click at [1327, 332] on input "0" at bounding box center [1361, 332] width 174 height 26
type input "1"
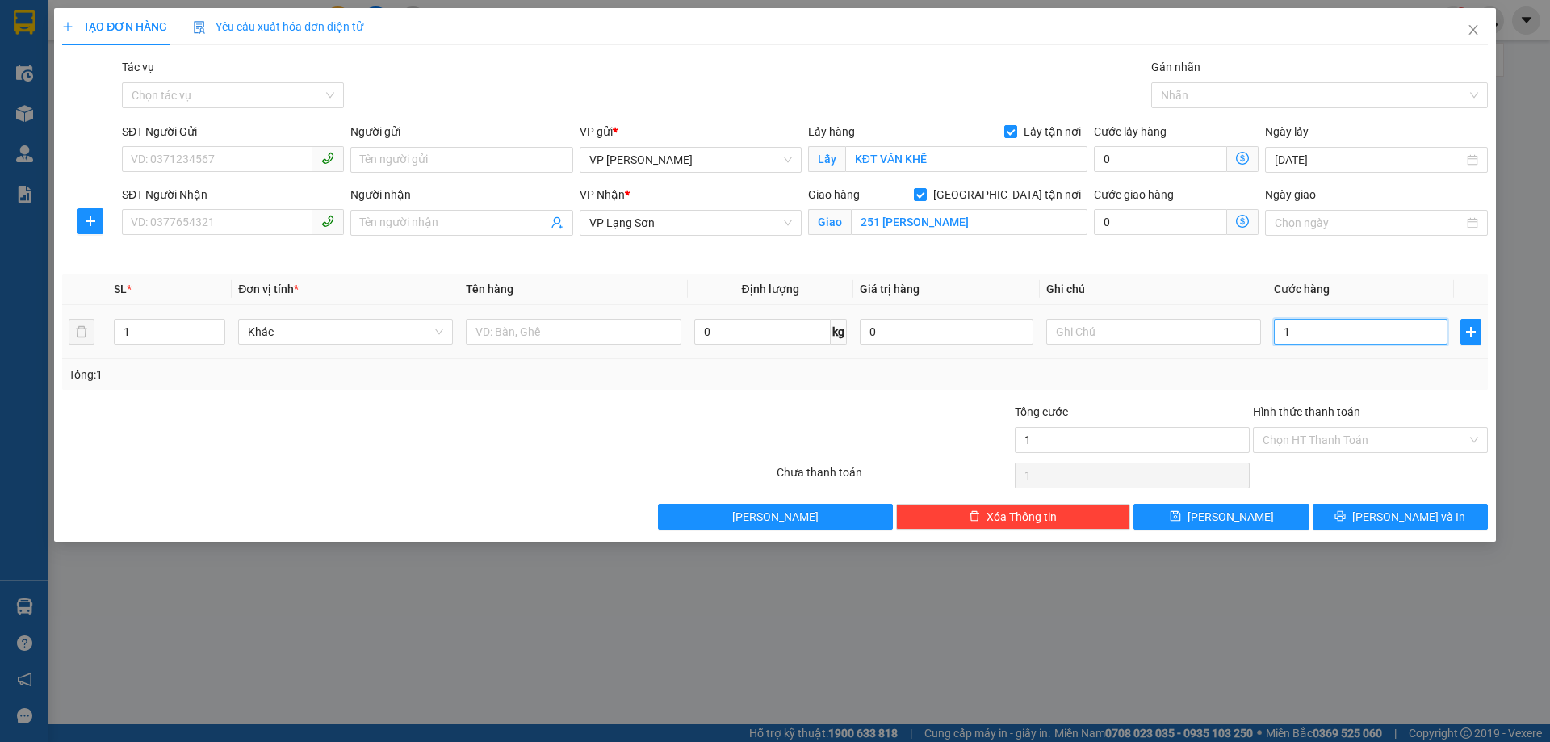
type input "10"
type input "100"
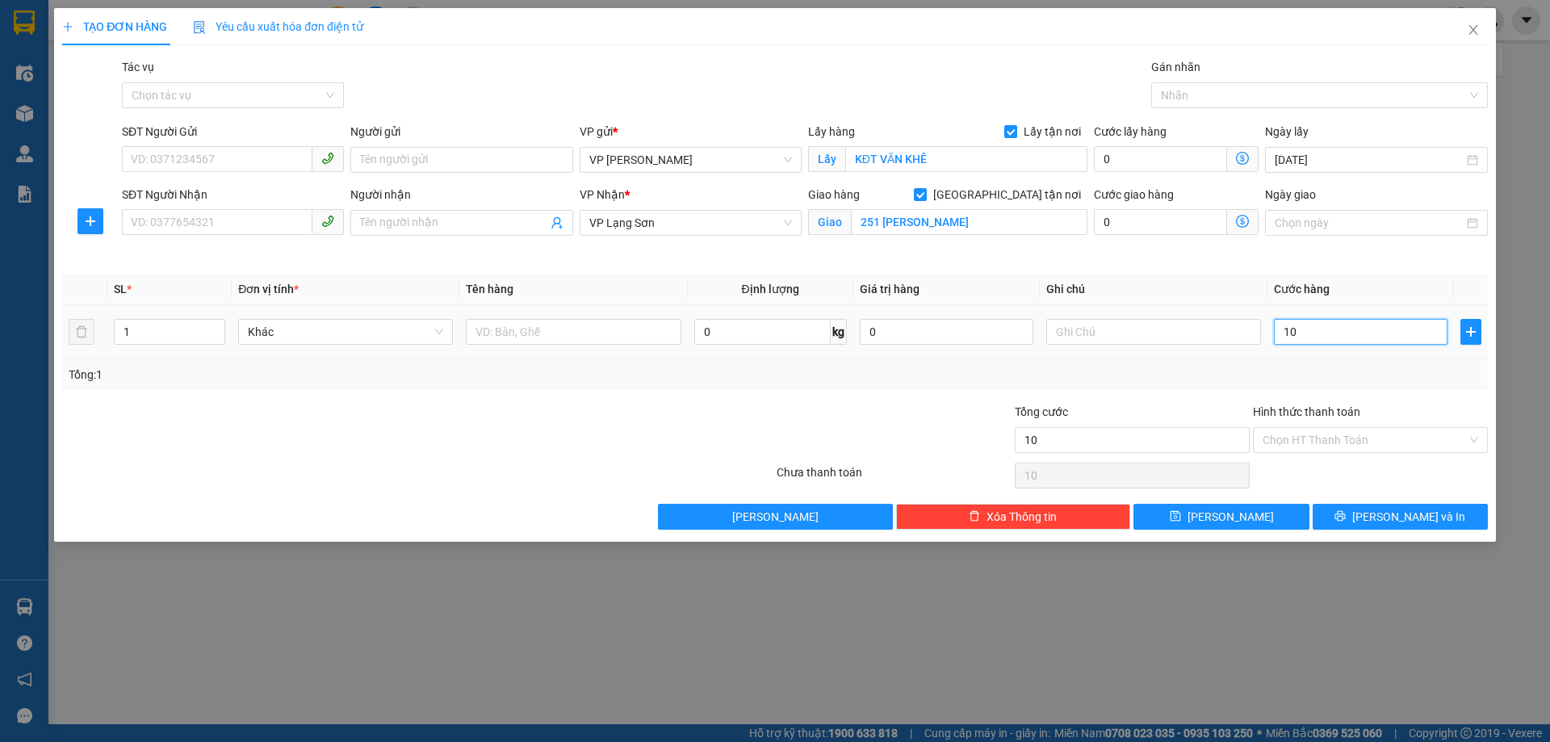
type input "100"
type input "100.000"
click at [1115, 329] on input "text" at bounding box center [1153, 332] width 215 height 26
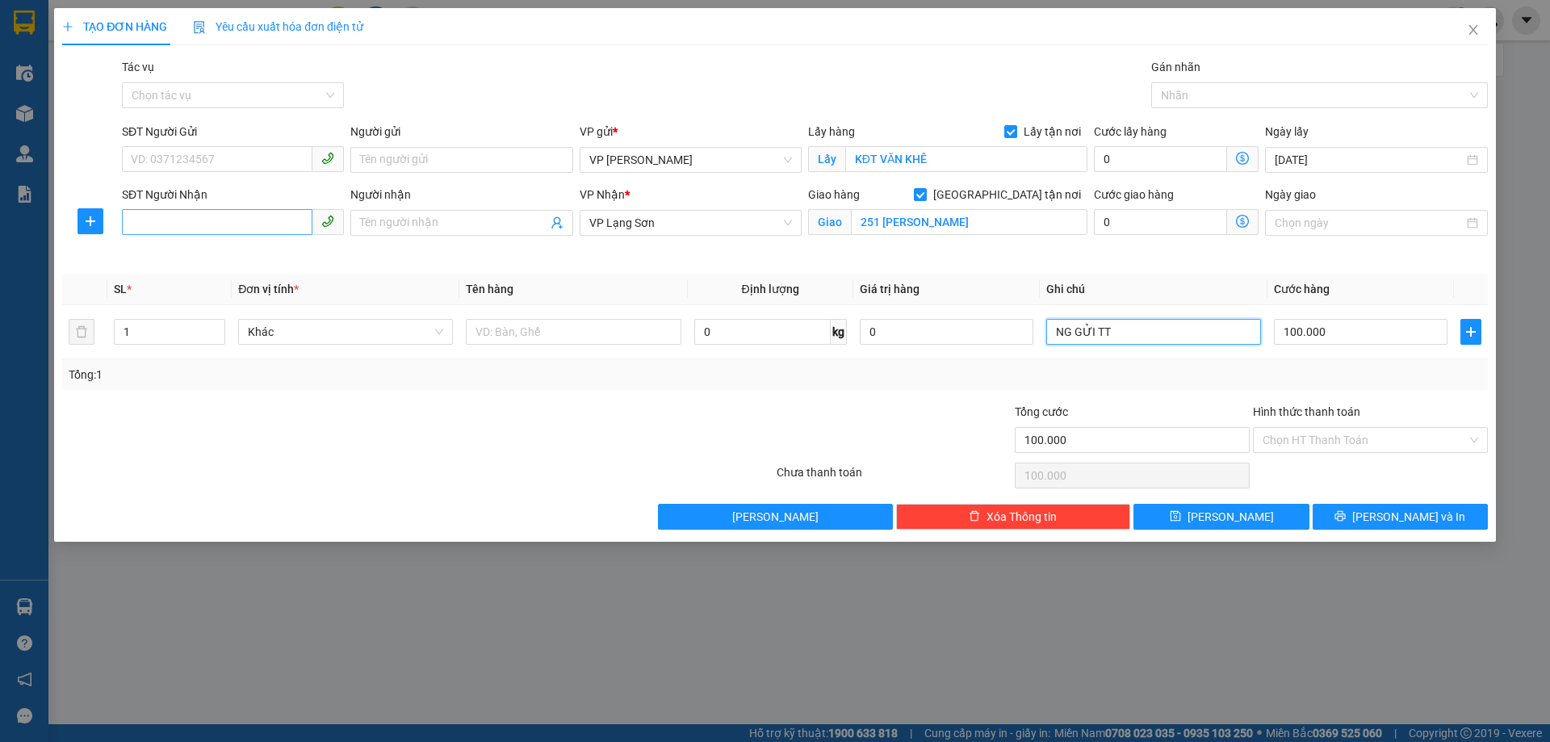
type input "NG GỬI TT"
click at [149, 227] on input "SĐT Người Nhận" at bounding box center [217, 222] width 191 height 26
click at [136, 157] on input "SĐT Người Gửi" at bounding box center [217, 159] width 191 height 26
paste input "0867484026"
type input "0867484026"
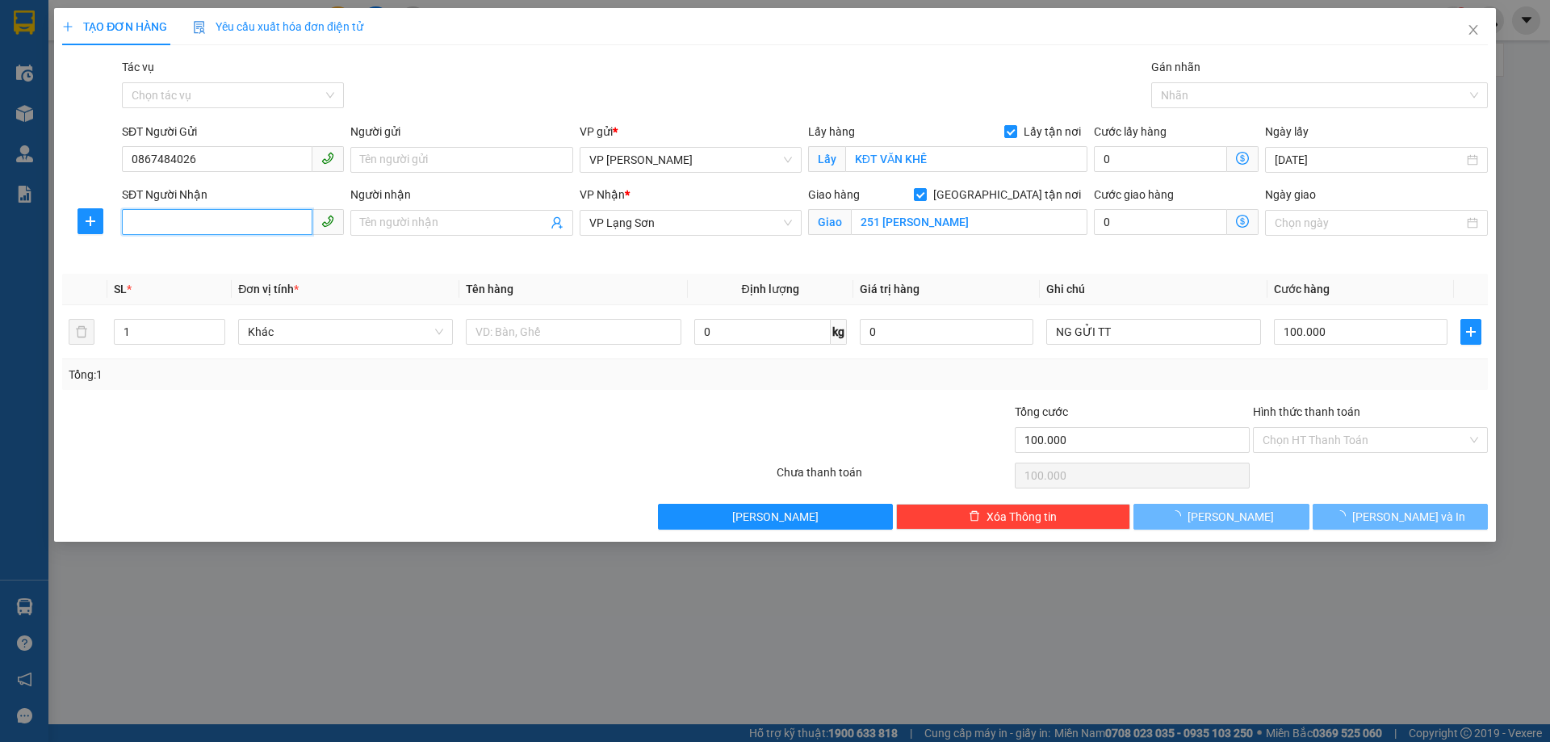
click at [140, 226] on input "SĐT Người Nhận" at bounding box center [217, 222] width 191 height 26
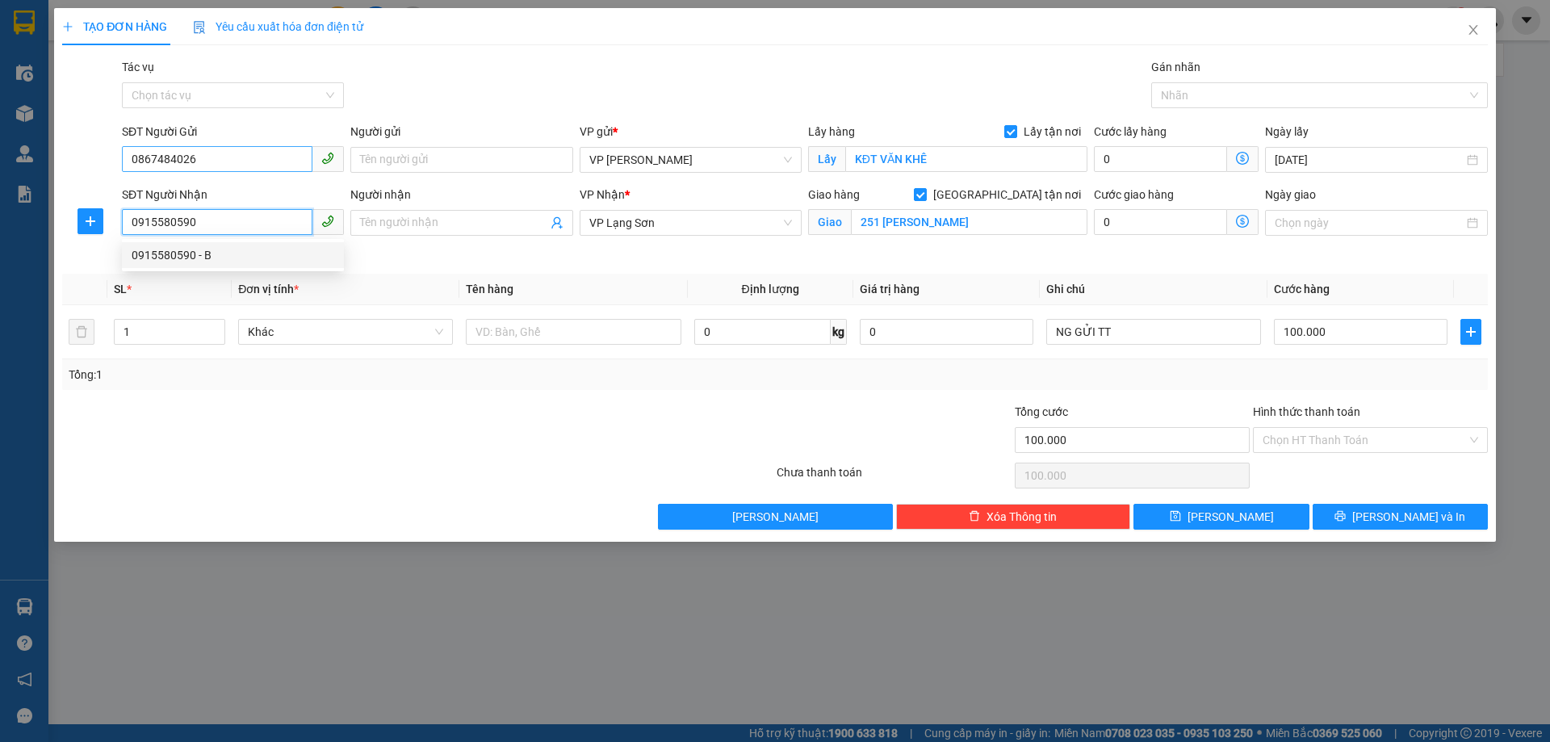
type input "0915580590"
click at [136, 160] on input "0867484026" at bounding box center [217, 159] width 191 height 26
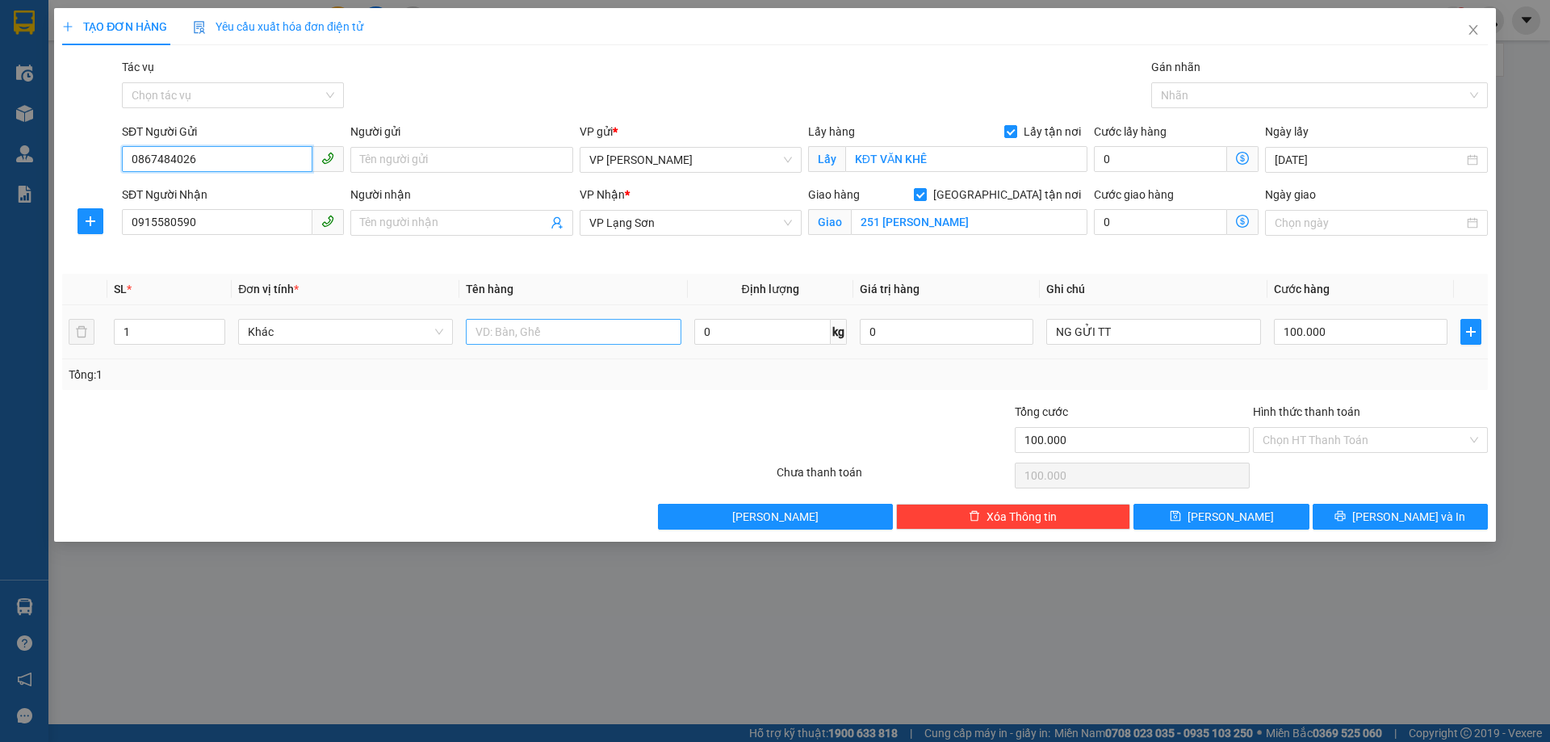
type input "0867484026"
click at [504, 327] on input "text" at bounding box center [573, 332] width 215 height 26
click at [497, 331] on input "text" at bounding box center [573, 332] width 215 height 26
type input "GIẤY TỜ"
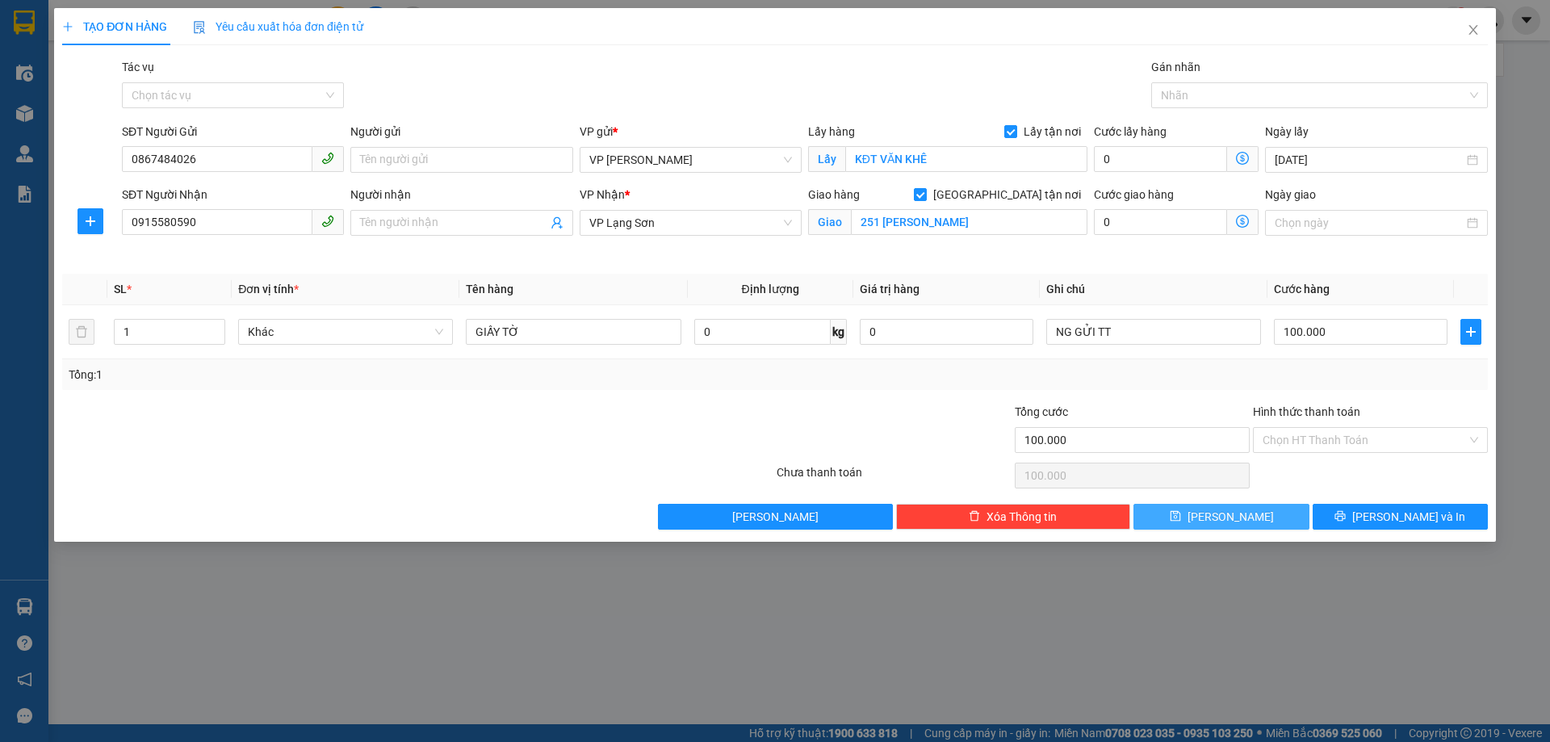
click at [1197, 525] on button "[PERSON_NAME]" at bounding box center [1221, 517] width 175 height 26
checkbox input "false"
type input "0"
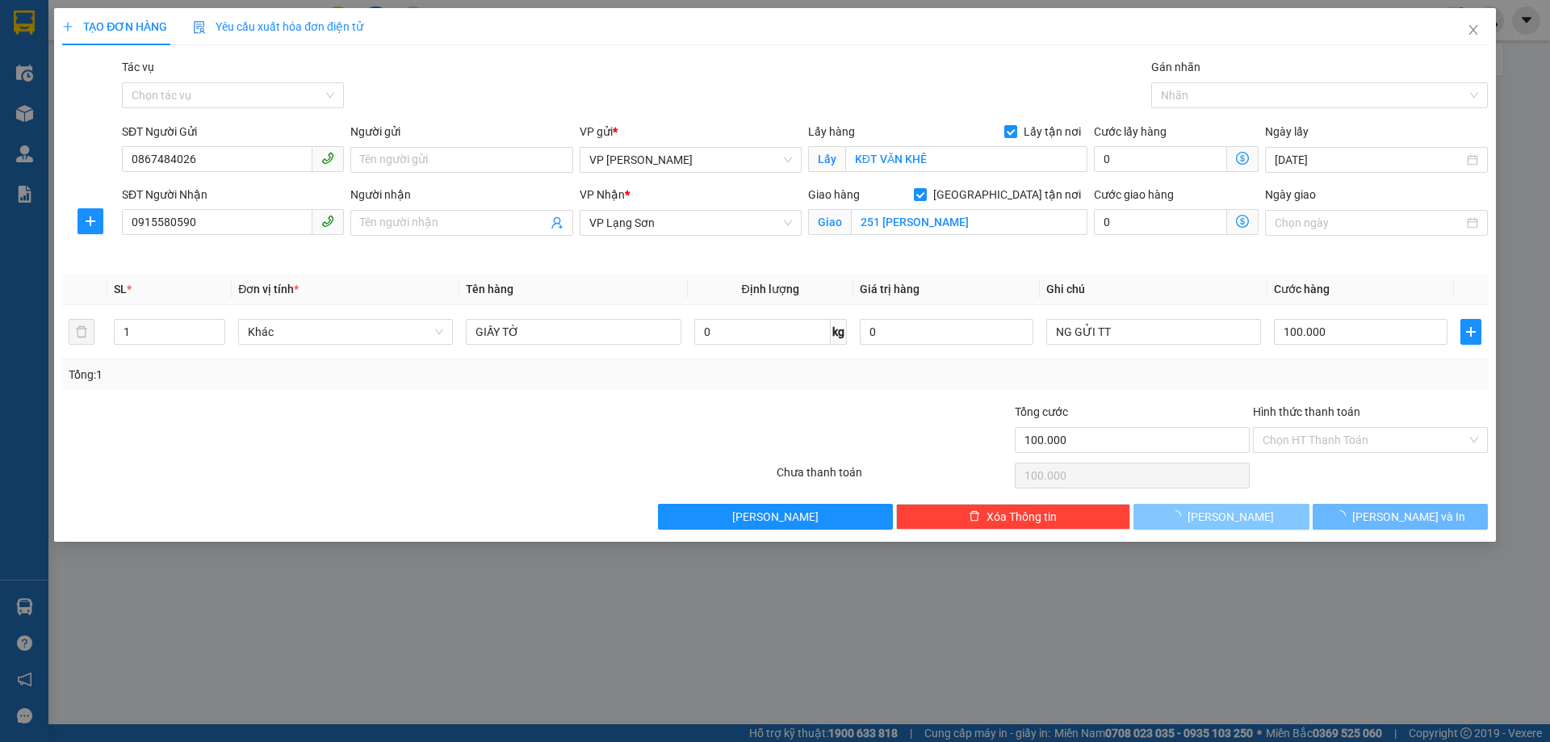
type input "0"
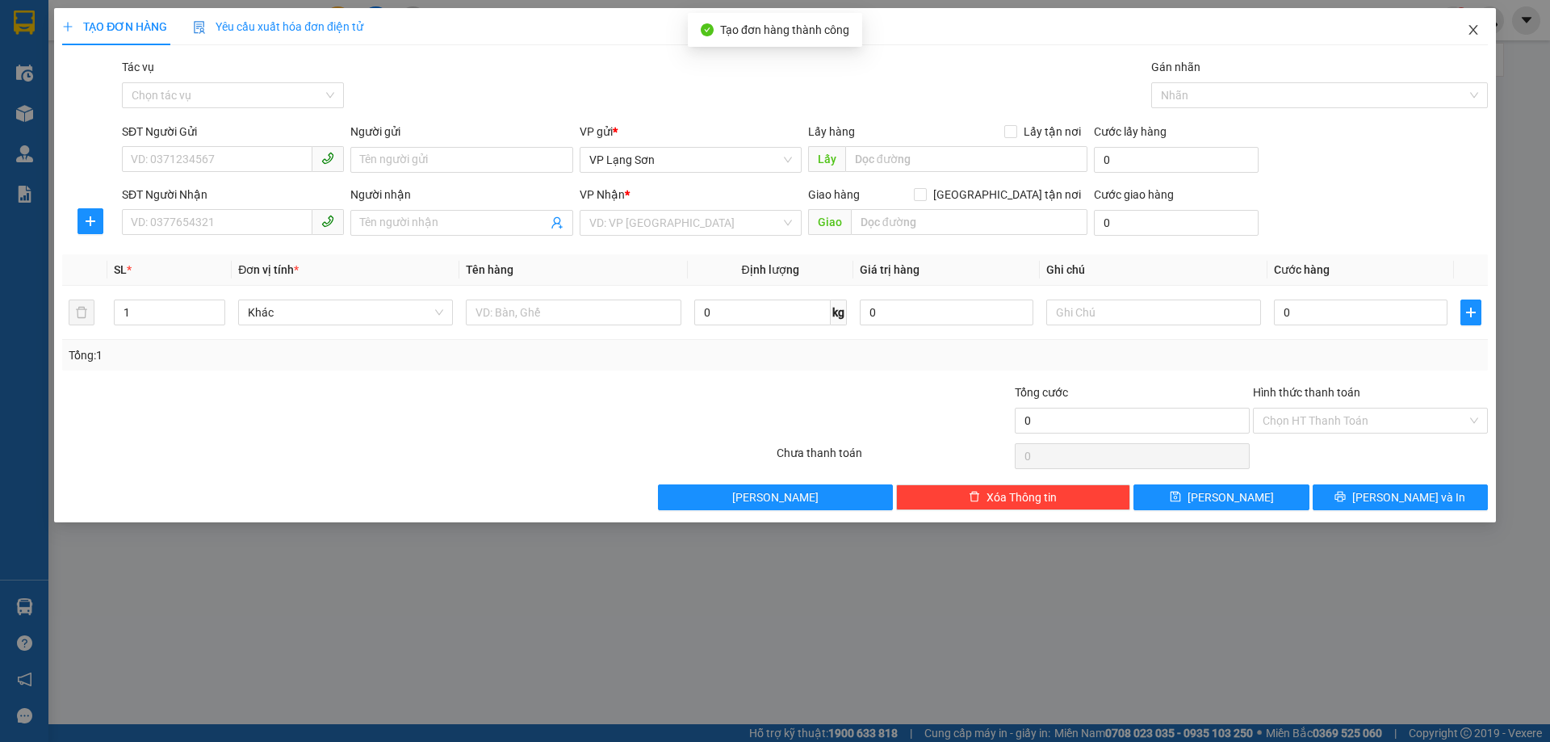
click at [1471, 28] on icon "close" at bounding box center [1473, 30] width 9 height 10
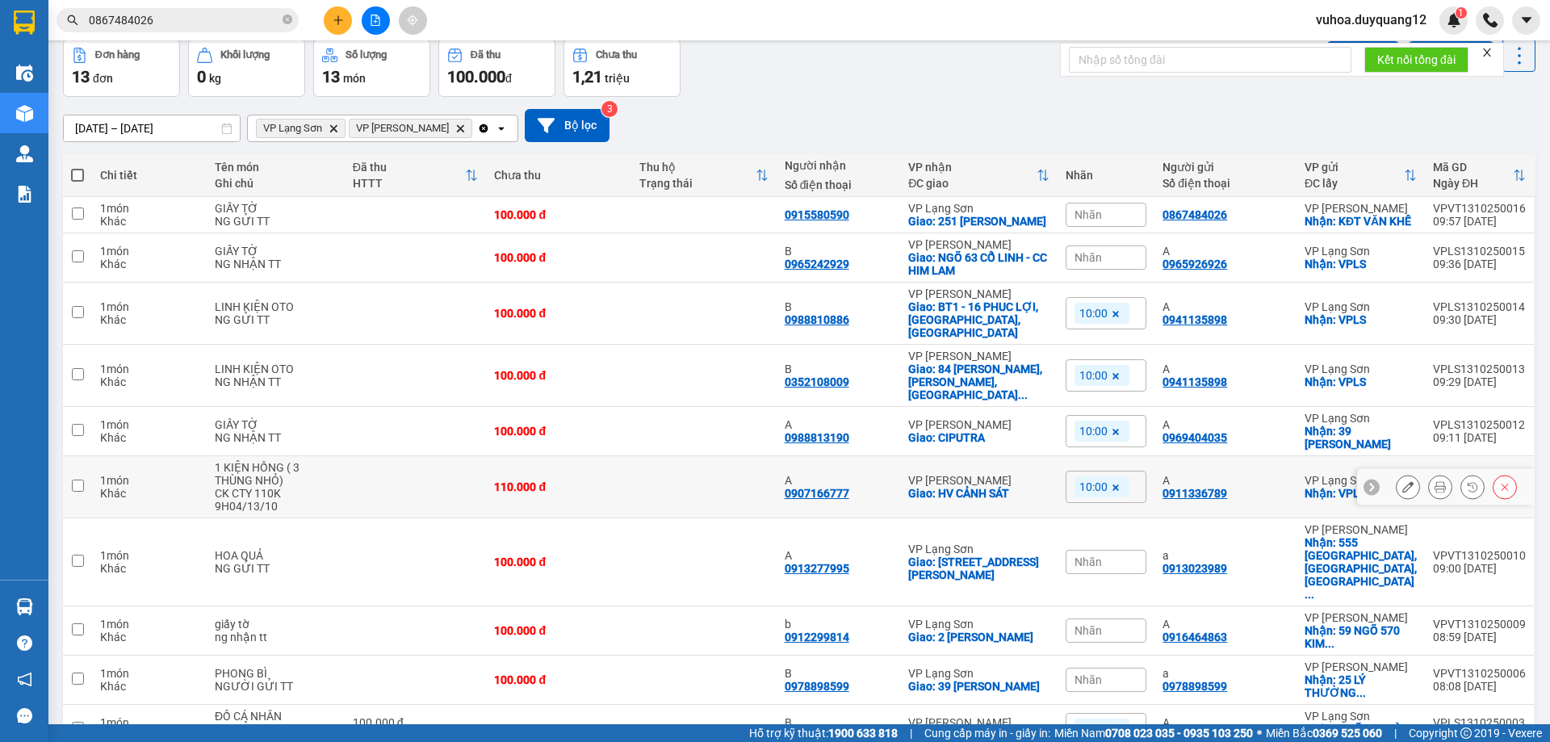
scroll to position [110, 0]
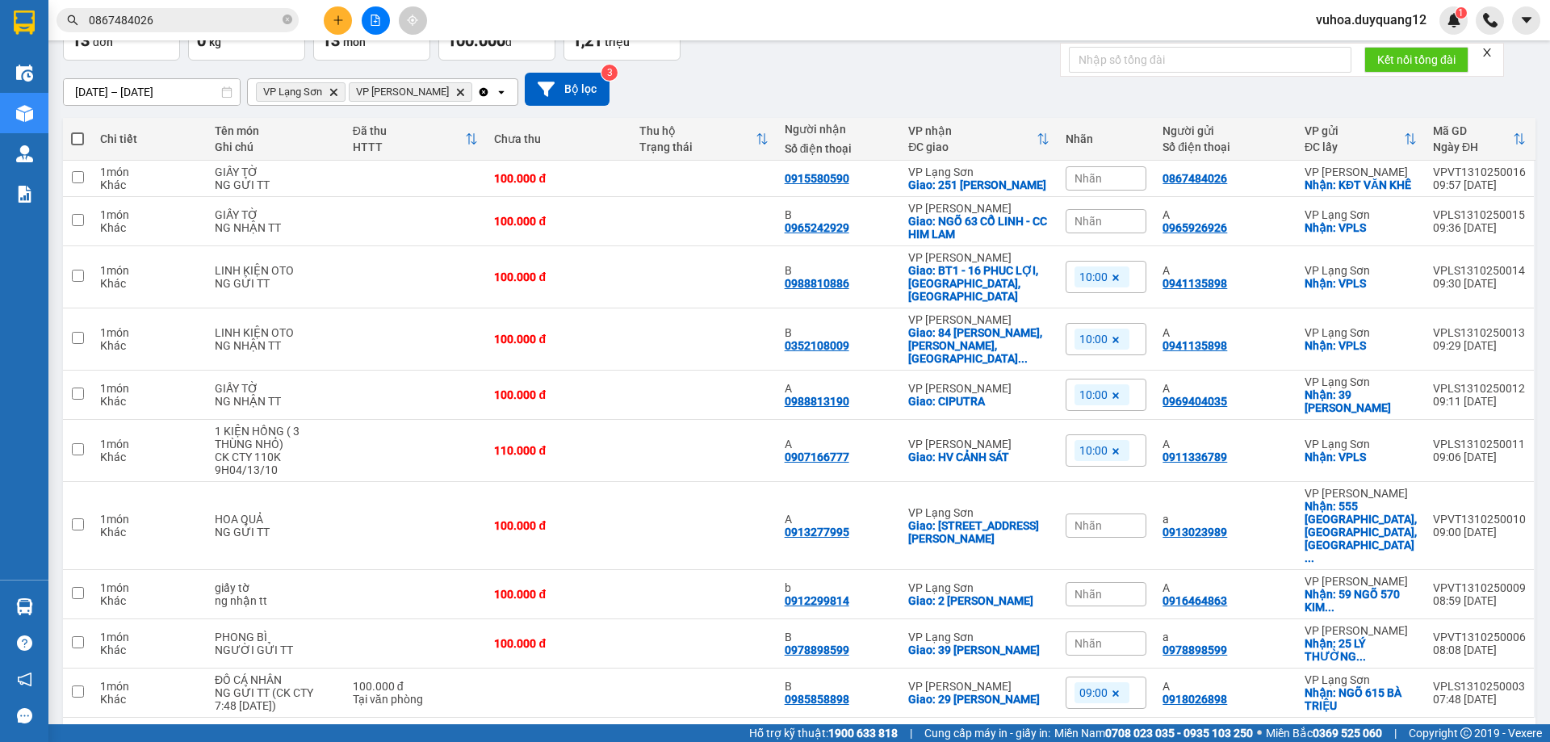
click at [1258, 104] on div "[DATE] – [DATE] Press the down arrow key to interact with the calendar and sele…" at bounding box center [799, 89] width 1473 height 33
click at [1350, 732] on button "2" at bounding box center [1360, 744] width 24 height 24
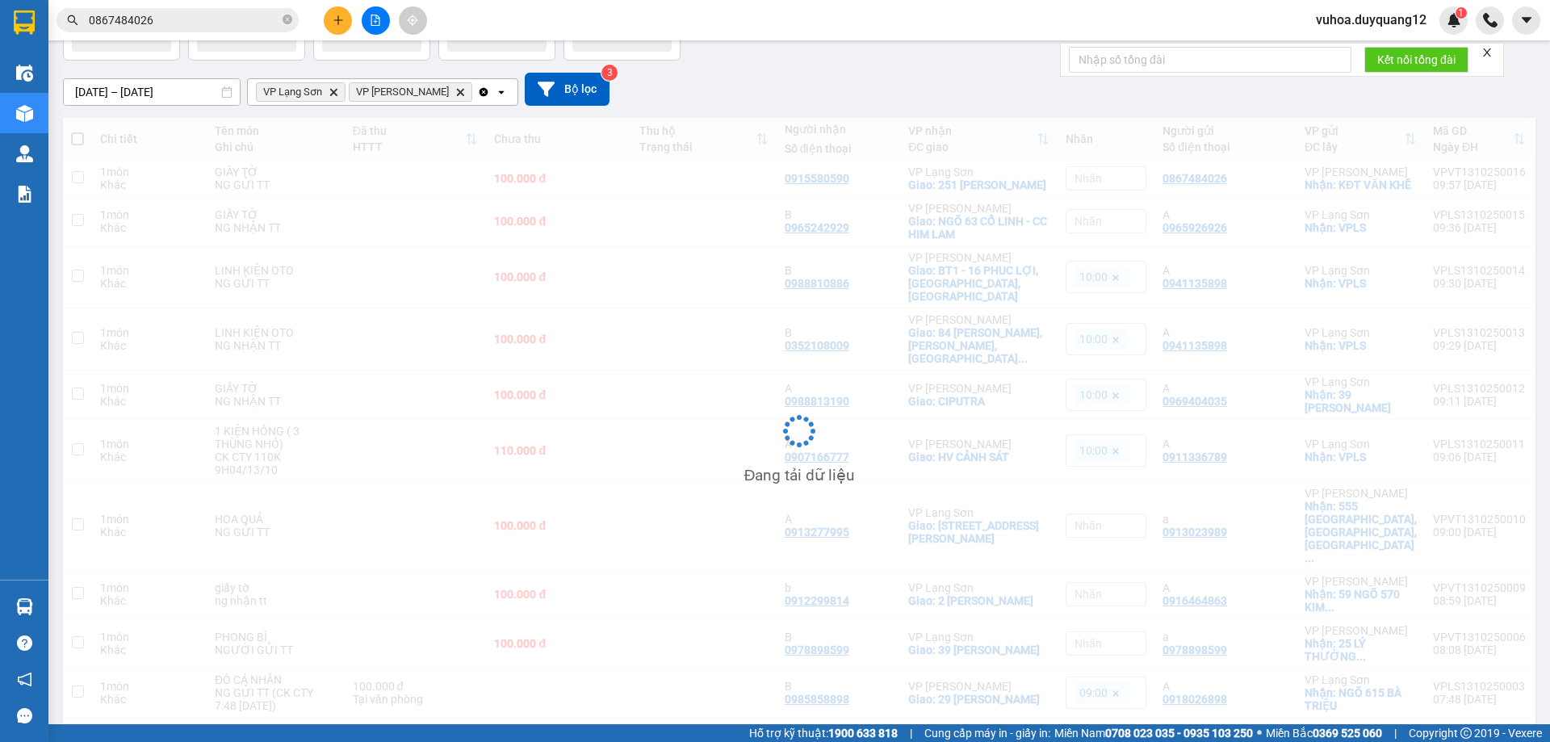
scroll to position [74, 0]
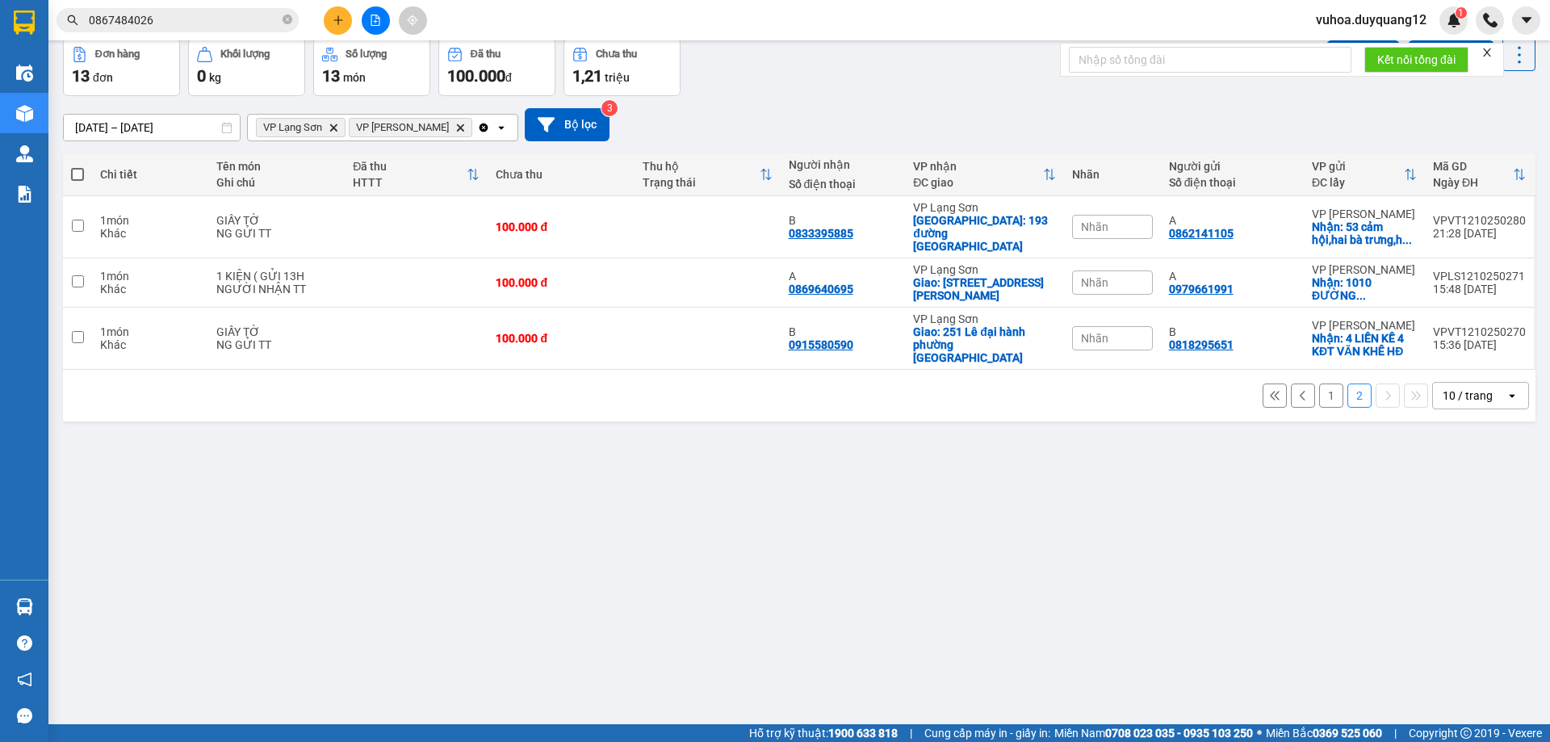
click at [1298, 390] on icon at bounding box center [1303, 395] width 11 height 11
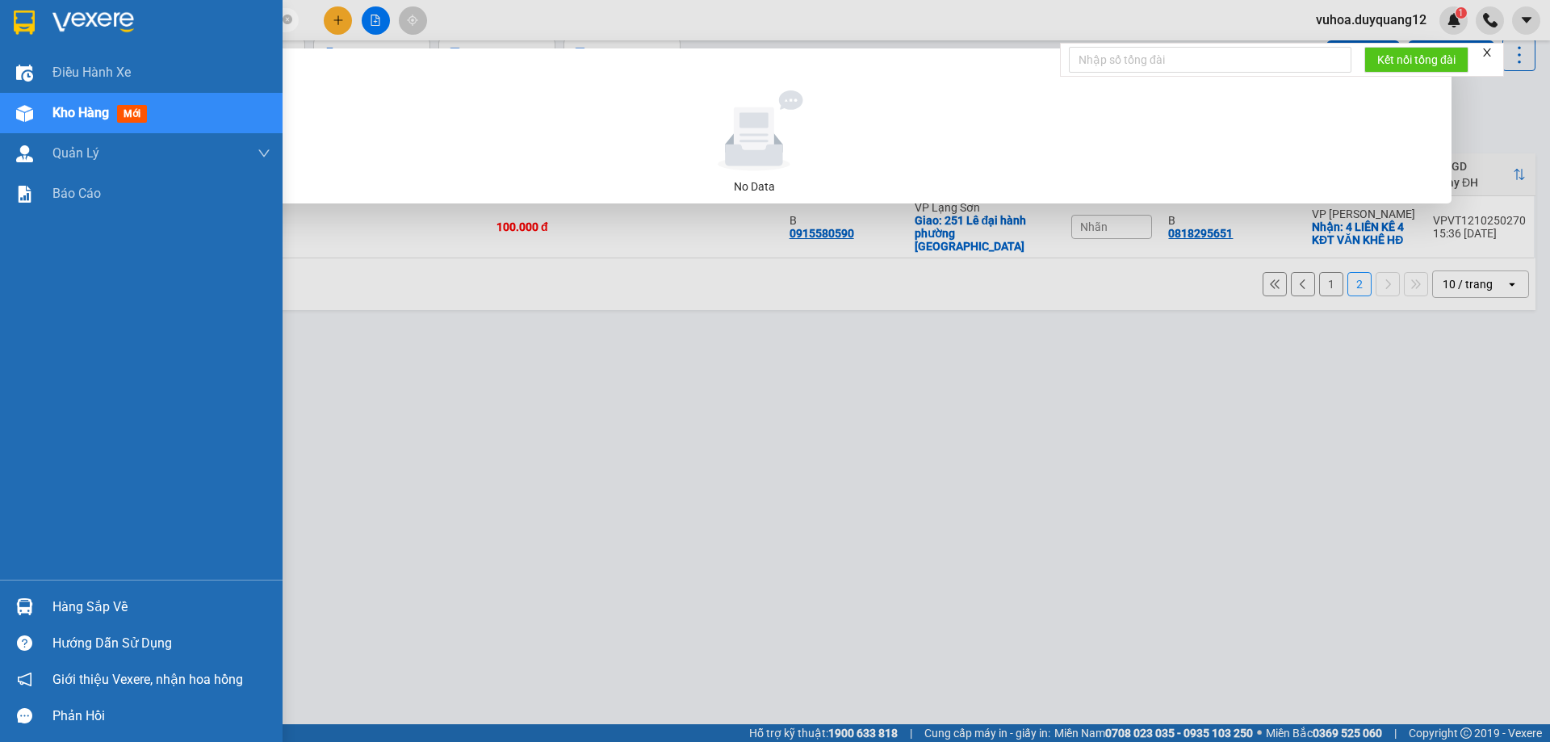
drag, startPoint x: 197, startPoint y: 23, endPoint x: 27, endPoint y: 15, distance: 170.5
click at [27, 15] on section "Kết quả tìm kiếm ( 0 ) Bộ lọc No Data 0867484026 vuhoa.duyquang12 1 Điều hành x…" at bounding box center [775, 371] width 1550 height 742
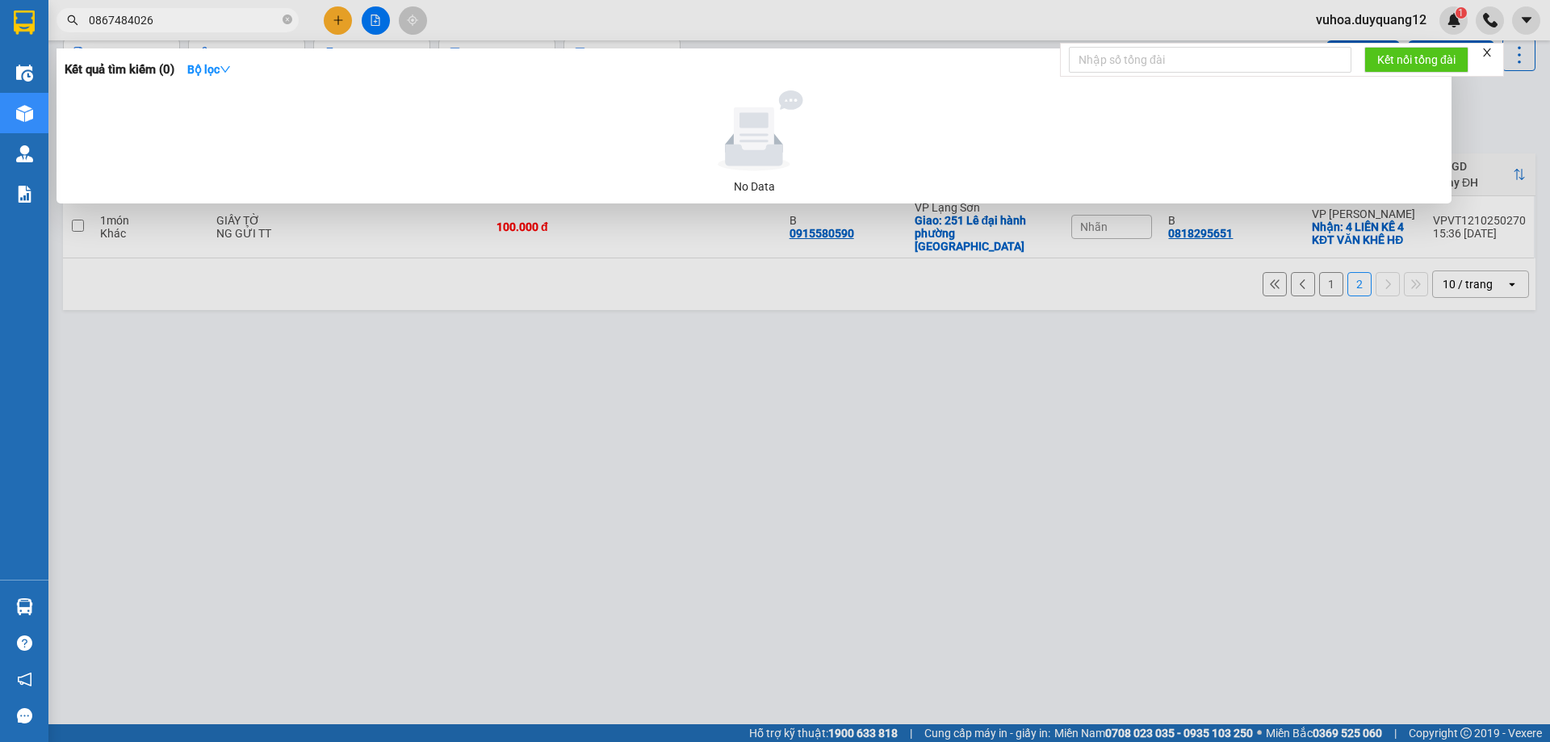
paste input "Lor ipsu Dolorsita 6 con | 54A-236.02 2713864223 | Eli se doe Tem incid ut: ...…"
type input "Lor ipsu Dolorsita 4 con | 19A-741.47 7116238224 | Eli se doe Tem incid ut: ...…"
click at [716, 26] on div at bounding box center [775, 371] width 1550 height 742
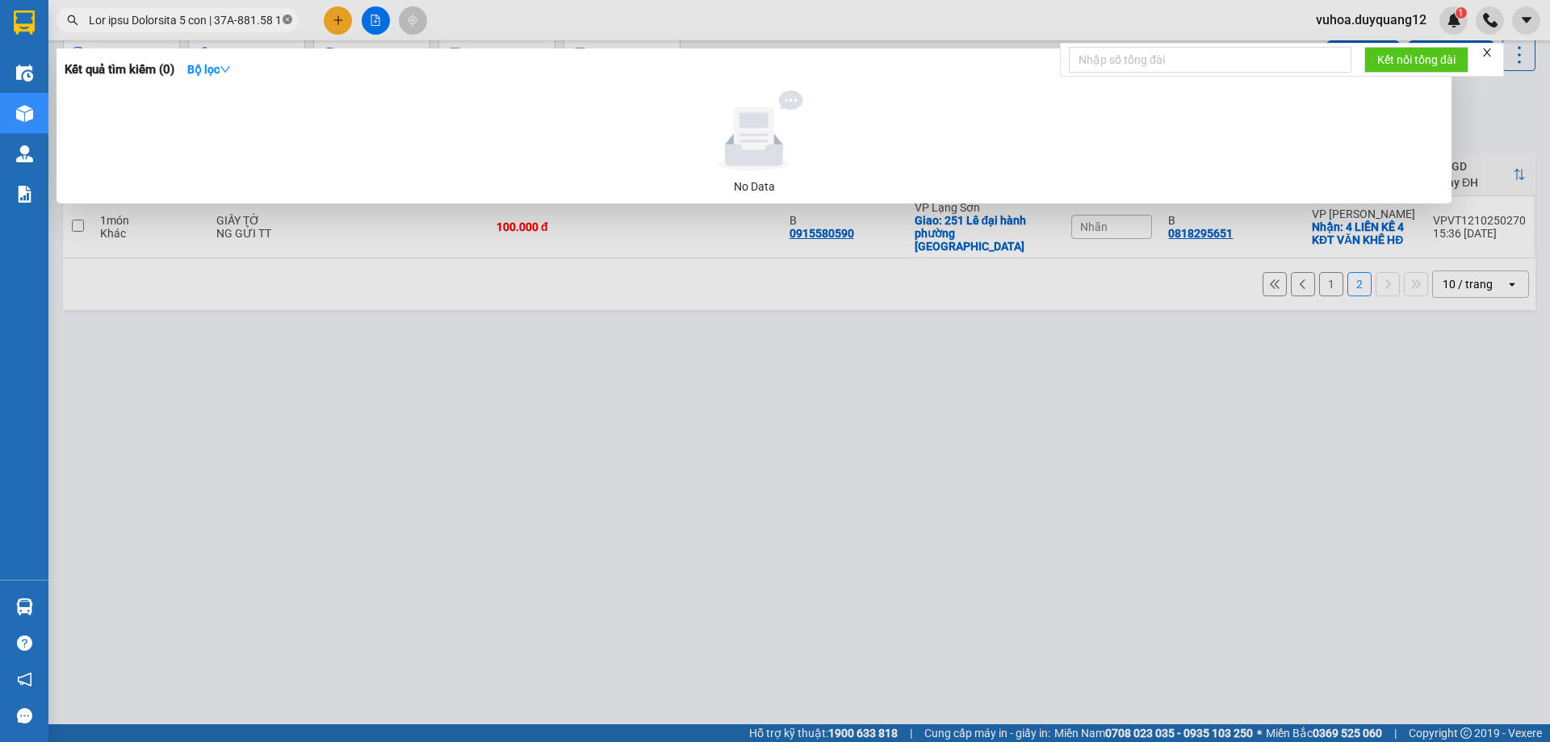
scroll to position [0, 6547]
click at [286, 22] on icon "close-circle" at bounding box center [288, 20] width 10 height 10
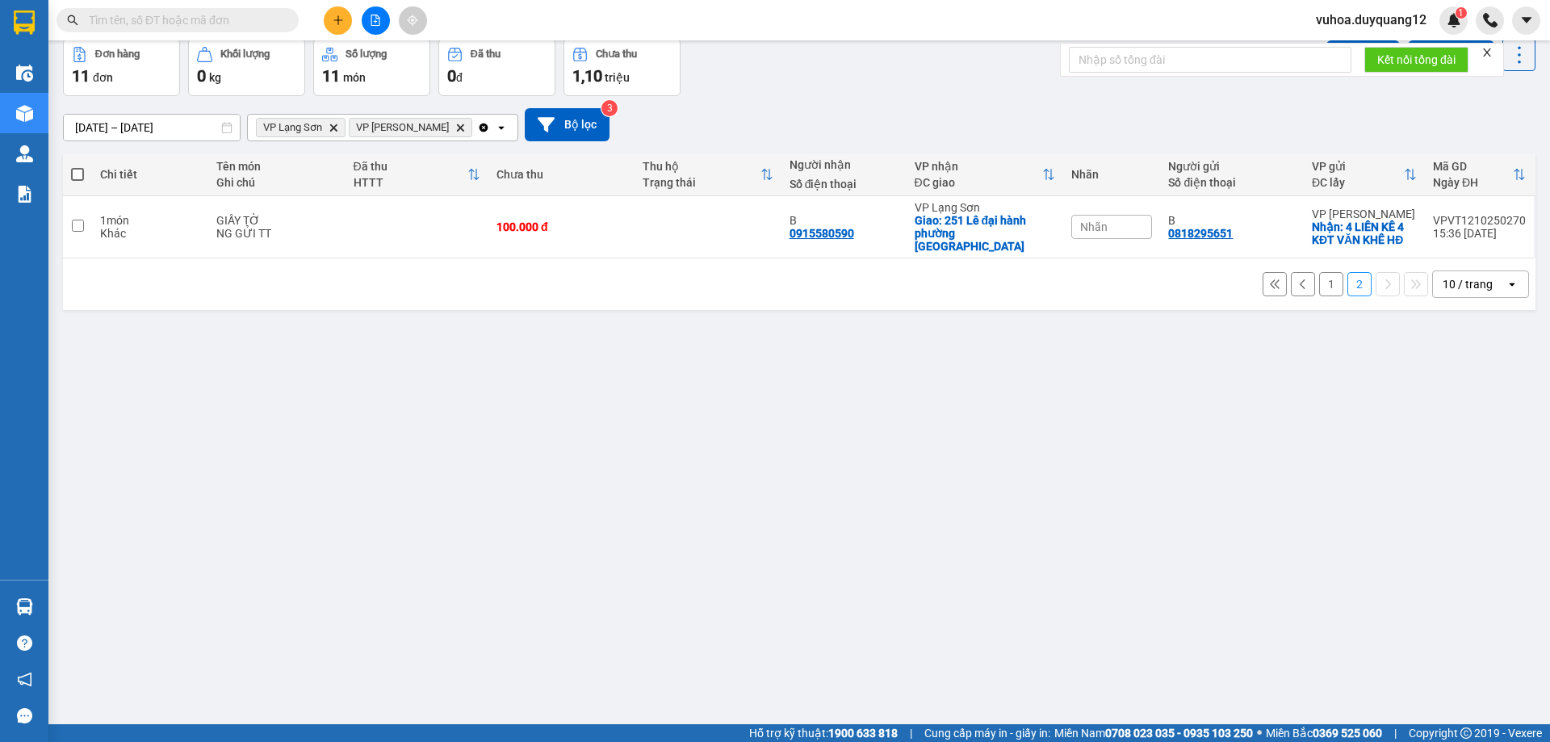
scroll to position [0, 0]
